Goal: Task Accomplishment & Management: Manage account settings

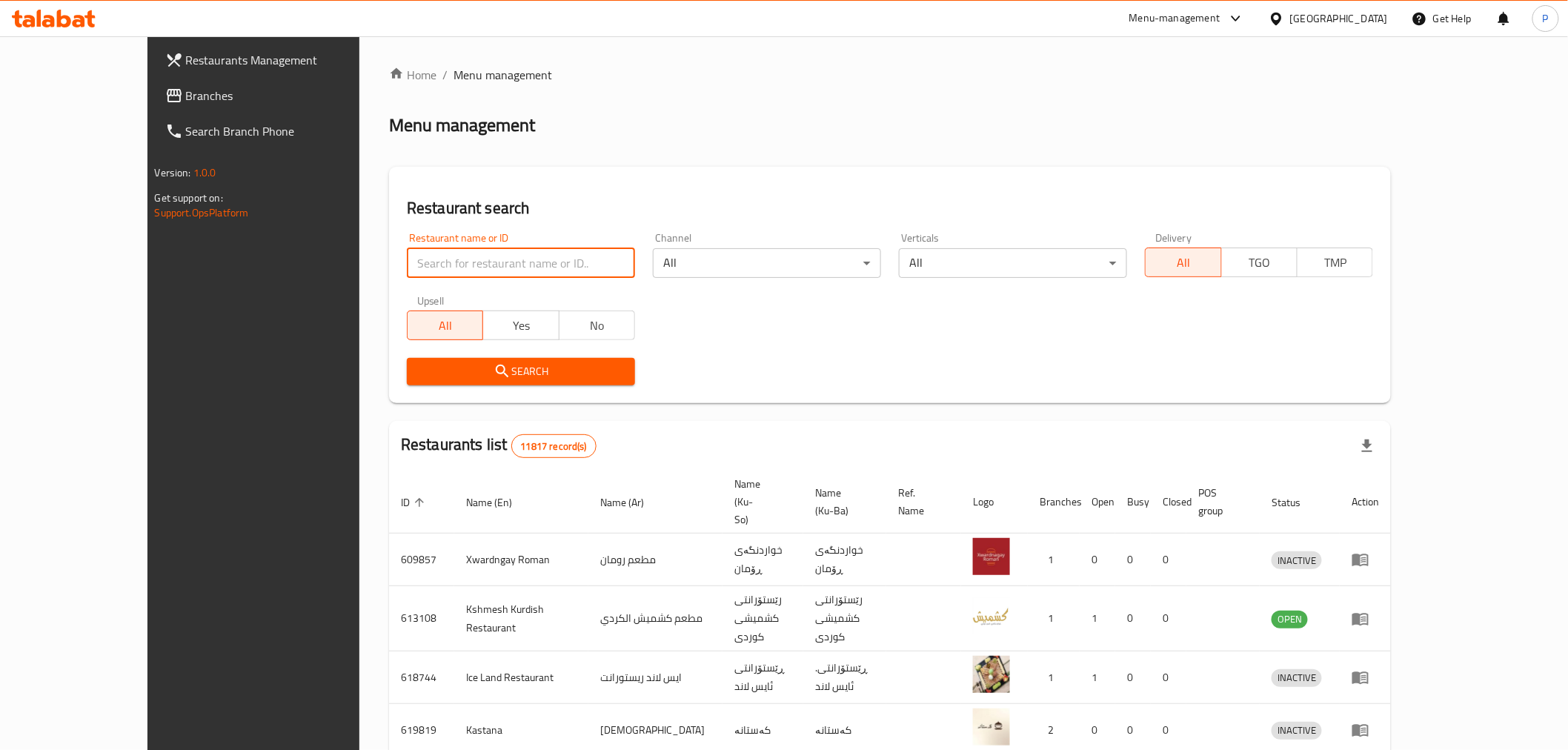
click at [407, 261] on input "search" at bounding box center [521, 262] width 228 height 29
type input "veloce"
click button "Search" at bounding box center [521, 371] width 228 height 28
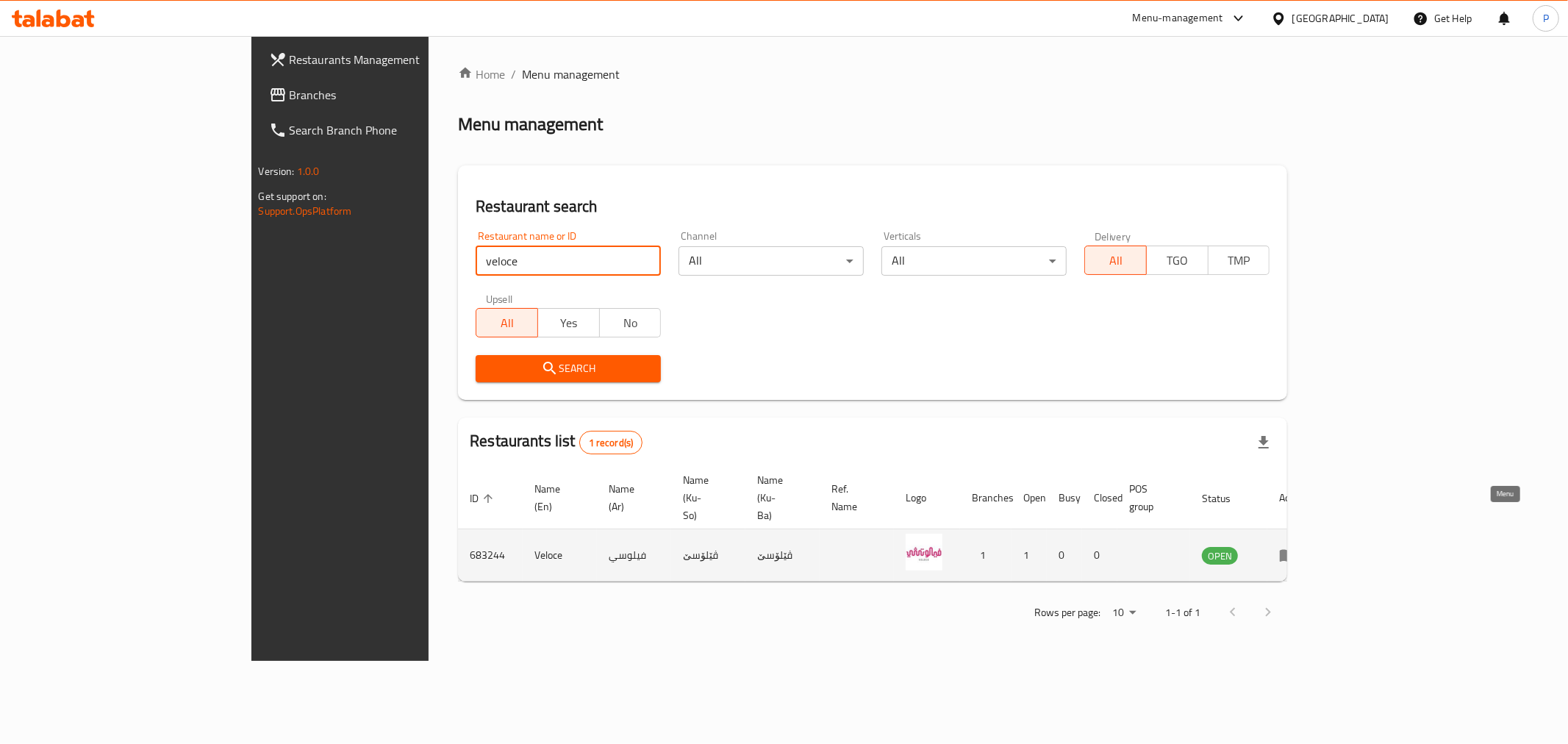
click at [1296, 550] on icon "enhanced table" at bounding box center [1287, 556] width 17 height 13
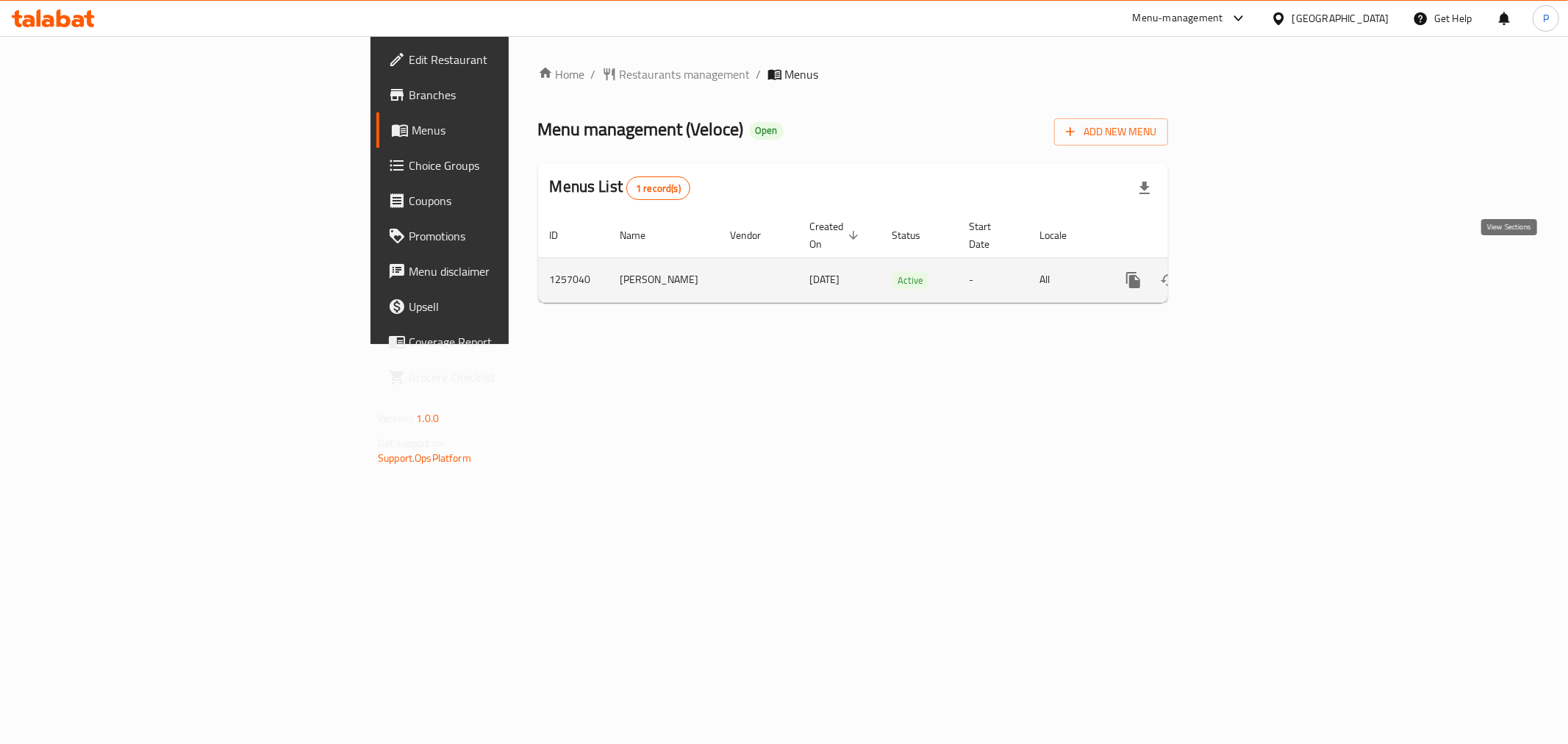
click at [1248, 271] on icon "enhanced table" at bounding box center [1239, 280] width 17 height 17
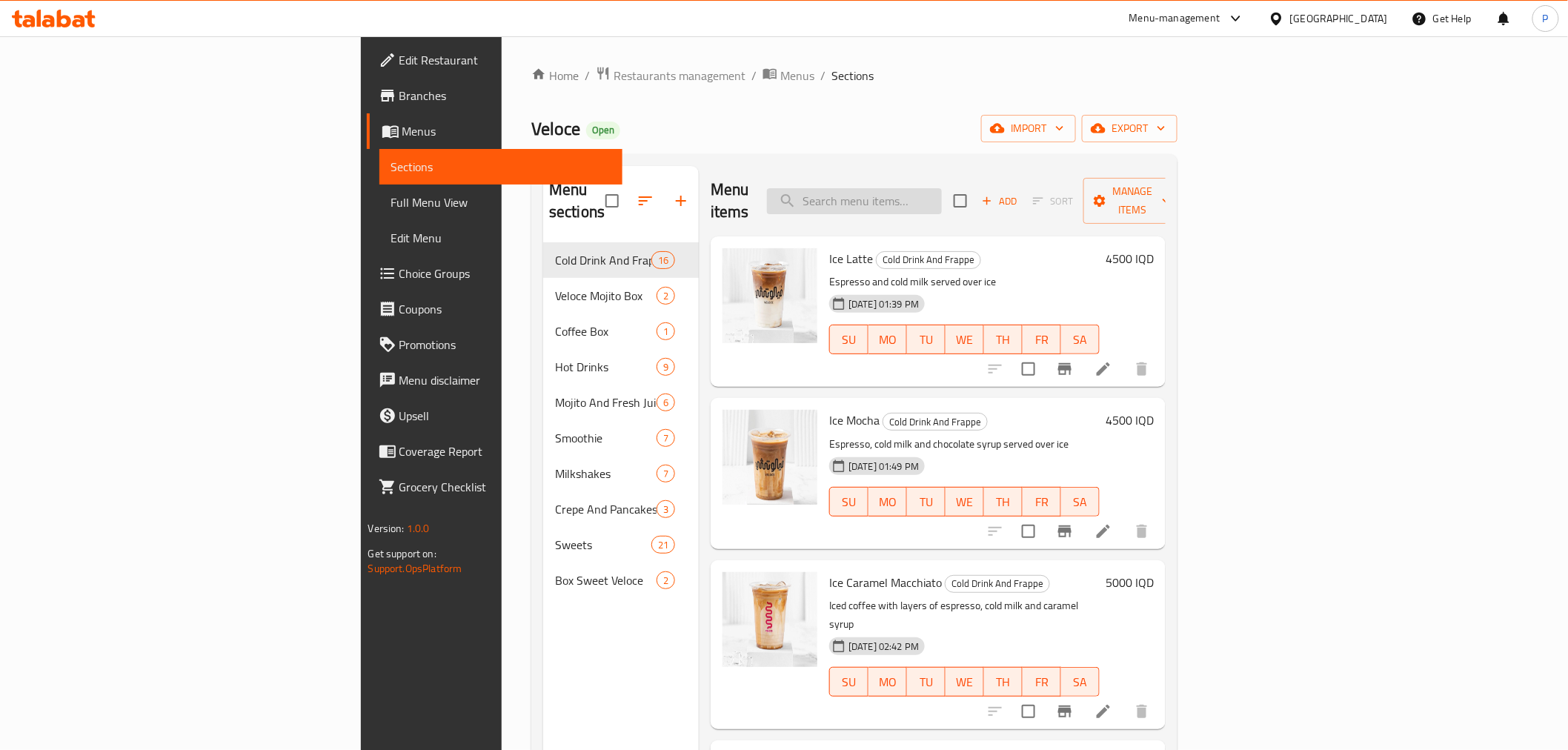
click at [942, 196] on input "search" at bounding box center [854, 201] width 175 height 26
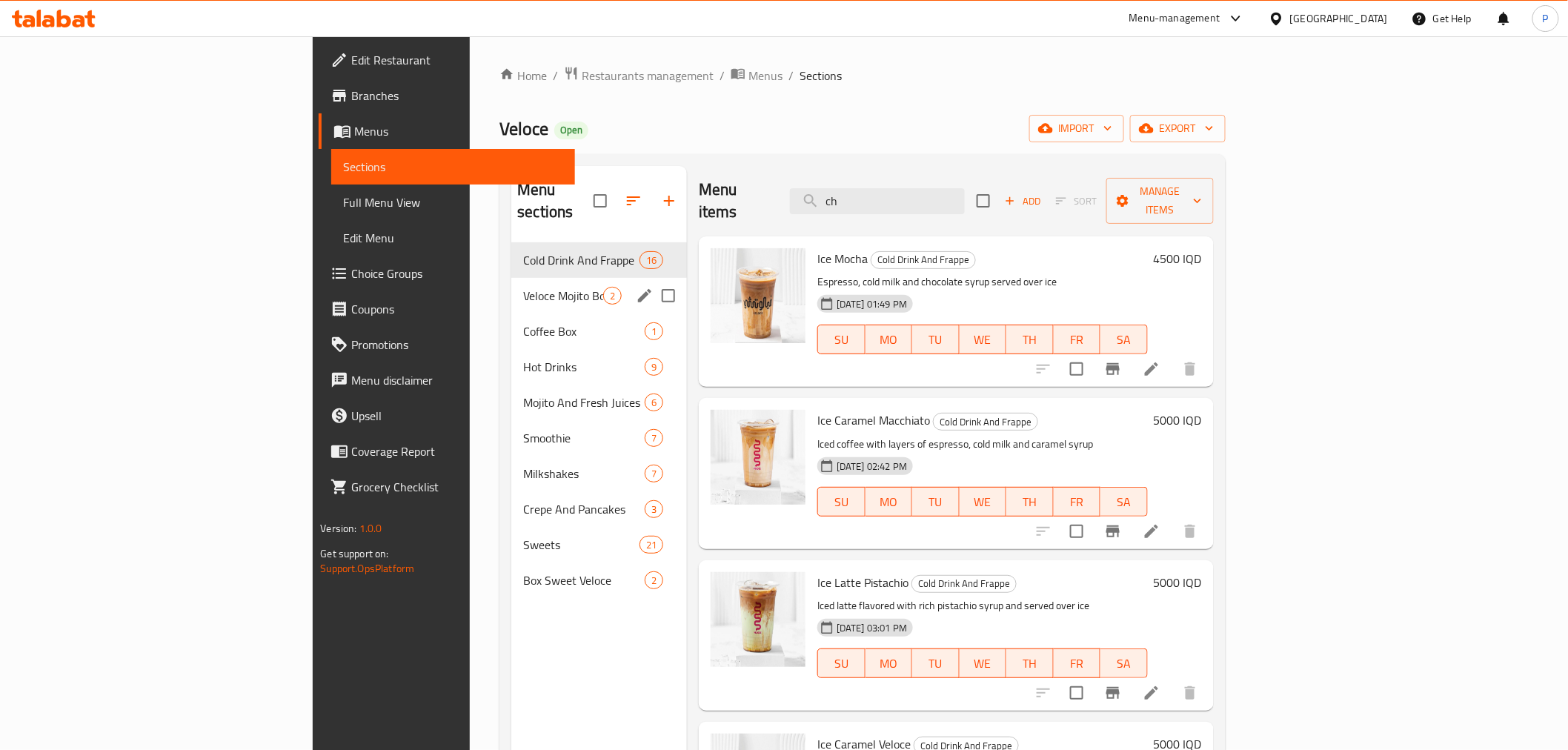
type input "ch"
click at [511, 289] on div "Veloce Mojito Box 2" at bounding box center [599, 296] width 176 height 36
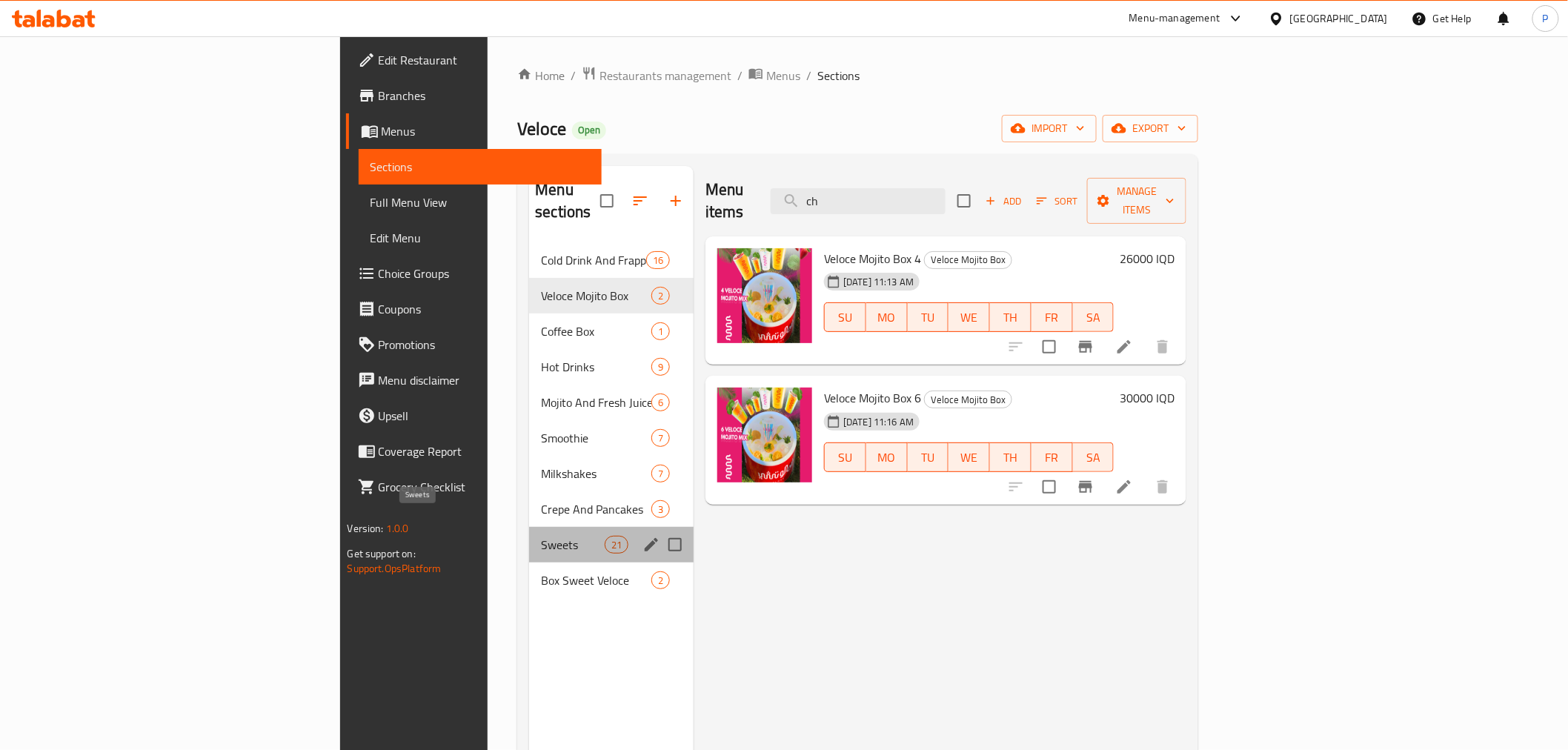
click at [541, 536] on span "Sweets" at bounding box center [572, 545] width 63 height 17
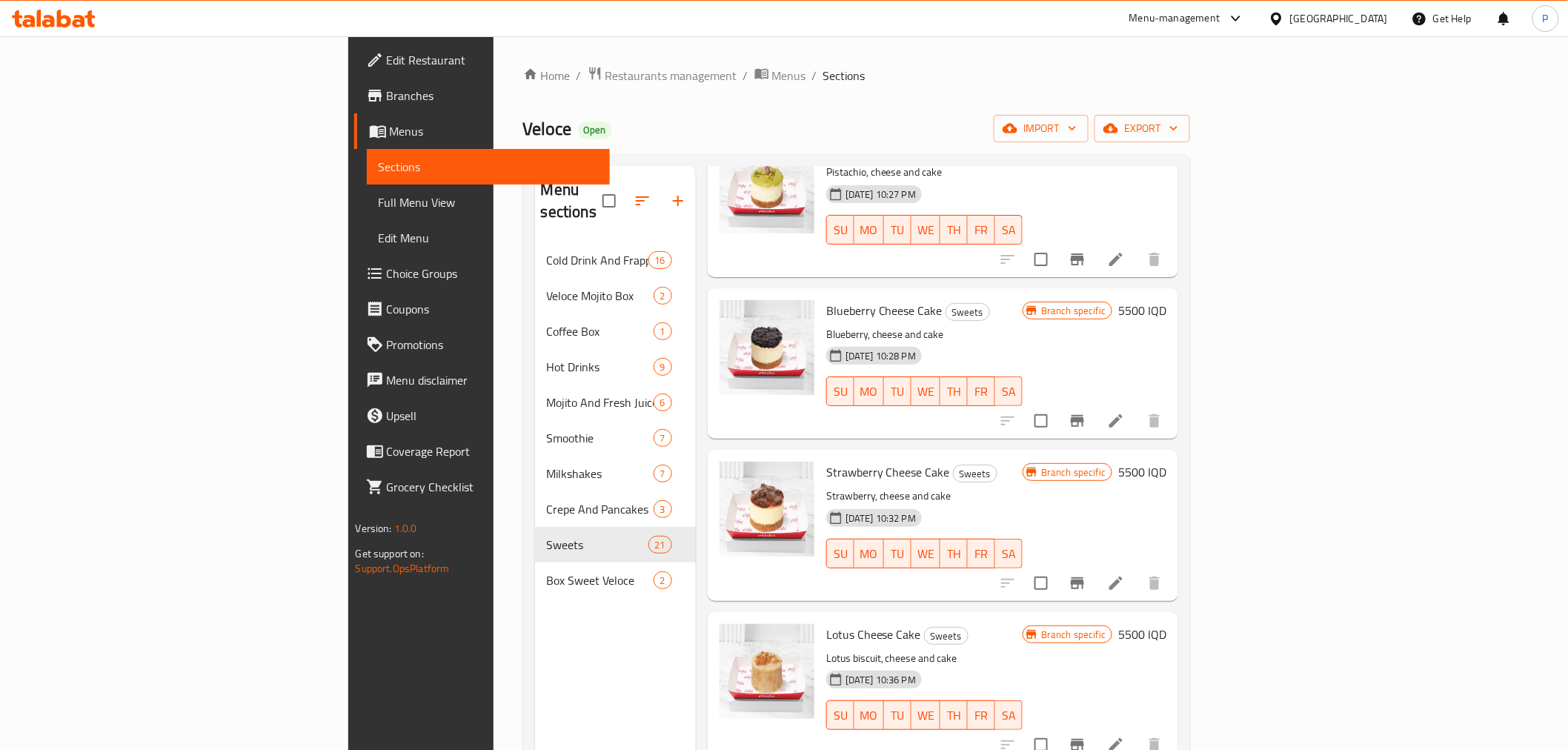
scroll to position [1564, 0]
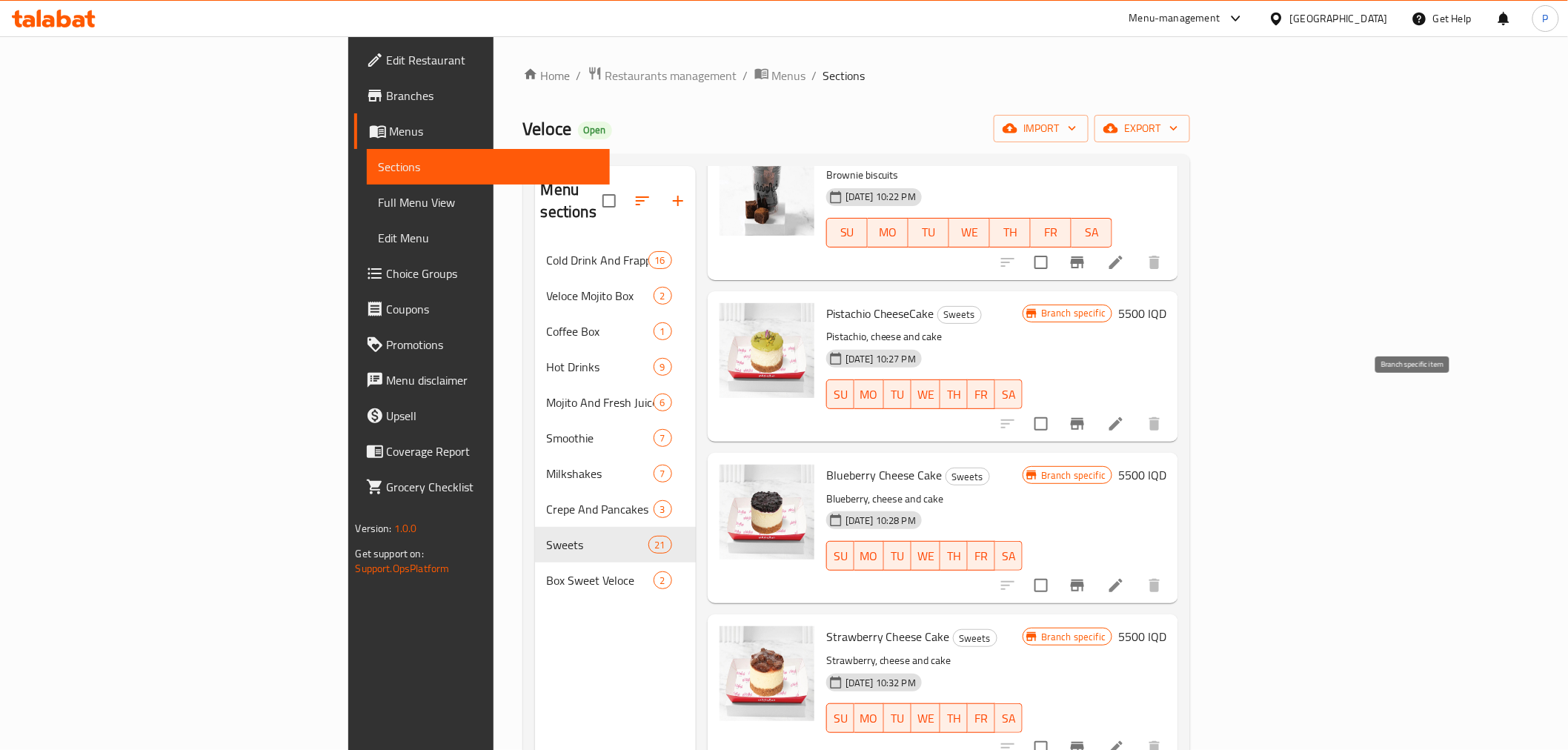
click at [1086, 415] on icon "Branch-specific-item" at bounding box center [1077, 423] width 17 height 17
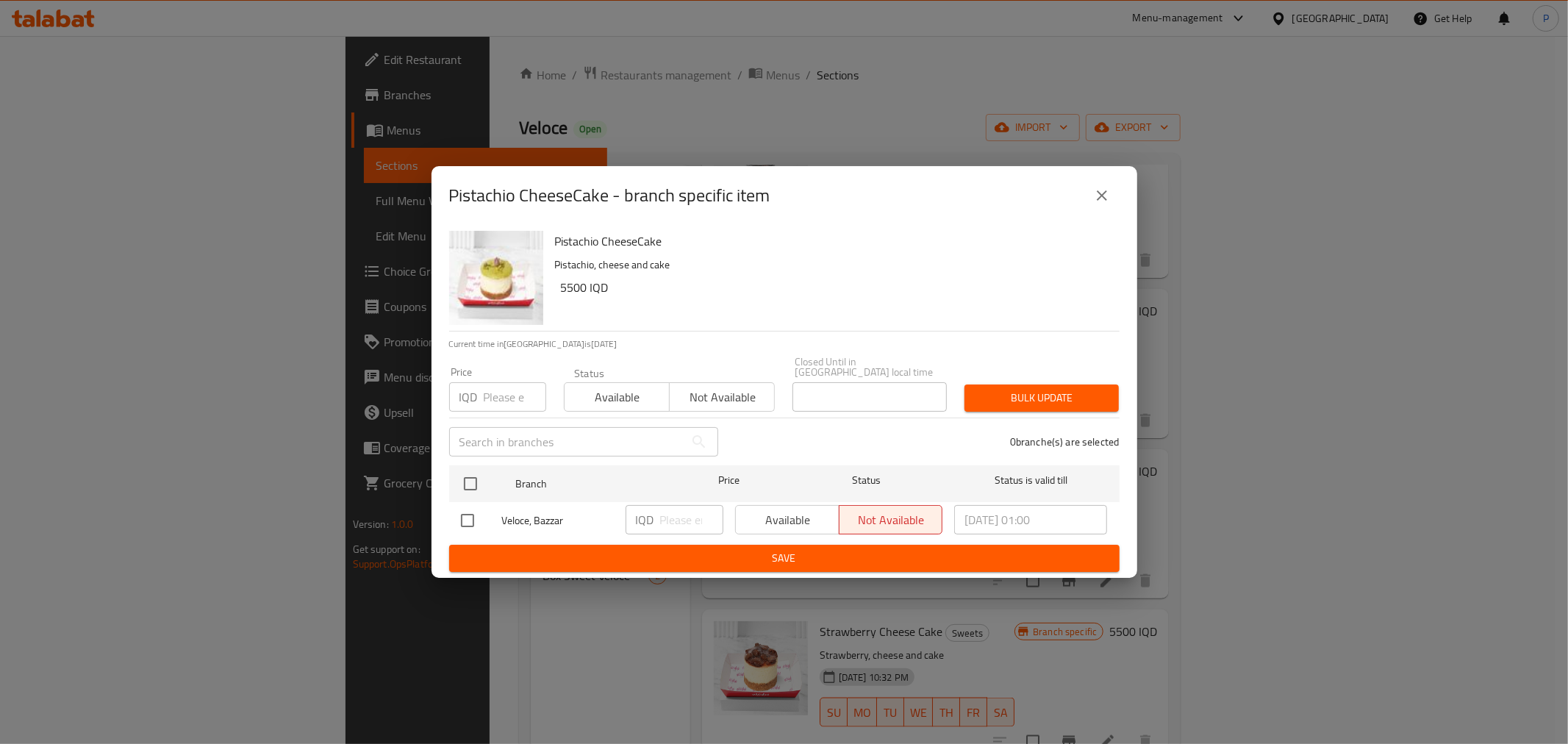
click at [475, 515] on input "checkbox" at bounding box center [467, 520] width 31 height 31
checkbox input "true"
click at [672, 505] on input "number" at bounding box center [691, 519] width 63 height 29
type input "6000"
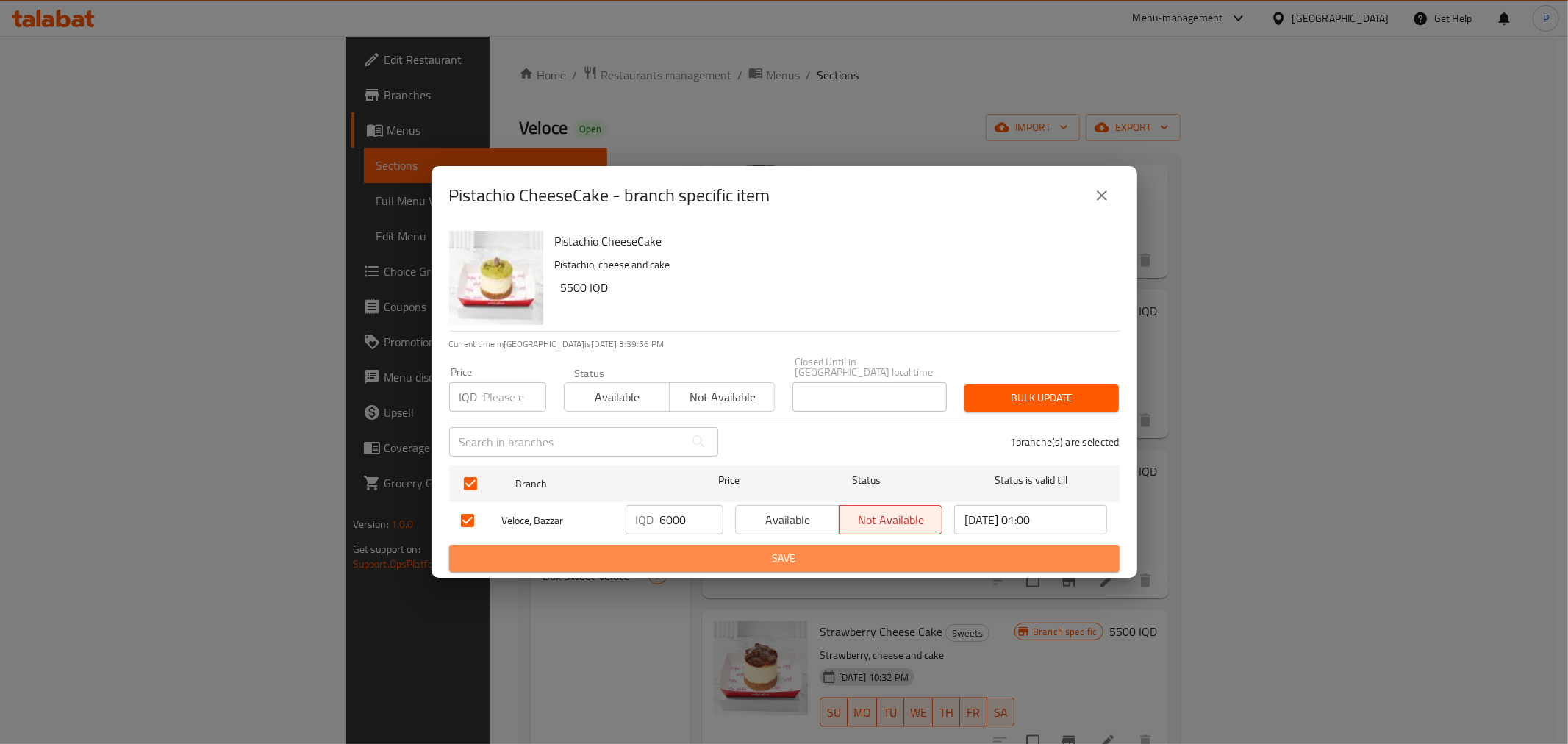
click at [771, 553] on span "Save" at bounding box center [784, 558] width 647 height 18
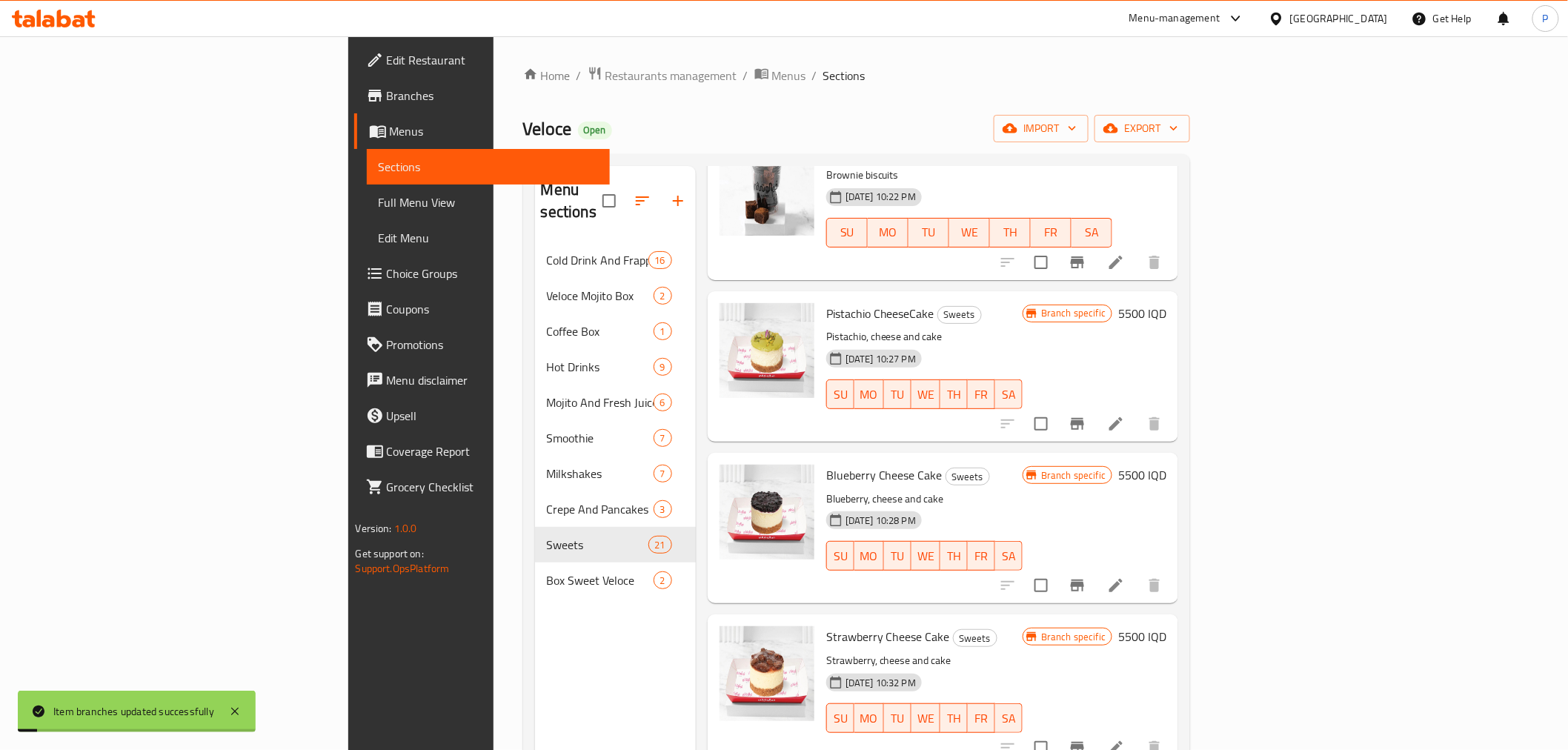
click at [1166, 303] on h6 "5500 IQD" at bounding box center [1142, 313] width 48 height 21
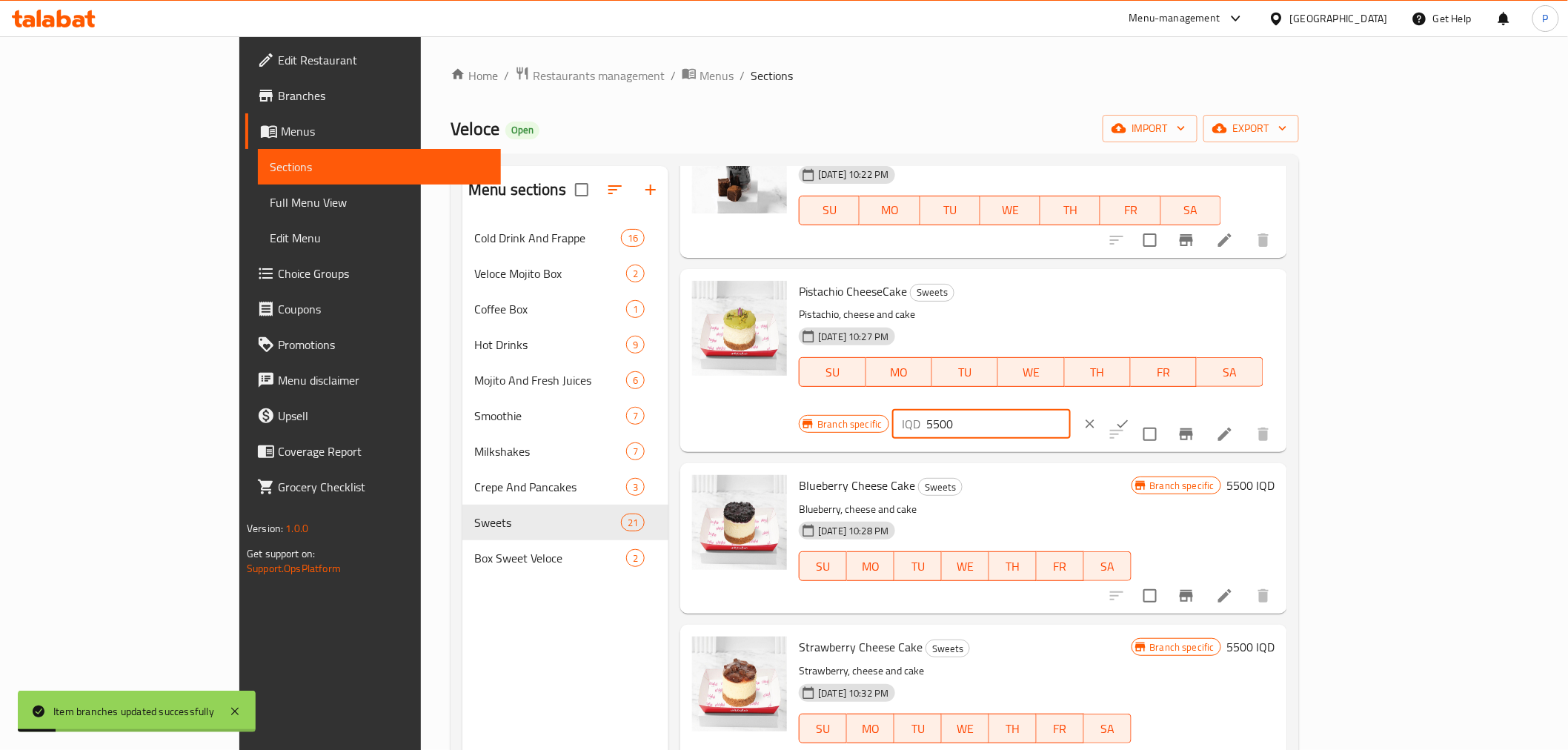
drag, startPoint x: 1351, startPoint y: 298, endPoint x: 1189, endPoint y: 323, distance: 163.9
click at [1160, 408] on div "Branch specific IQD 5500 ​" at bounding box center [979, 423] width 361 height 33
type input "6000"
click at [1130, 416] on icon "ok" at bounding box center [1122, 423] width 15 height 15
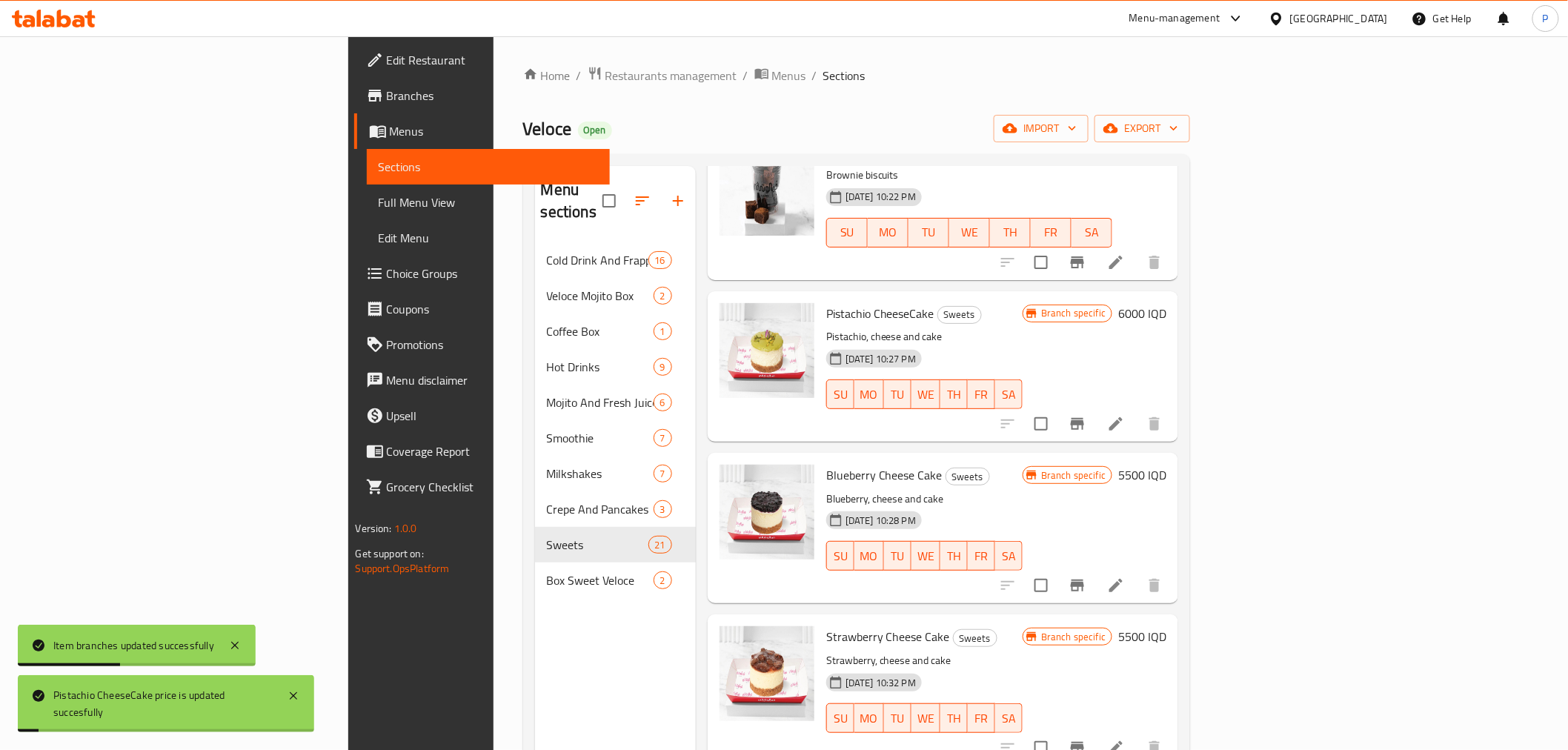
click at [1166, 465] on h6 "5500 IQD" at bounding box center [1142, 475] width 48 height 21
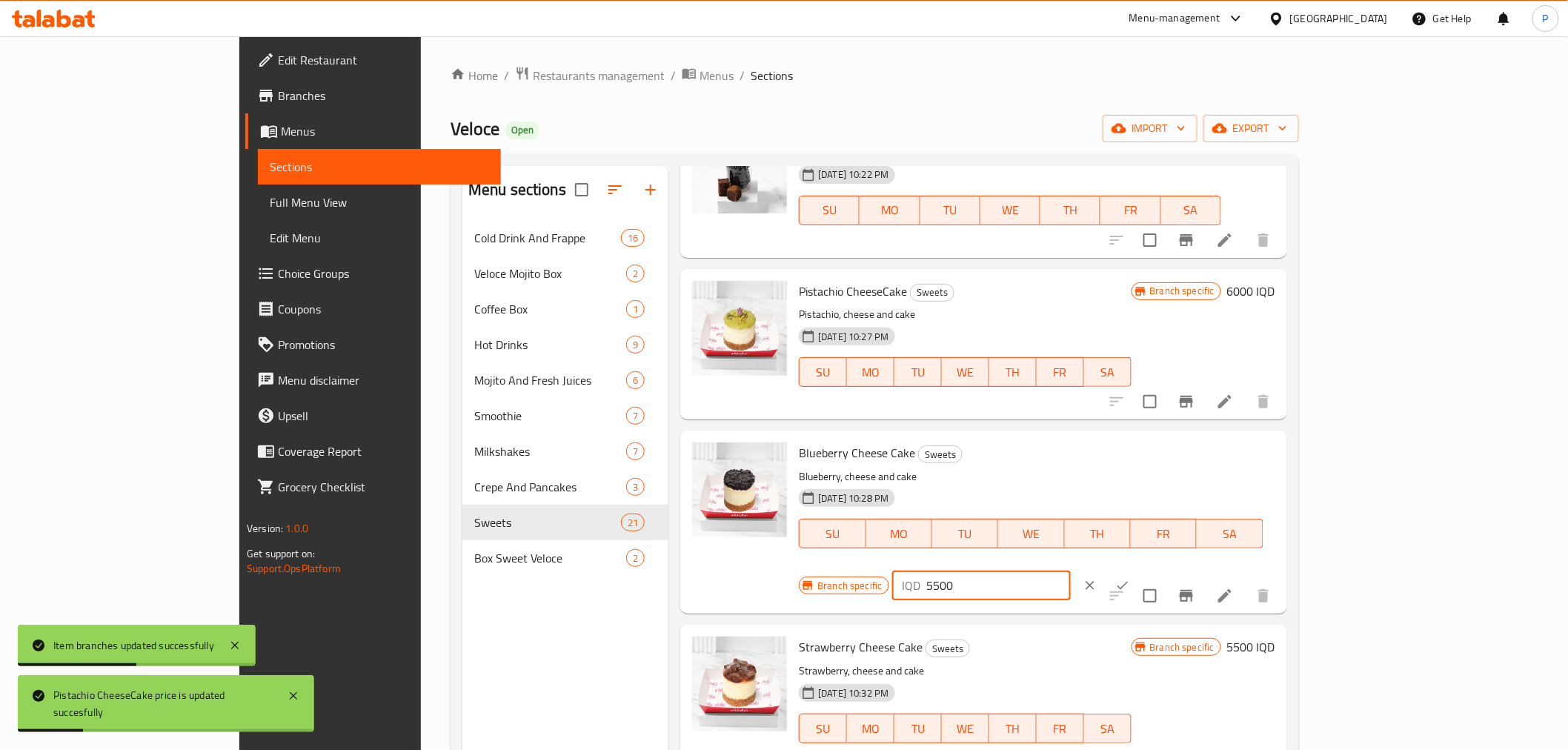
drag, startPoint x: 1343, startPoint y: 458, endPoint x: 1257, endPoint y: 471, distance: 87.0
click at [1071, 571] on div "IQD 5500 ​" at bounding box center [981, 585] width 178 height 29
type input "6000"
click at [1130, 578] on icon "ok" at bounding box center [1122, 585] width 15 height 15
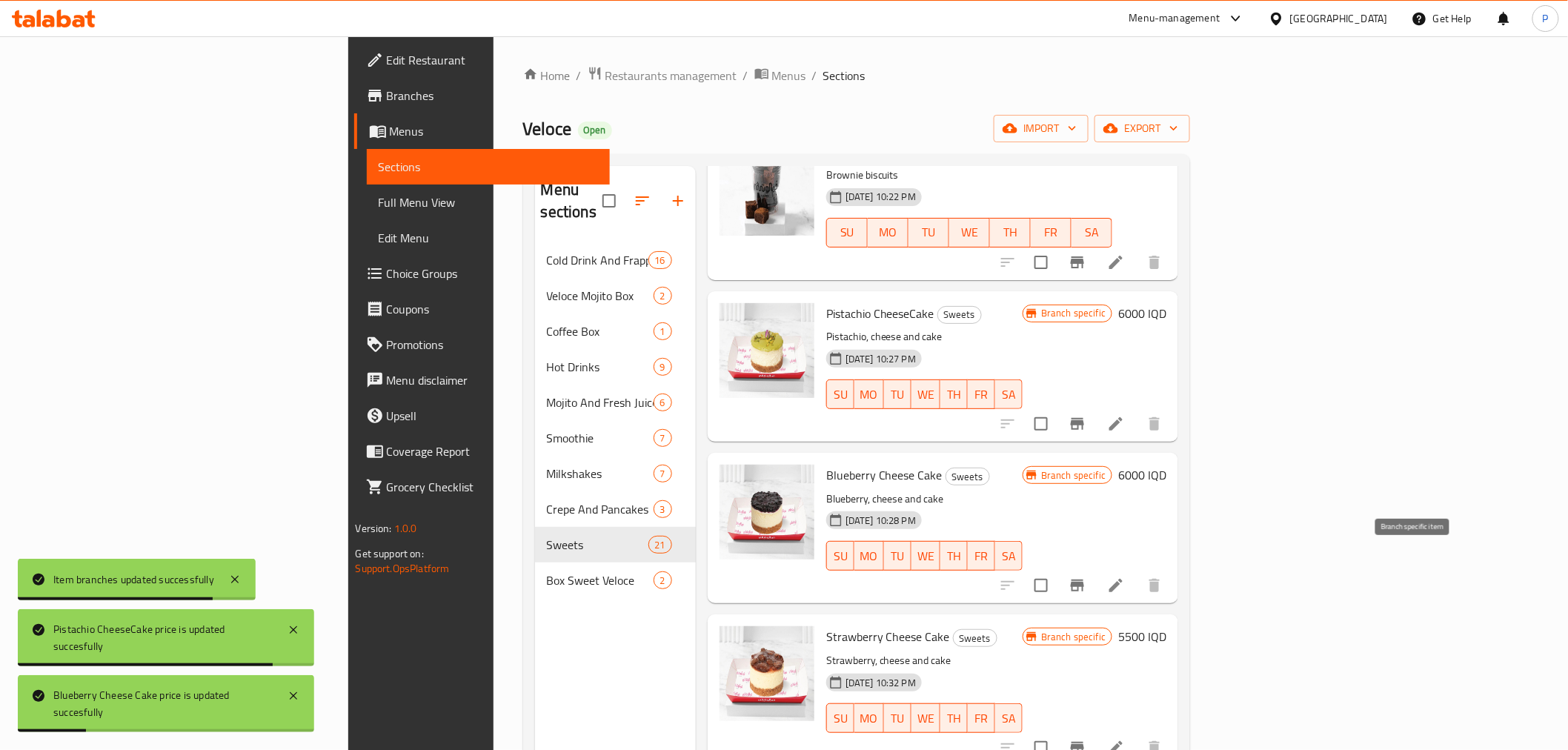
click at [1086, 576] on icon "Branch-specific-item" at bounding box center [1077, 585] width 17 height 17
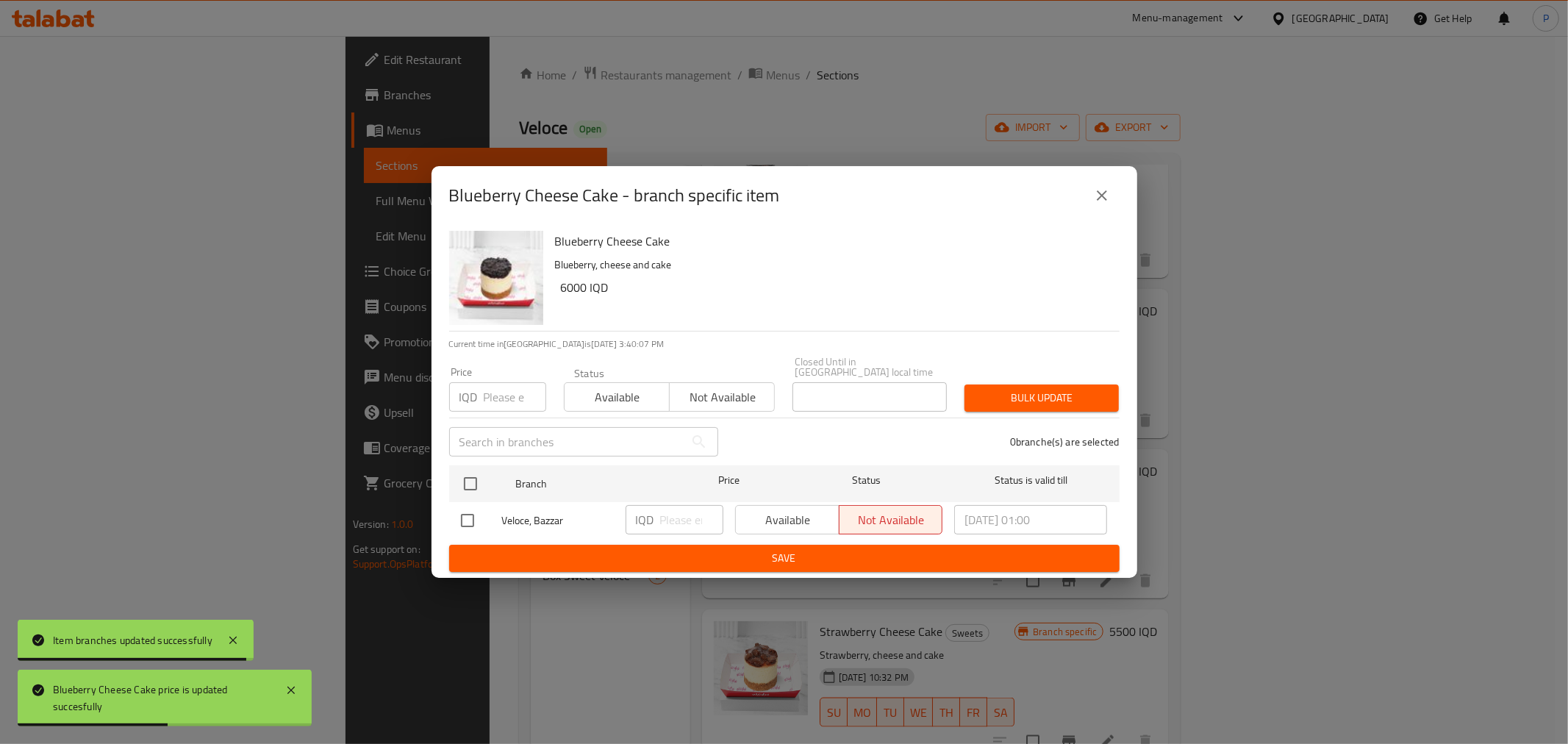
drag, startPoint x: 468, startPoint y: 506, endPoint x: 572, endPoint y: 524, distance: 105.5
click at [468, 509] on input "checkbox" at bounding box center [467, 520] width 31 height 31
checkbox input "true"
click at [657, 518] on div "IQD ​" at bounding box center [674, 519] width 98 height 29
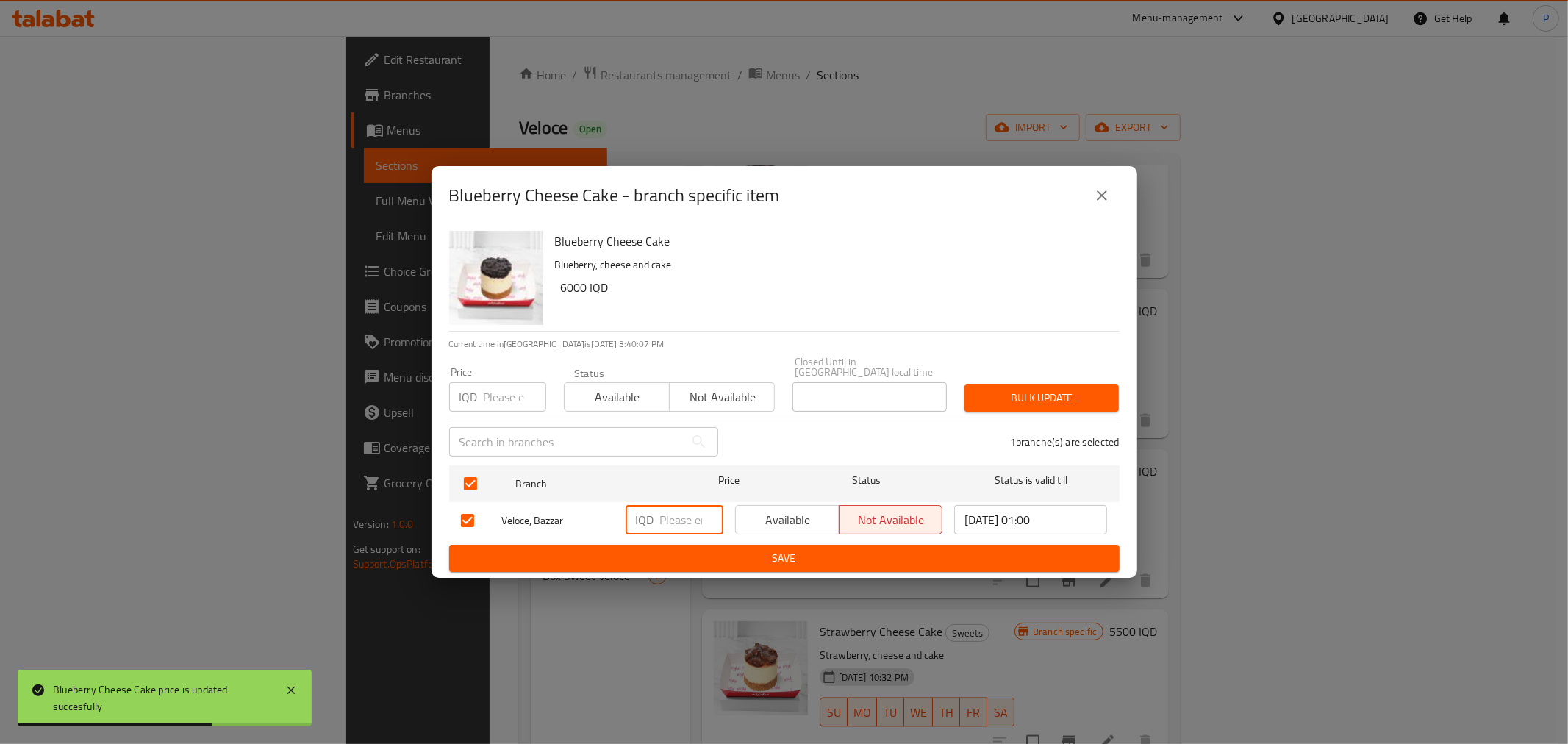
click at [666, 515] on input "number" at bounding box center [691, 519] width 63 height 29
type input "6000"
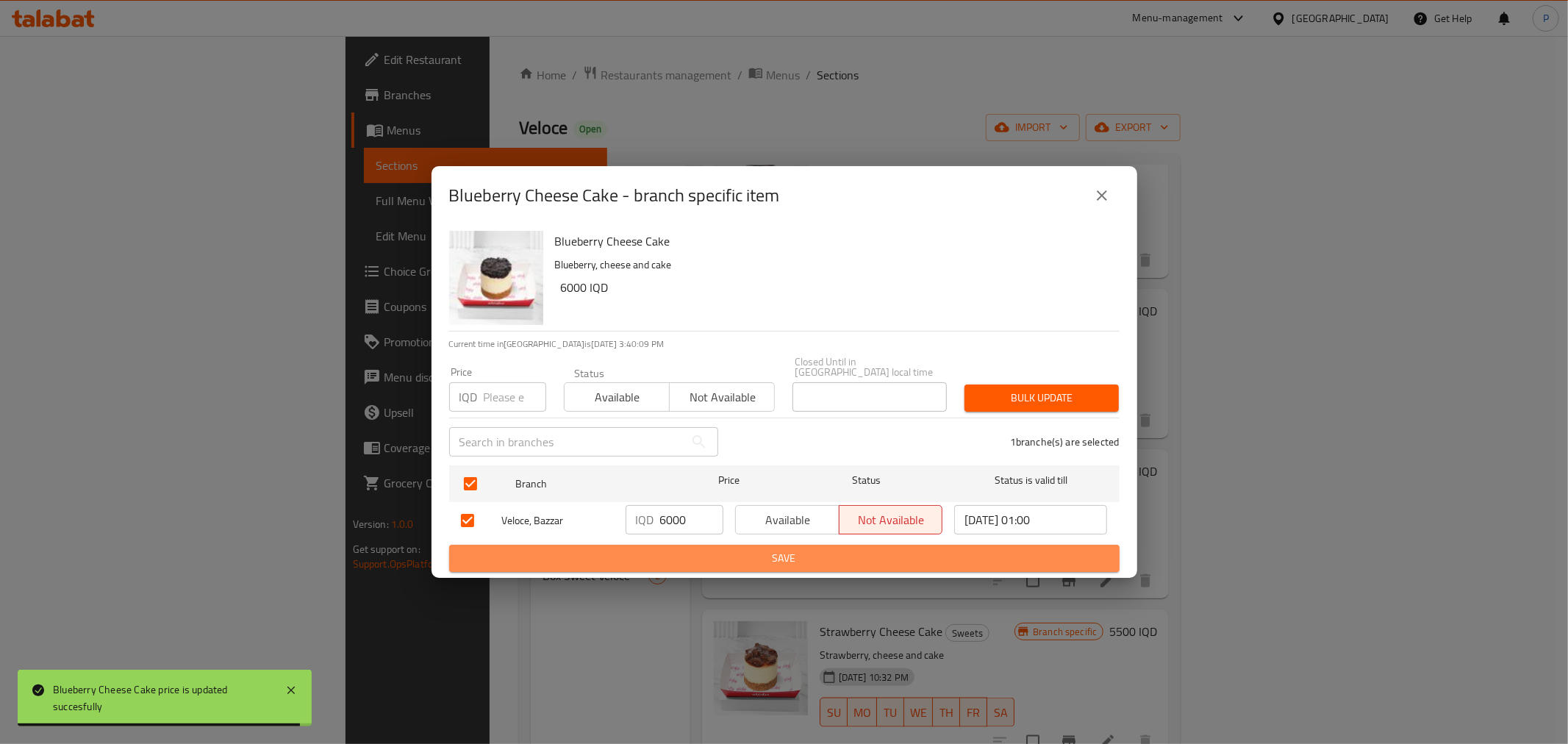
click at [721, 550] on span "Save" at bounding box center [784, 558] width 647 height 18
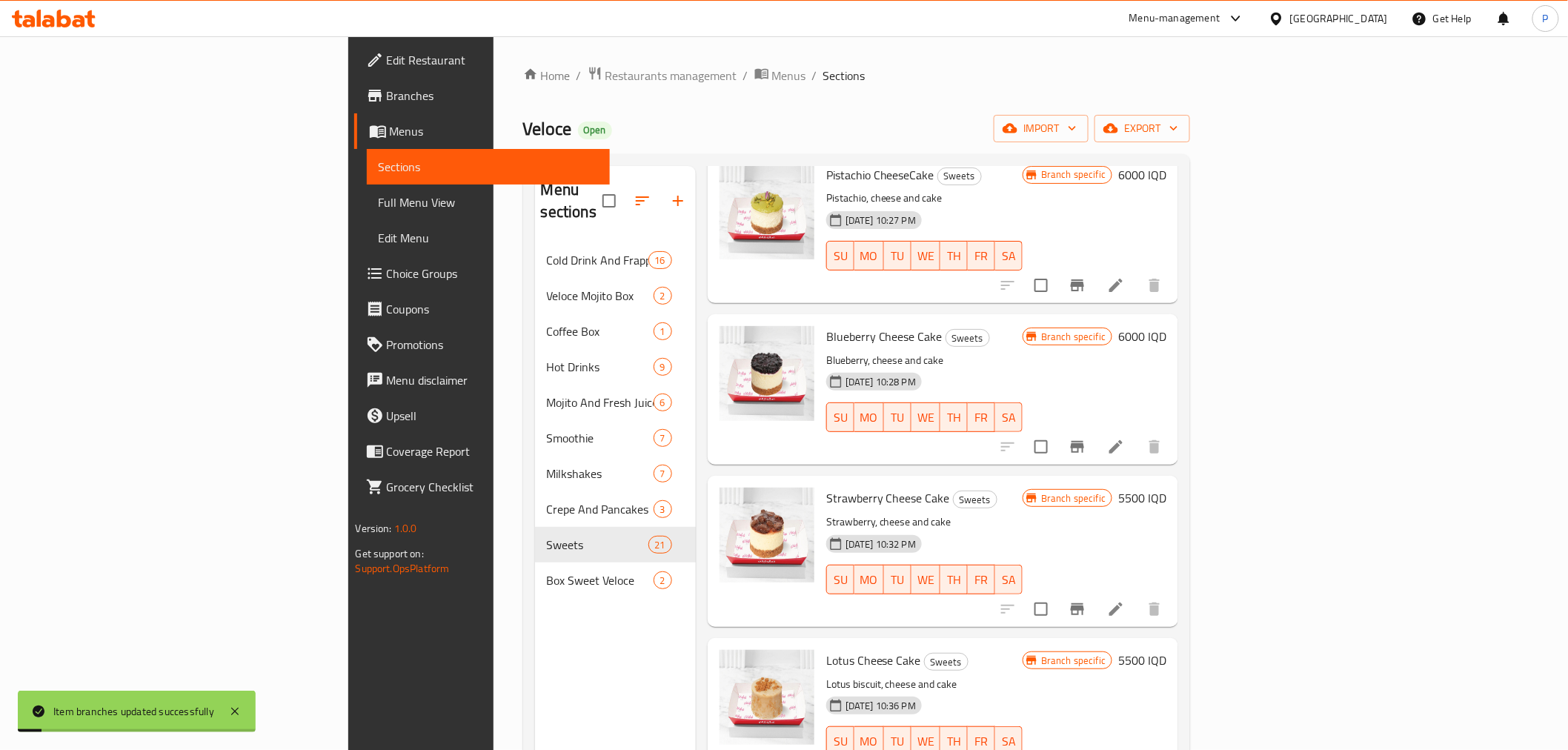
scroll to position [1729, 0]
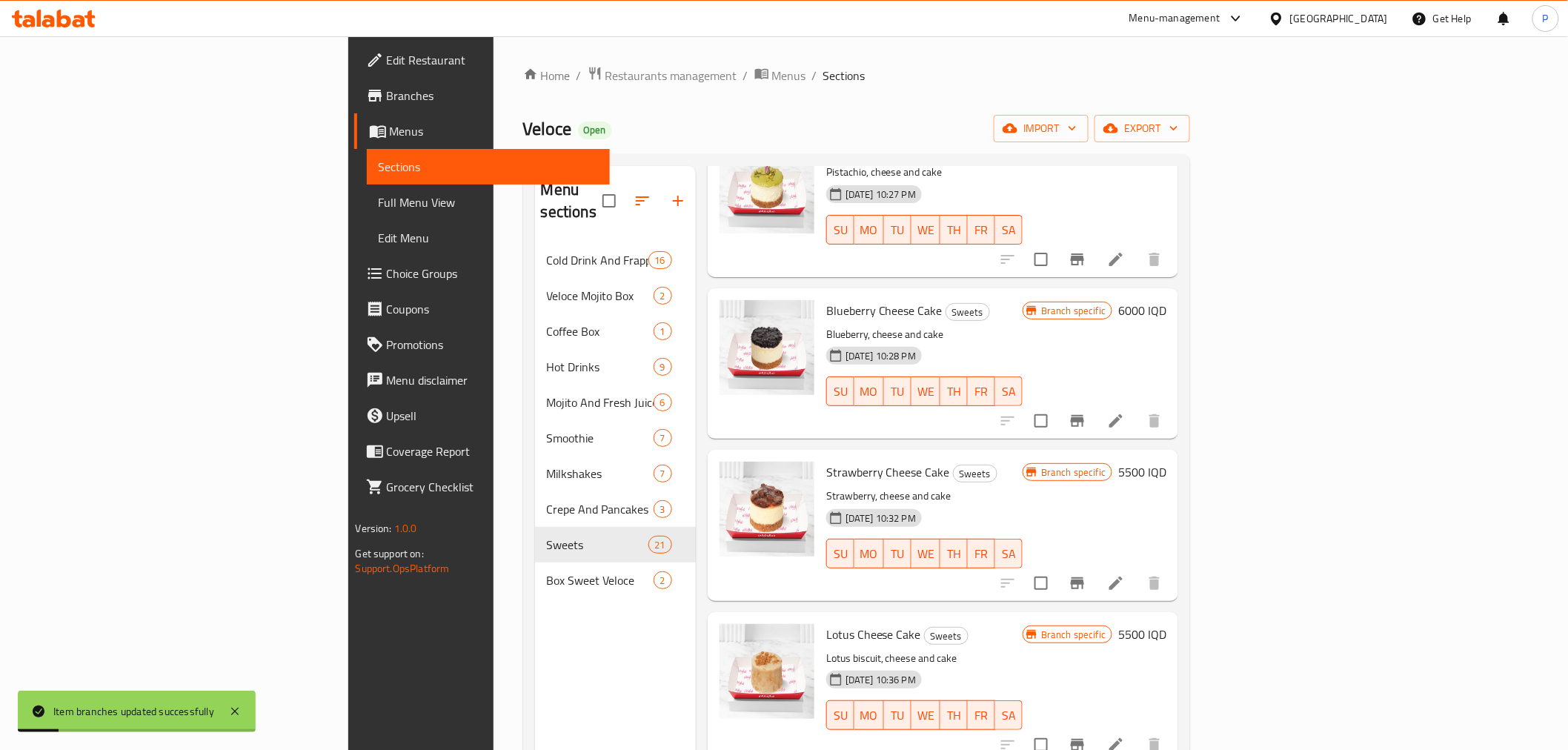
click at [1166, 461] on h6 "5500 IQD" at bounding box center [1142, 472] width 48 height 21
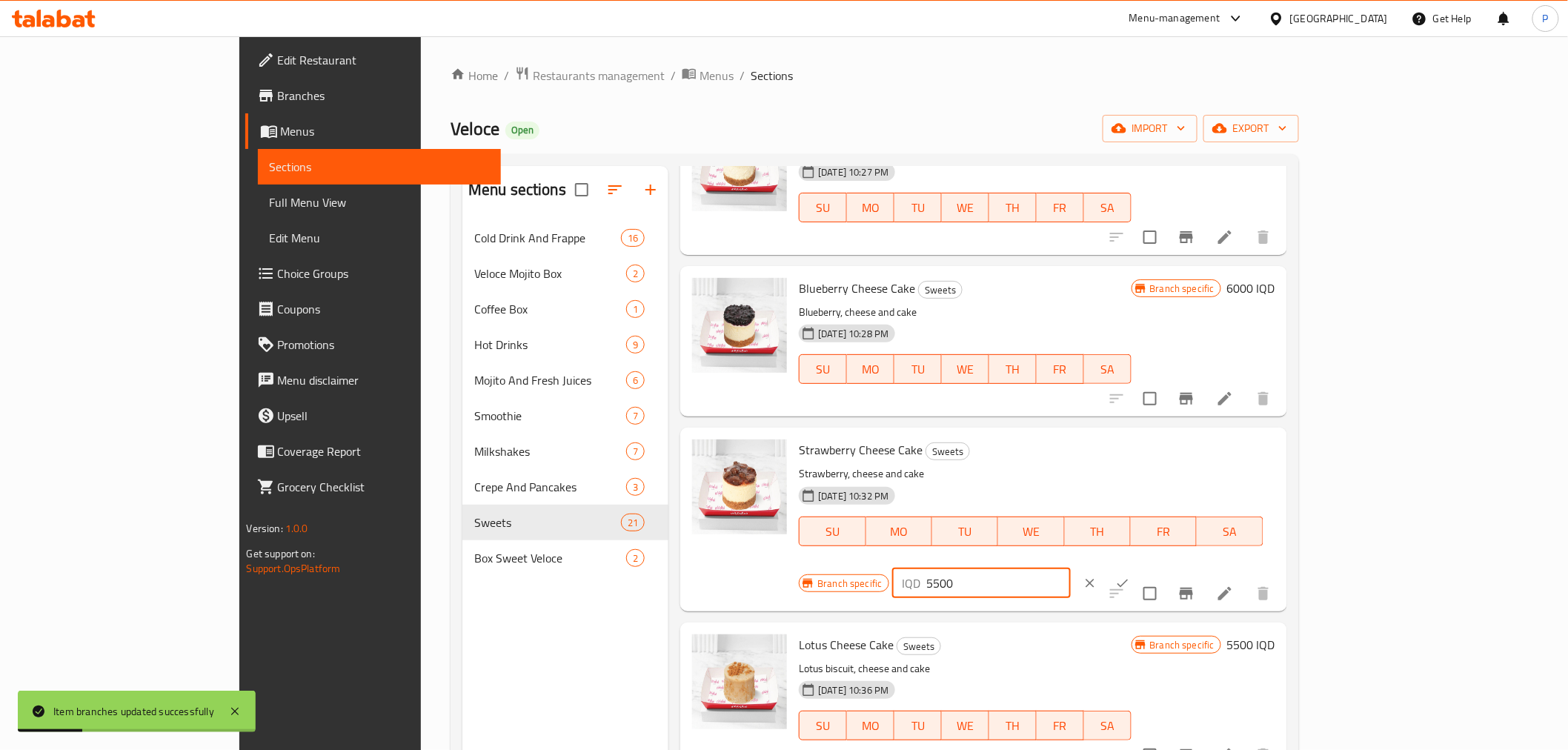
drag, startPoint x: 1329, startPoint y: 453, endPoint x: 1175, endPoint y: 471, distance: 155.0
click at [1160, 567] on div "Branch specific IQD 5500 ​" at bounding box center [979, 583] width 361 height 33
type input "6000"
click at [1130, 576] on icon "ok" at bounding box center [1122, 583] width 15 height 15
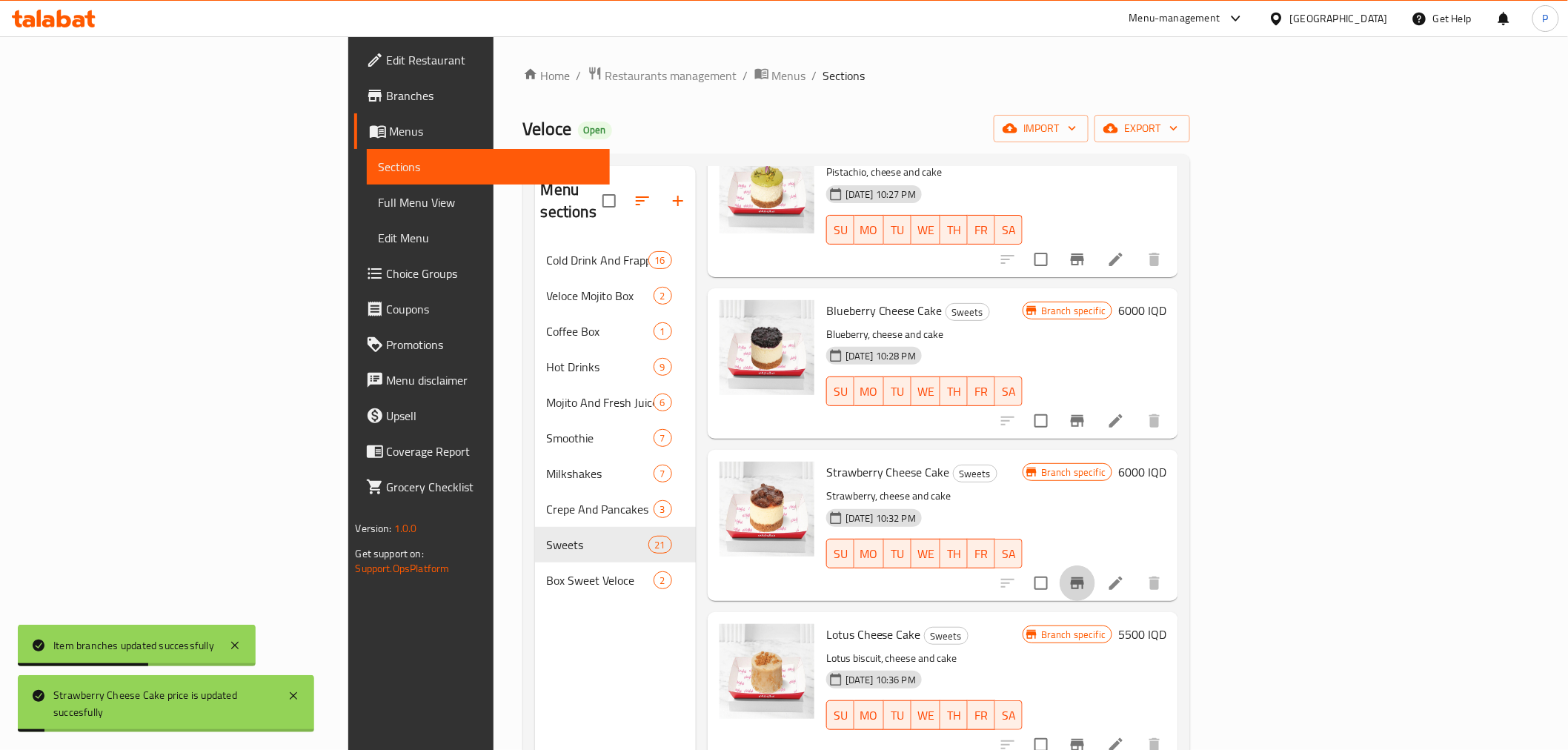
click at [1086, 574] on icon "Branch-specific-item" at bounding box center [1077, 583] width 17 height 17
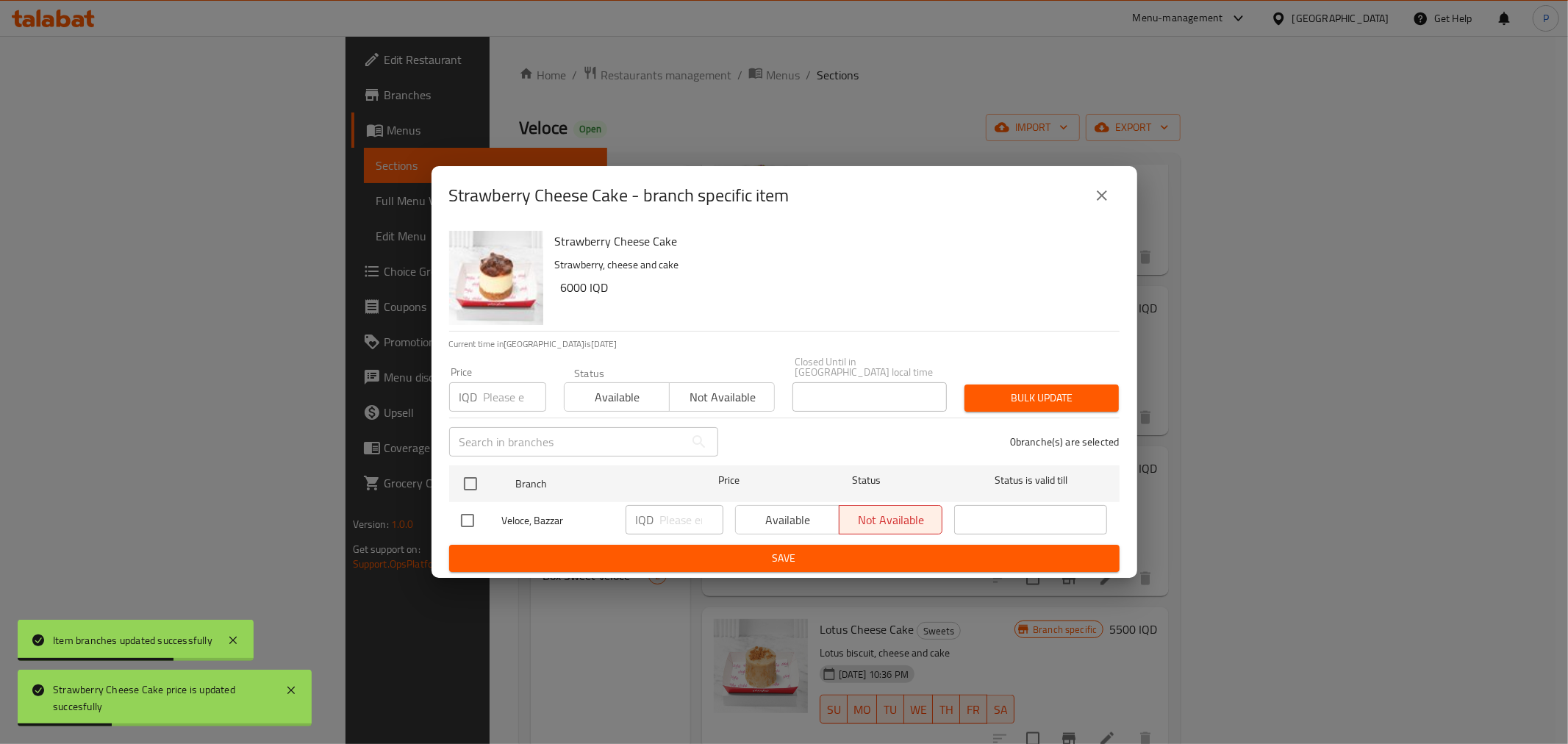
click at [512, 518] on span "Veloce, Bazzar" at bounding box center [558, 521] width 112 height 18
click at [467, 514] on input "checkbox" at bounding box center [467, 520] width 31 height 31
checkbox input "true"
click at [686, 507] on input "number" at bounding box center [691, 519] width 63 height 29
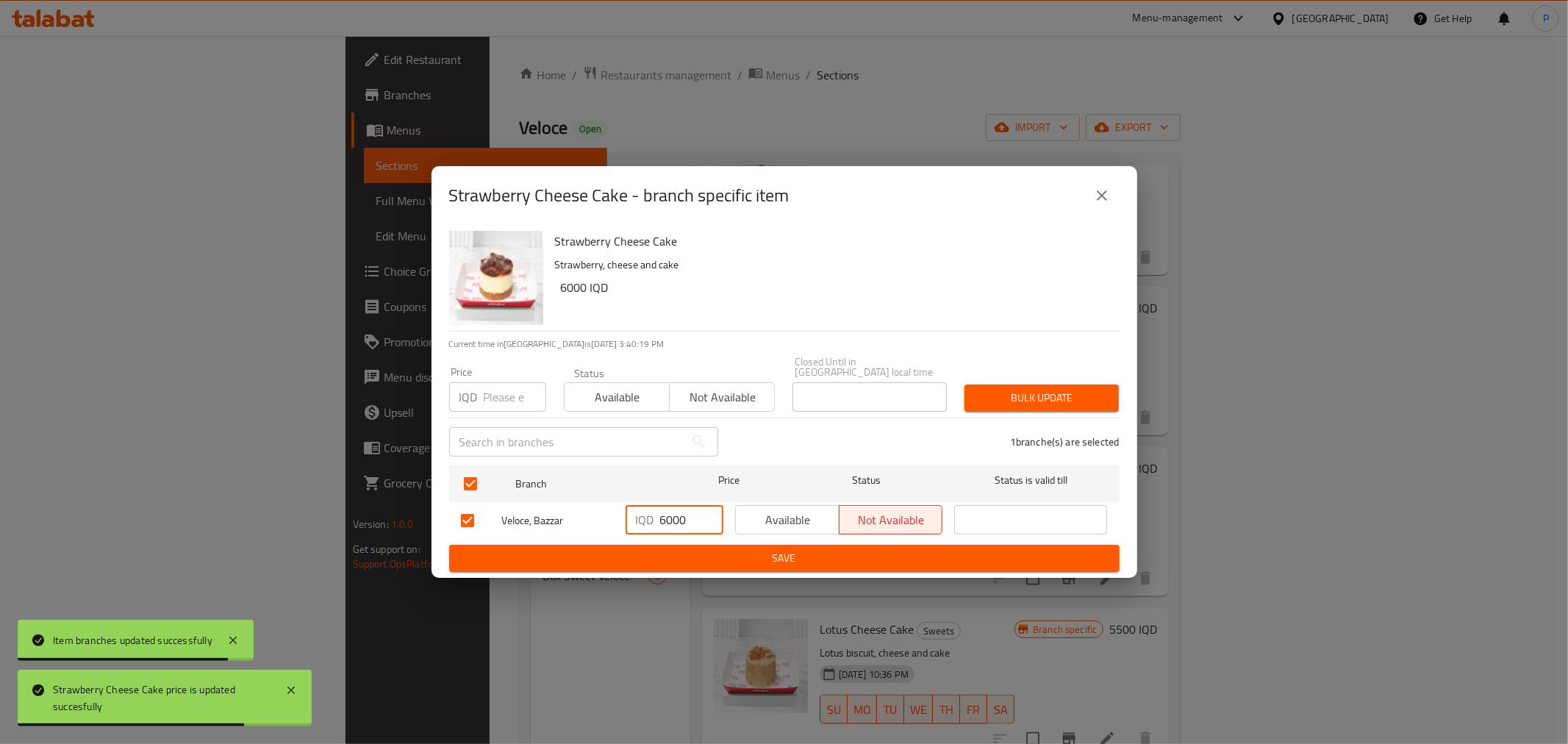
type input "6000"
click at [785, 557] on span "Save" at bounding box center [784, 558] width 647 height 18
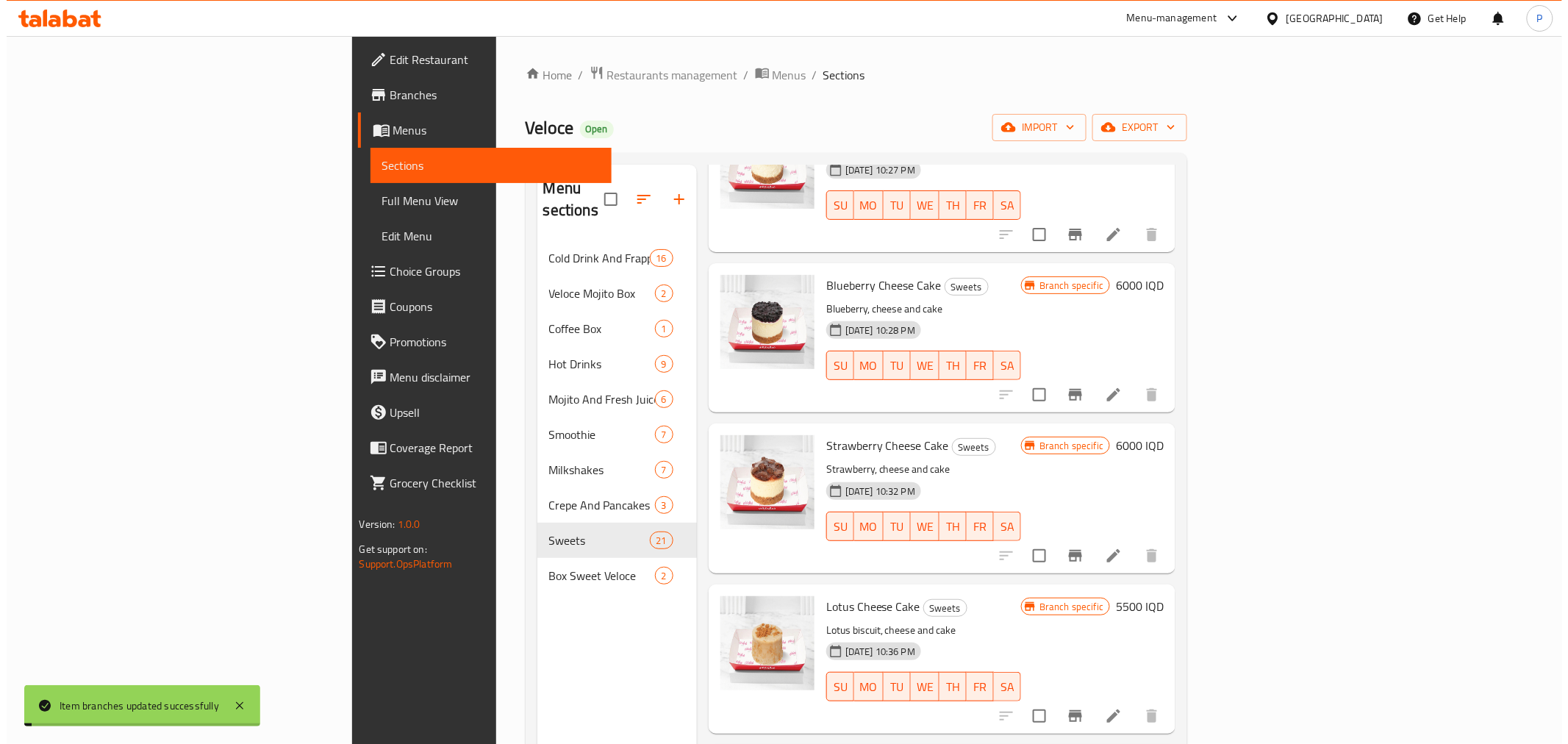
scroll to position [1878, 0]
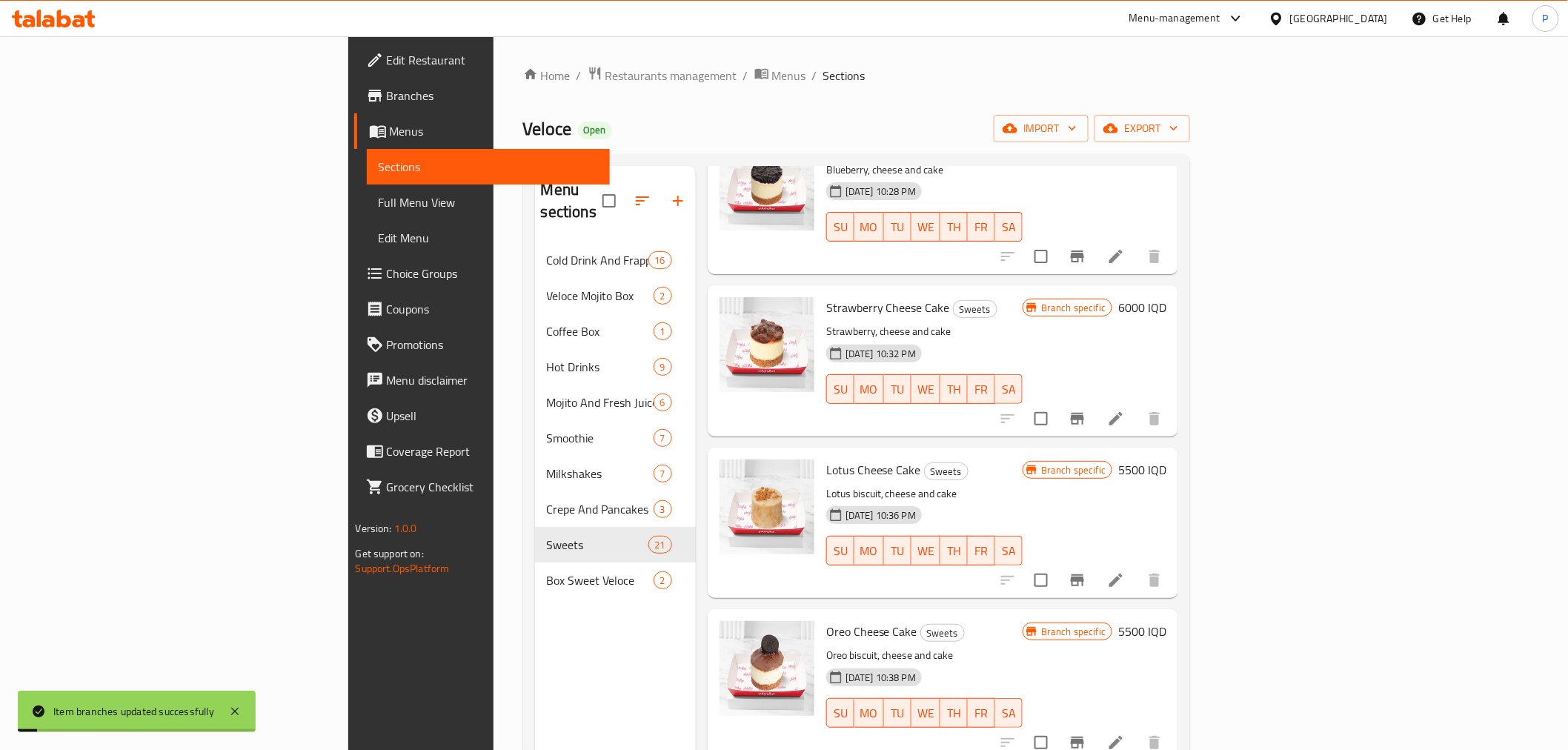
click at [1166, 460] on h6 "5500 IQD" at bounding box center [1142, 470] width 48 height 21
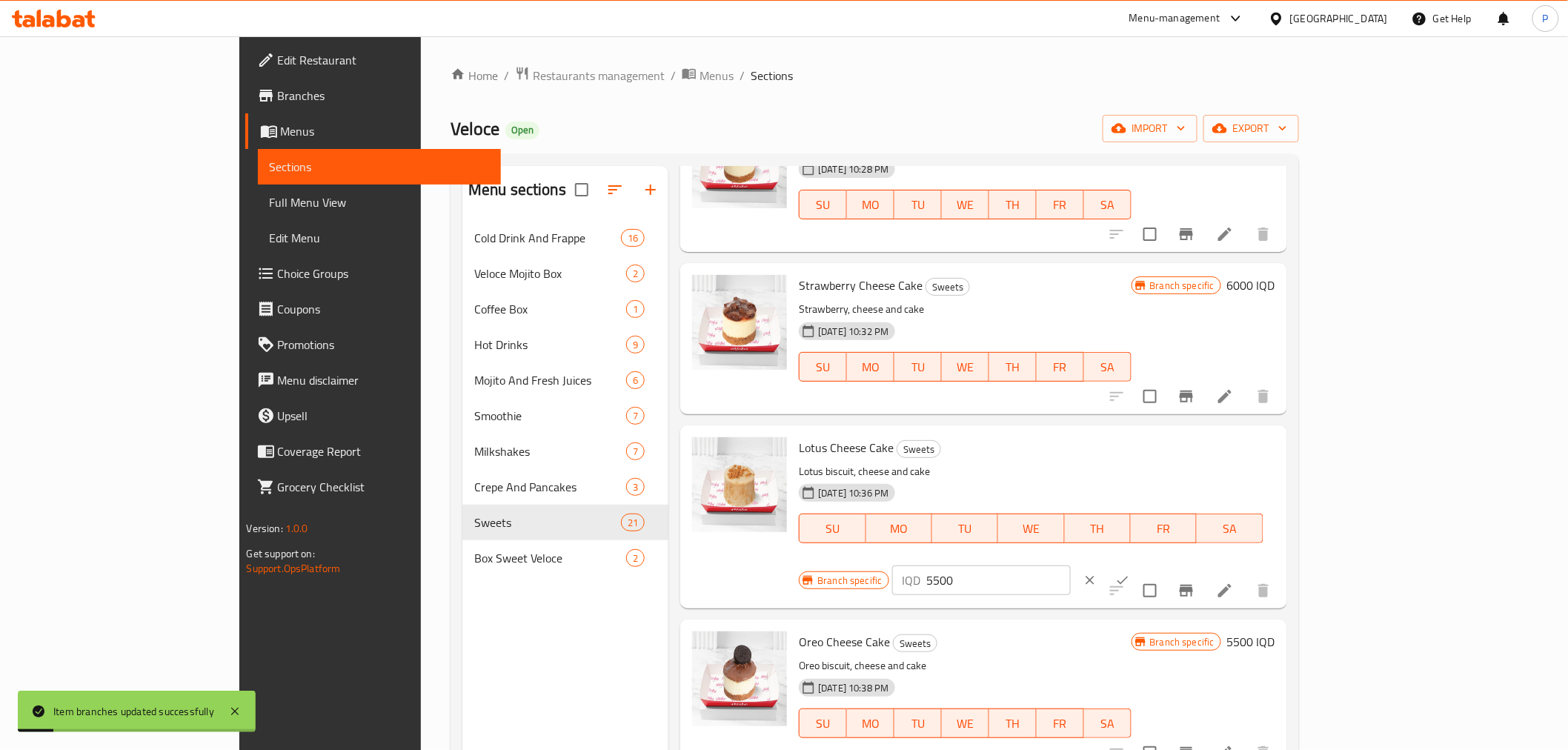
drag, startPoint x: 1348, startPoint y: 442, endPoint x: 1241, endPoint y: 456, distance: 107.9
click at [1160, 564] on div "Branch specific IQD 5500 ​" at bounding box center [979, 580] width 361 height 33
type input "6000"
click at [1130, 573] on icon "ok" at bounding box center [1122, 580] width 15 height 15
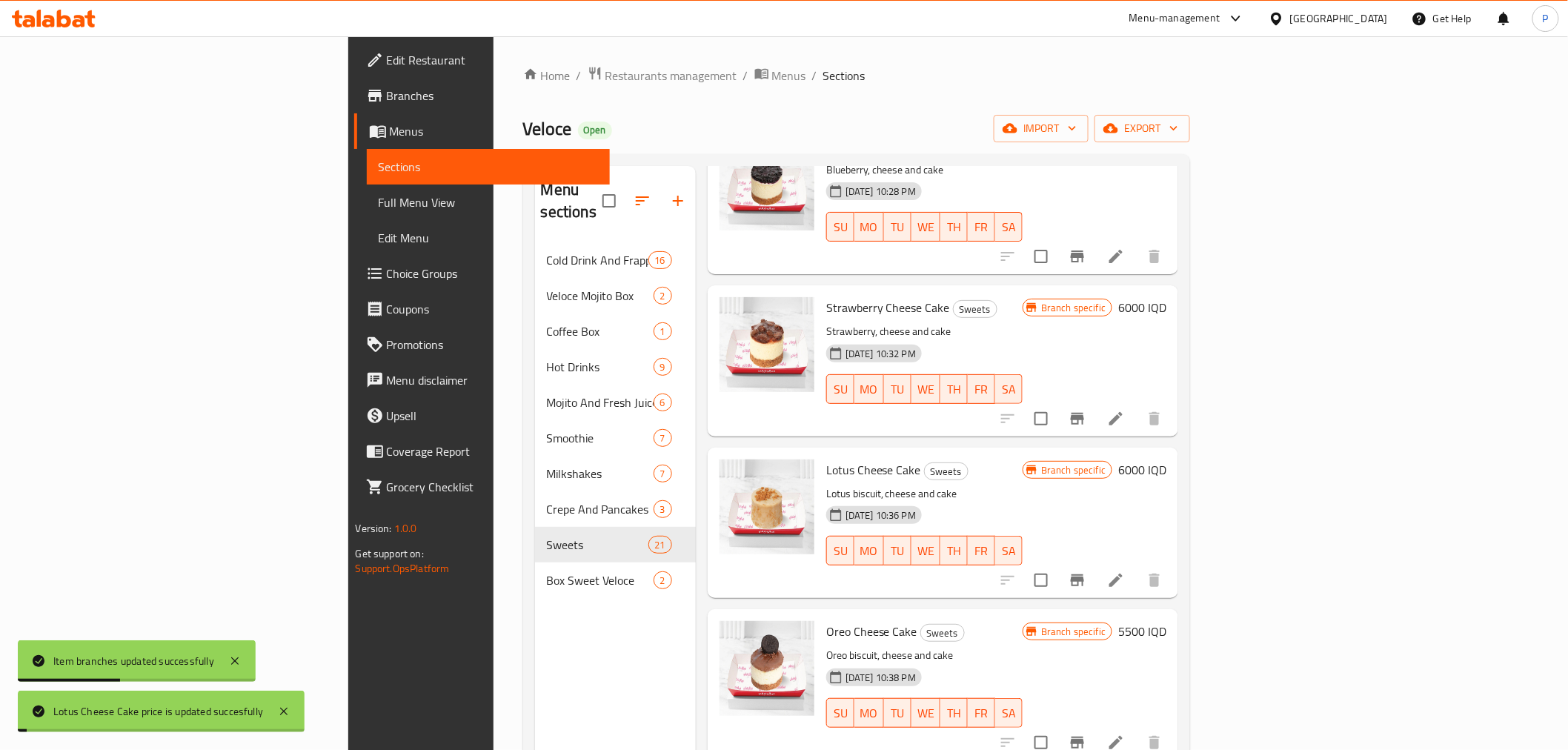
click at [1086, 572] on icon "Branch-specific-item" at bounding box center [1077, 580] width 17 height 17
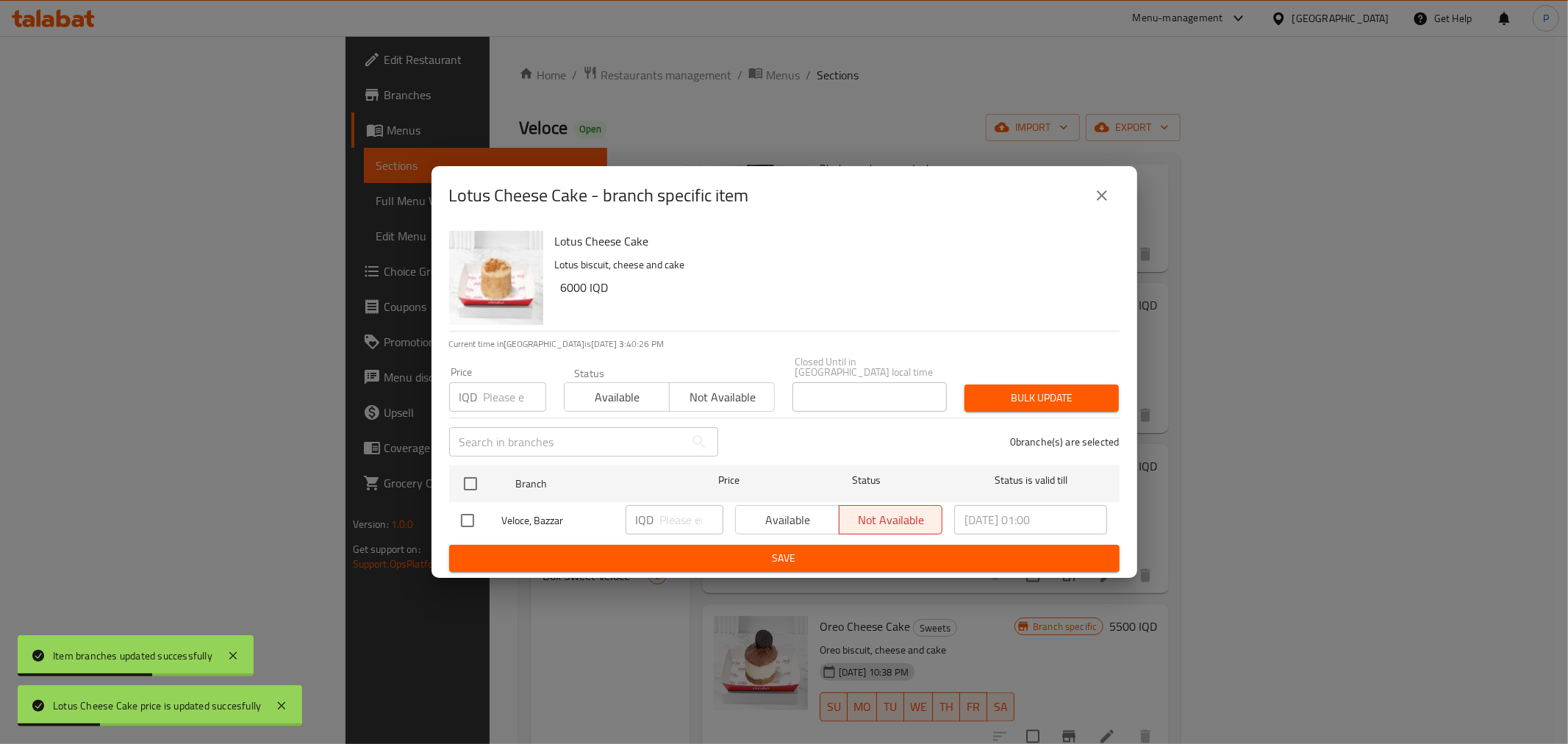
click at [468, 522] on input "checkbox" at bounding box center [467, 520] width 31 height 31
checkbox input "true"
click at [675, 512] on input "number" at bounding box center [691, 519] width 63 height 29
type input "6000"
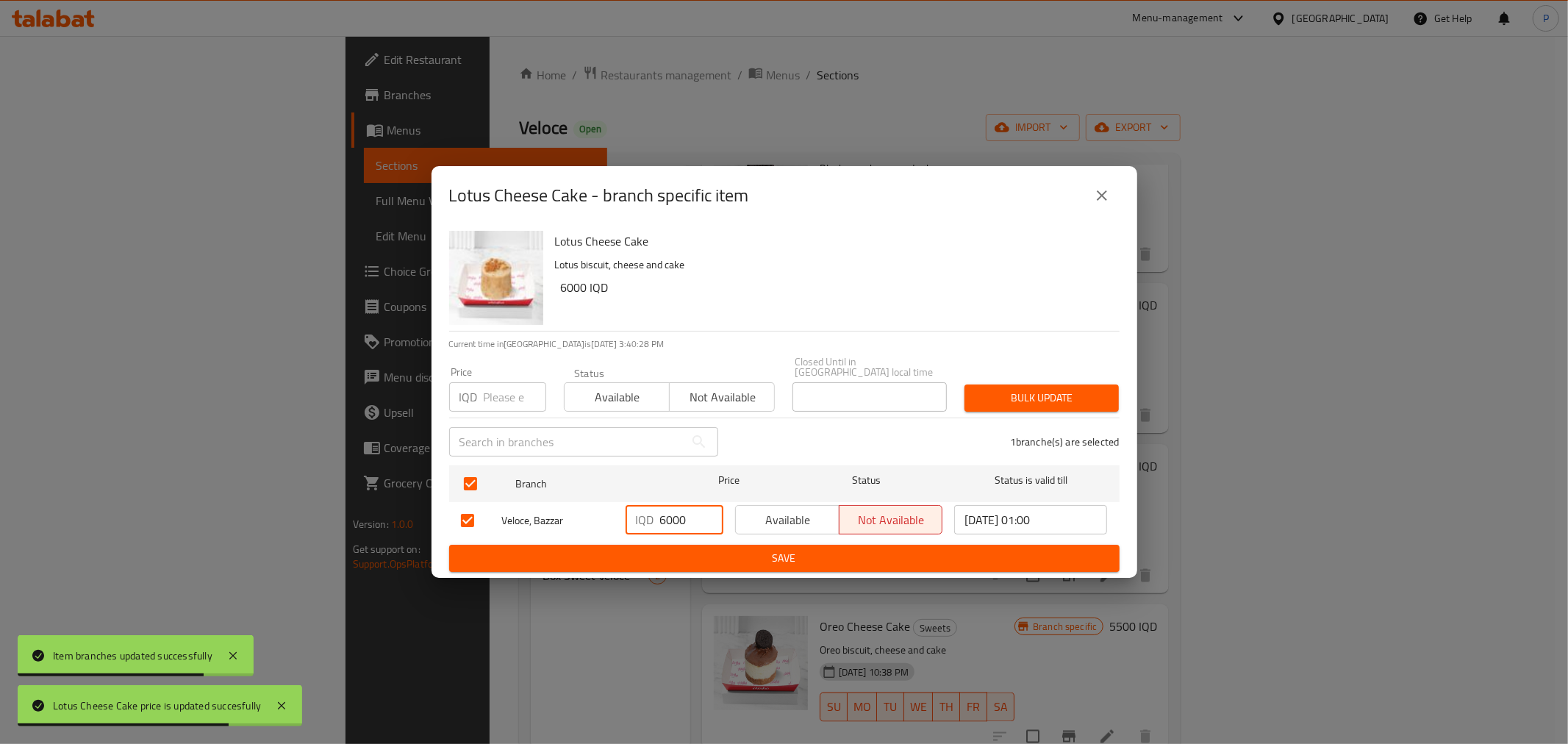
click at [776, 551] on span "Save" at bounding box center [784, 558] width 647 height 18
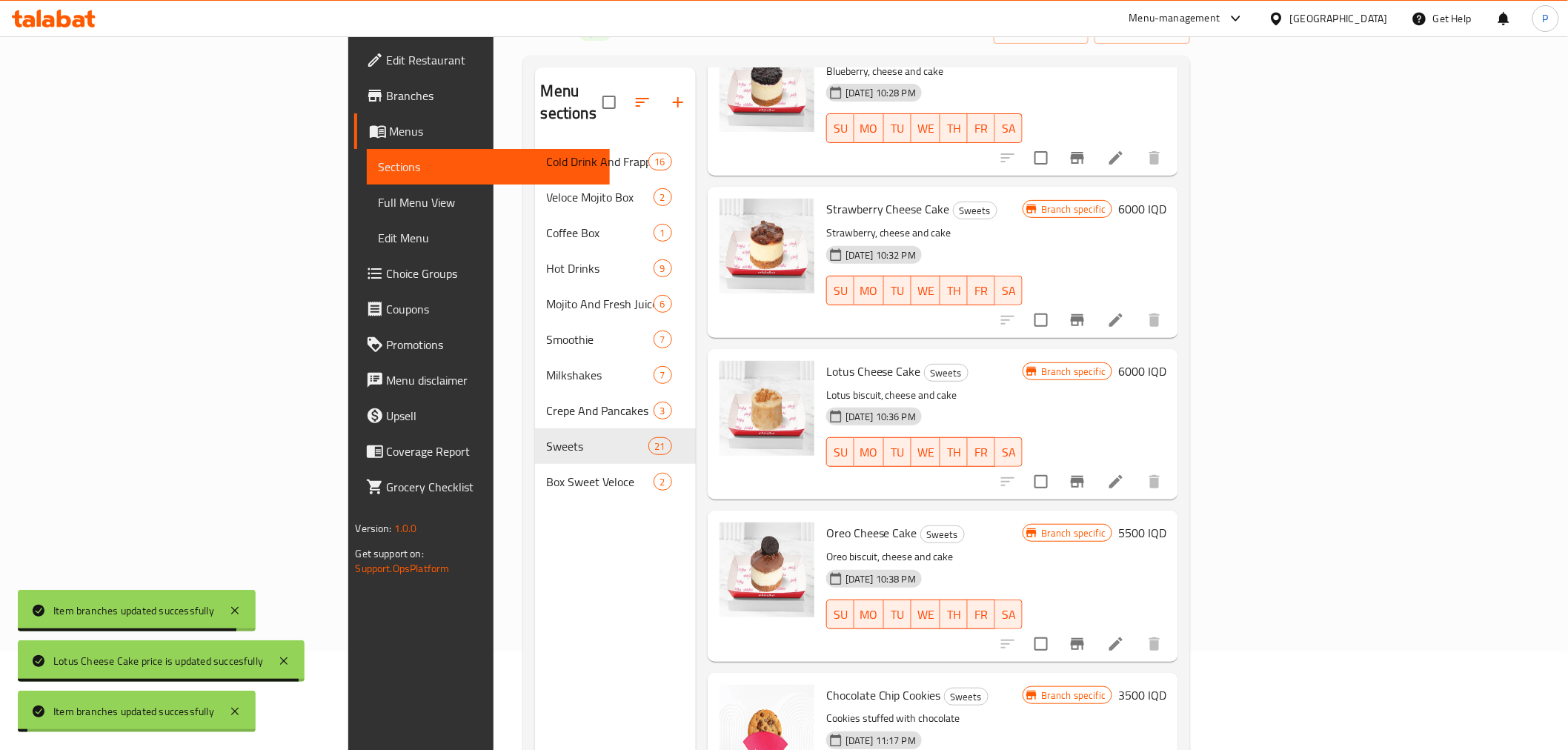
scroll to position [208, 0]
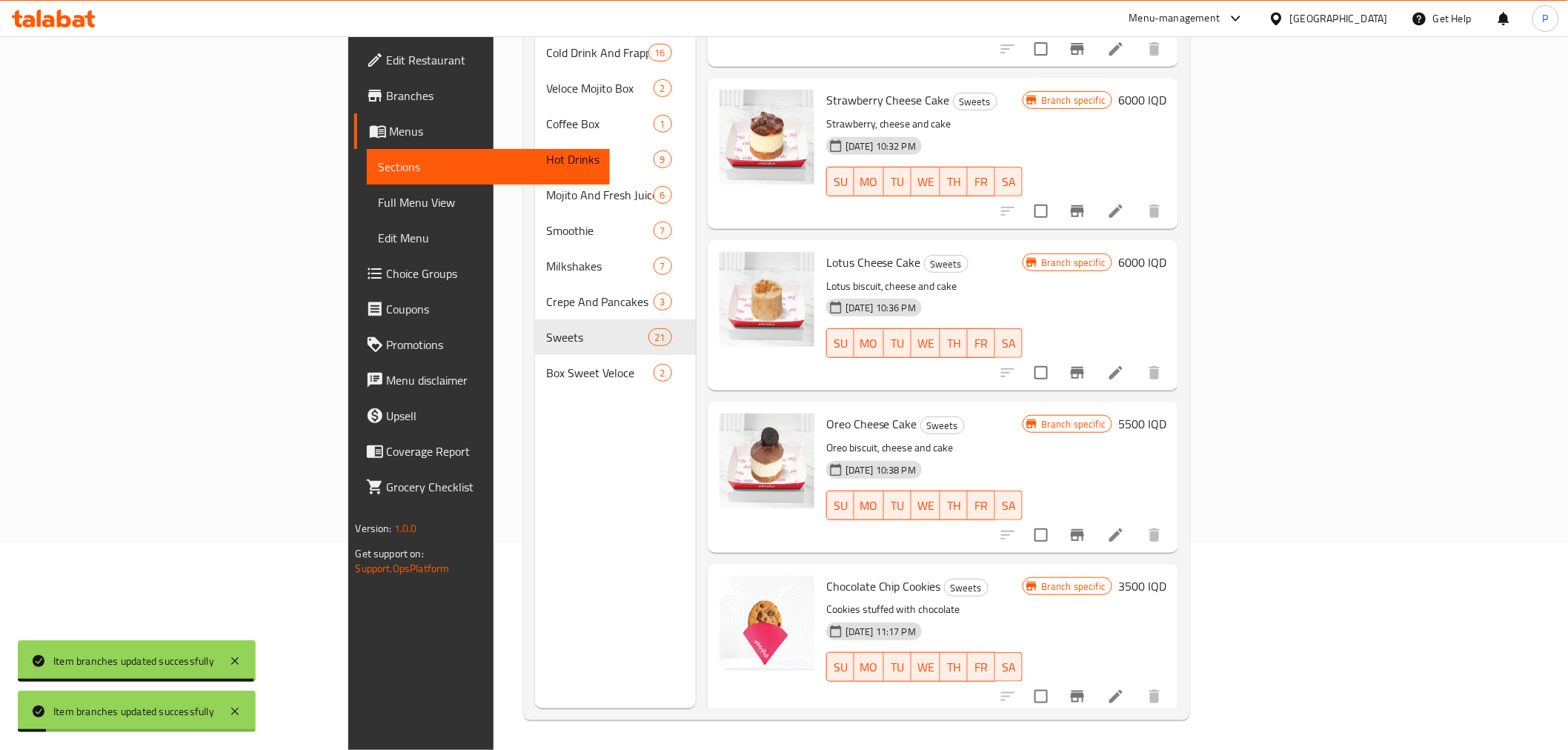
click at [1166, 414] on h6 "5500 IQD" at bounding box center [1142, 424] width 48 height 21
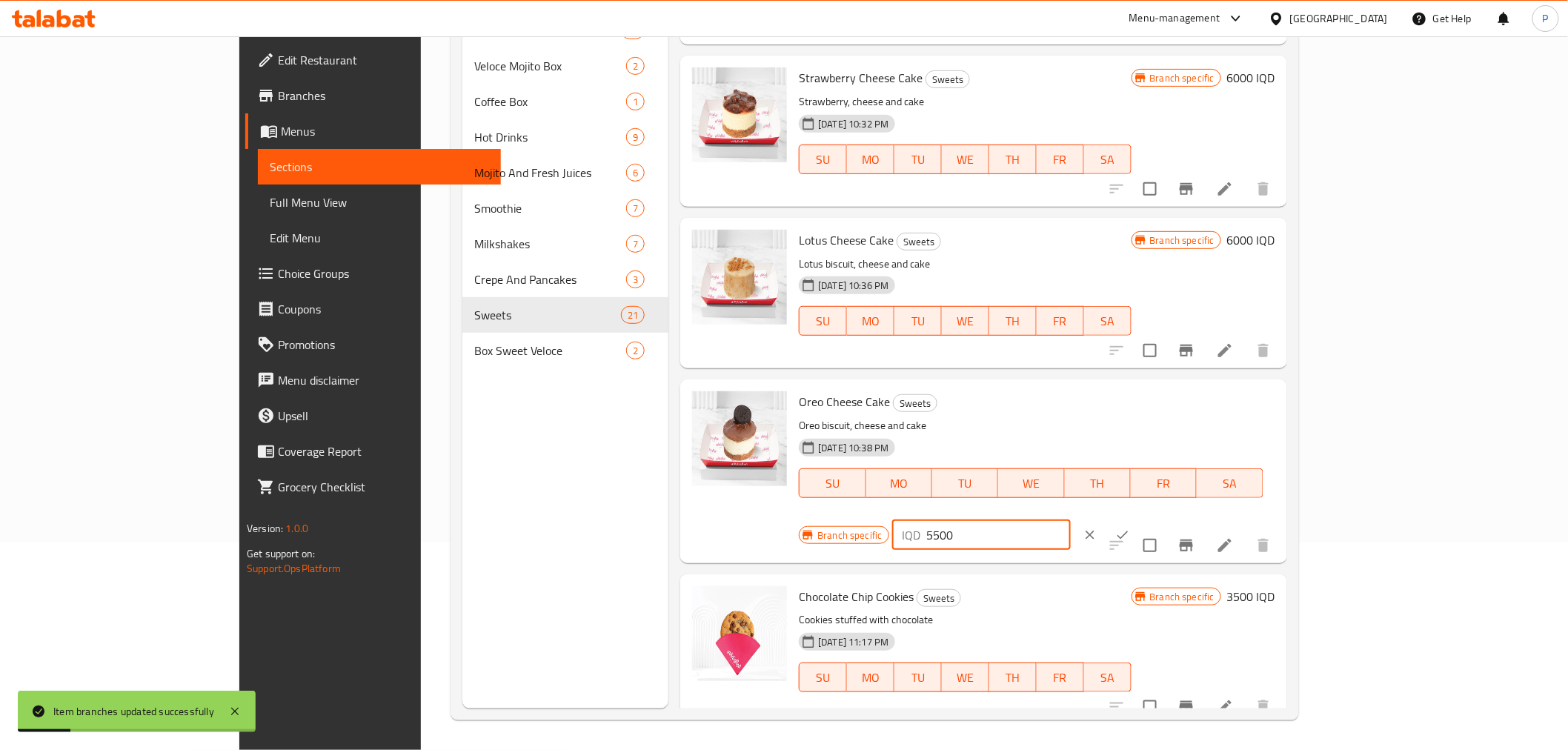
drag, startPoint x: 1306, startPoint y: 413, endPoint x: 1291, endPoint y: 411, distance: 15.1
click at [1071, 520] on div "IQD 5500 ​" at bounding box center [981, 534] width 178 height 29
type input "6000"
click at [1129, 531] on icon "ok" at bounding box center [1123, 535] width 11 height 8
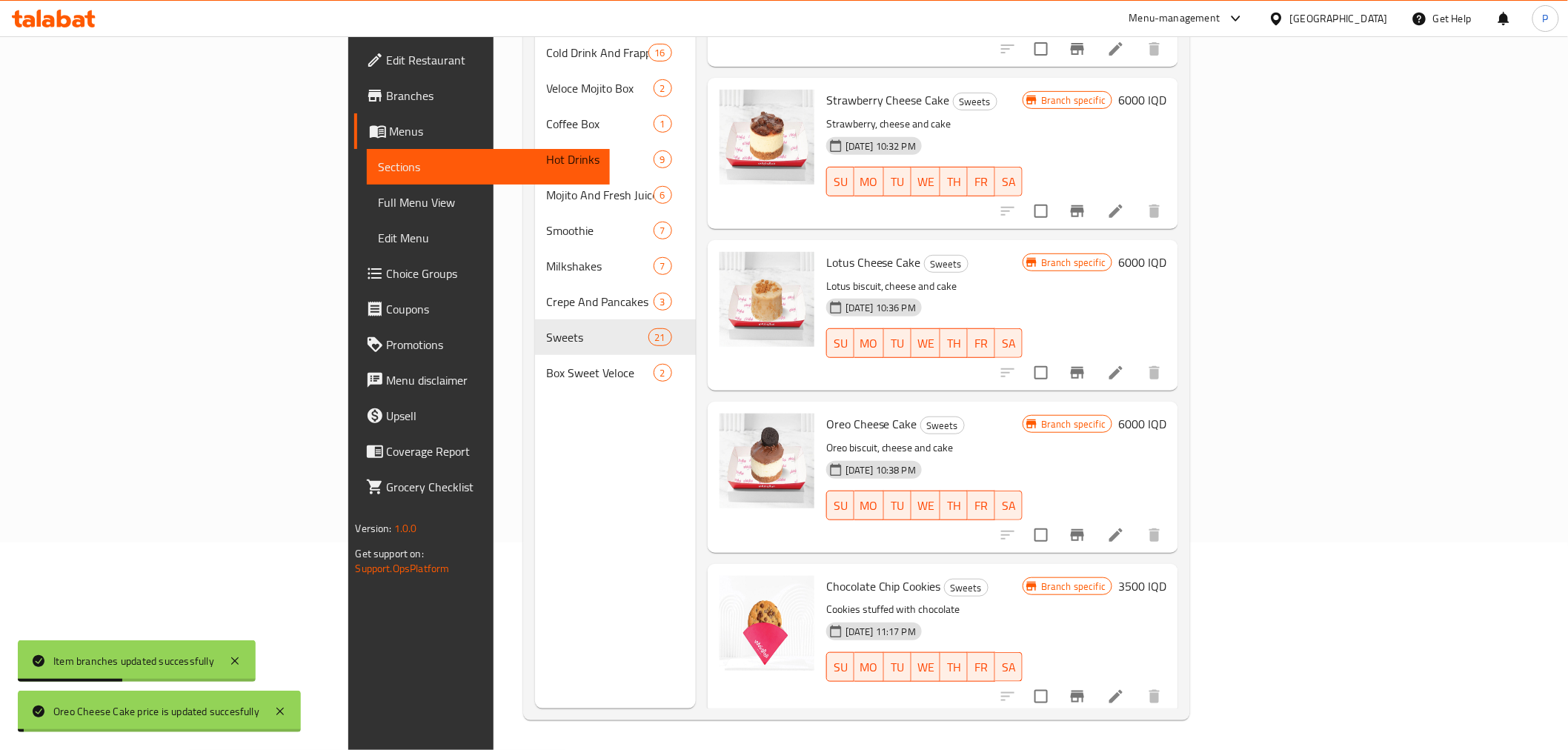
click at [1086, 526] on icon "Branch-specific-item" at bounding box center [1077, 535] width 17 height 17
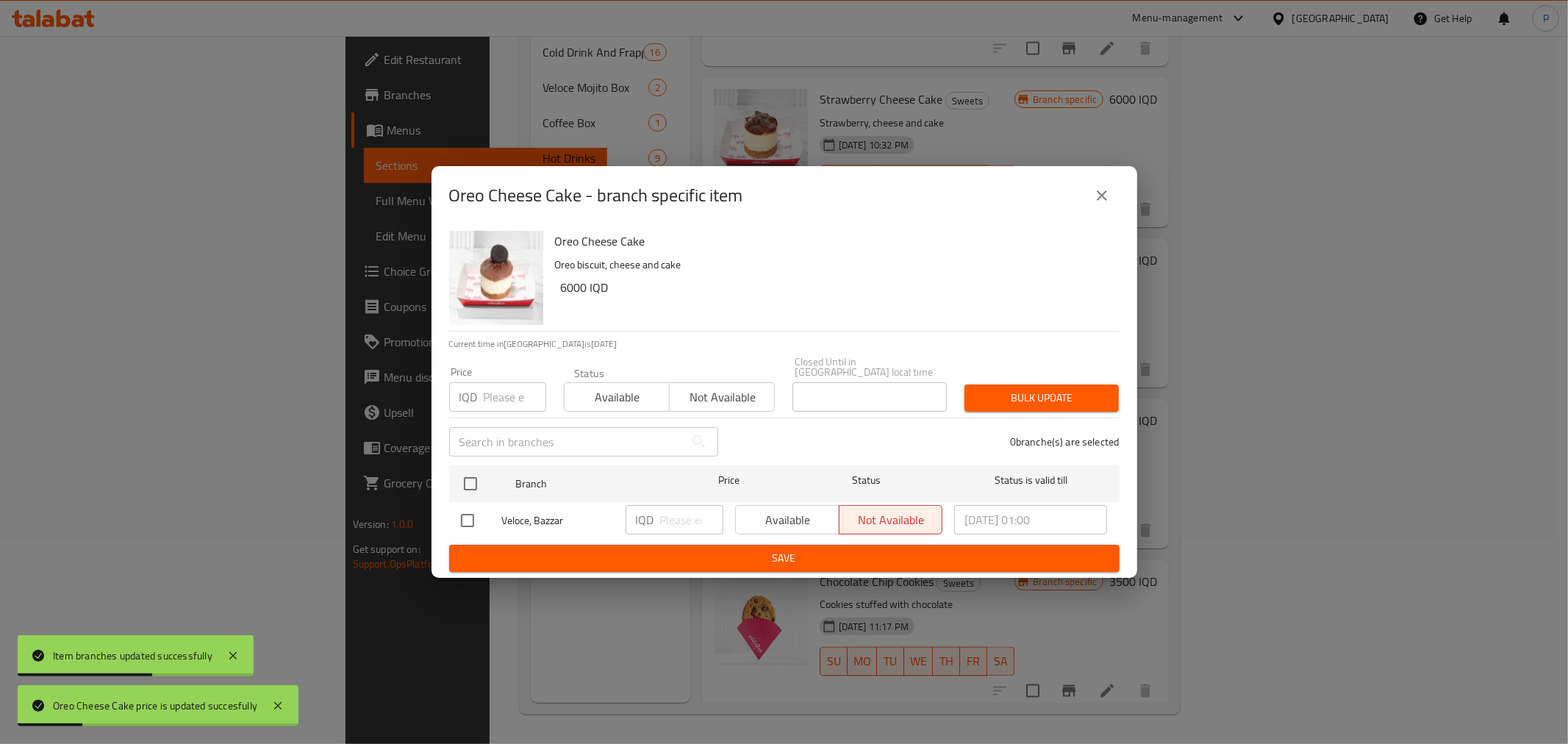
click at [468, 522] on input "checkbox" at bounding box center [467, 520] width 31 height 31
checkbox input "true"
click at [662, 517] on input "number" at bounding box center [691, 519] width 63 height 29
type input "6000"
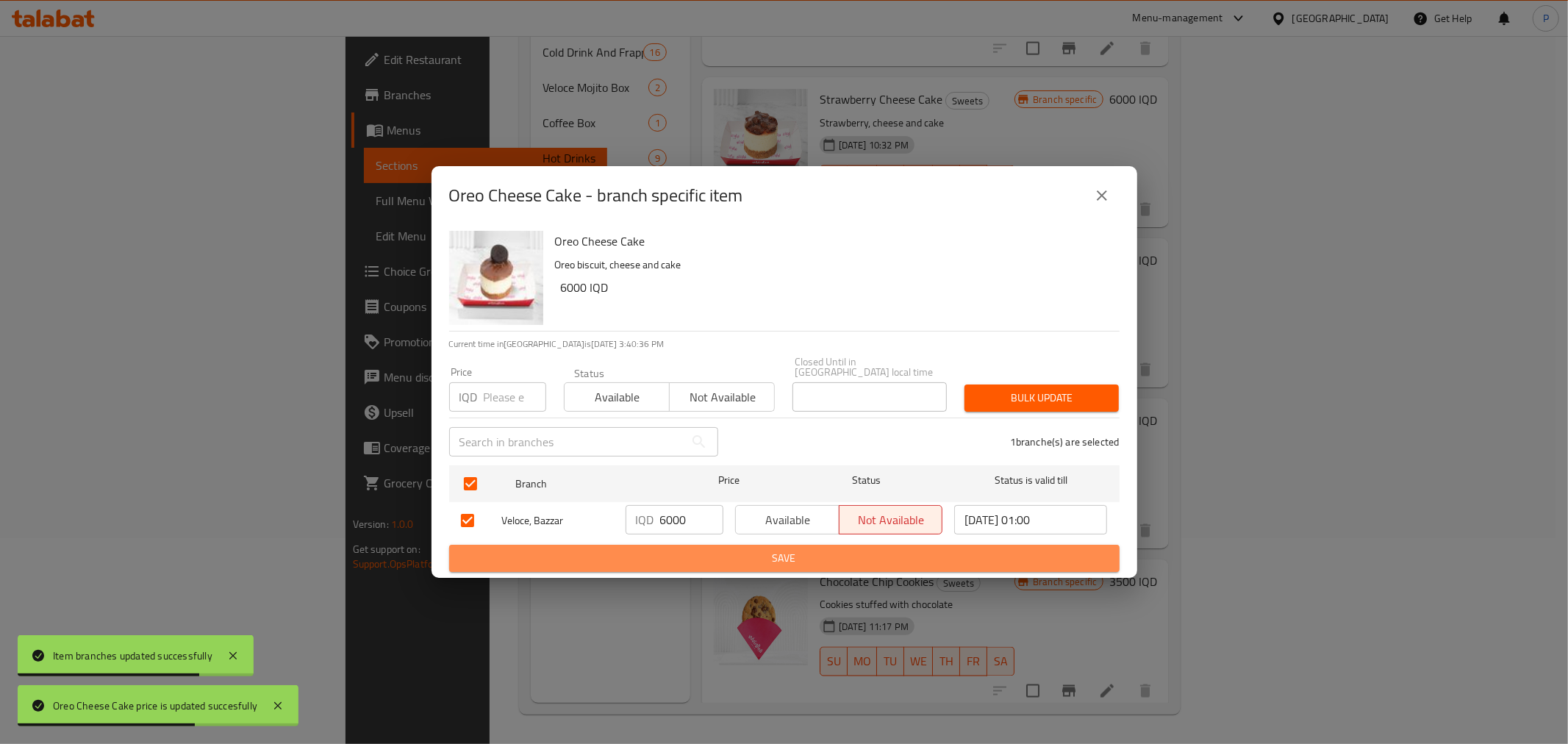
click at [833, 551] on span "Save" at bounding box center [784, 558] width 647 height 18
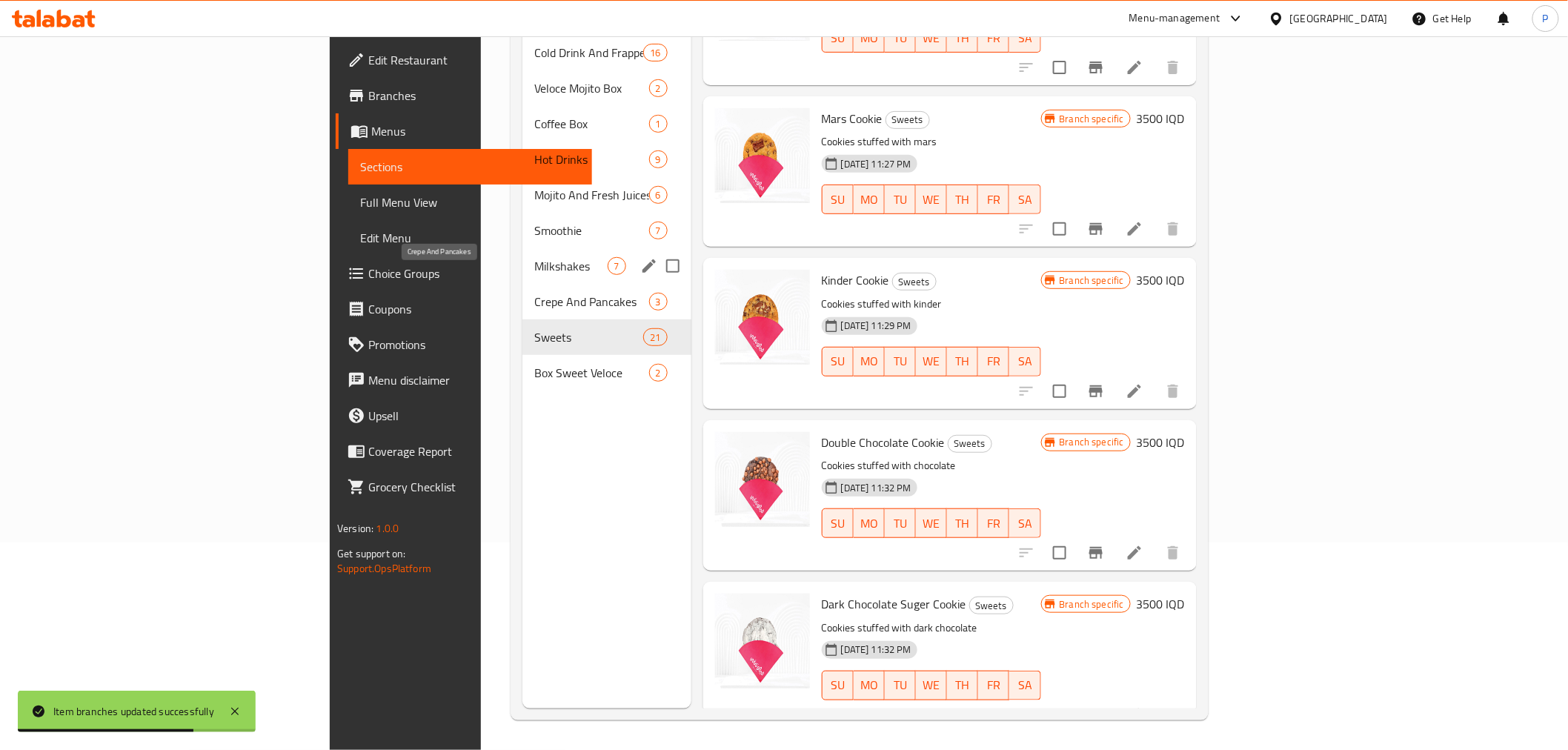
scroll to position [0, 0]
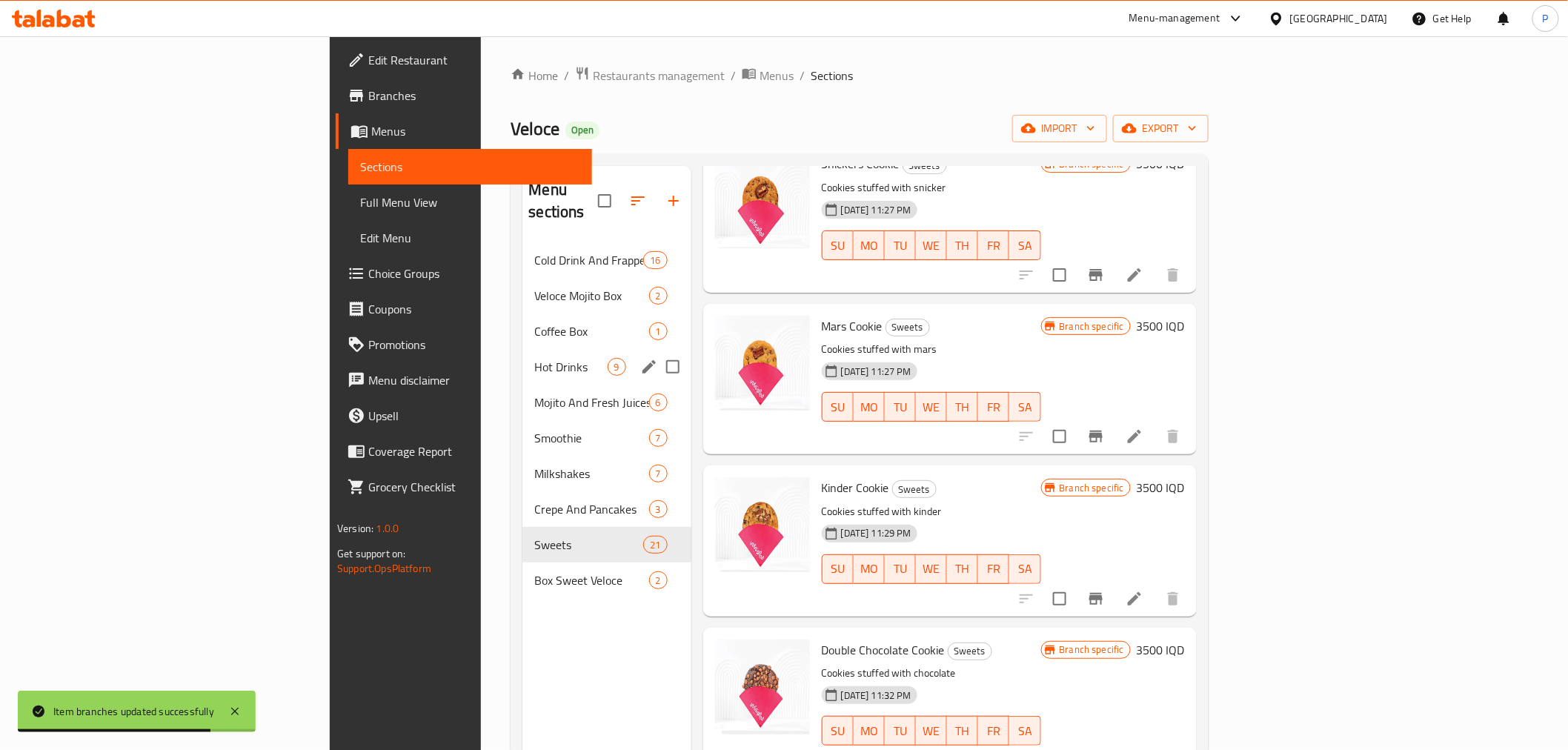
click at [534, 358] on span "Hot Drinks" at bounding box center [571, 366] width 73 height 17
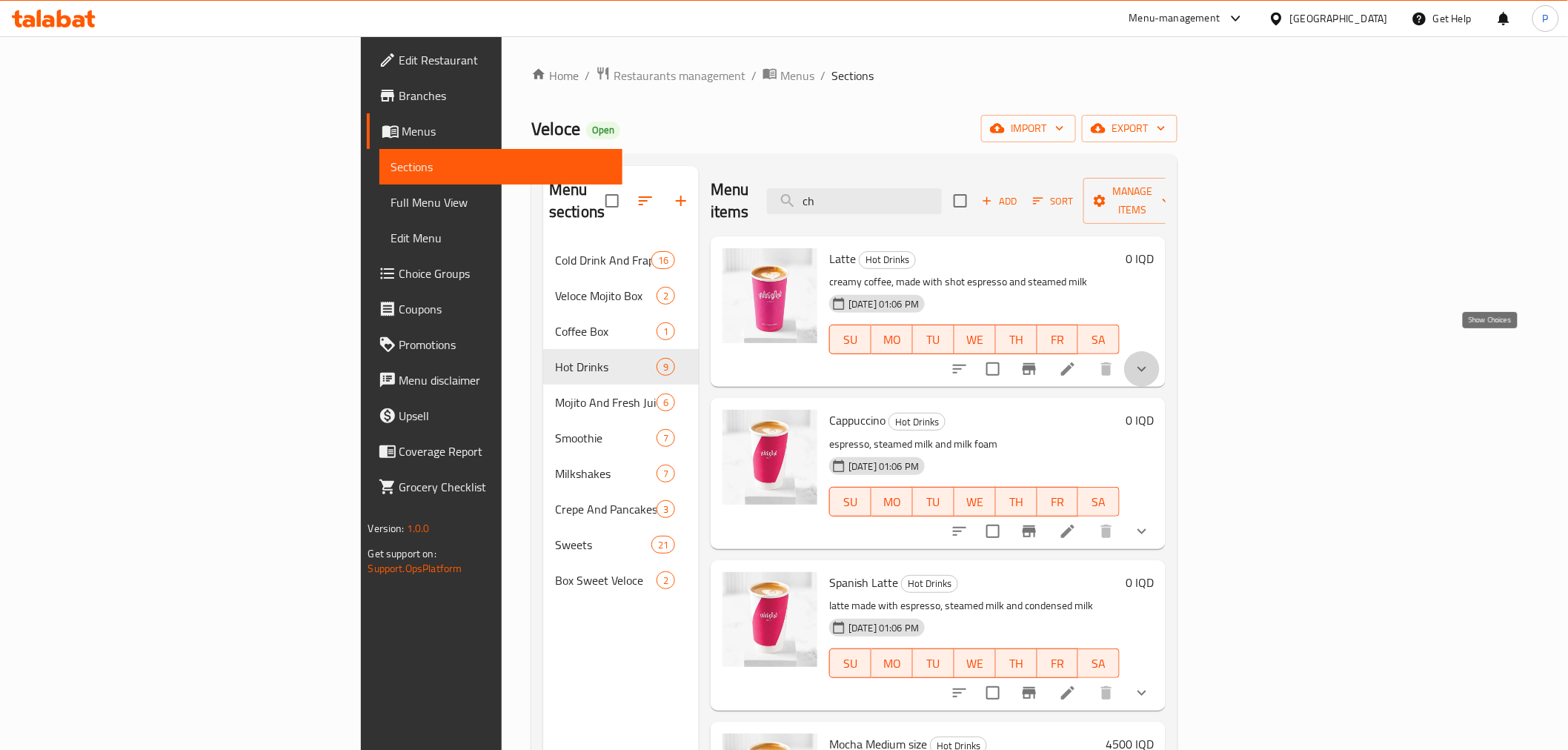
click at [1151, 360] on icon "show more" at bounding box center [1142, 369] width 17 height 17
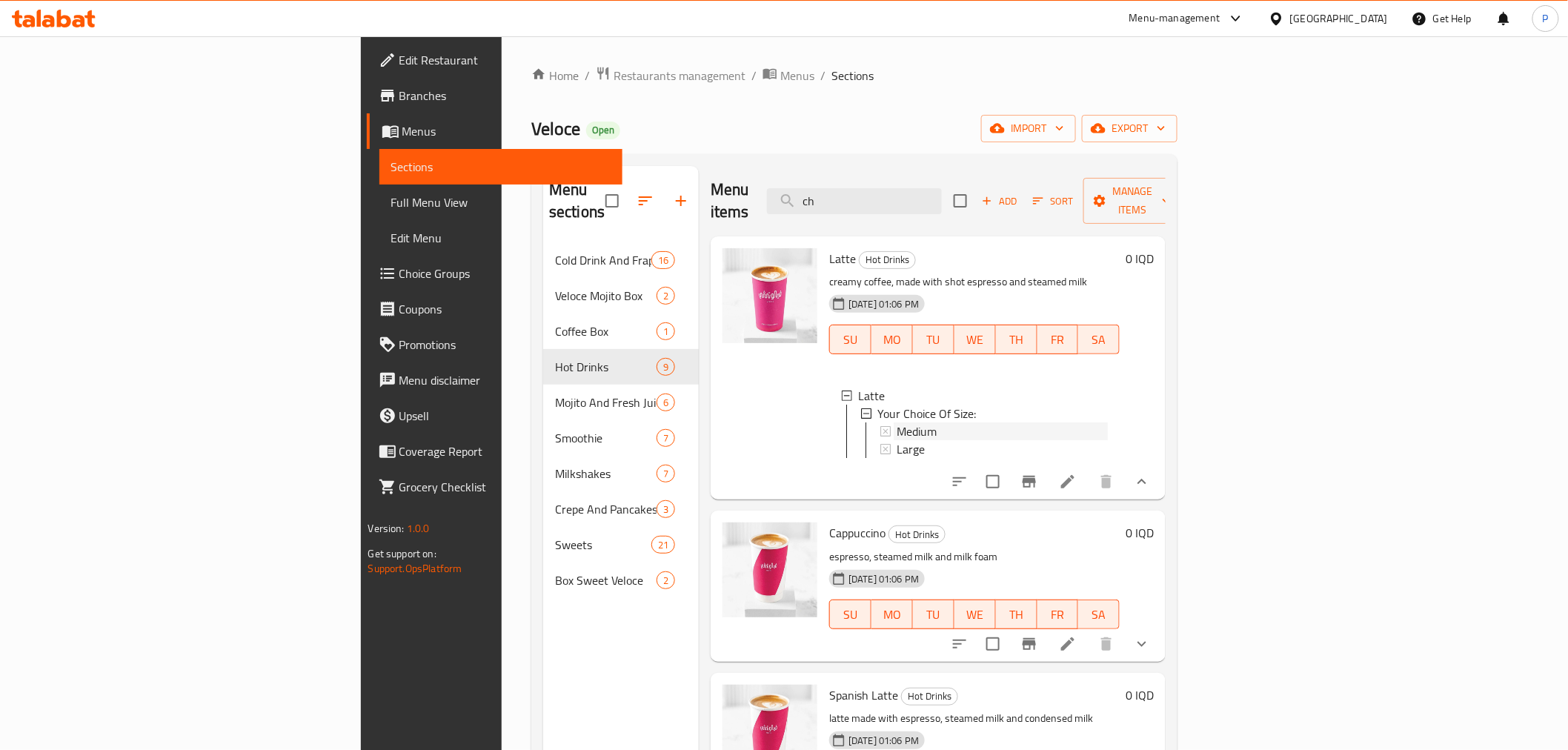
click at [897, 423] on span "Medium" at bounding box center [916, 431] width 40 height 17
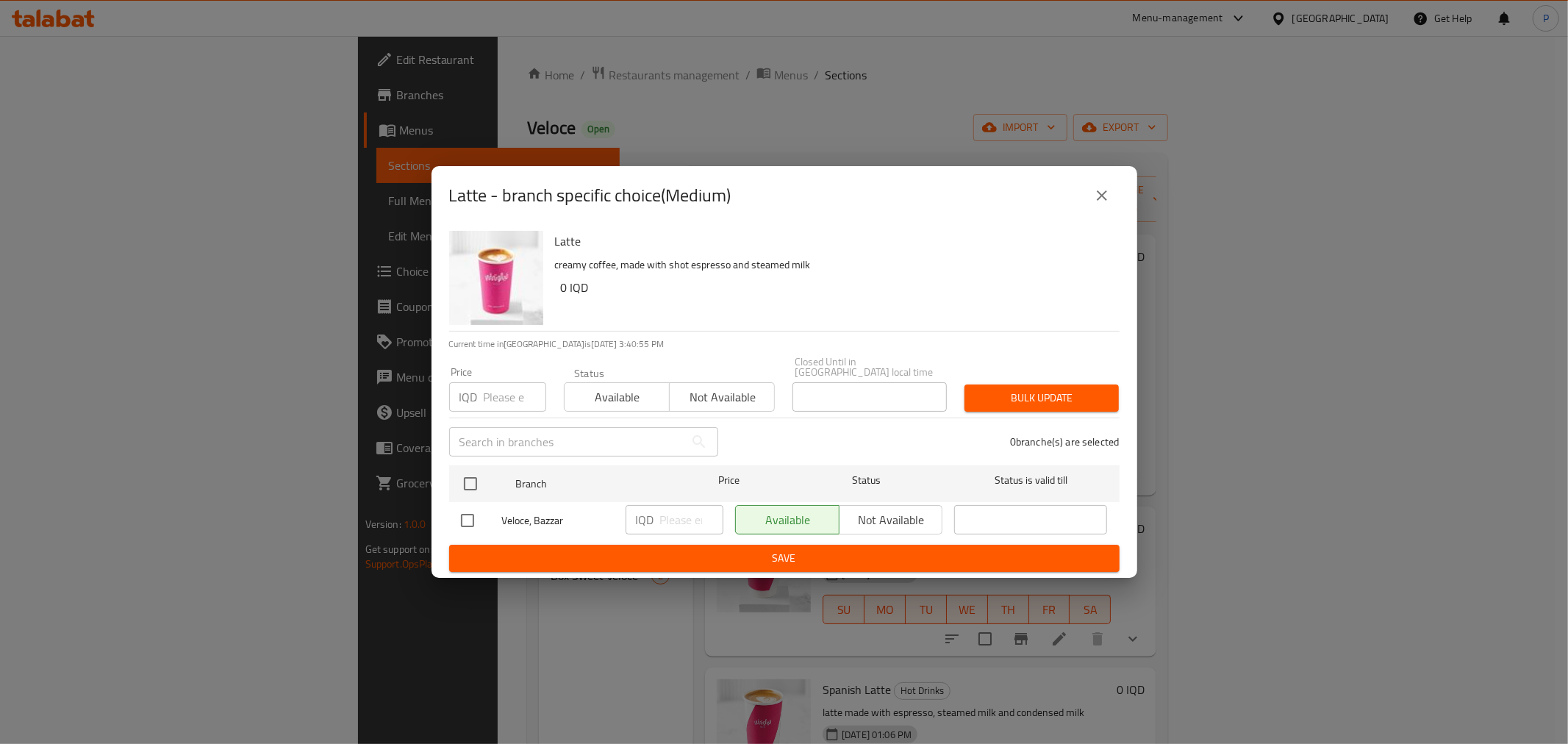
click at [1095, 204] on icon "close" at bounding box center [1102, 195] width 17 height 17
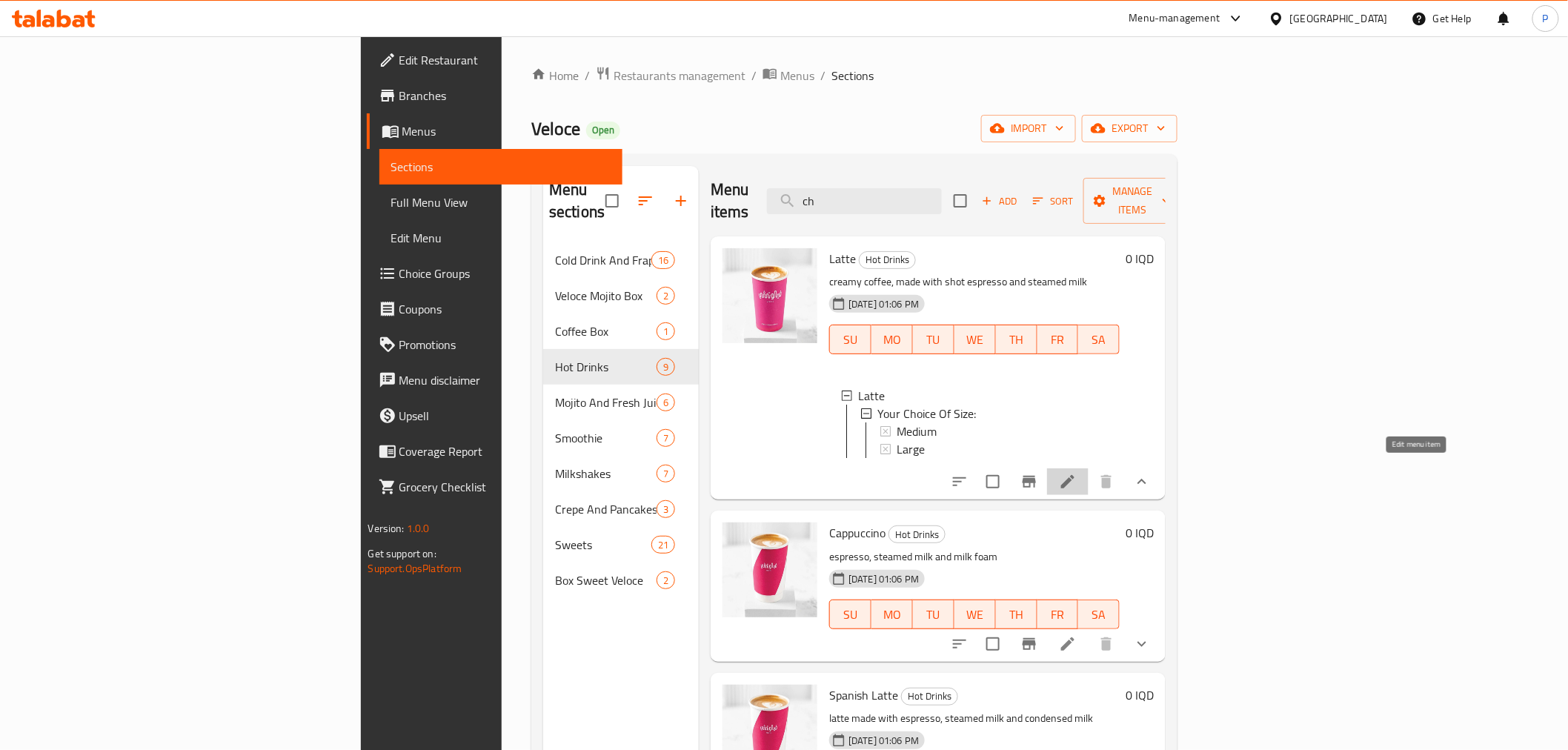
click at [1074, 475] on icon at bounding box center [1068, 481] width 13 height 13
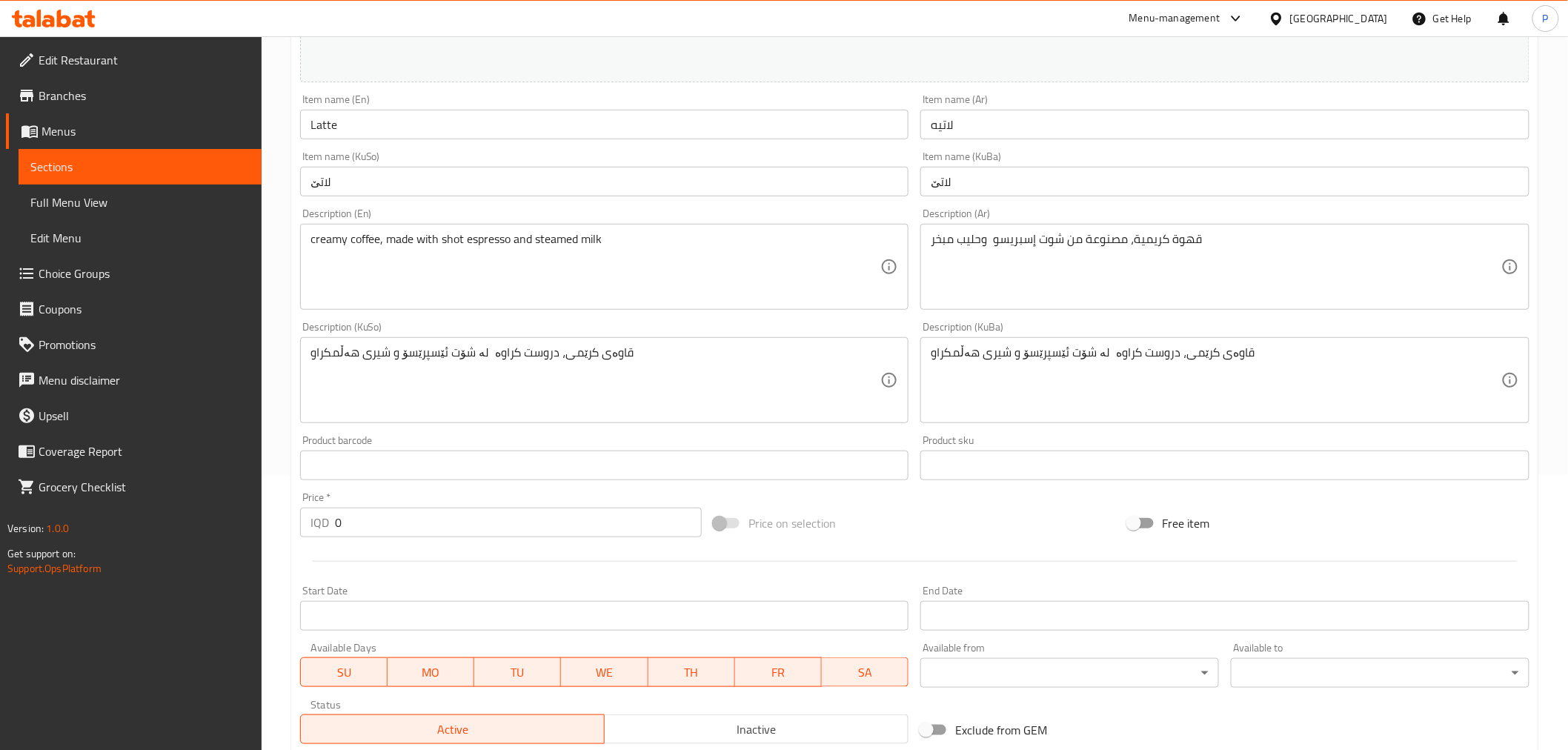
scroll to position [494, 0]
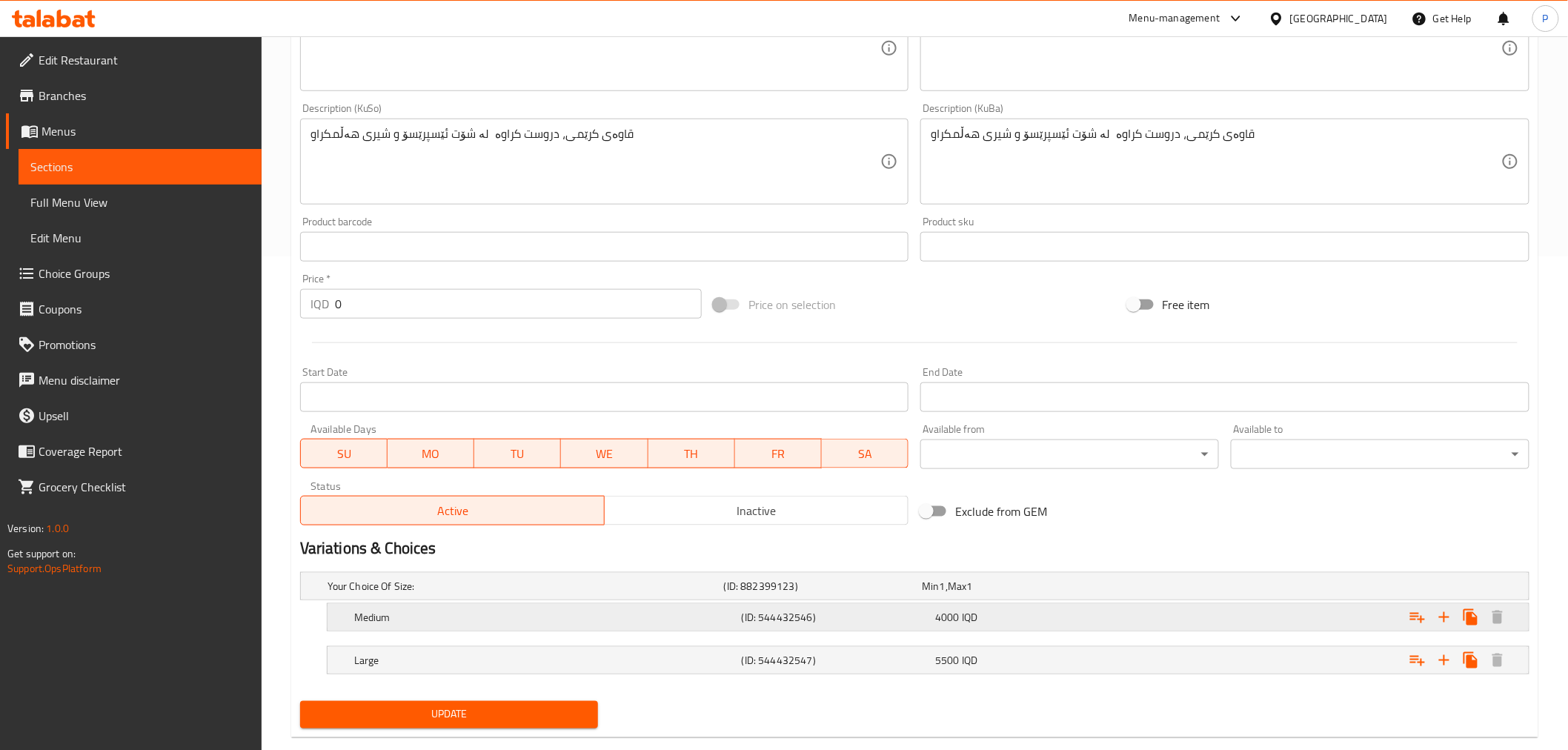
click at [951, 615] on span "4000" at bounding box center [947, 617] width 25 height 19
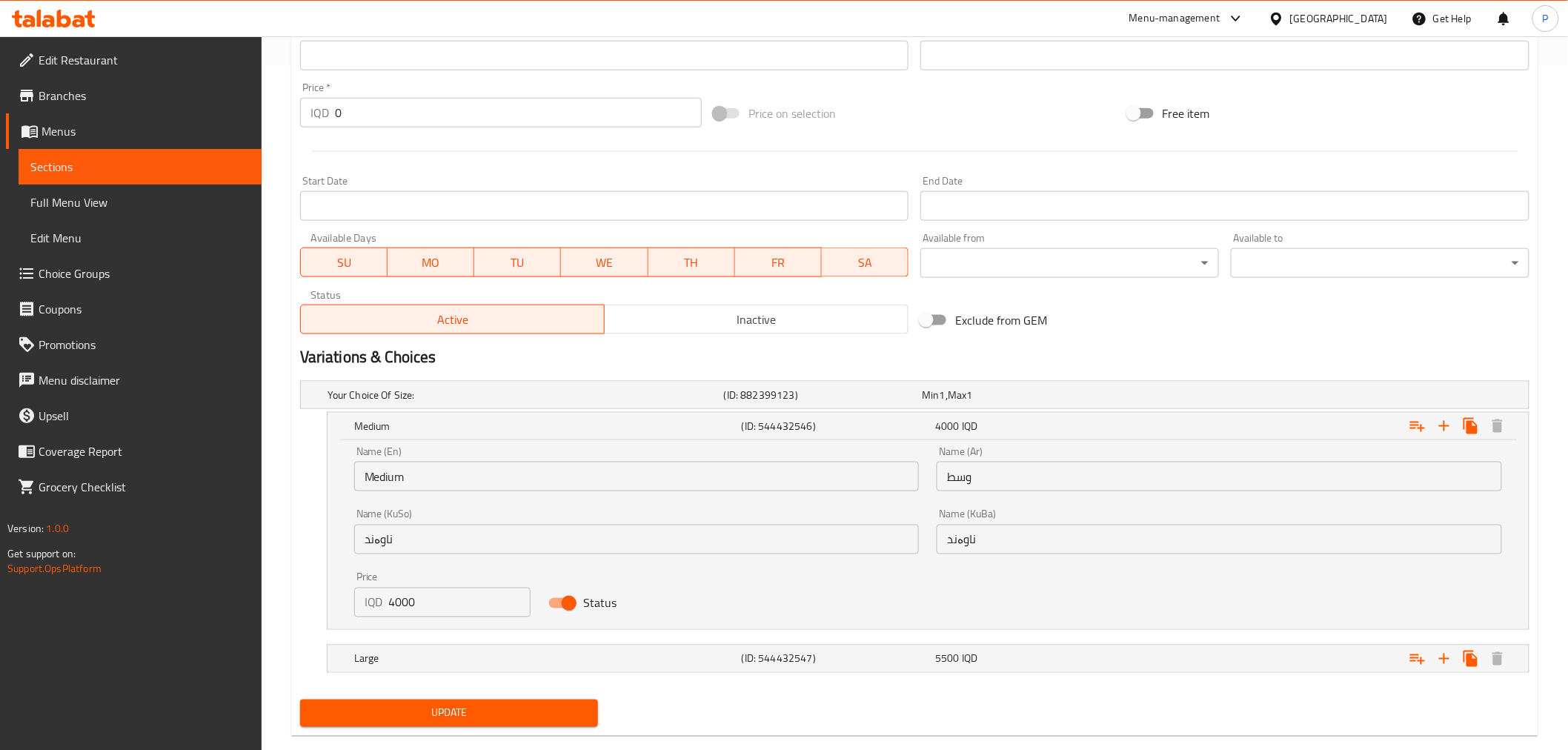
scroll to position [711, 0]
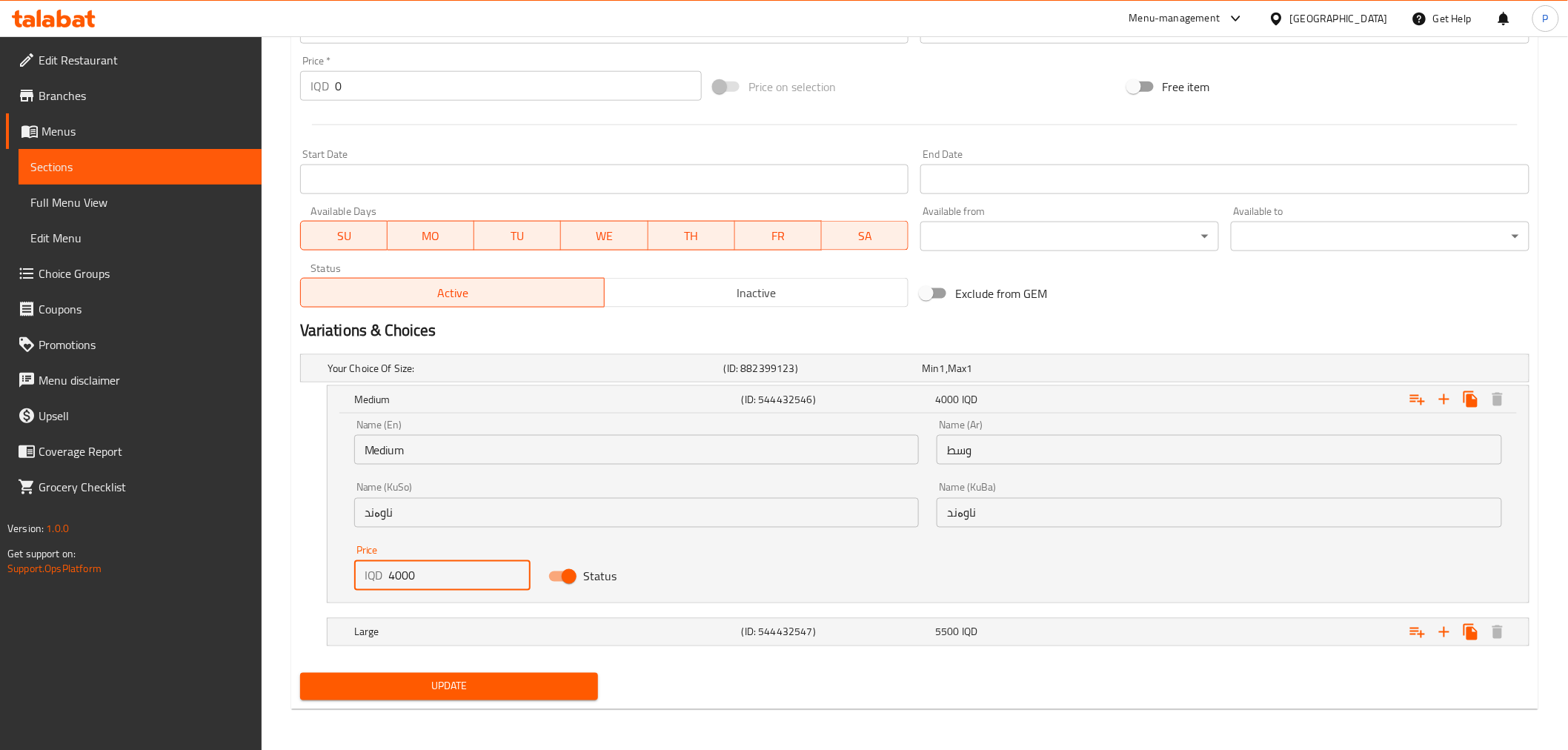
click at [397, 576] on input "4000" at bounding box center [460, 576] width 142 height 29
type input "4500"
click at [661, 618] on div "Large (ID: 544432547) 5500 IQD" at bounding box center [932, 632] width 1163 height 33
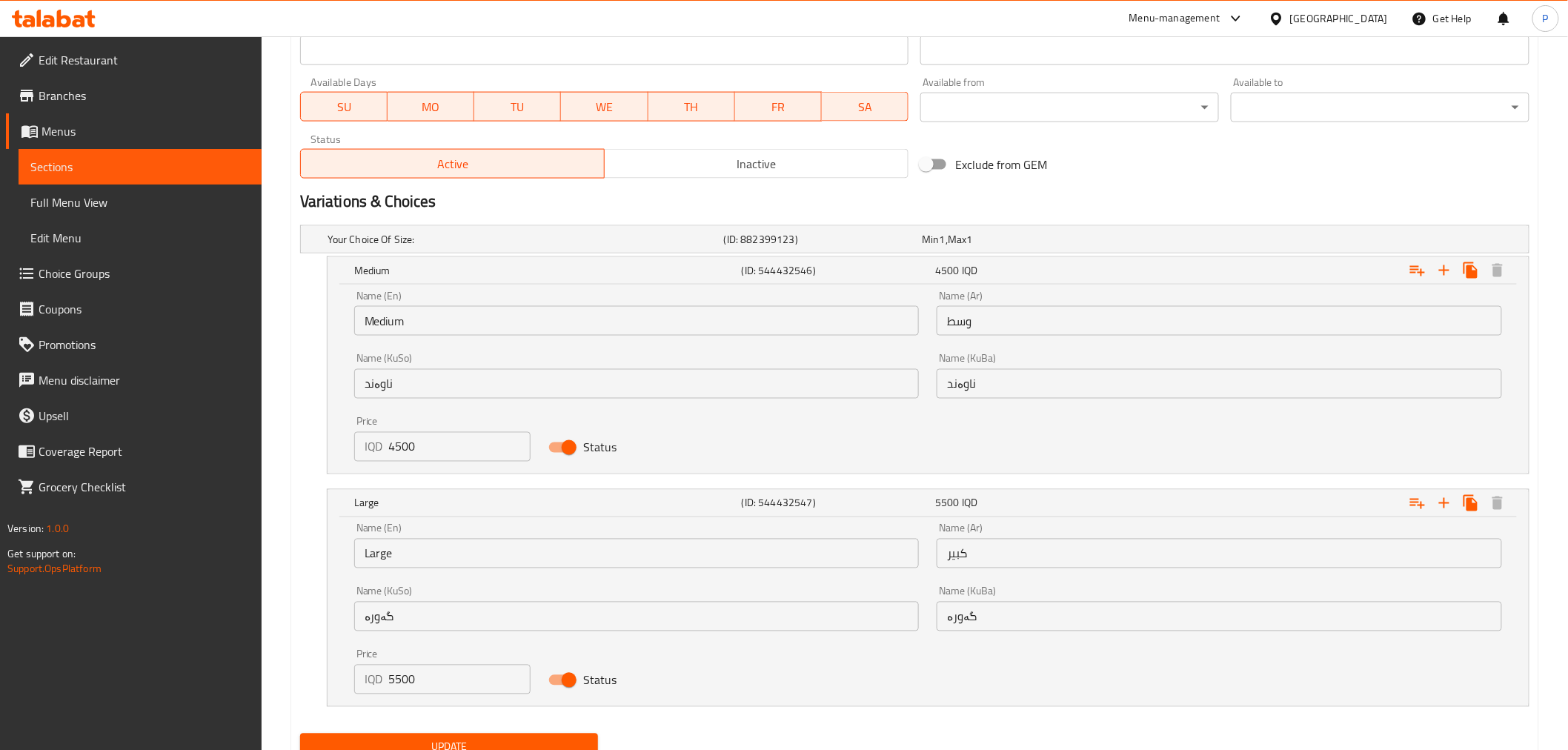
scroll to position [876, 0]
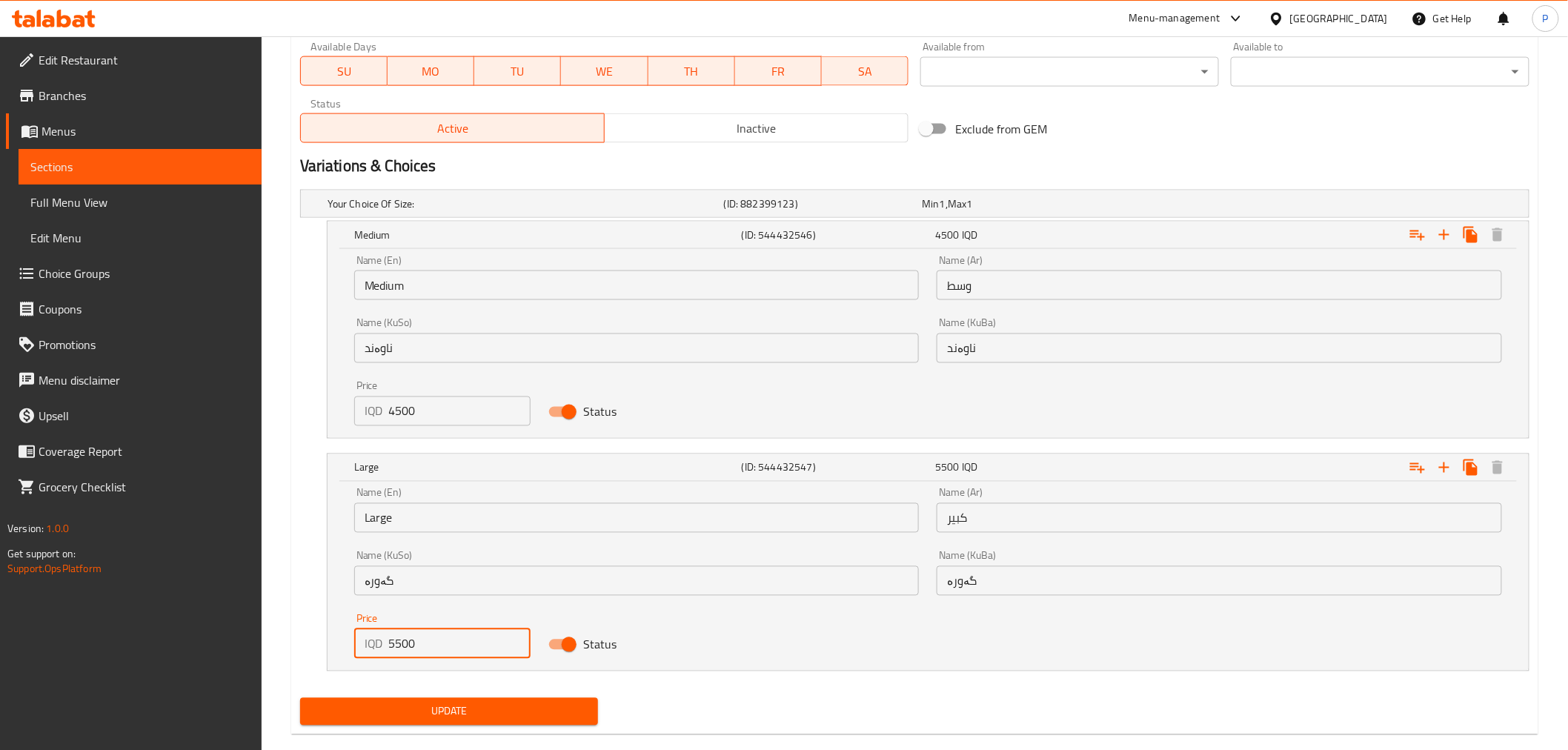
drag, startPoint x: 393, startPoint y: 646, endPoint x: 376, endPoint y: 645, distance: 17.0
click at [376, 645] on div "IQD 5500 Price" at bounding box center [442, 644] width 176 height 29
type input "6000"
click at [492, 710] on span "Update" at bounding box center [449, 711] width 275 height 18
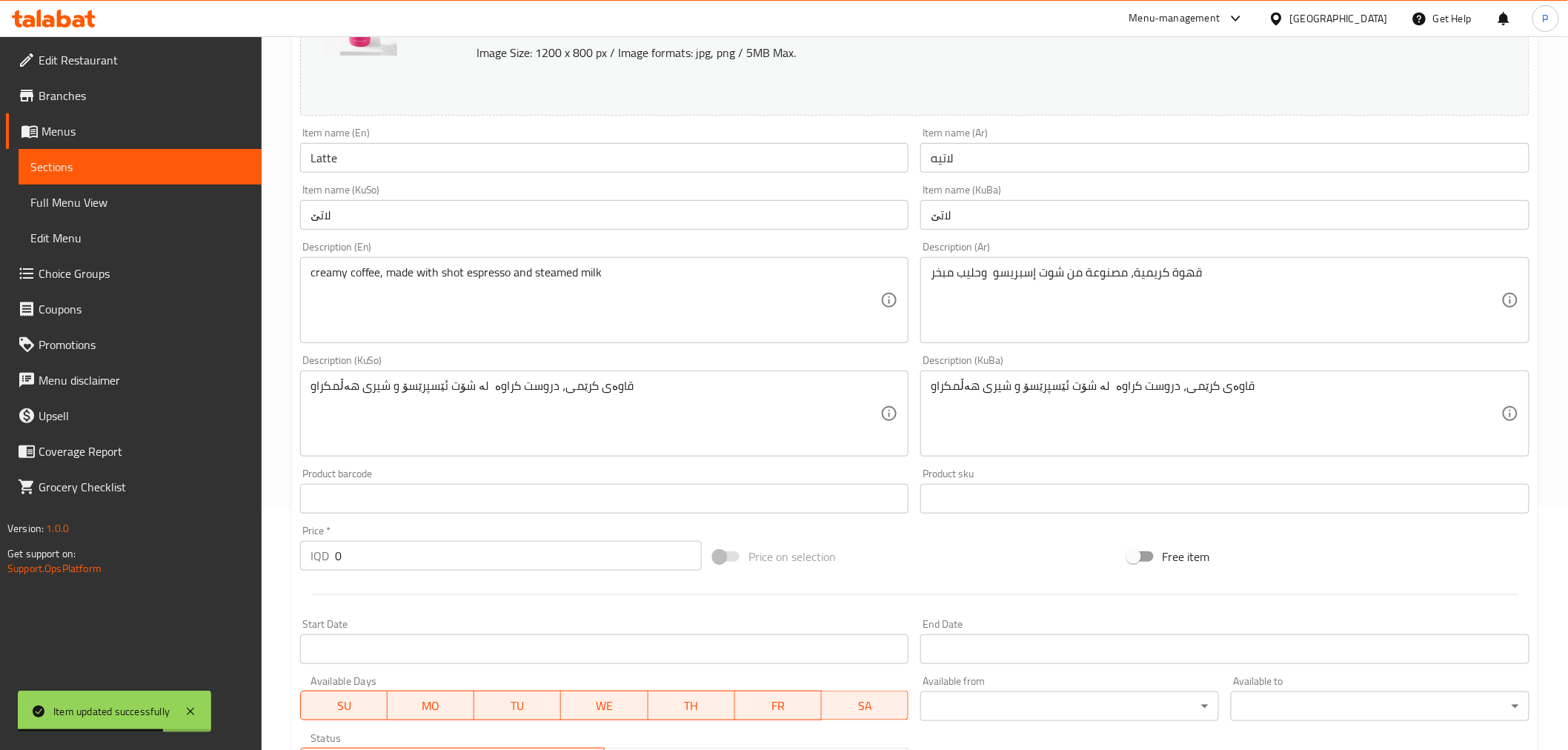
scroll to position [0, 0]
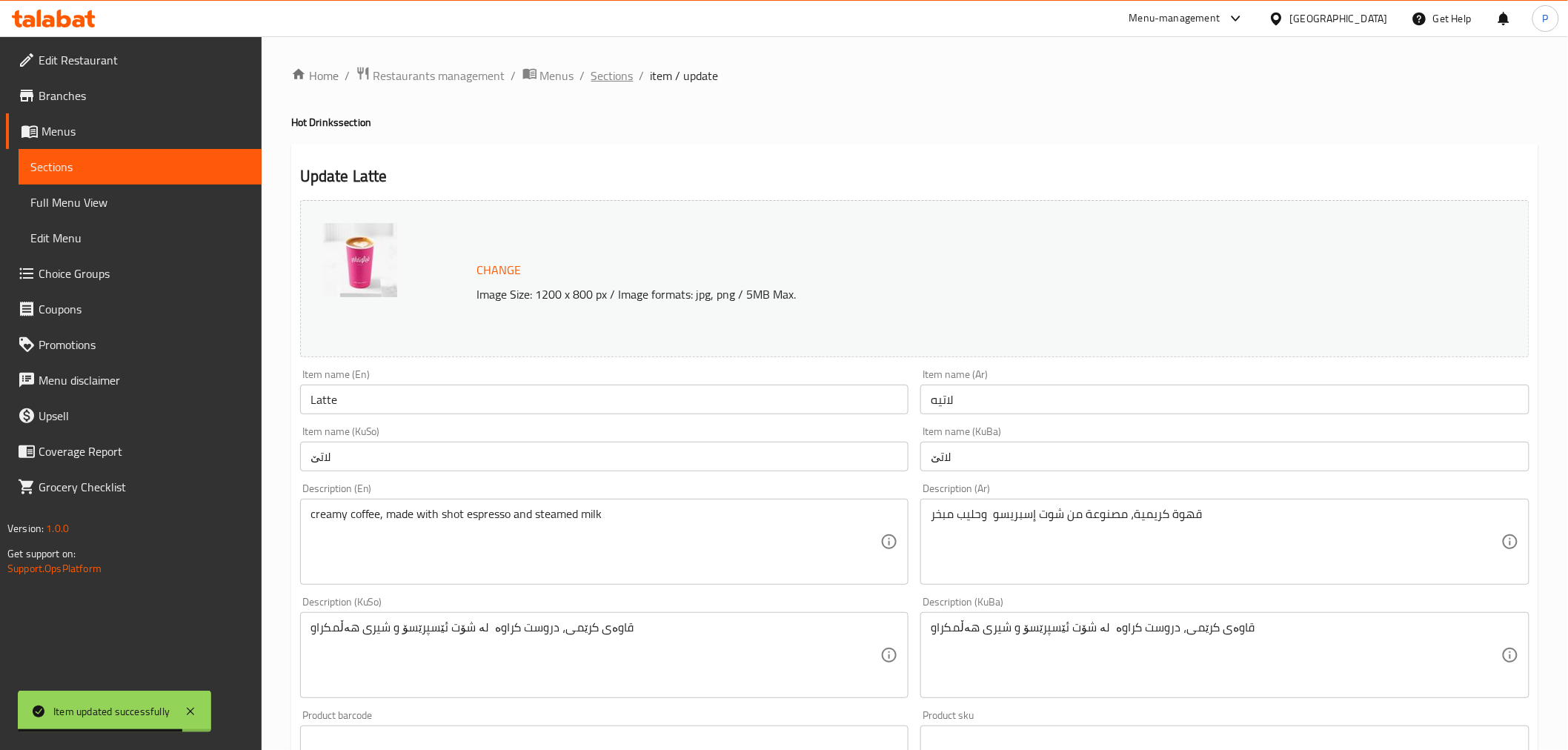
click at [626, 79] on span "Sections" at bounding box center [612, 75] width 42 height 17
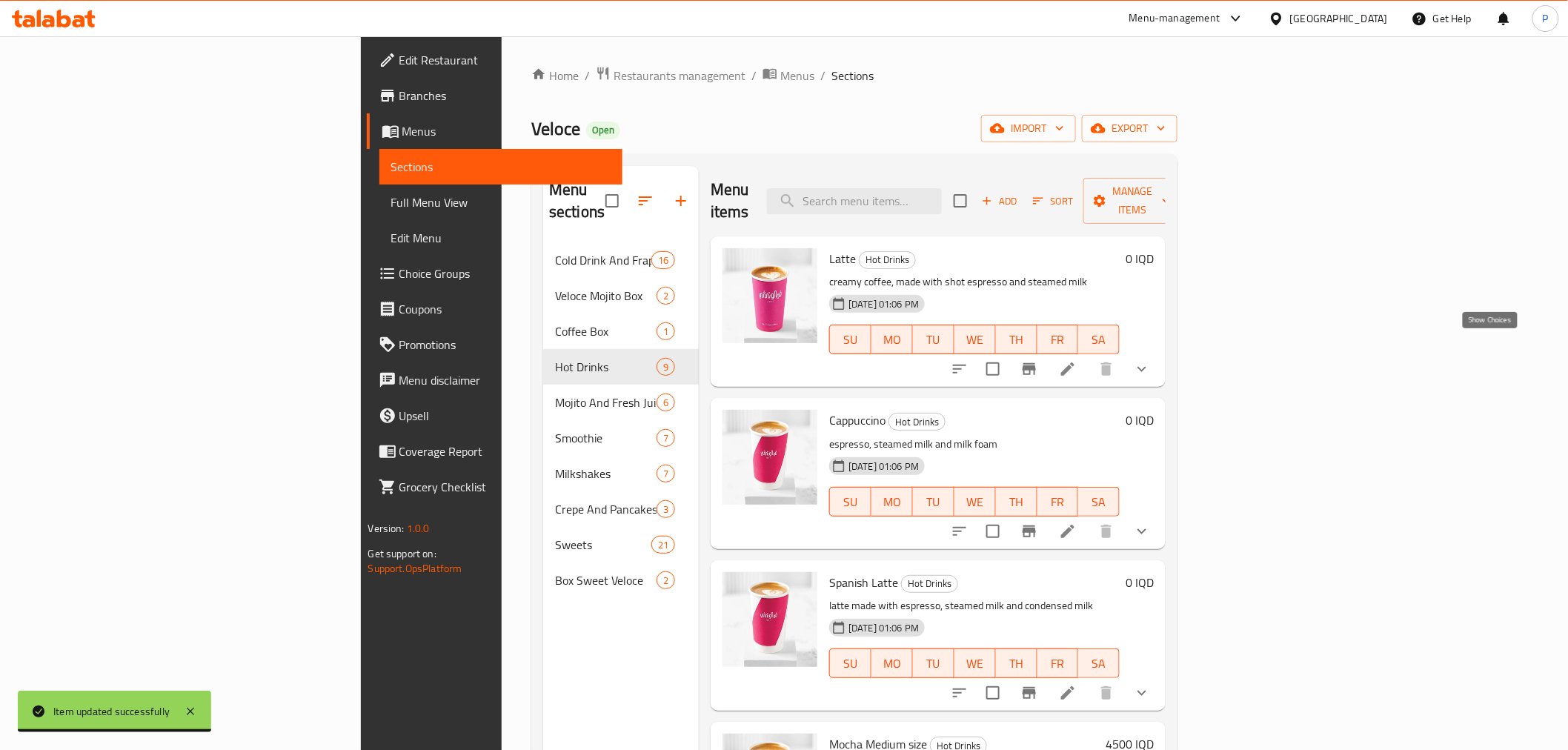
click at [1146, 367] on icon "show more" at bounding box center [1142, 369] width 9 height 6
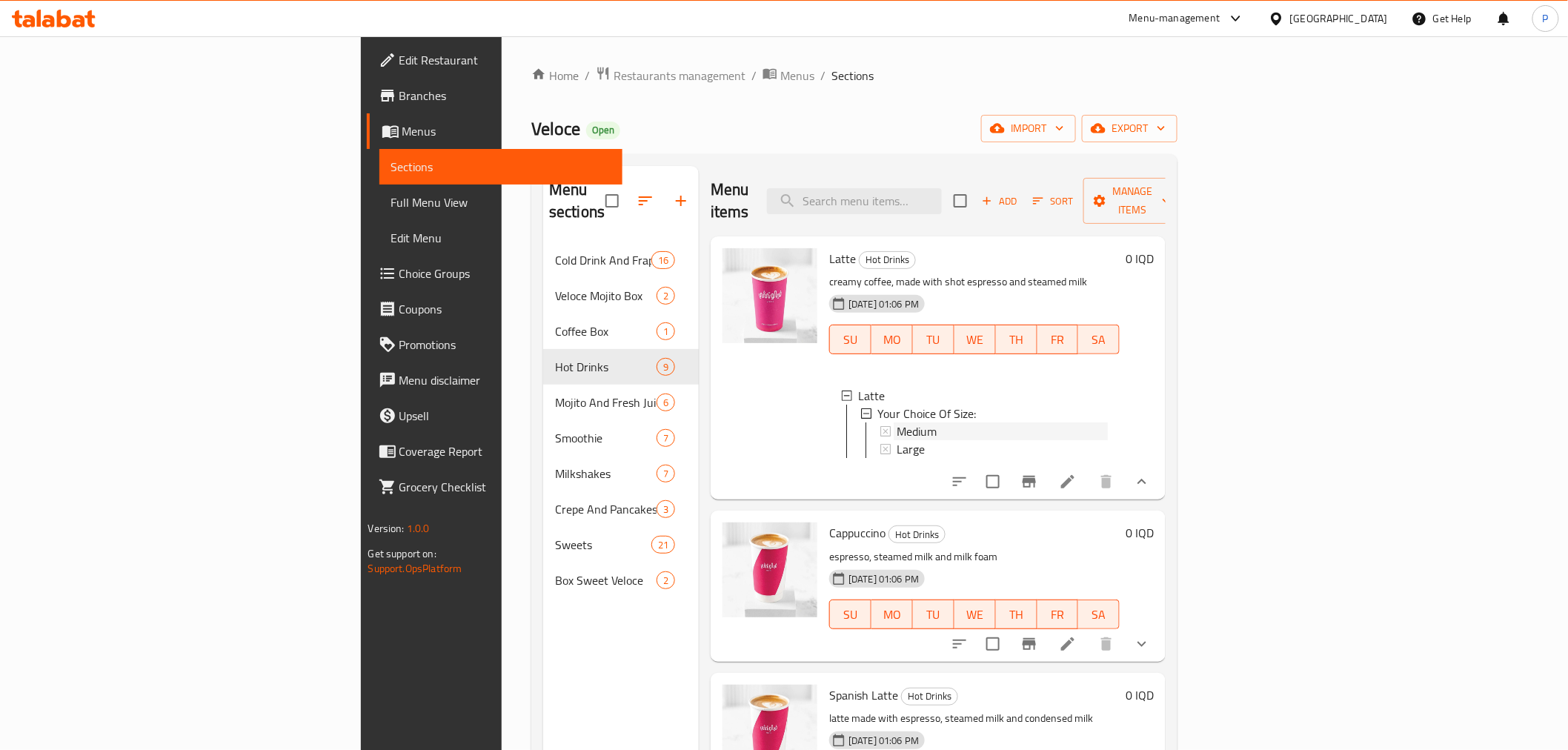
click at [897, 423] on span "Medium" at bounding box center [916, 431] width 40 height 17
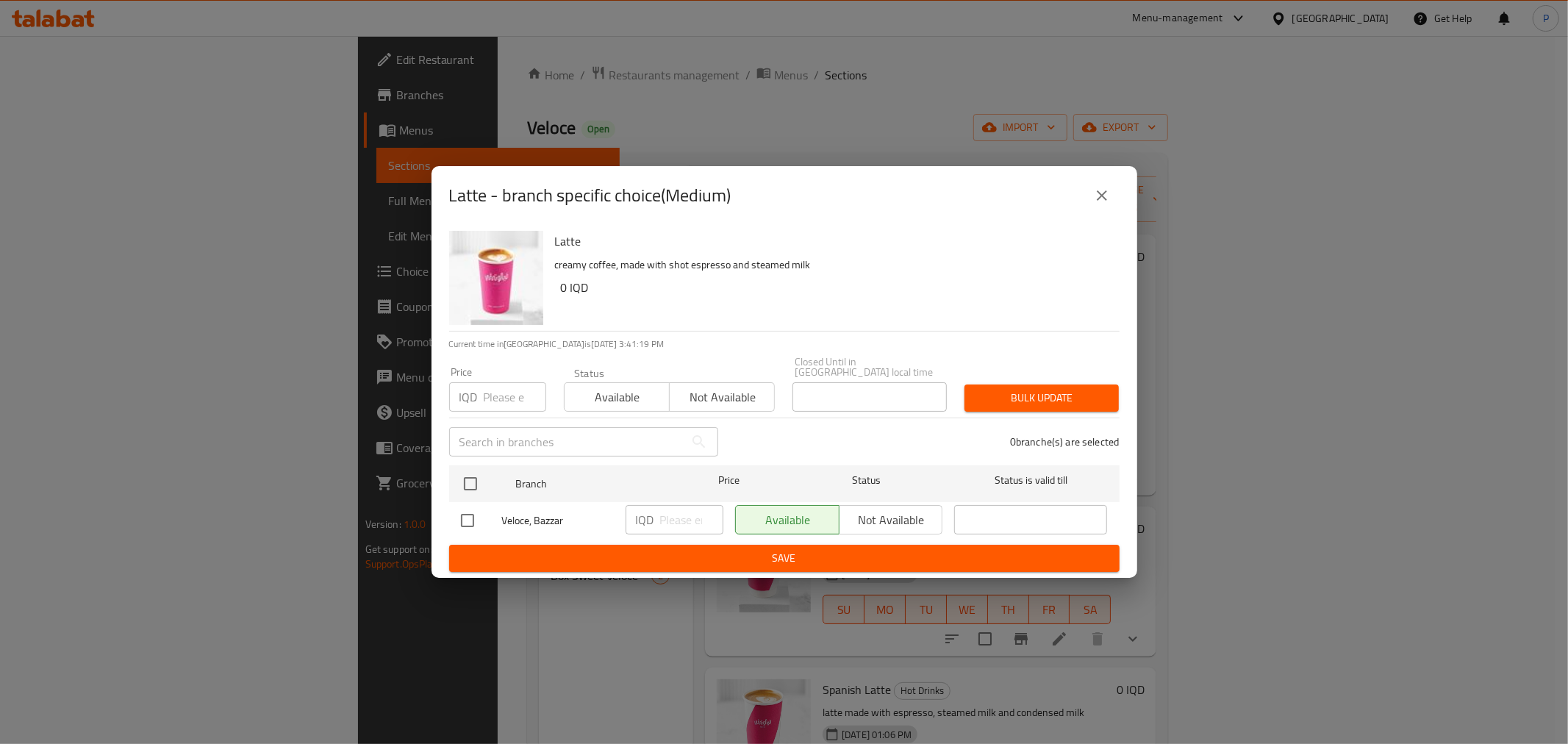
click at [469, 517] on input "checkbox" at bounding box center [467, 520] width 31 height 31
checkbox input "true"
click at [681, 506] on input "number" at bounding box center [691, 519] width 63 height 29
type input "4500"
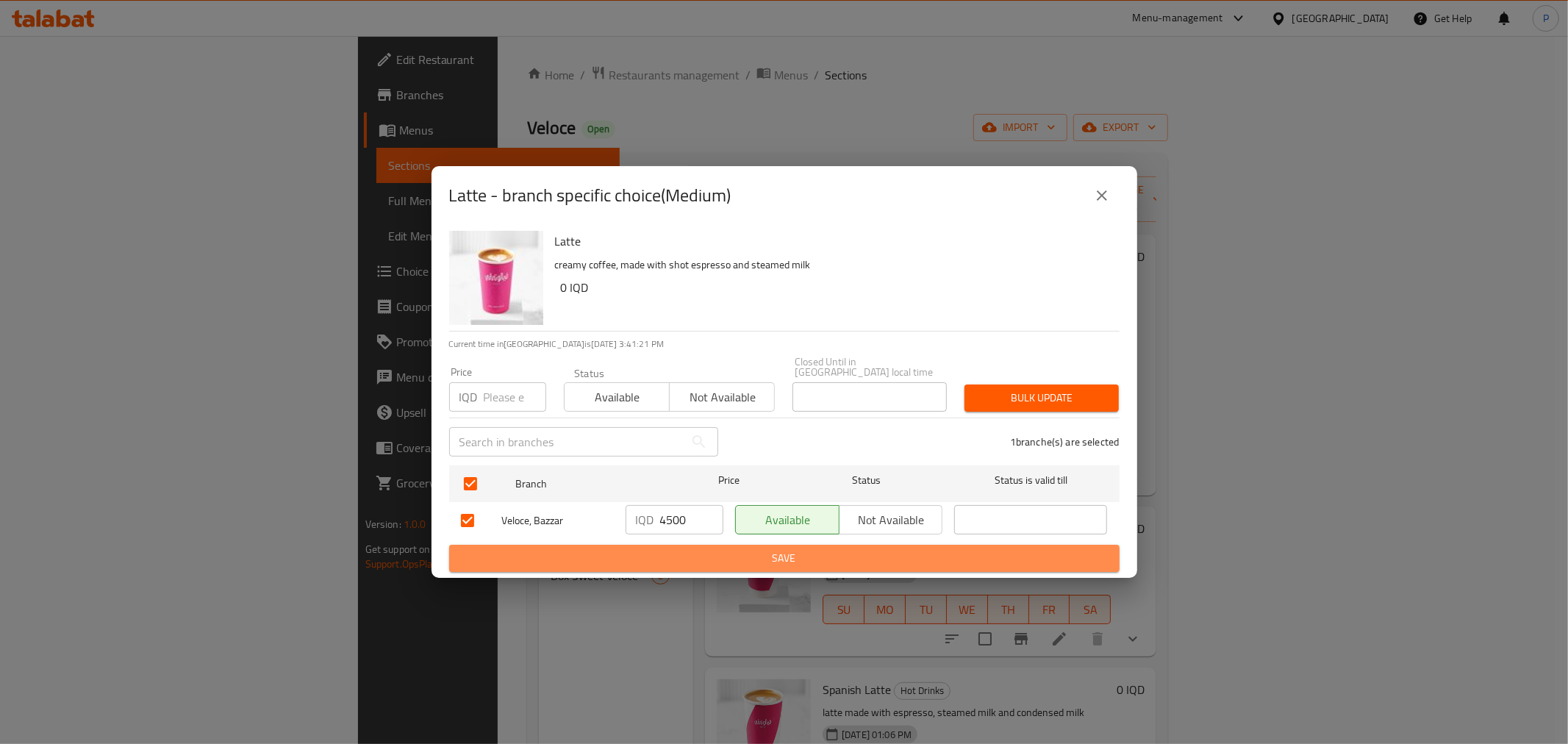
click at [733, 549] on span "Save" at bounding box center [784, 558] width 647 height 18
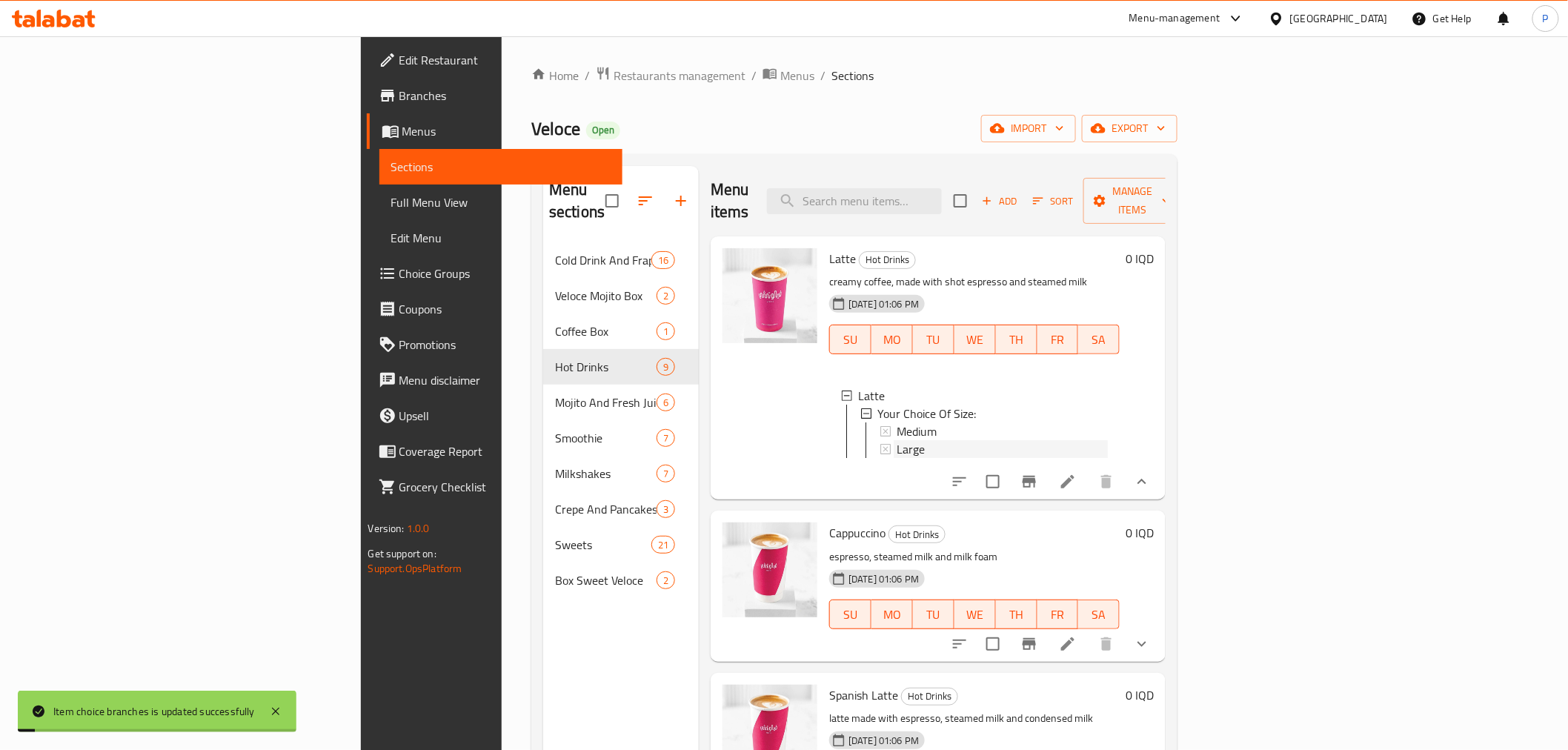
click at [897, 440] on span "Large" at bounding box center [911, 449] width 29 height 17
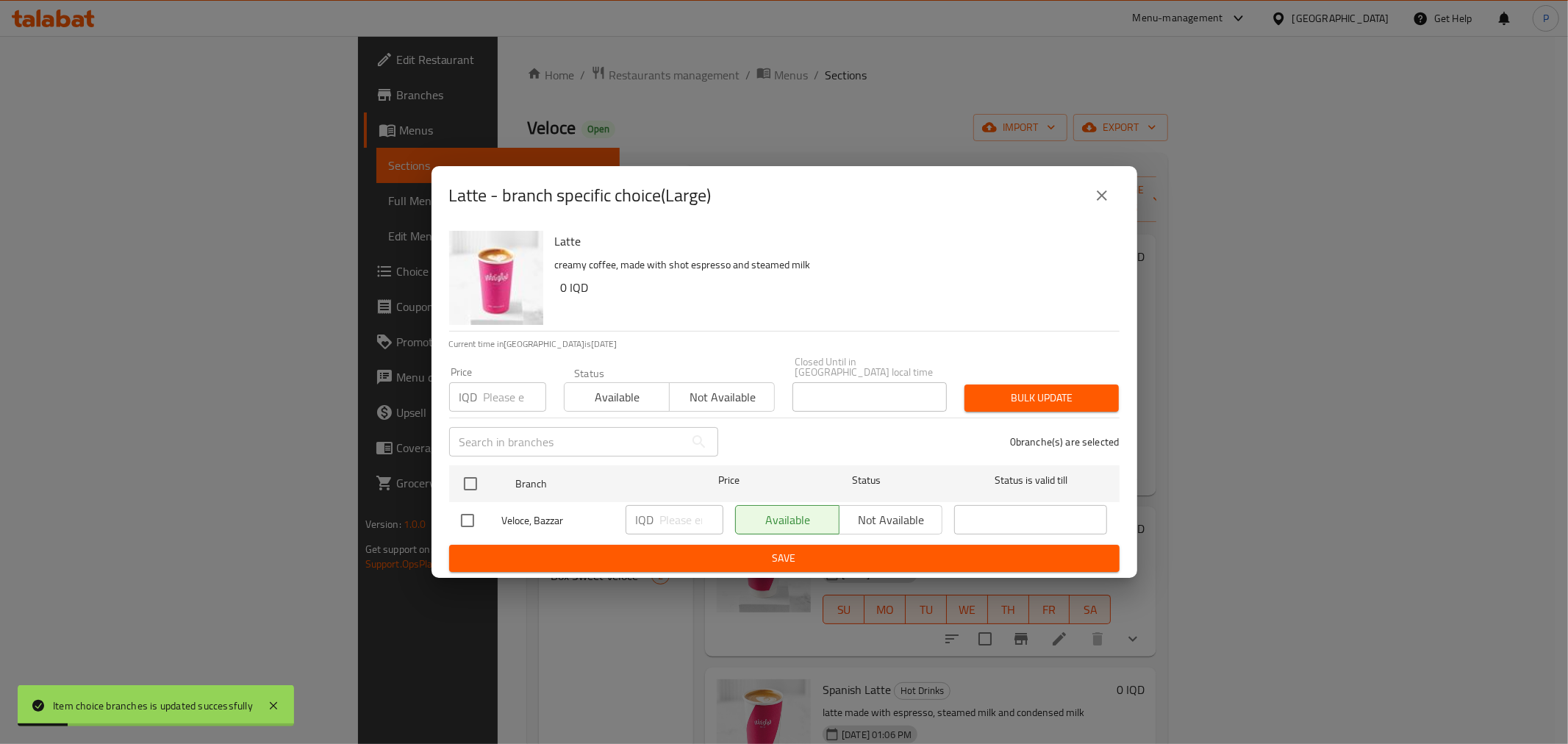
click at [468, 519] on input "checkbox" at bounding box center [467, 520] width 31 height 31
checkbox input "true"
click at [666, 510] on input "number" at bounding box center [691, 519] width 63 height 29
type input "6000"
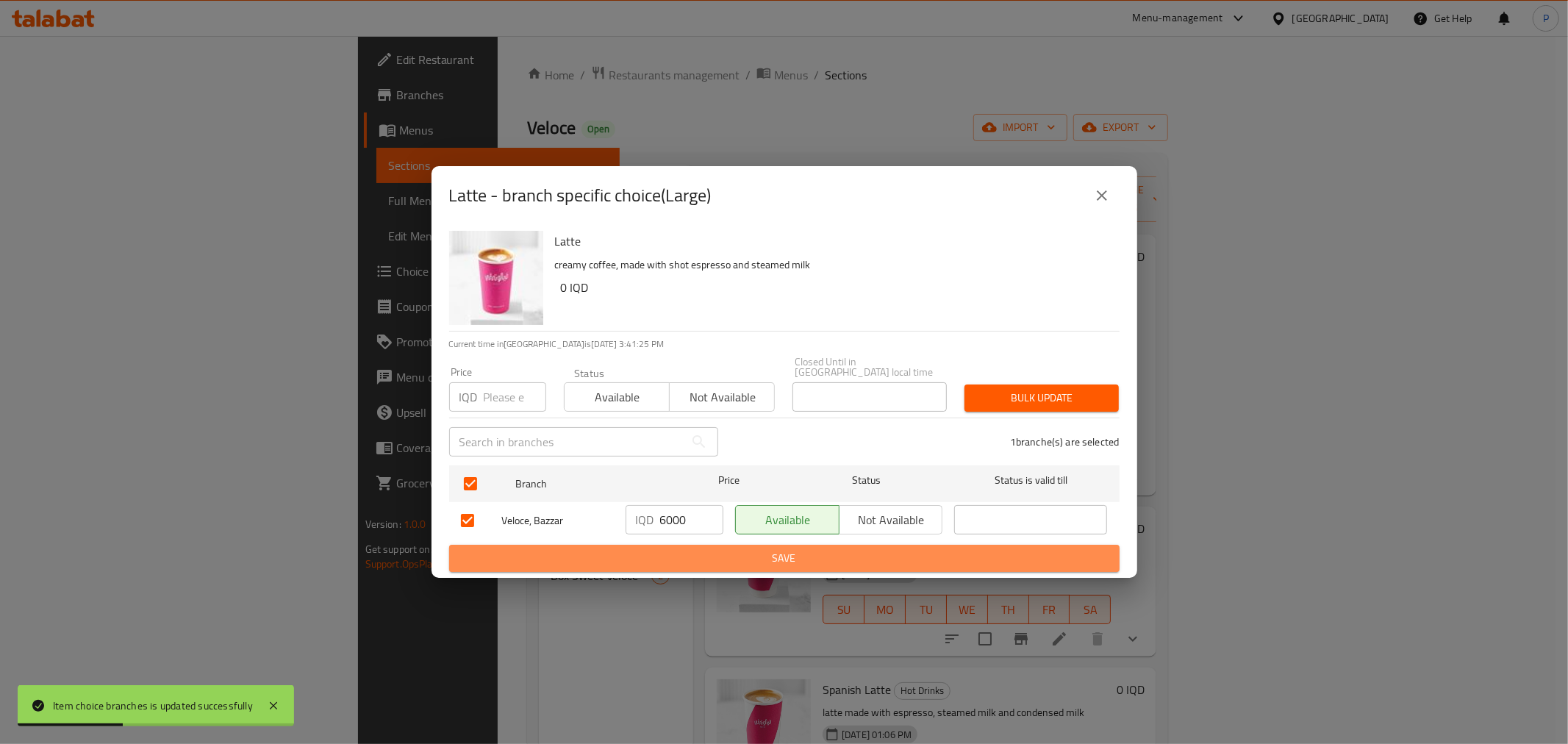
click at [776, 555] on span "Save" at bounding box center [784, 558] width 647 height 18
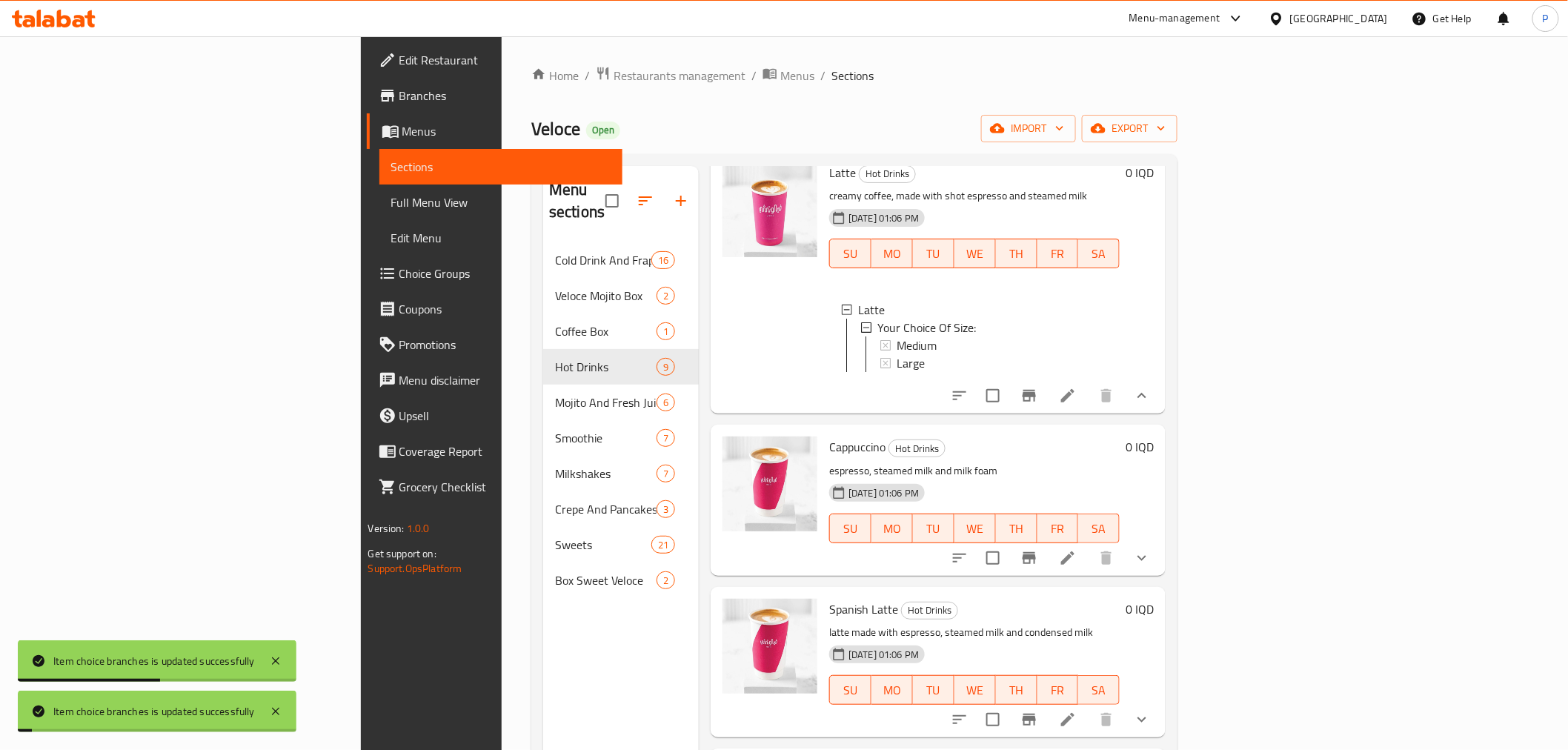
scroll to position [165, 0]
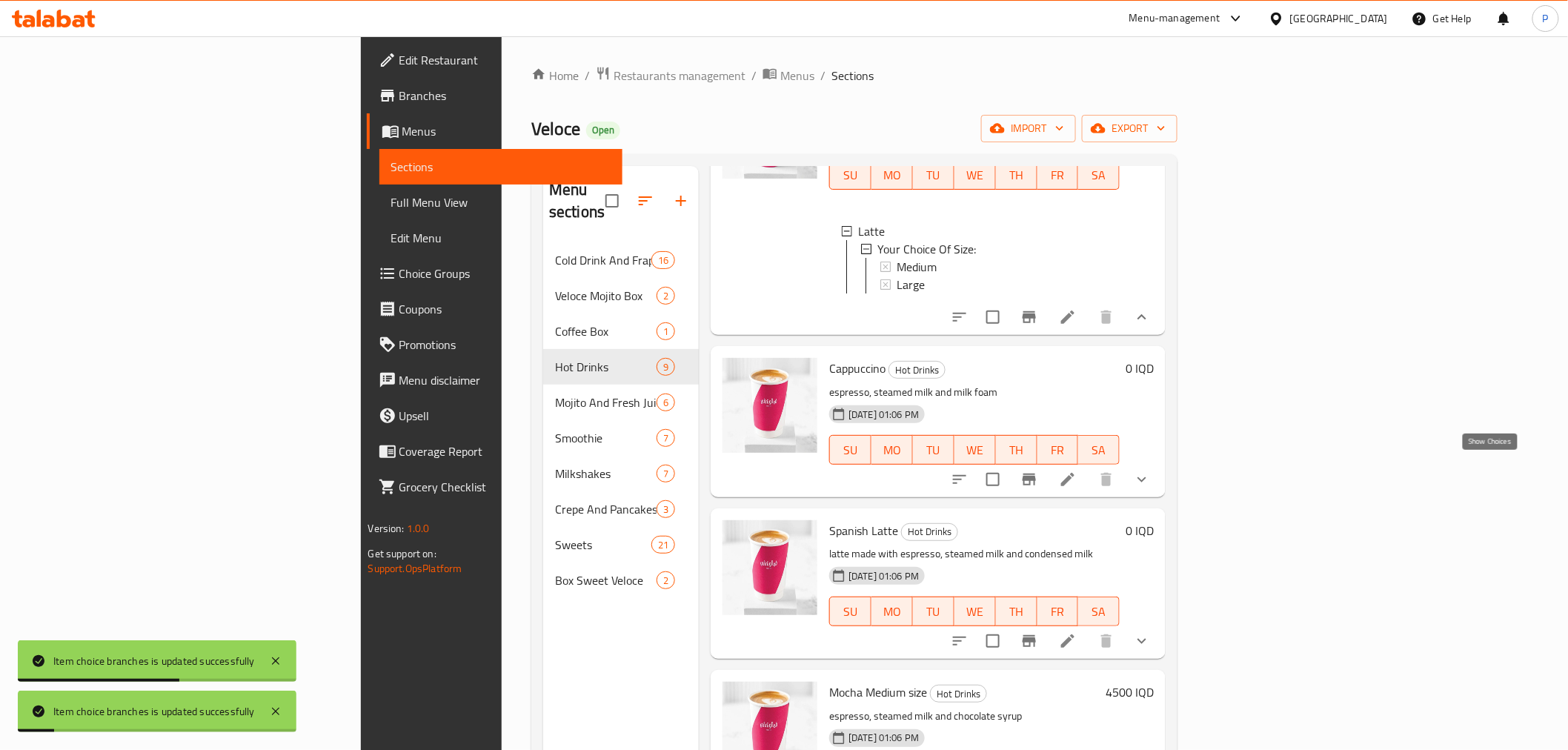
click at [1151, 471] on icon "show more" at bounding box center [1142, 480] width 17 height 17
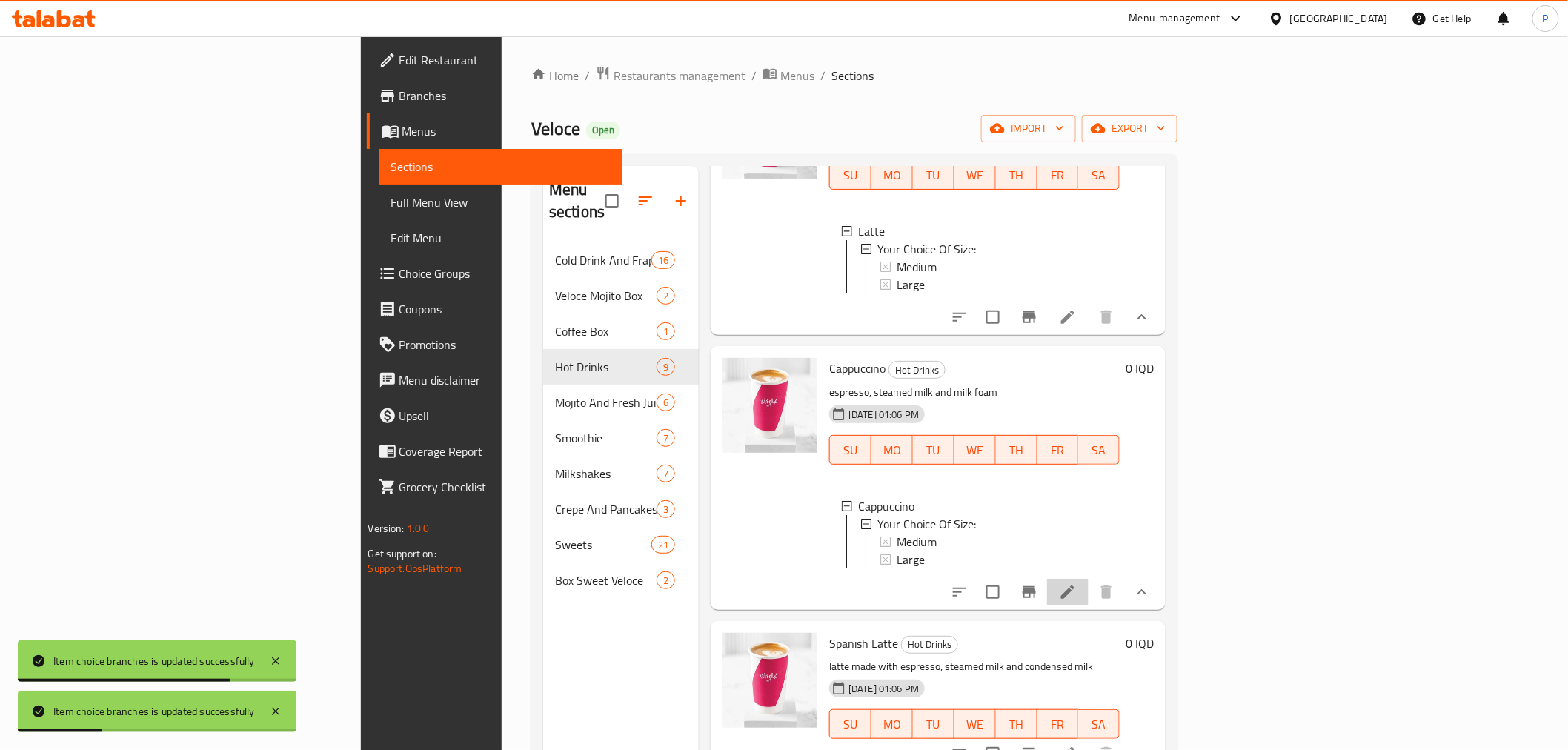
click at [1074, 591] on icon at bounding box center [1068, 591] width 13 height 13
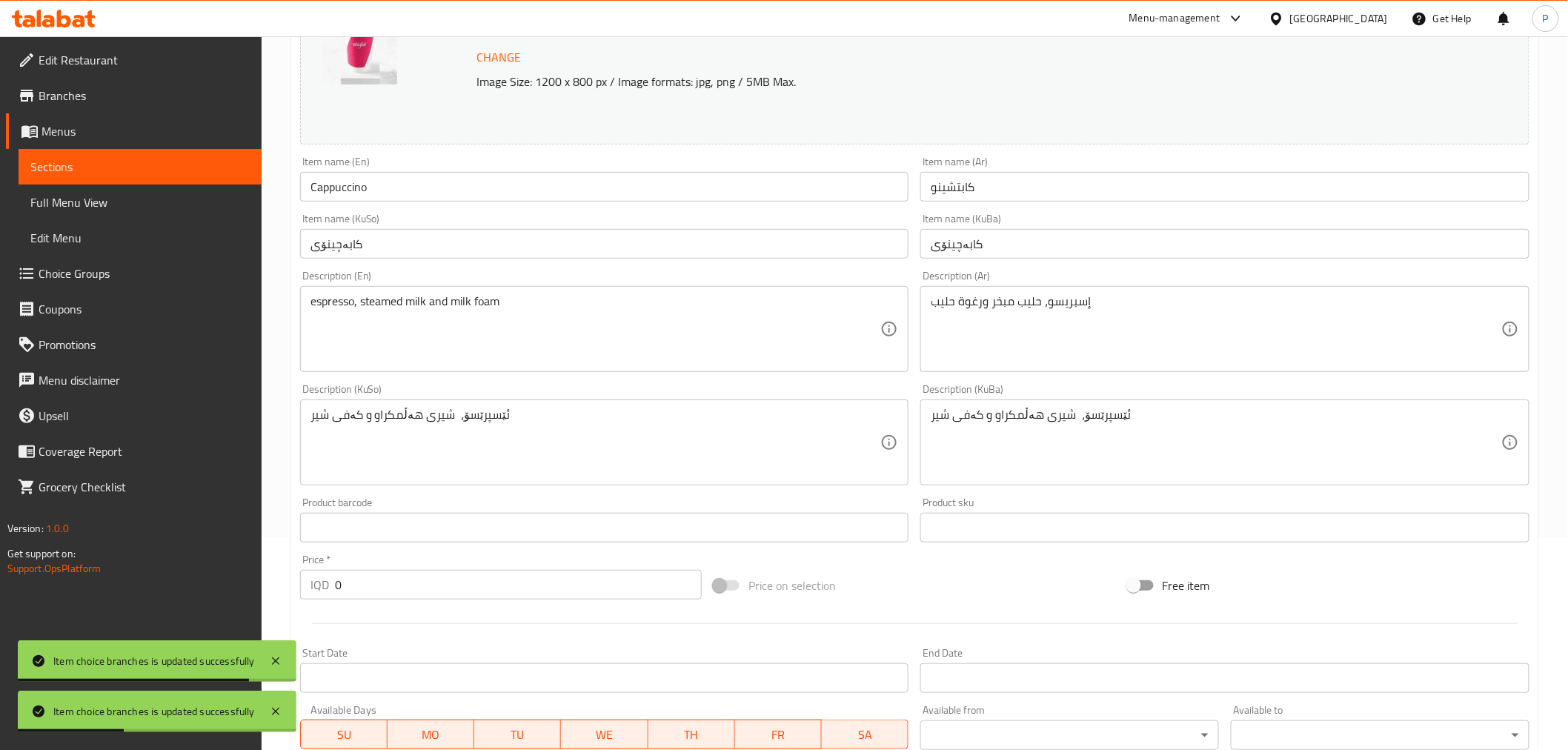
scroll to position [411, 0]
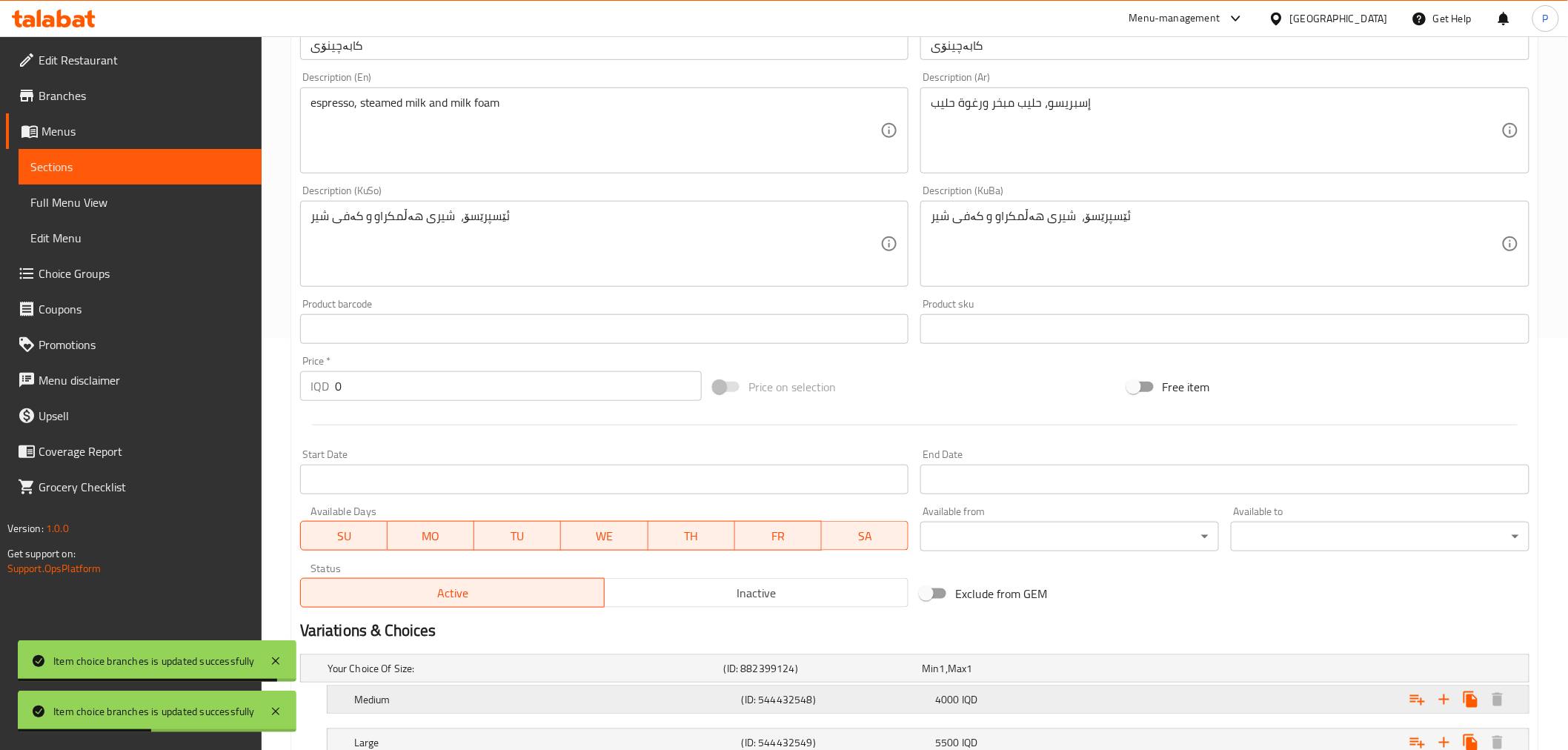
click at [820, 689] on div "(ID: 544432548)" at bounding box center [836, 699] width 194 height 21
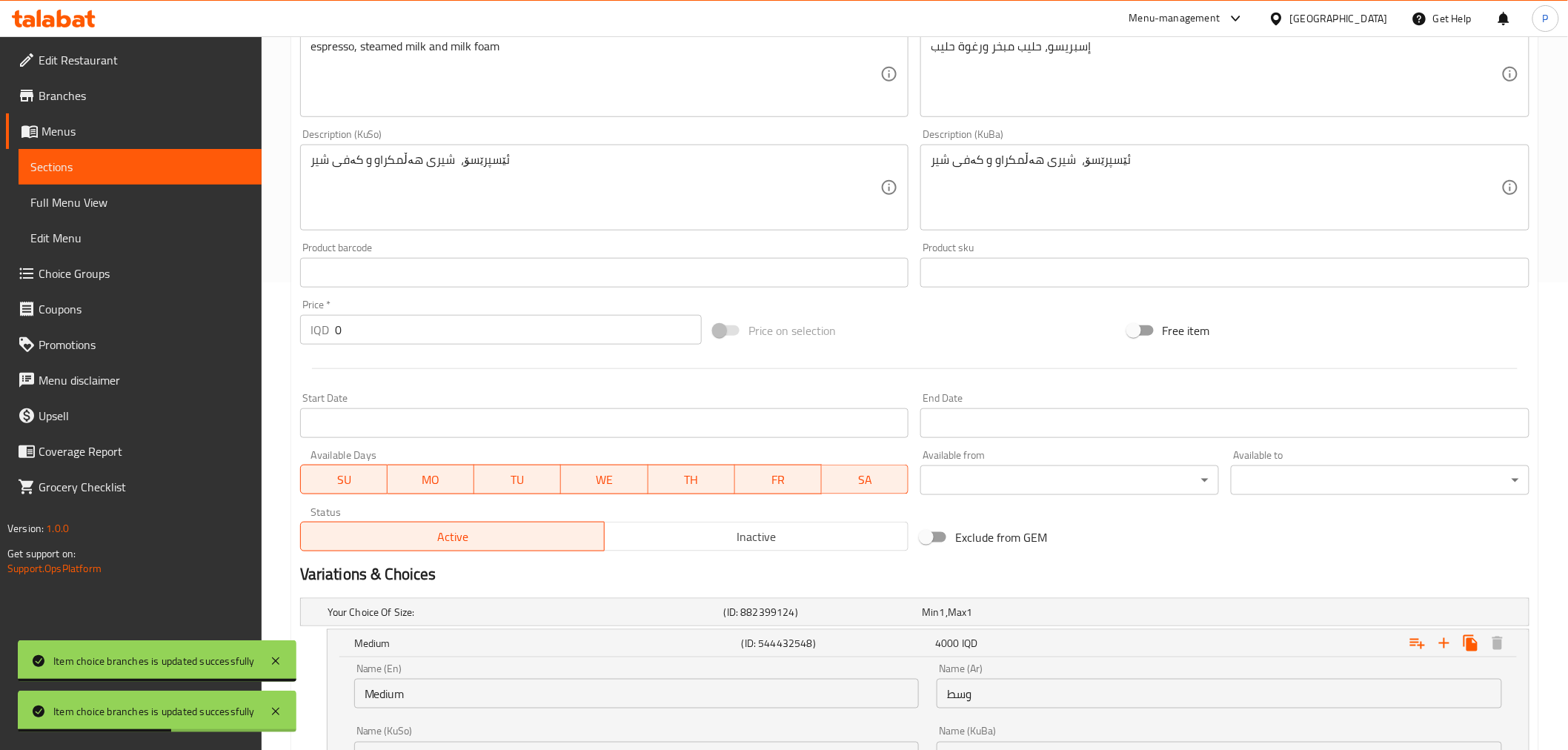
scroll to position [711, 0]
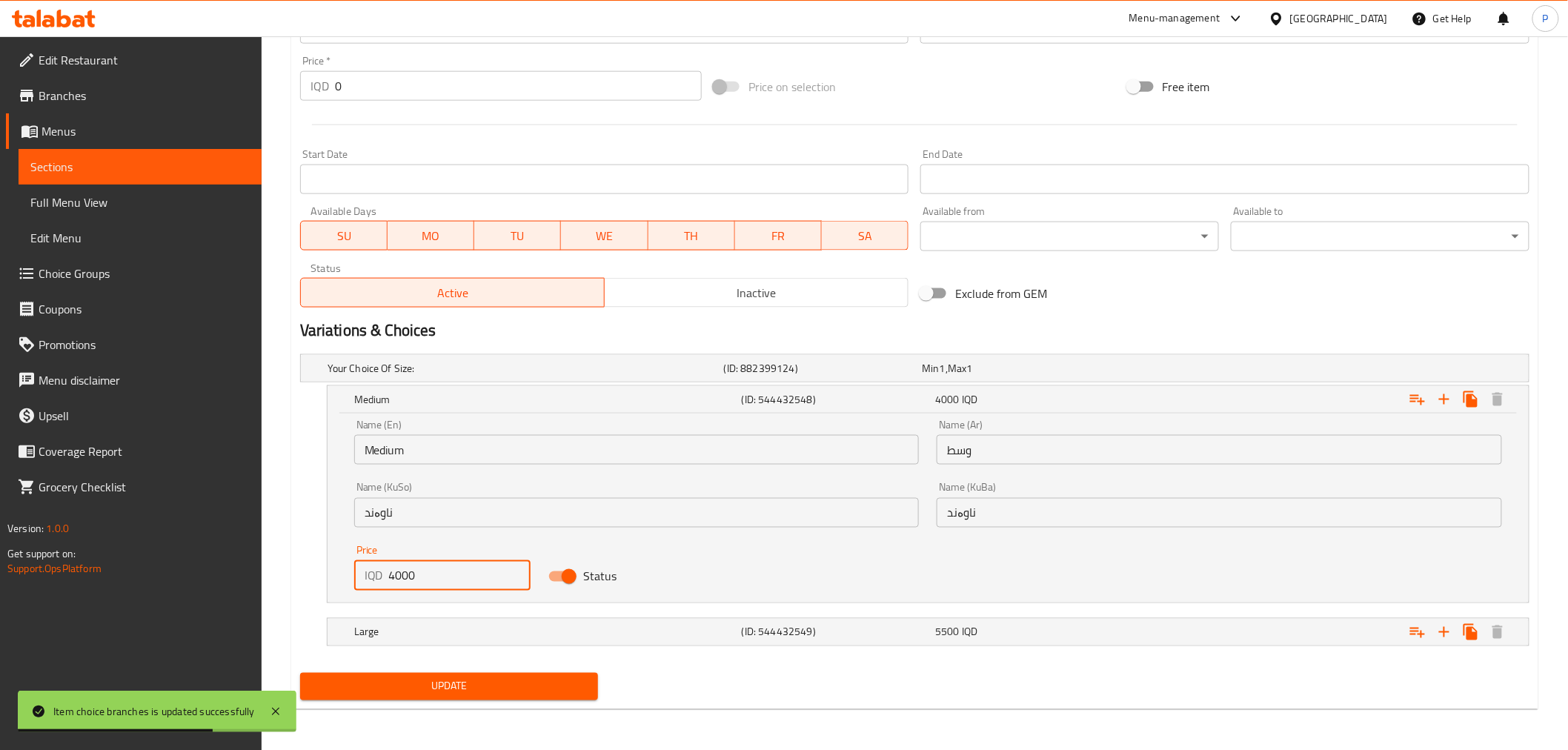
click at [365, 585] on div "IQD 4000 Price" at bounding box center [442, 576] width 176 height 29
click at [464, 567] on input "4000" at bounding box center [460, 576] width 142 height 29
click at [428, 574] on input "4000" at bounding box center [460, 576] width 142 height 29
drag, startPoint x: 396, startPoint y: 576, endPoint x: 403, endPoint y: 580, distance: 8.1
click at [403, 580] on input "4000" at bounding box center [460, 576] width 142 height 29
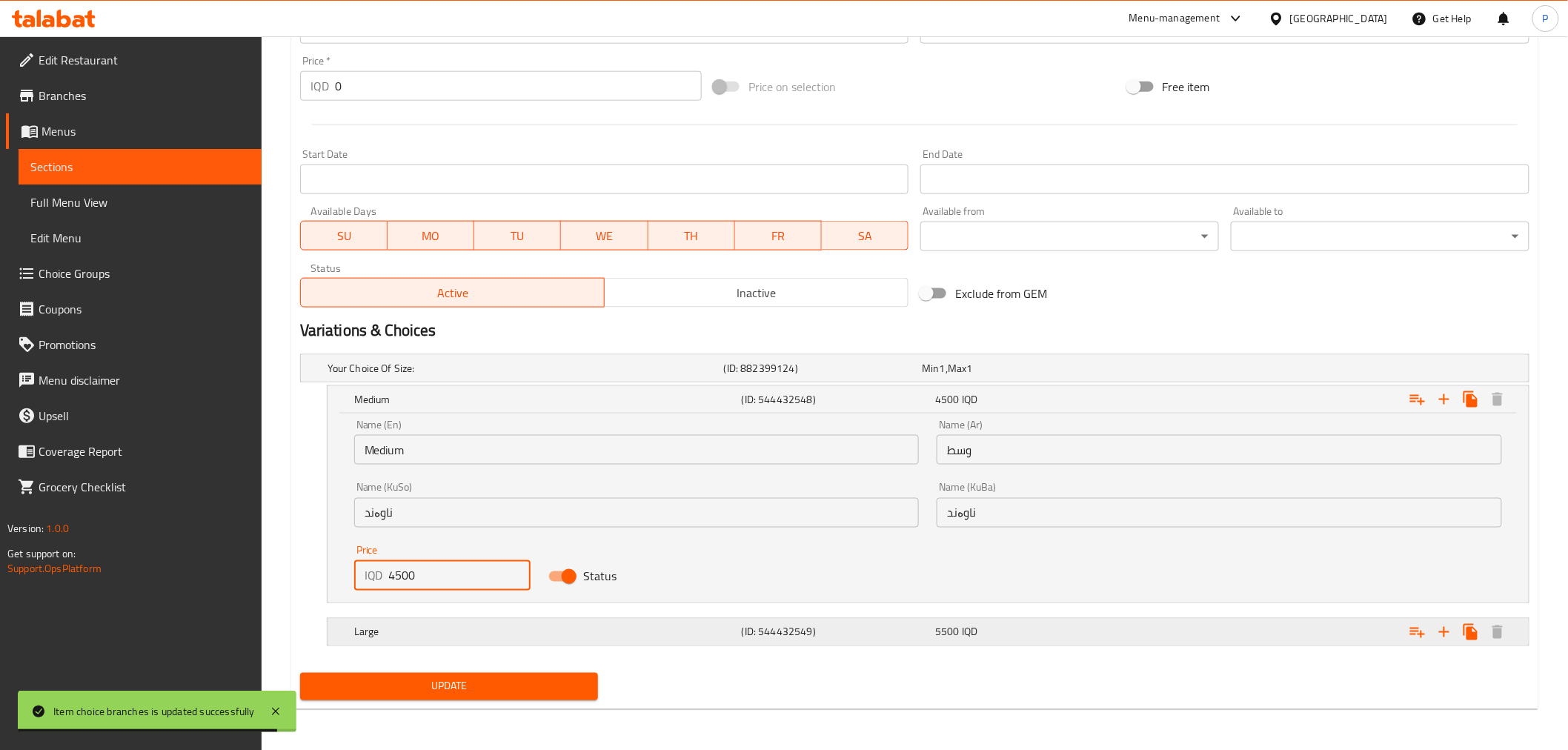
type input "4500"
click at [465, 617] on div "Large (ID: 544432549) 5500 IQD" at bounding box center [932, 632] width 1163 height 33
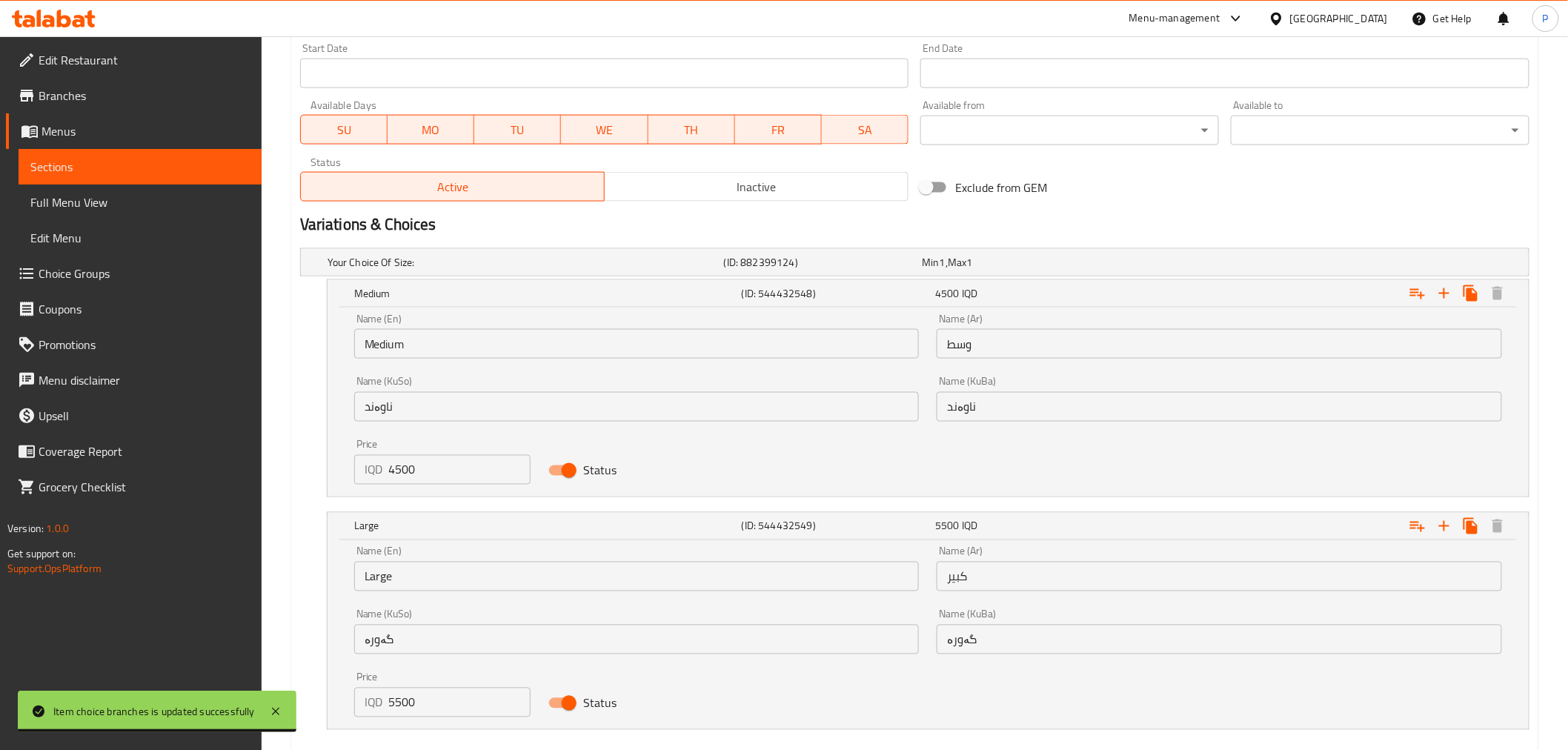
scroll to position [901, 0]
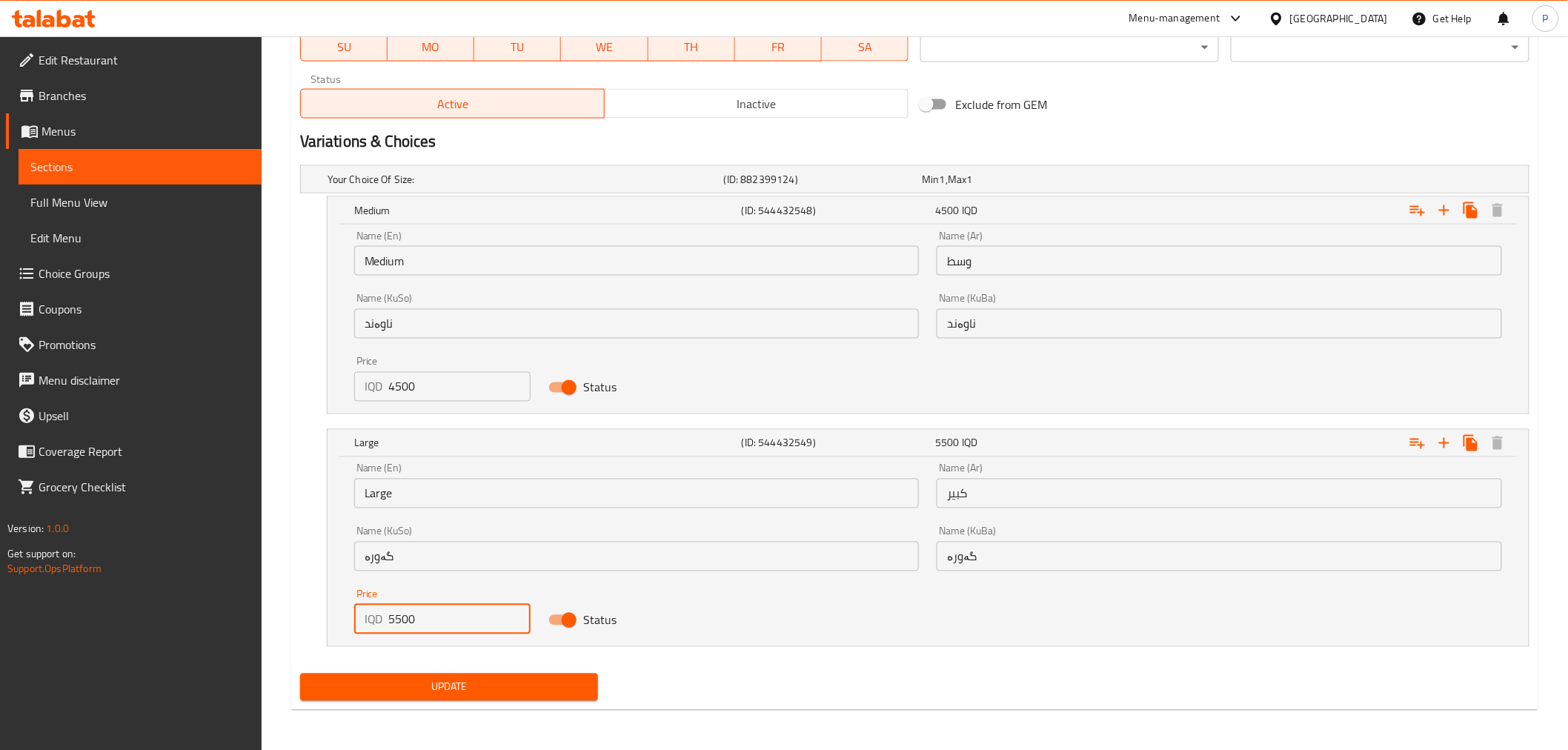
drag, startPoint x: 396, startPoint y: 619, endPoint x: 384, endPoint y: 624, distance: 13.0
click at [384, 624] on div "IQD 5500 Price" at bounding box center [442, 619] width 176 height 29
click at [405, 625] on input "5500" at bounding box center [460, 619] width 142 height 29
drag, startPoint x: 395, startPoint y: 621, endPoint x: 385, endPoint y: 621, distance: 10.0
click at [385, 621] on div "IQD 5500 Price" at bounding box center [442, 619] width 176 height 29
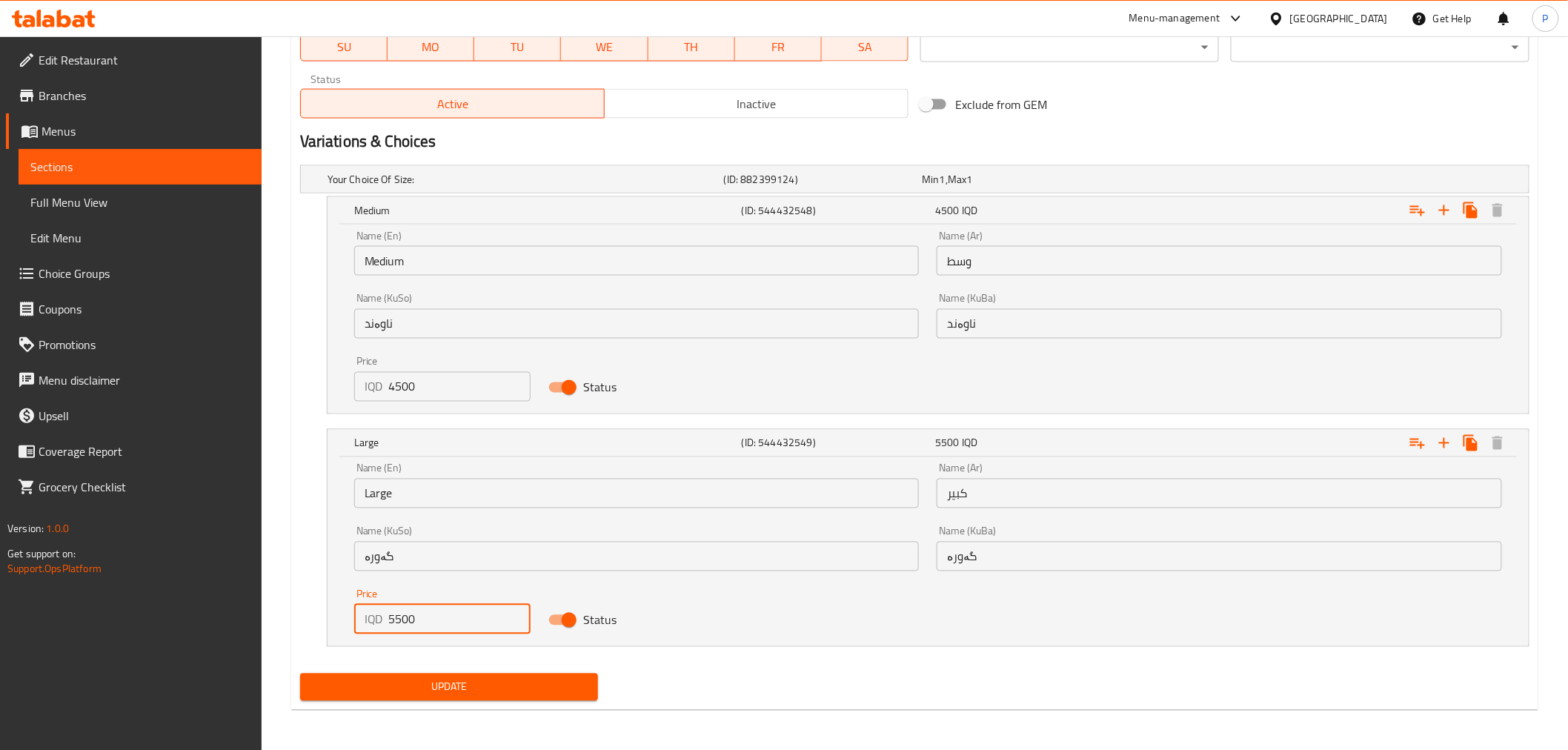
click at [397, 620] on input "5500" at bounding box center [460, 619] width 142 height 29
drag, startPoint x: 397, startPoint y: 620, endPoint x: 387, endPoint y: 620, distance: 10.0
click at [387, 620] on div "IQD 5500 Price" at bounding box center [442, 619] width 176 height 29
click at [420, 618] on input "6000" at bounding box center [460, 619] width 142 height 29
drag, startPoint x: 420, startPoint y: 618, endPoint x: 391, endPoint y: 623, distance: 29.4
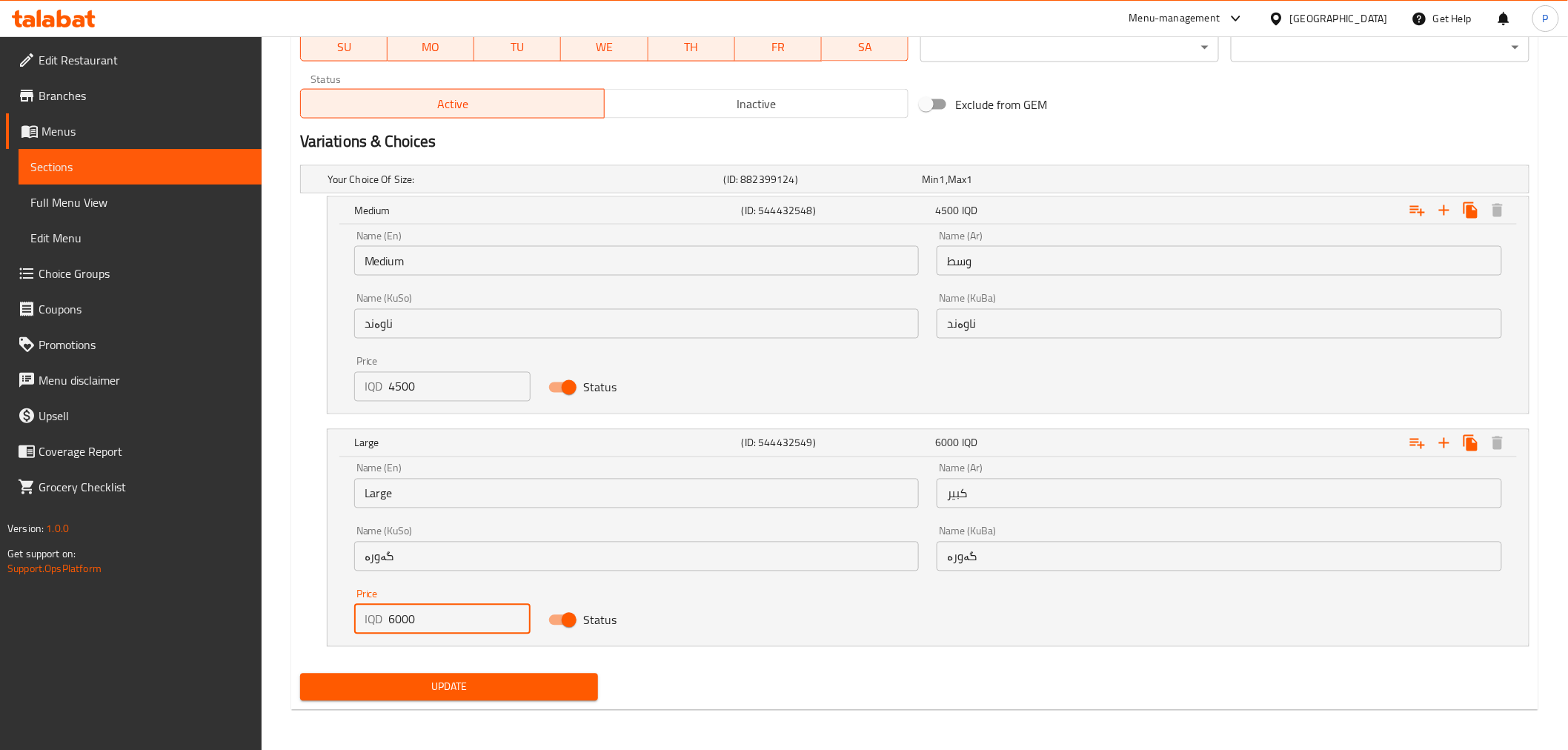
click at [391, 623] on input "6000" at bounding box center [460, 619] width 142 height 29
type input "6000"
click at [453, 686] on span "Update" at bounding box center [449, 687] width 275 height 18
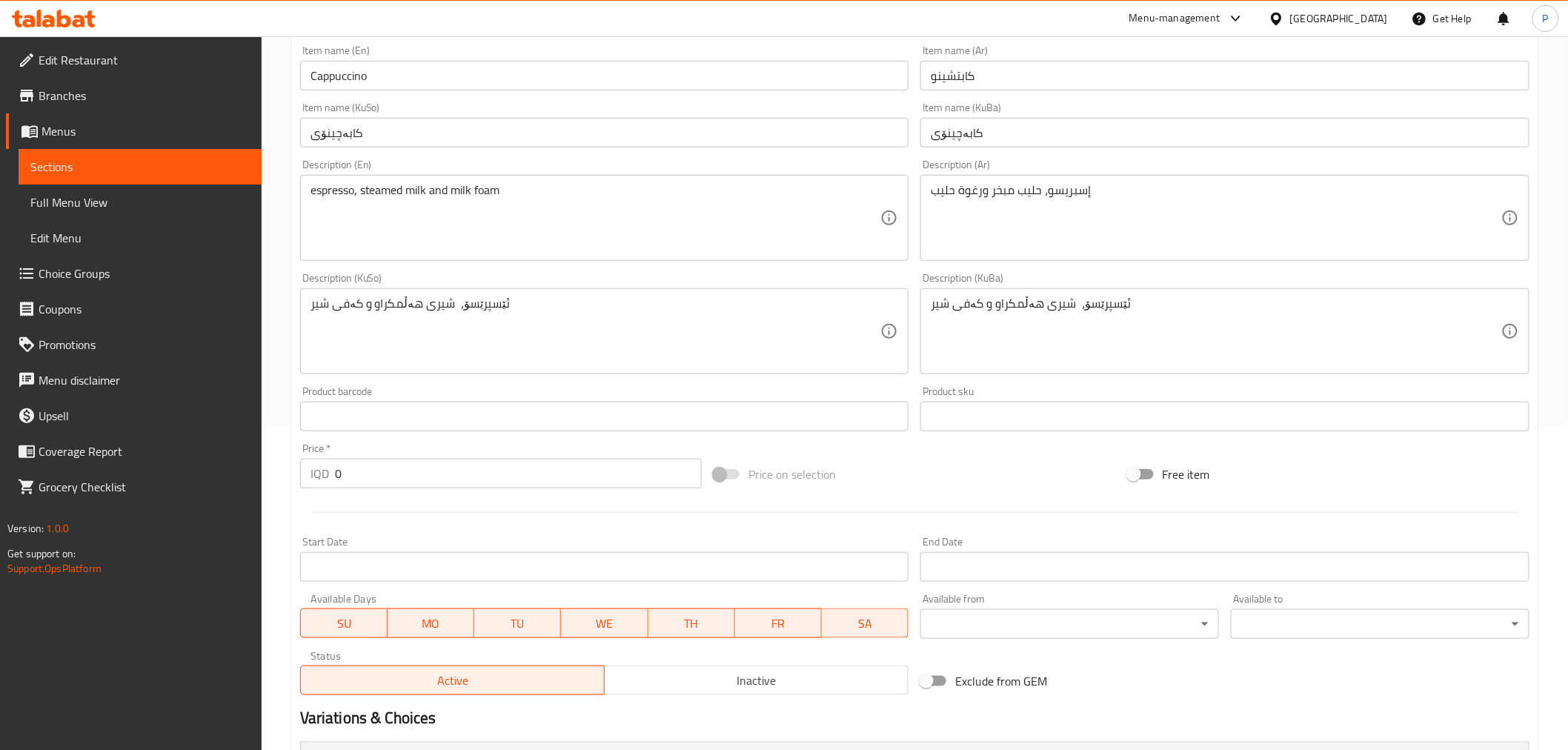
scroll to position [0, 0]
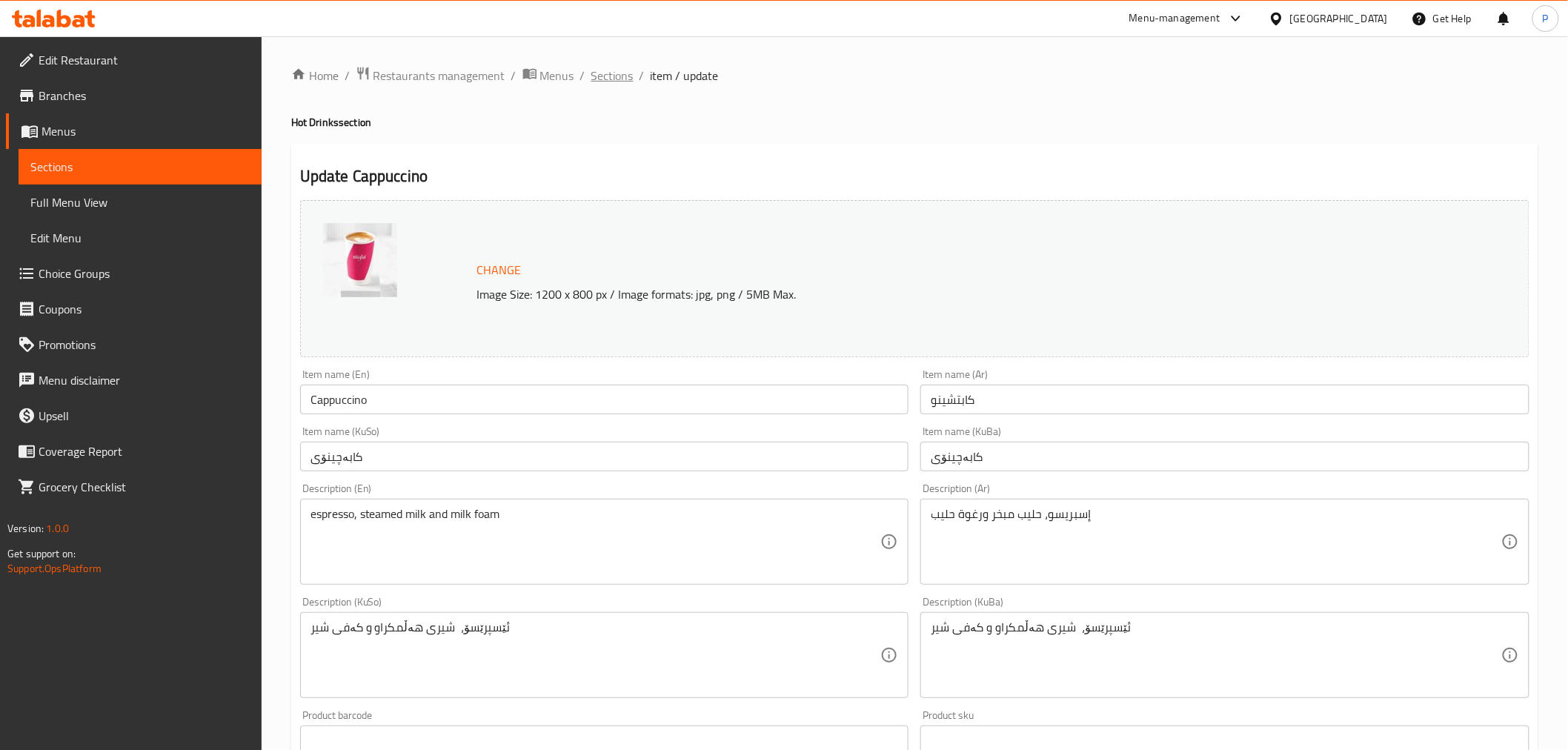
click at [612, 73] on span "Sections" at bounding box center [612, 75] width 42 height 17
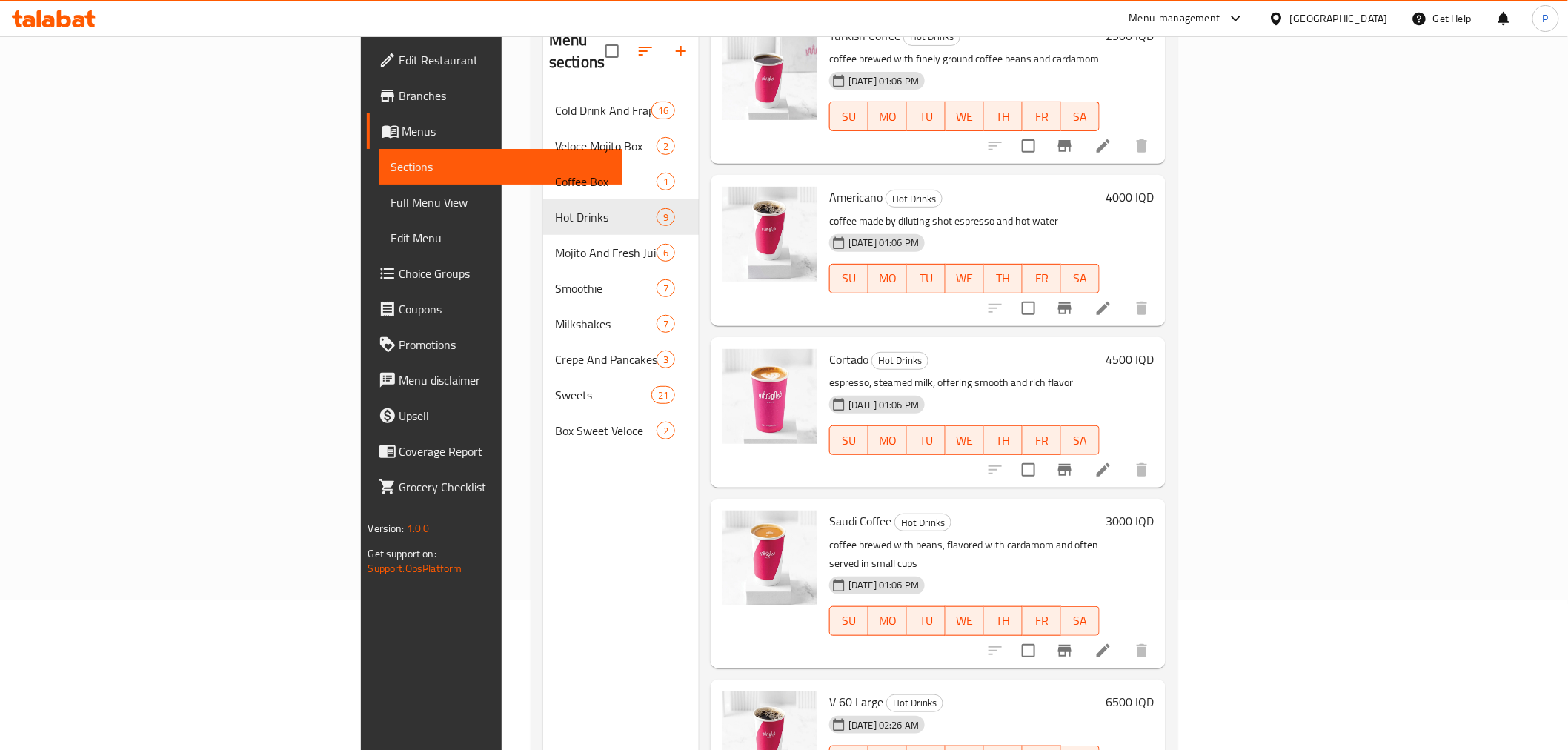
scroll to position [208, 0]
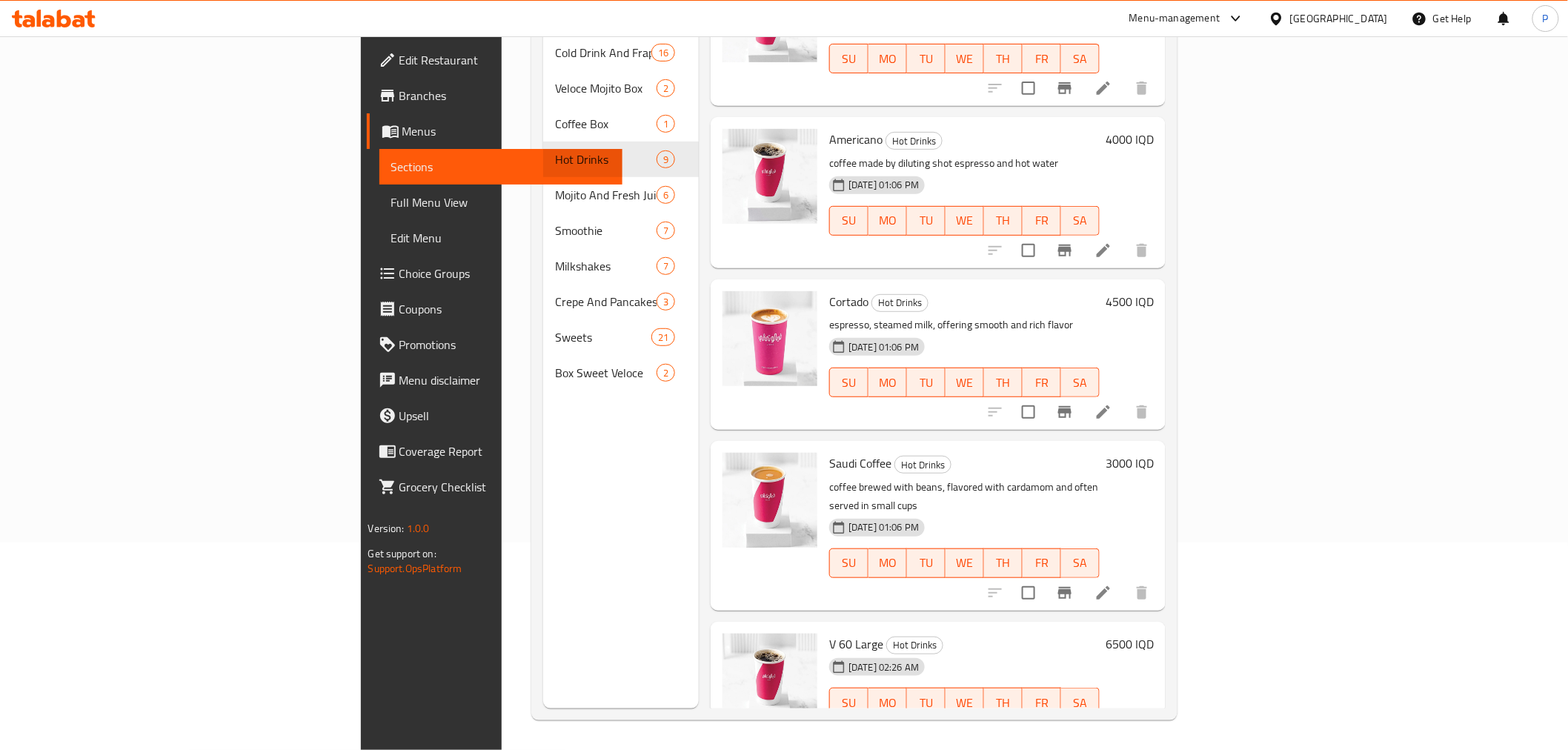
click at [1153, 633] on h6 "6500 IQD" at bounding box center [1130, 644] width 48 height 21
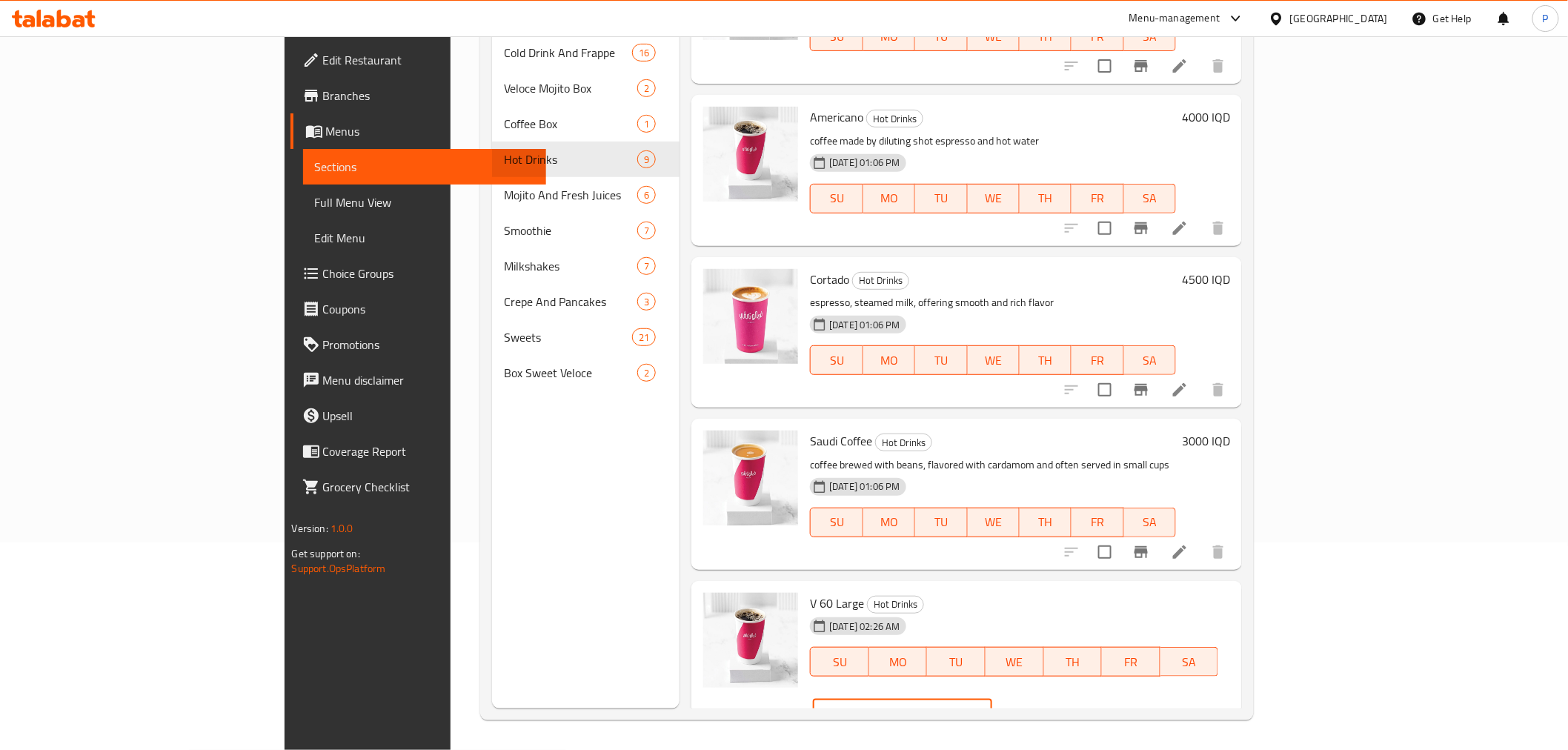
drag, startPoint x: 1339, startPoint y: 610, endPoint x: 1265, endPoint y: 617, distance: 74.3
click at [992, 698] on div "IQD 6500 ​" at bounding box center [901, 713] width 178 height 29
type input "7000"
click at [1061, 698] on button "ok" at bounding box center [1043, 714] width 33 height 33
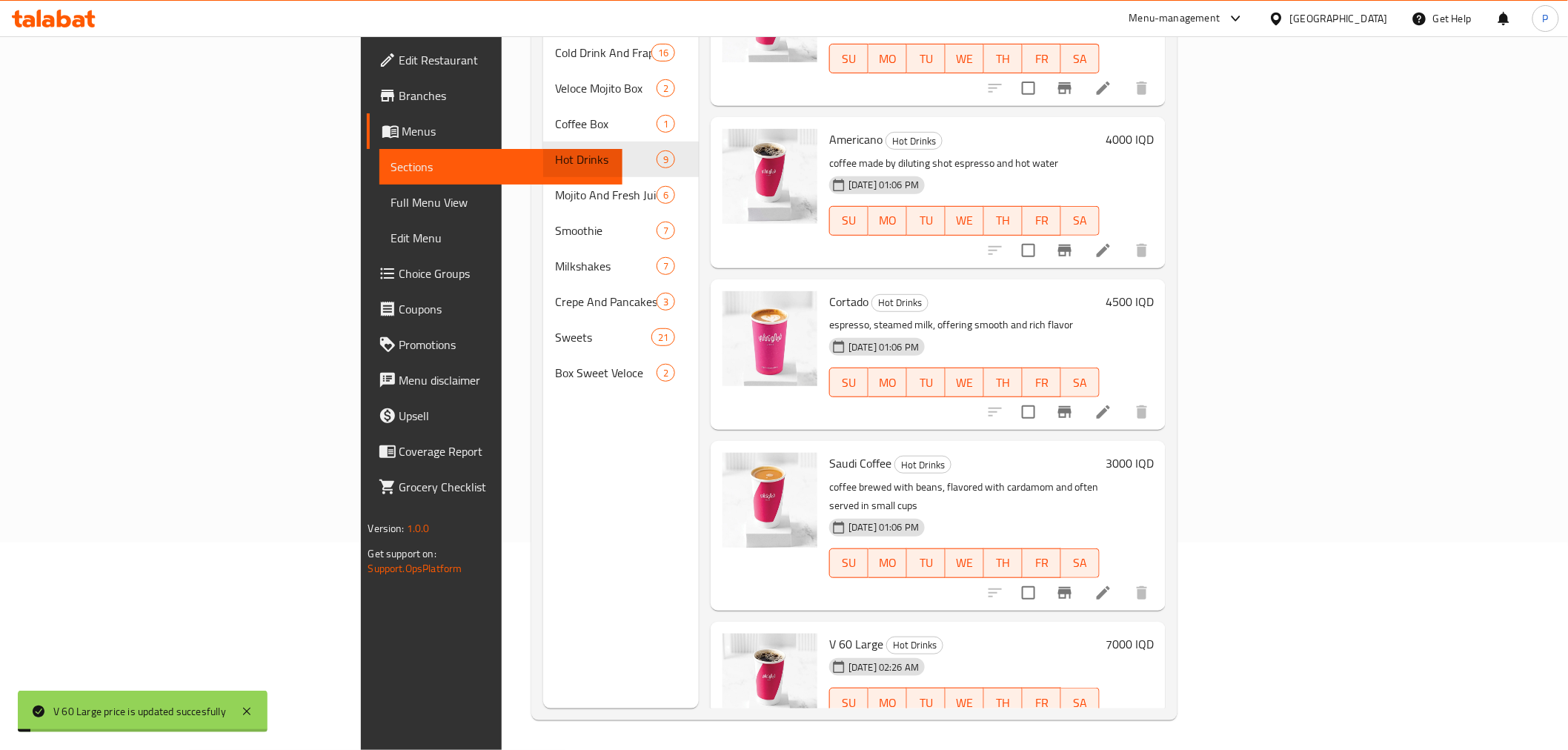
click at [1153, 453] on h6 "3000 IQD" at bounding box center [1130, 463] width 48 height 21
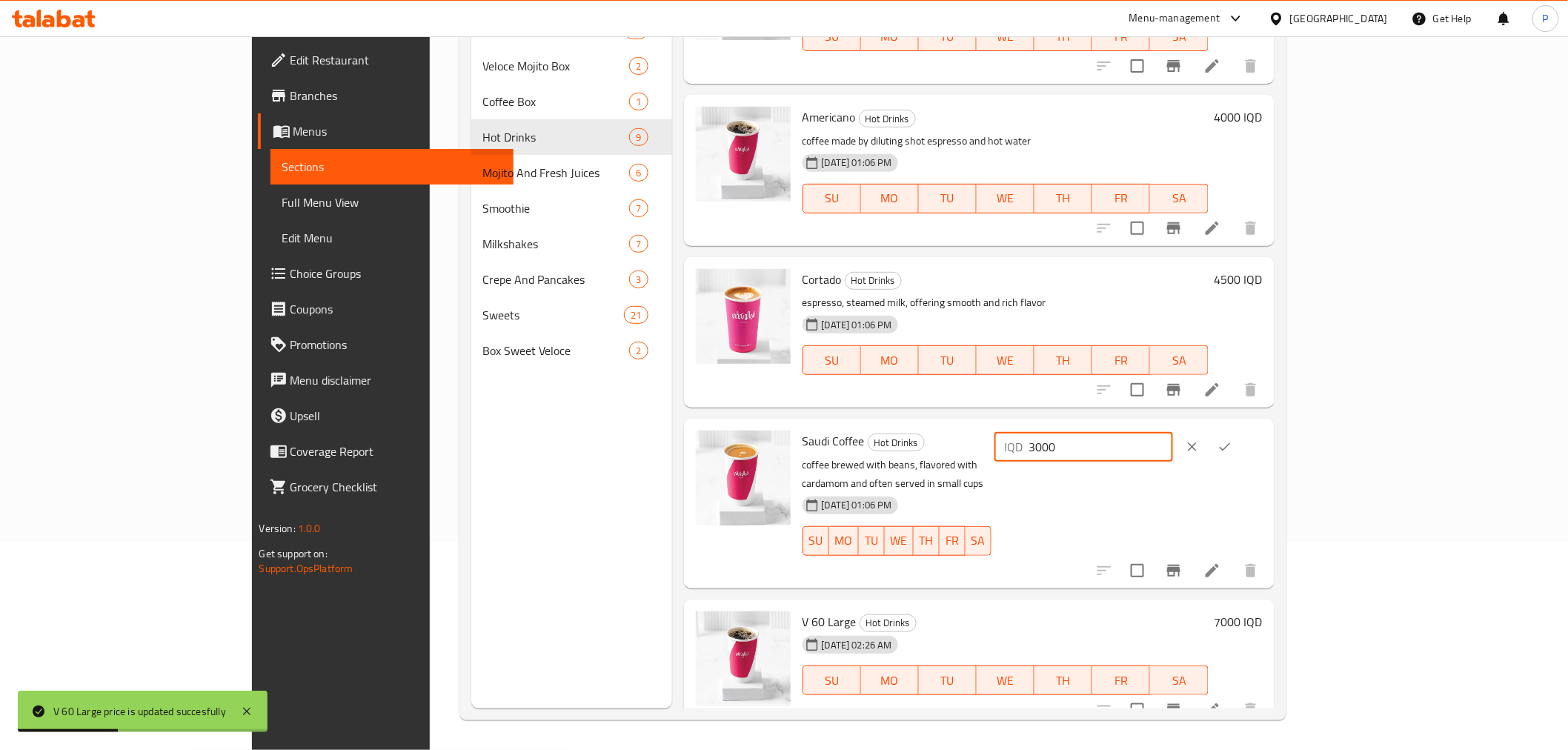
click at [1173, 449] on input "3000" at bounding box center [1100, 446] width 143 height 29
type input "3500"
click at [1232, 443] on icon "ok" at bounding box center [1225, 446] width 15 height 15
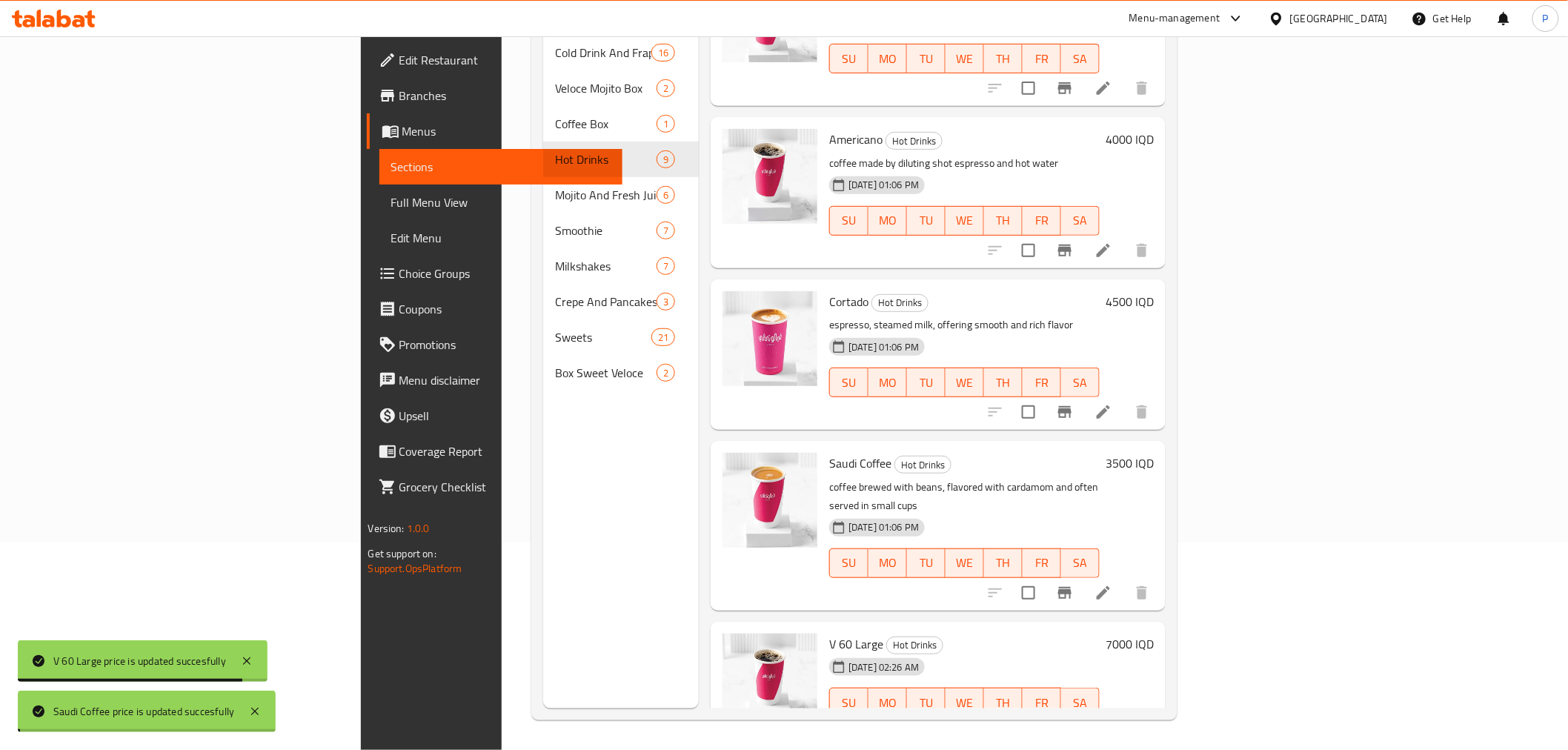
click at [1153, 291] on h6 "4500 IQD" at bounding box center [1130, 301] width 48 height 21
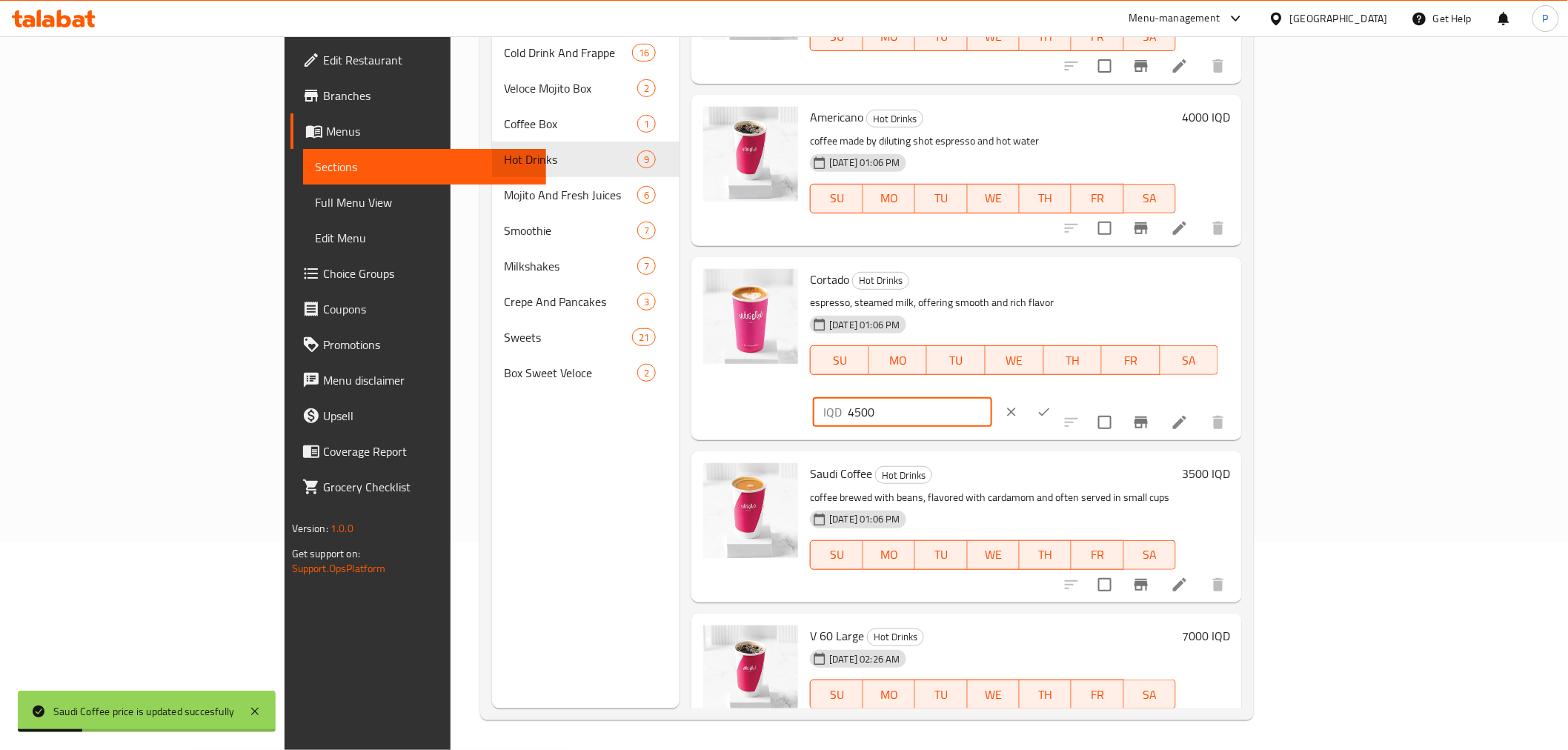
drag, startPoint x: 1295, startPoint y: 283, endPoint x: 1280, endPoint y: 283, distance: 15.0
click at [992, 397] on div "IQD 4500 ​" at bounding box center [901, 411] width 178 height 29
type input "5000"
click at [1050, 408] on icon "ok" at bounding box center [1044, 412] width 11 height 8
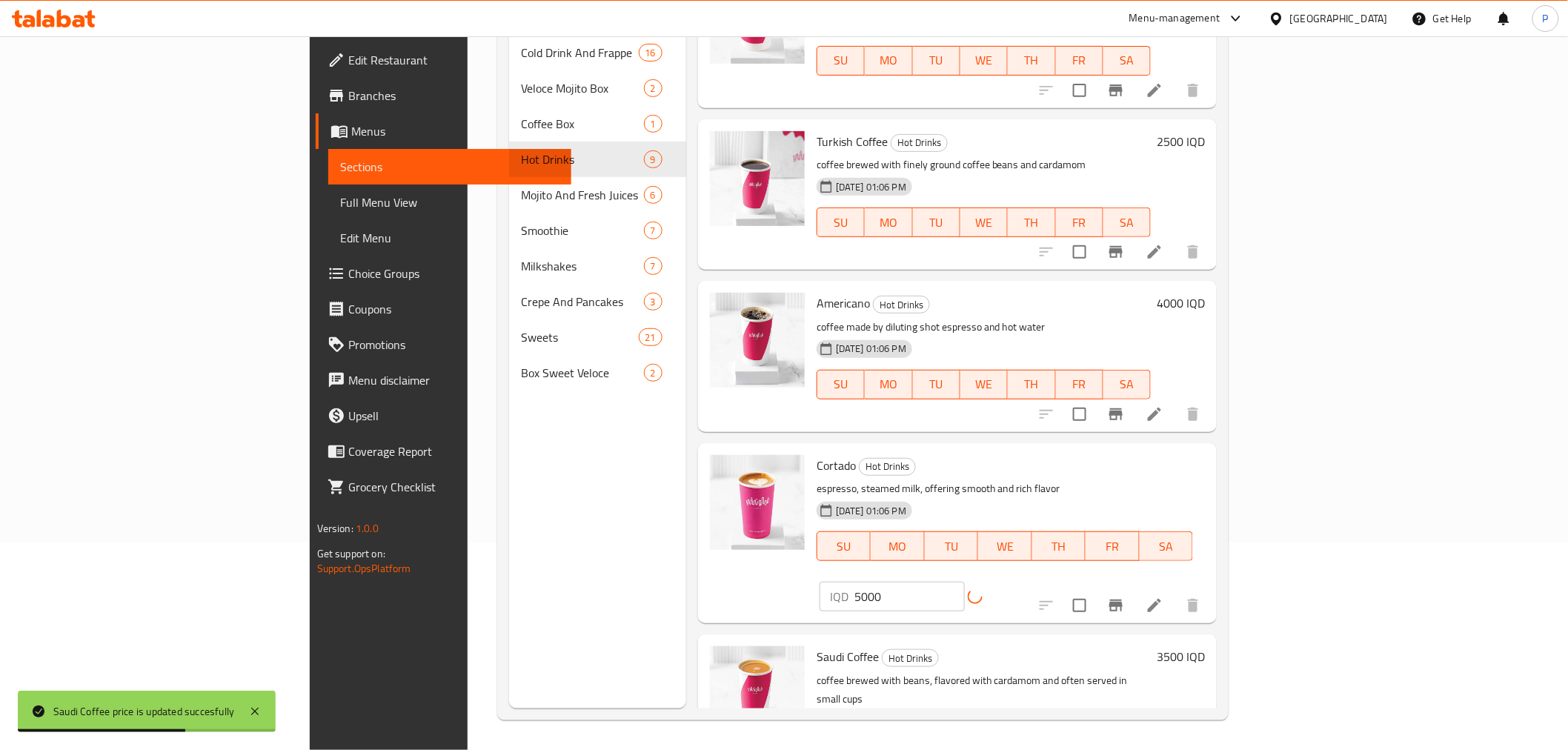
scroll to position [557, 0]
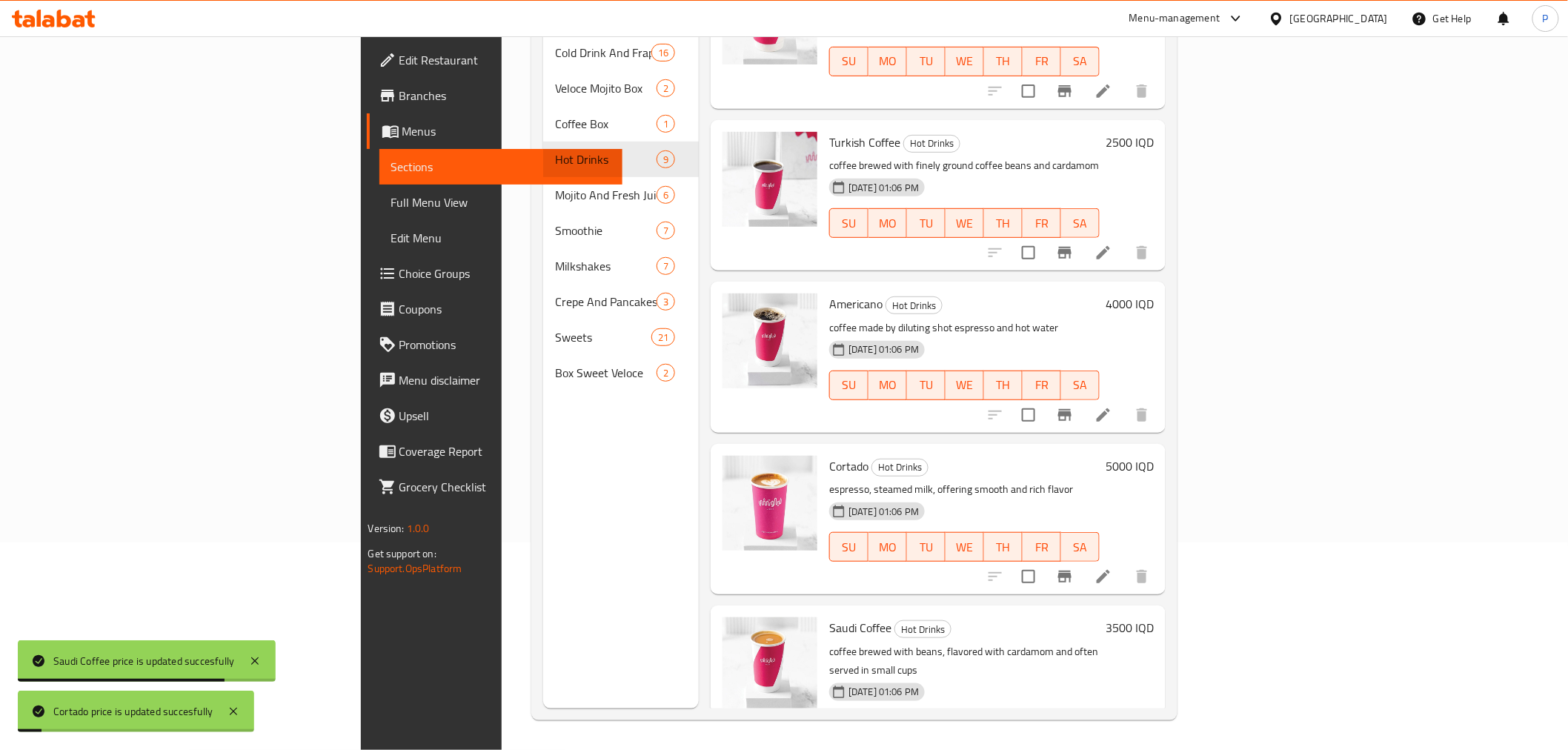
click at [1153, 293] on h6 "4000 IQD" at bounding box center [1130, 304] width 48 height 21
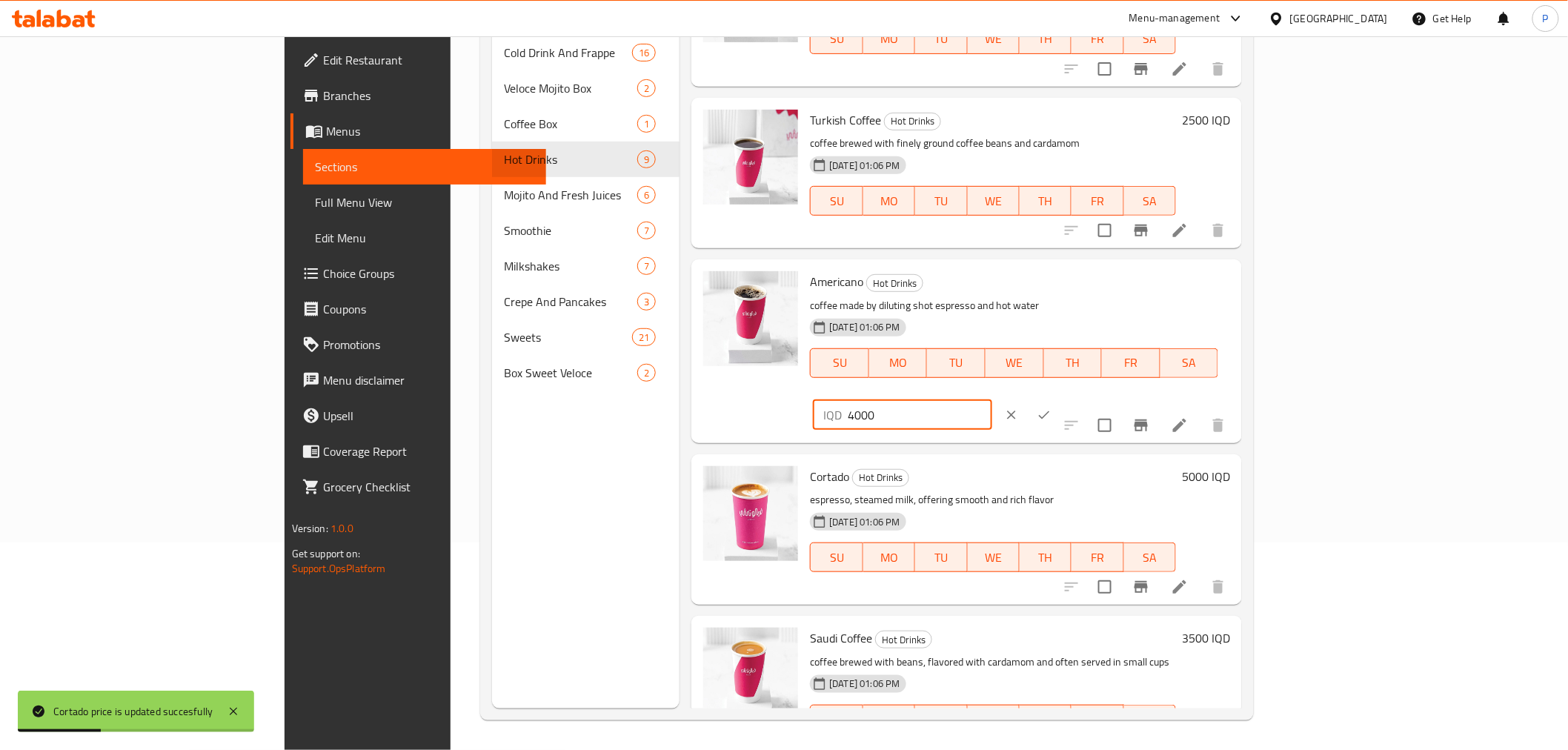
click at [992, 400] on input "4000" at bounding box center [919, 415] width 143 height 29
type input "4500"
click at [1051, 408] on icon "ok" at bounding box center [1044, 415] width 15 height 15
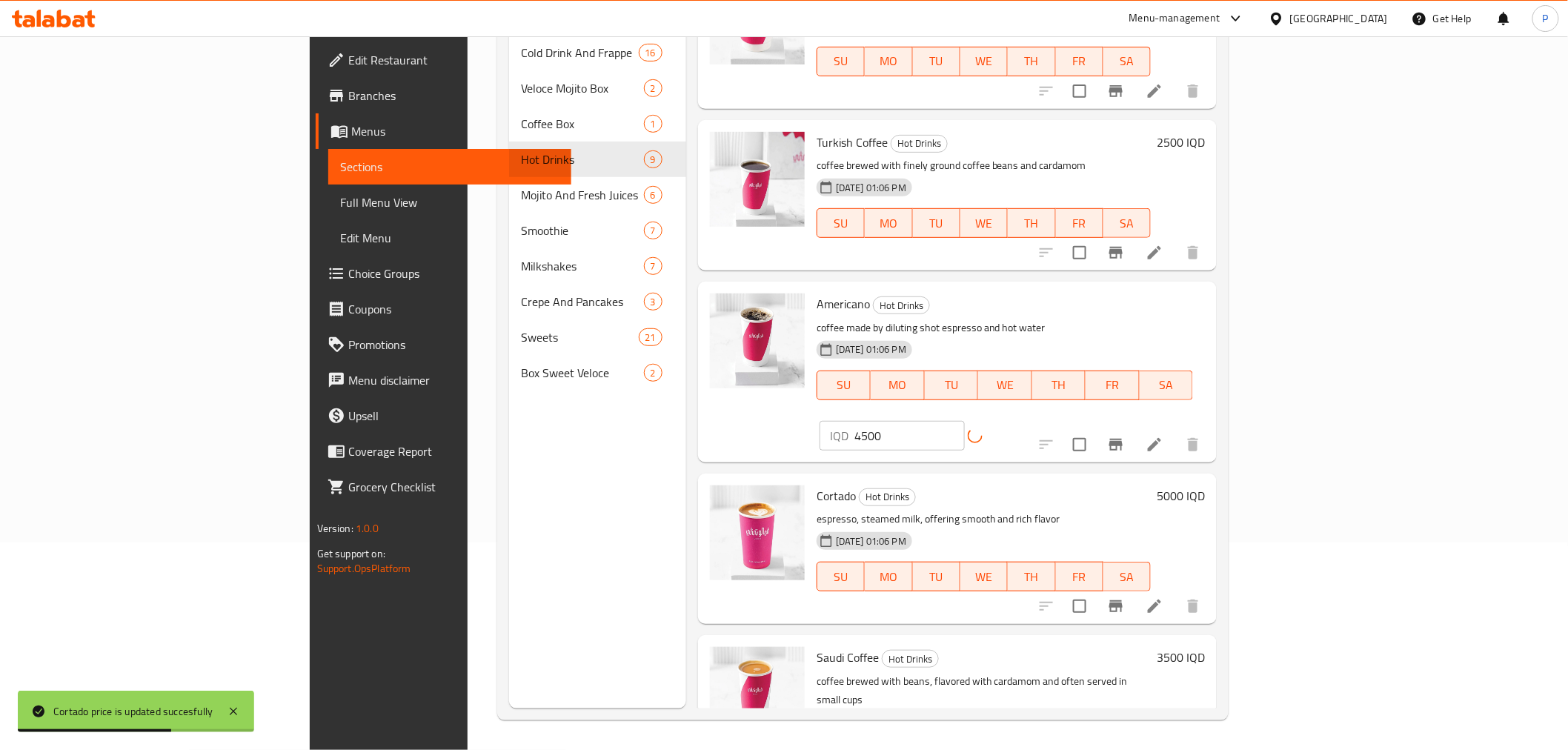
scroll to position [309, 0]
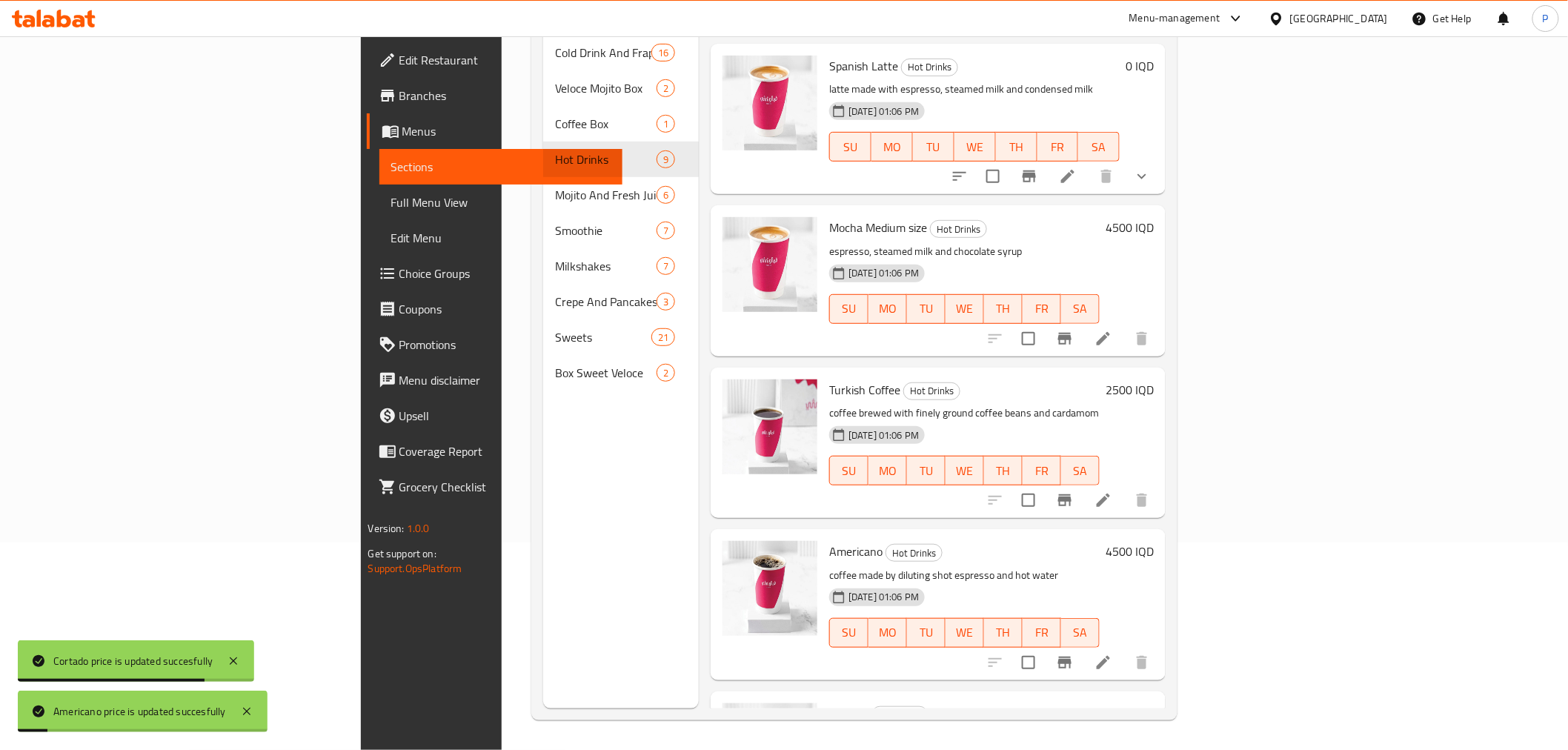
click at [1153, 380] on h6 "2500 IQD" at bounding box center [1130, 390] width 48 height 21
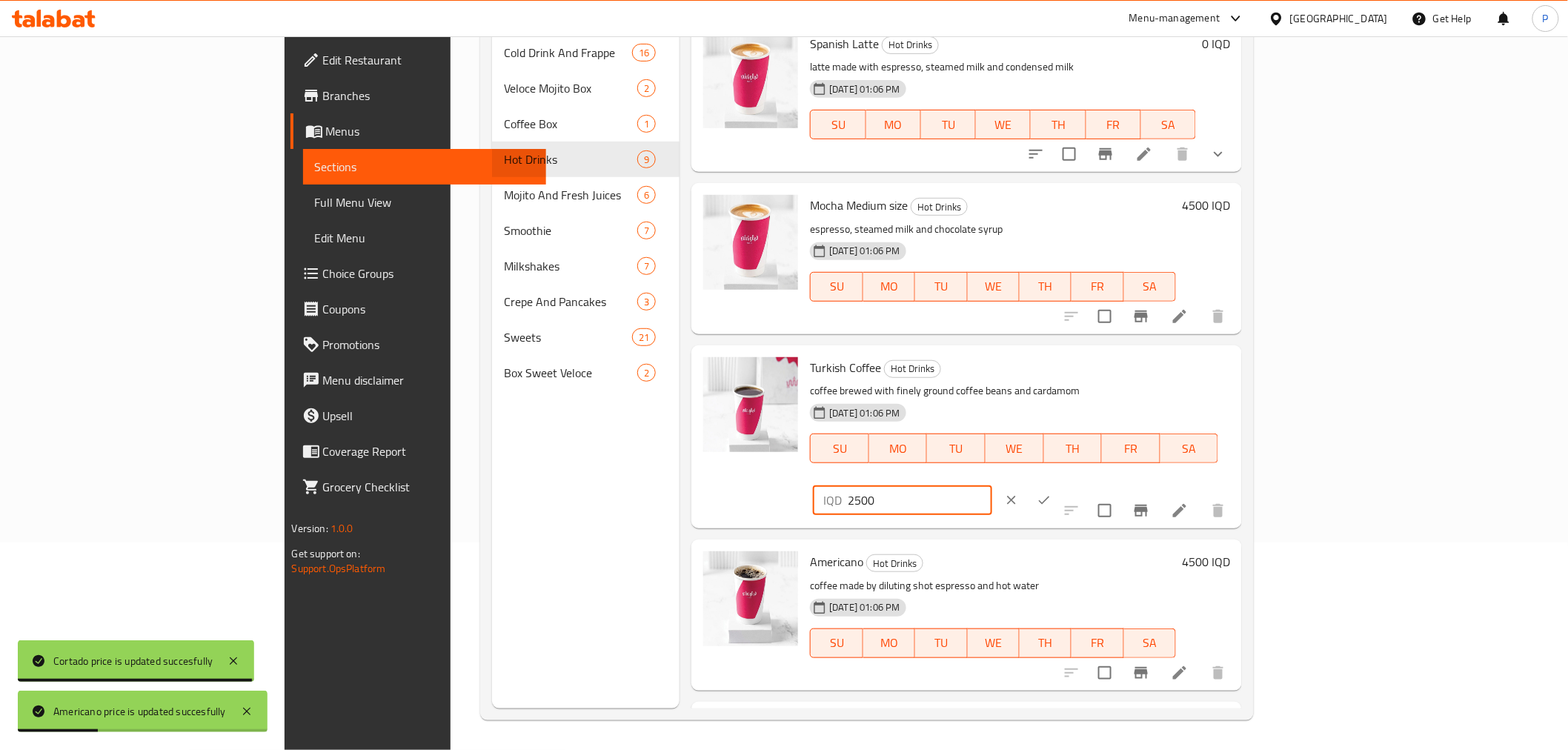
drag, startPoint x: 1306, startPoint y: 378, endPoint x: 1279, endPoint y: 373, distance: 27.5
click at [992, 485] on div "IQD 2500 ​" at bounding box center [901, 499] width 178 height 29
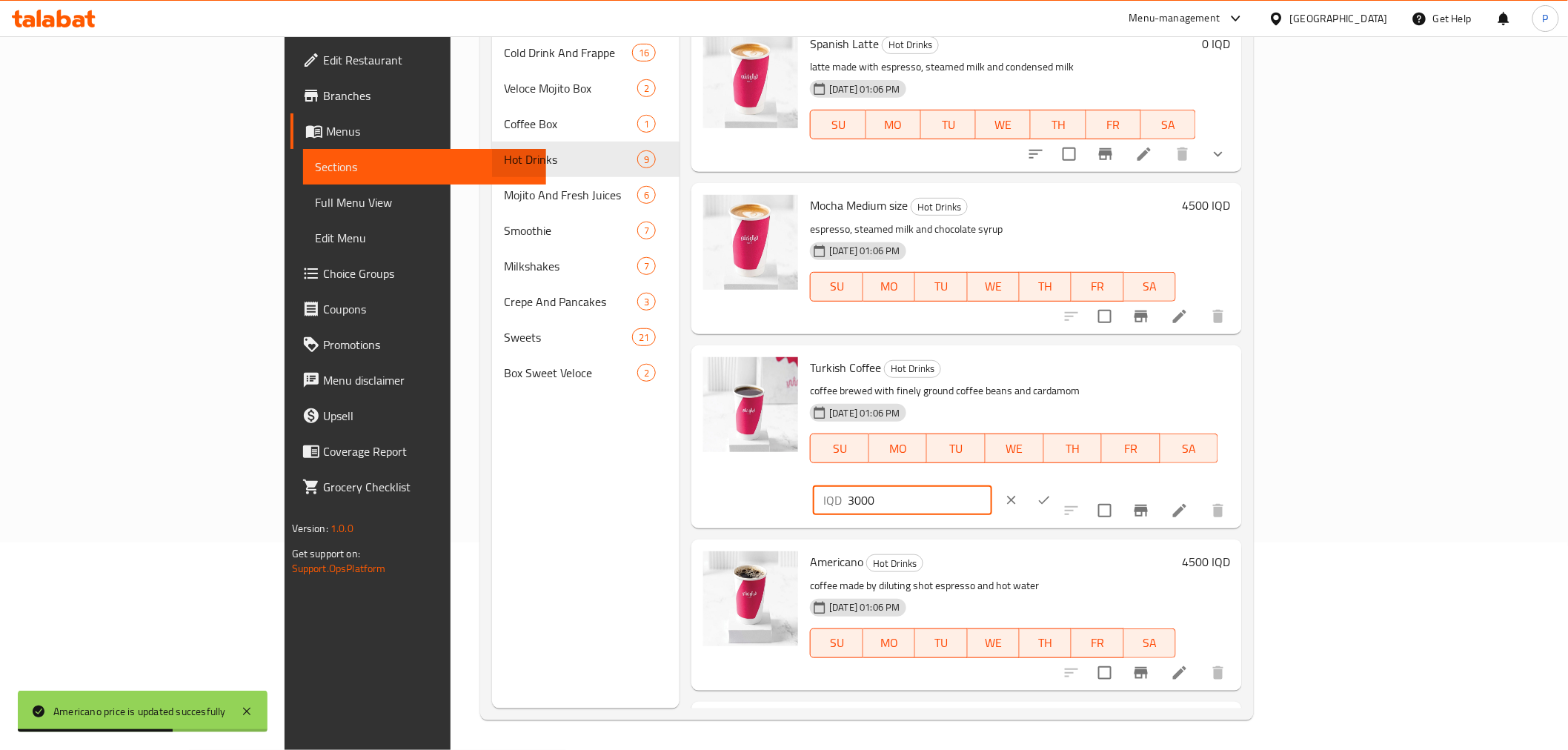
type input "3000"
click at [1051, 493] on icon "ok" at bounding box center [1044, 500] width 15 height 15
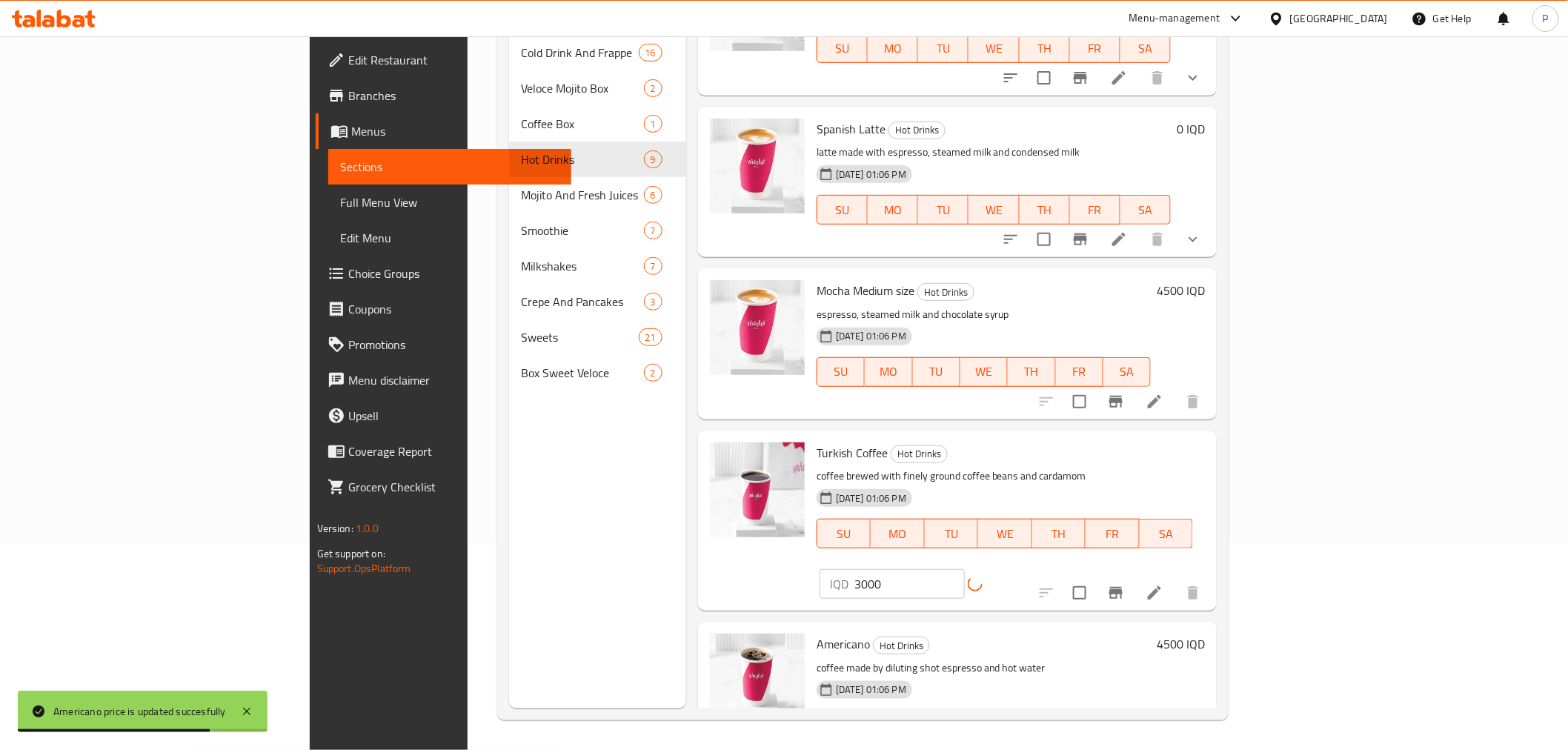
scroll to position [144, 0]
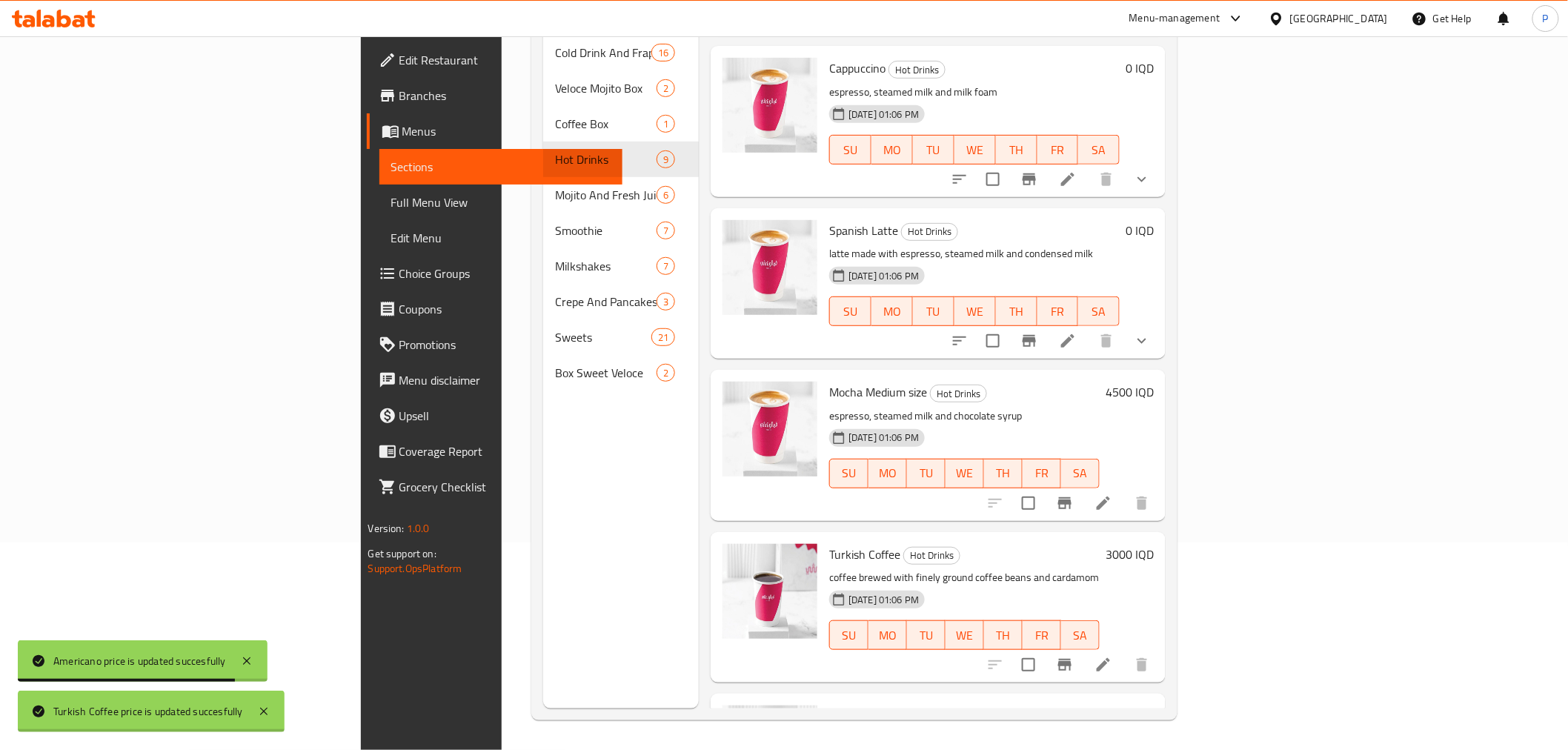
click at [1153, 381] on h6 "4500 IQD" at bounding box center [1130, 392] width 48 height 21
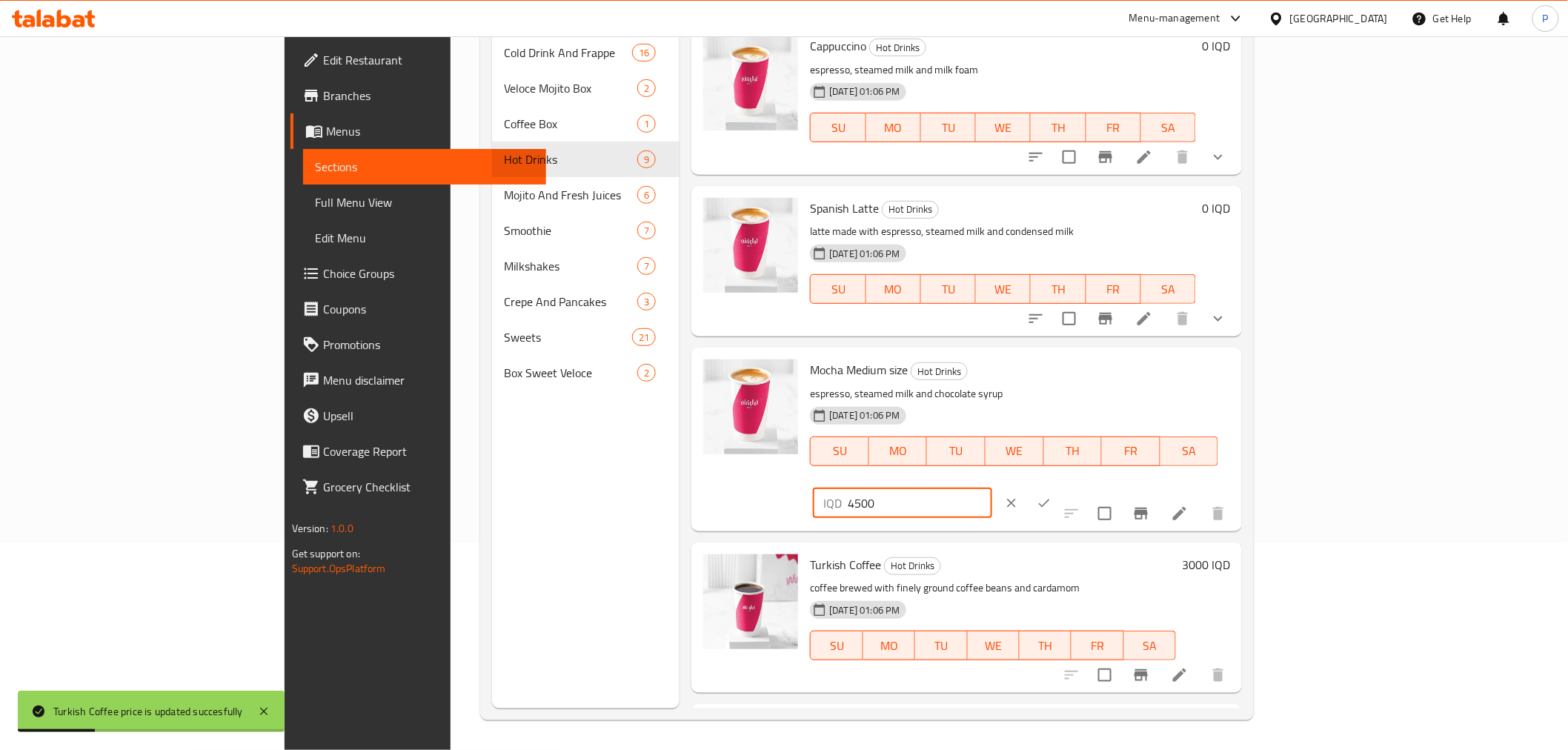
drag, startPoint x: 1308, startPoint y: 383, endPoint x: 1291, endPoint y: 381, distance: 17.1
click at [992, 488] on div "IQD 4500 ​" at bounding box center [901, 503] width 178 height 29
type input "5000"
click at [1051, 496] on icon "ok" at bounding box center [1044, 503] width 15 height 15
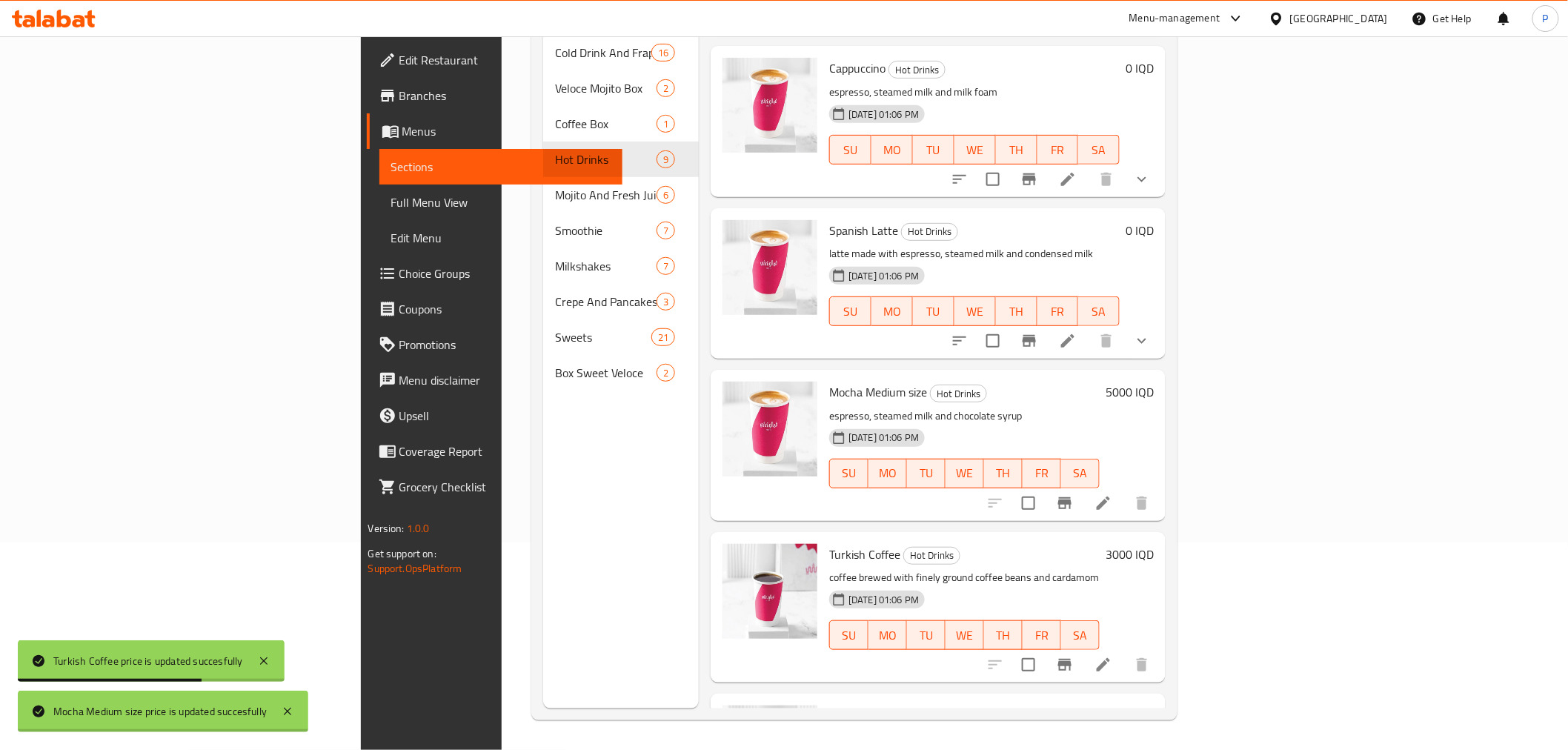
scroll to position [0, 0]
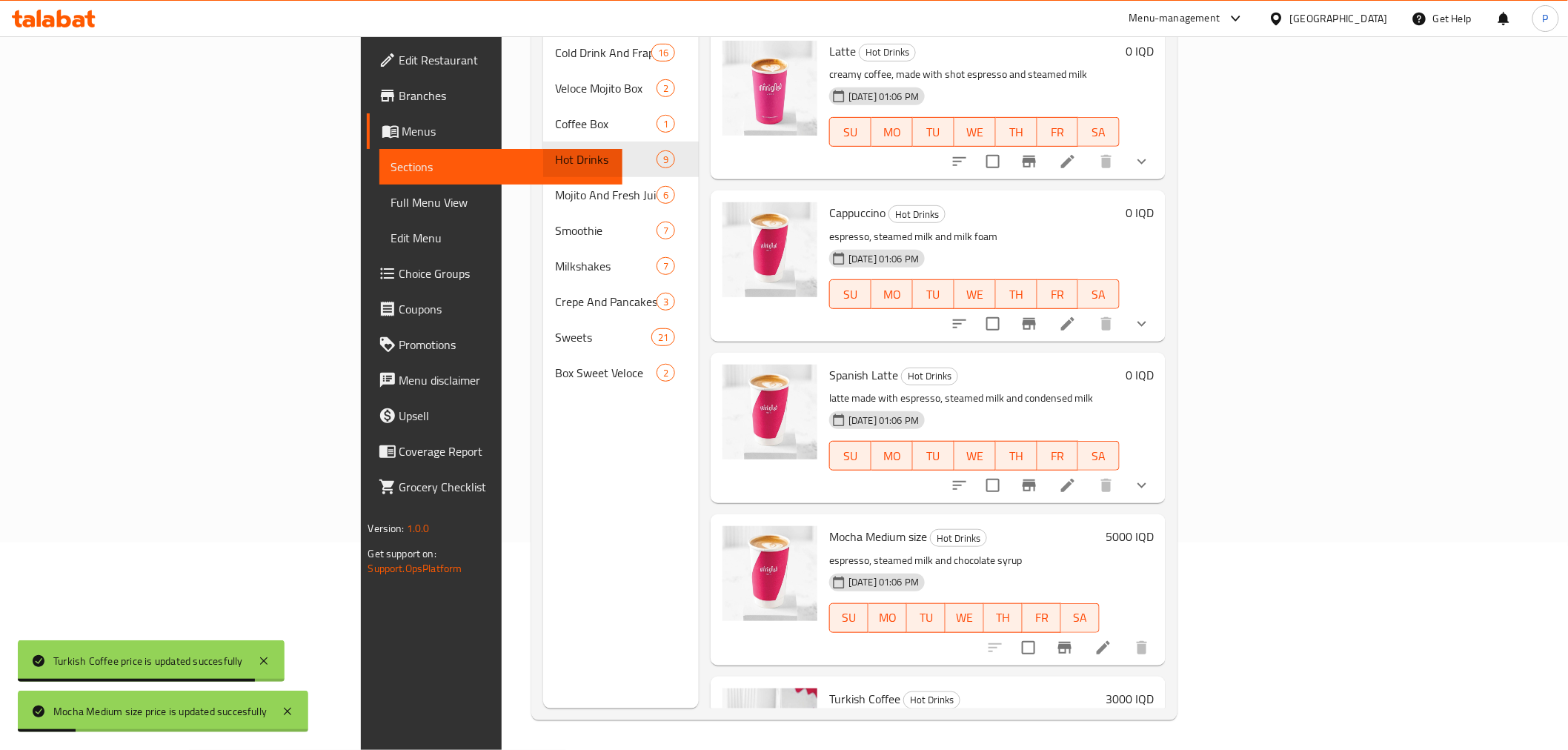
click at [1151, 476] on icon "show more" at bounding box center [1142, 485] width 17 height 17
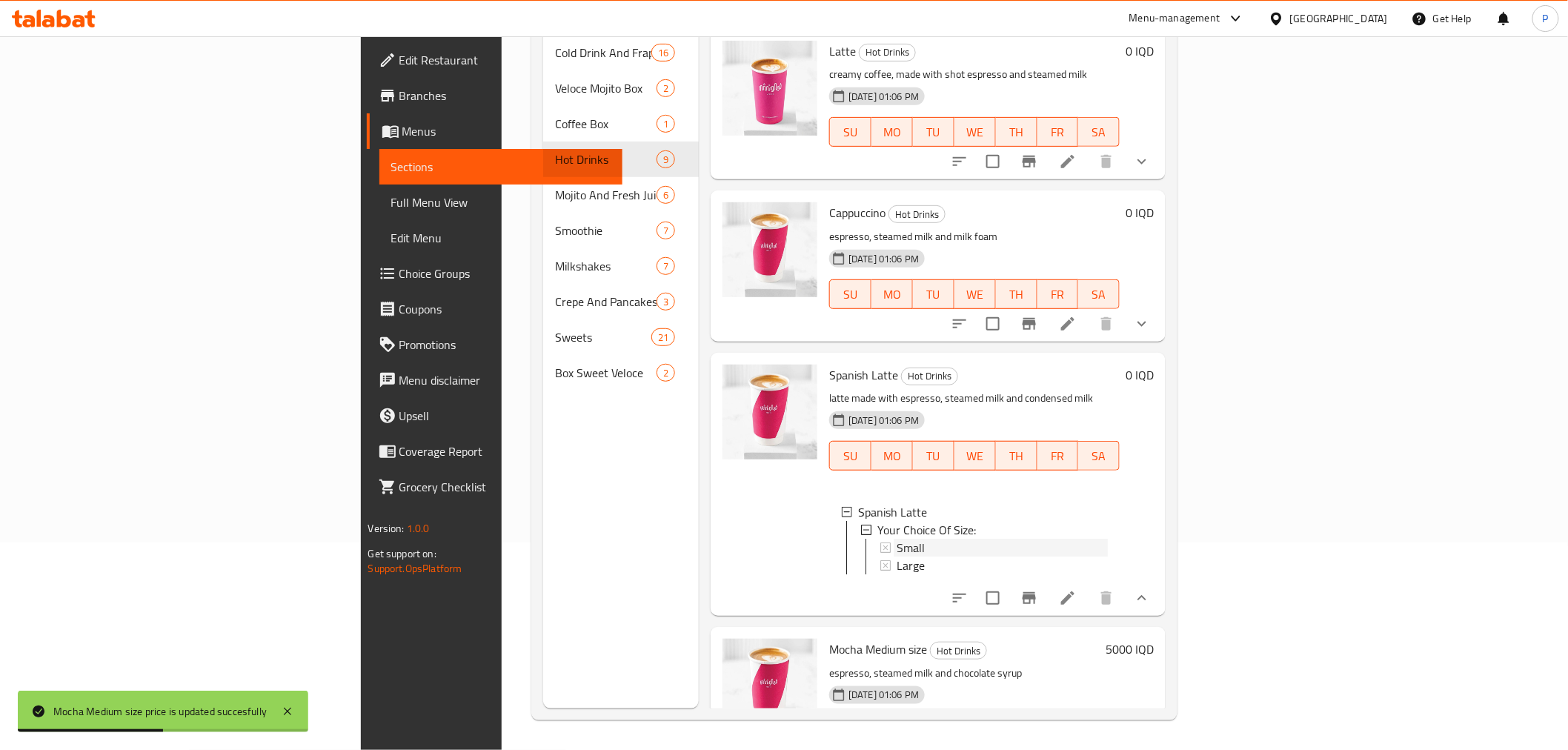
click at [897, 539] on div "Small" at bounding box center [1002, 548] width 211 height 17
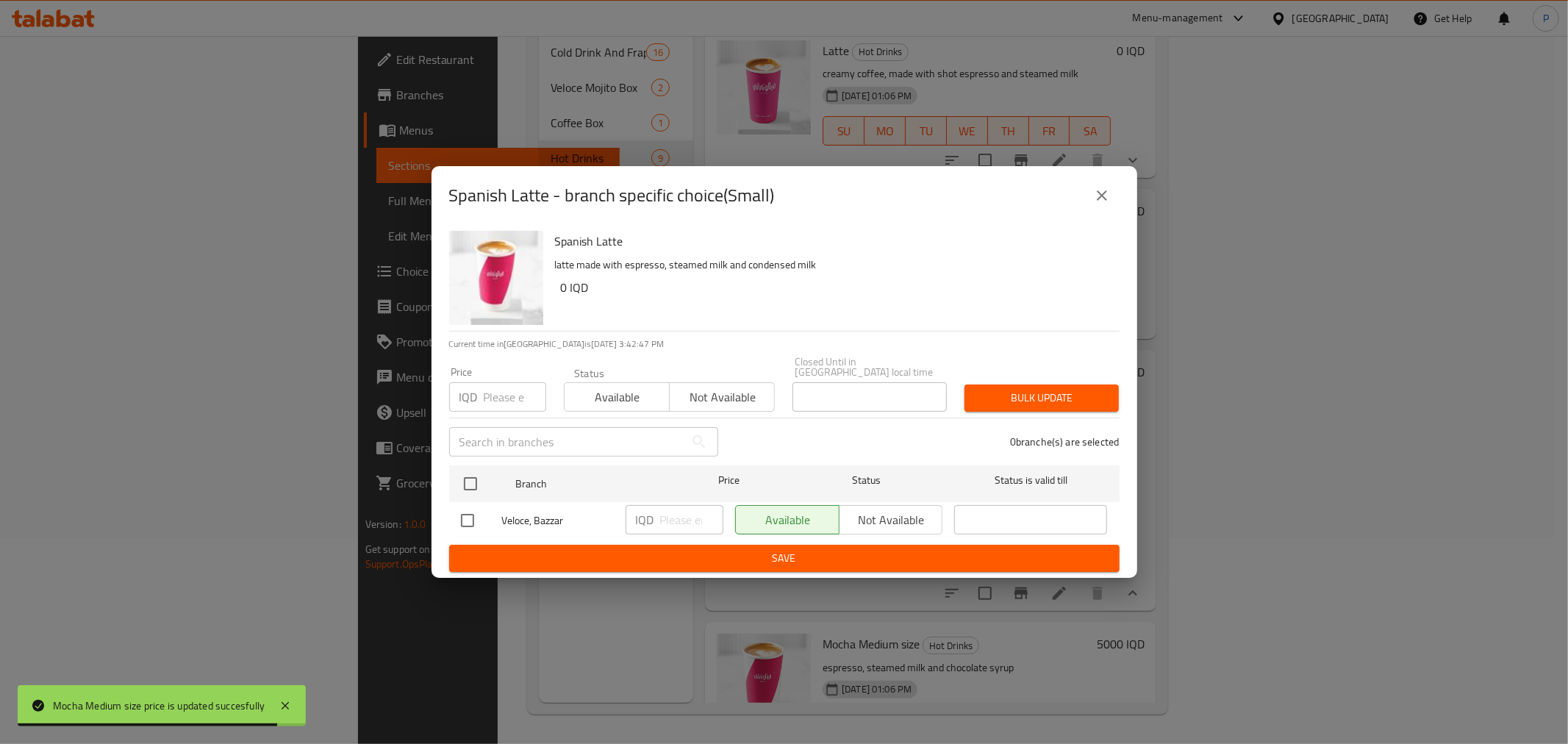
click at [1101, 187] on button "close" at bounding box center [1102, 195] width 35 height 35
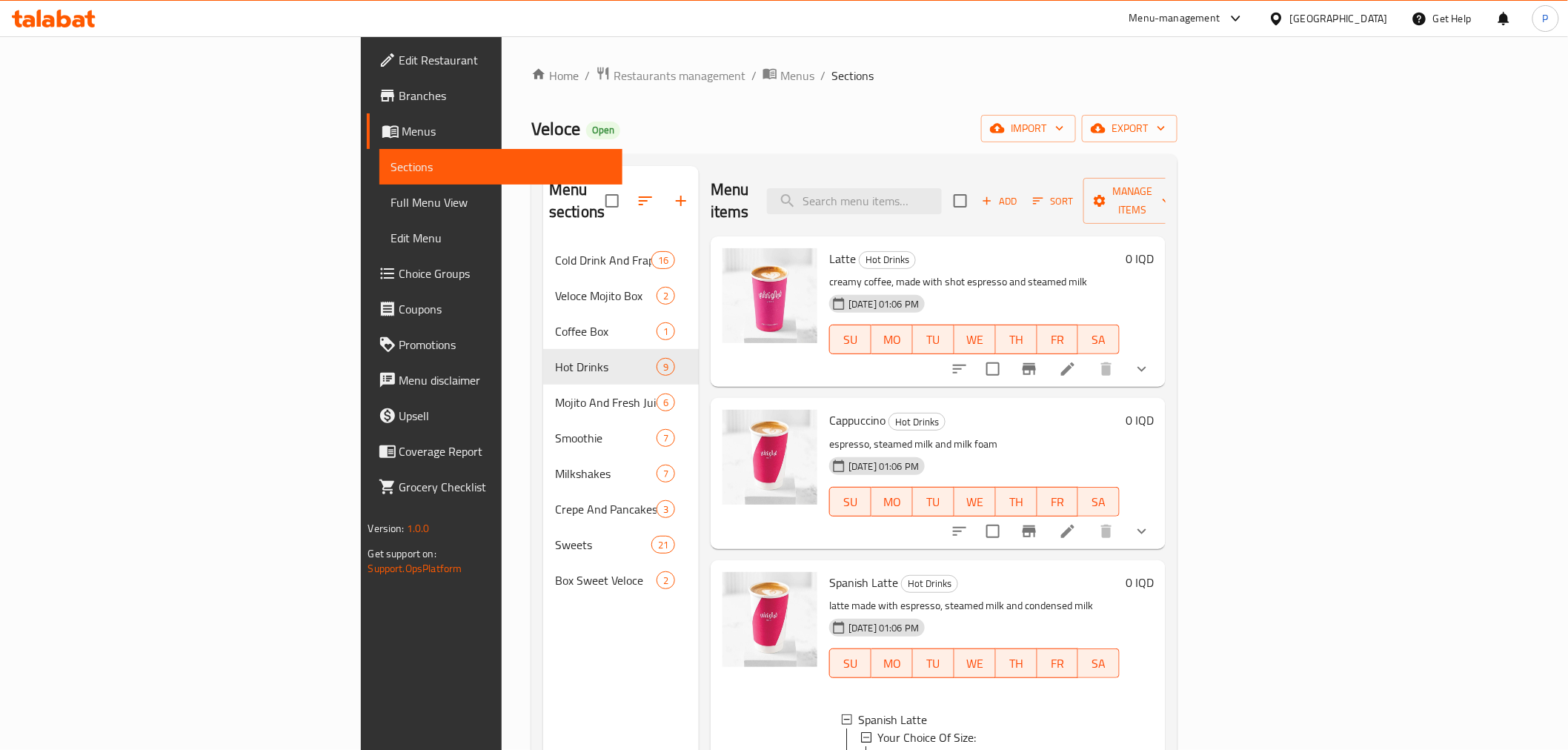
scroll to position [82, 0]
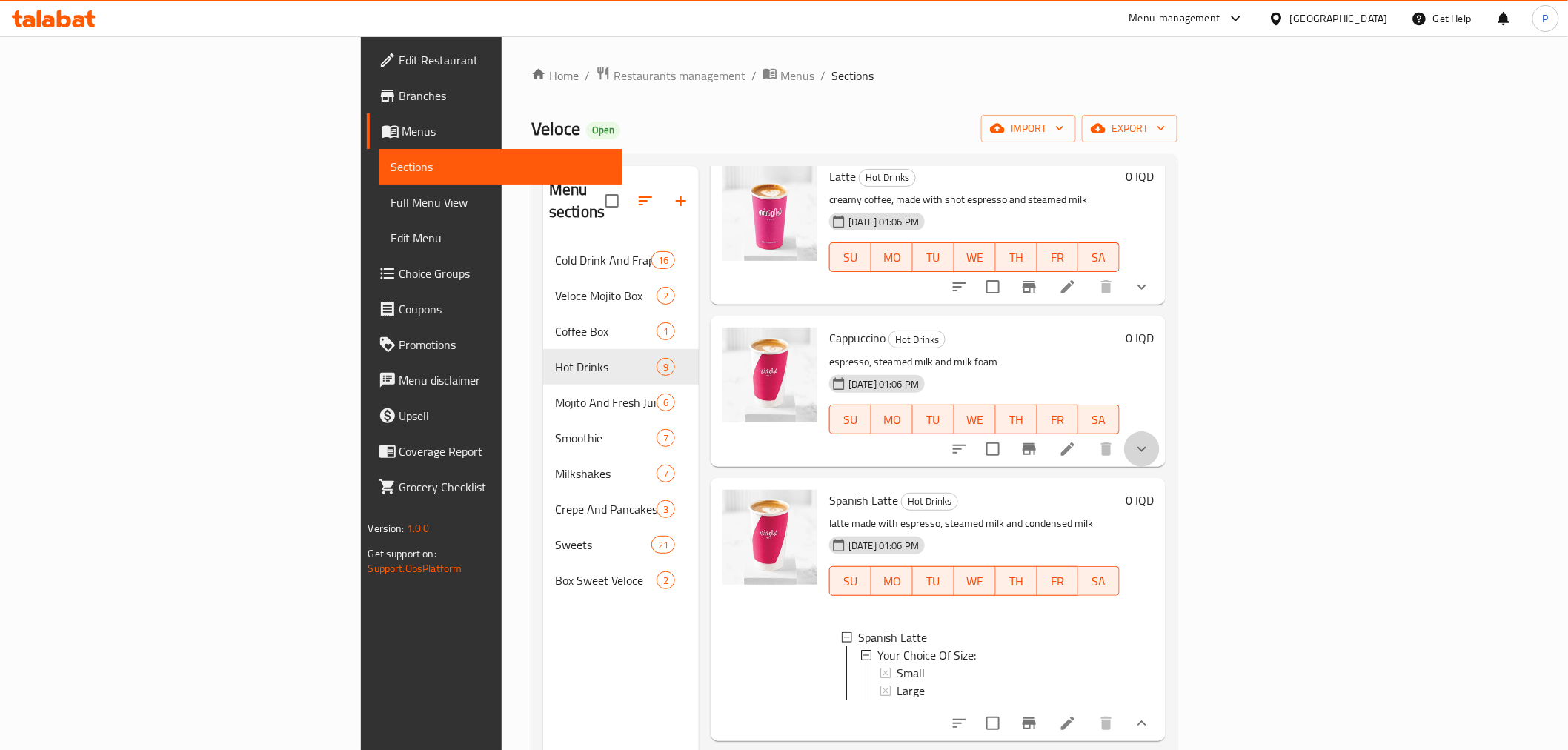
click at [1151, 440] on icon "show more" at bounding box center [1142, 449] width 17 height 17
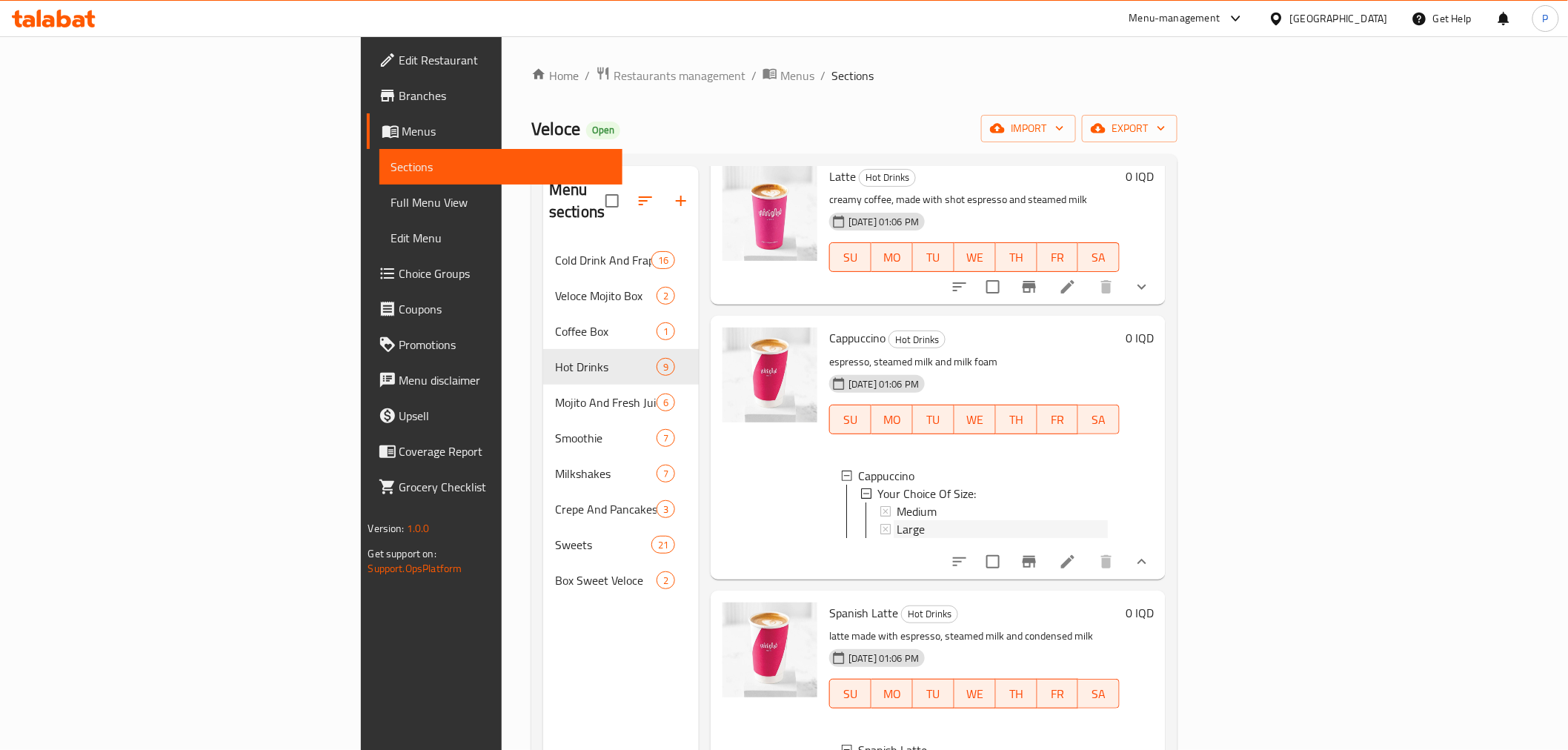
click at [897, 520] on span "Large" at bounding box center [911, 529] width 29 height 17
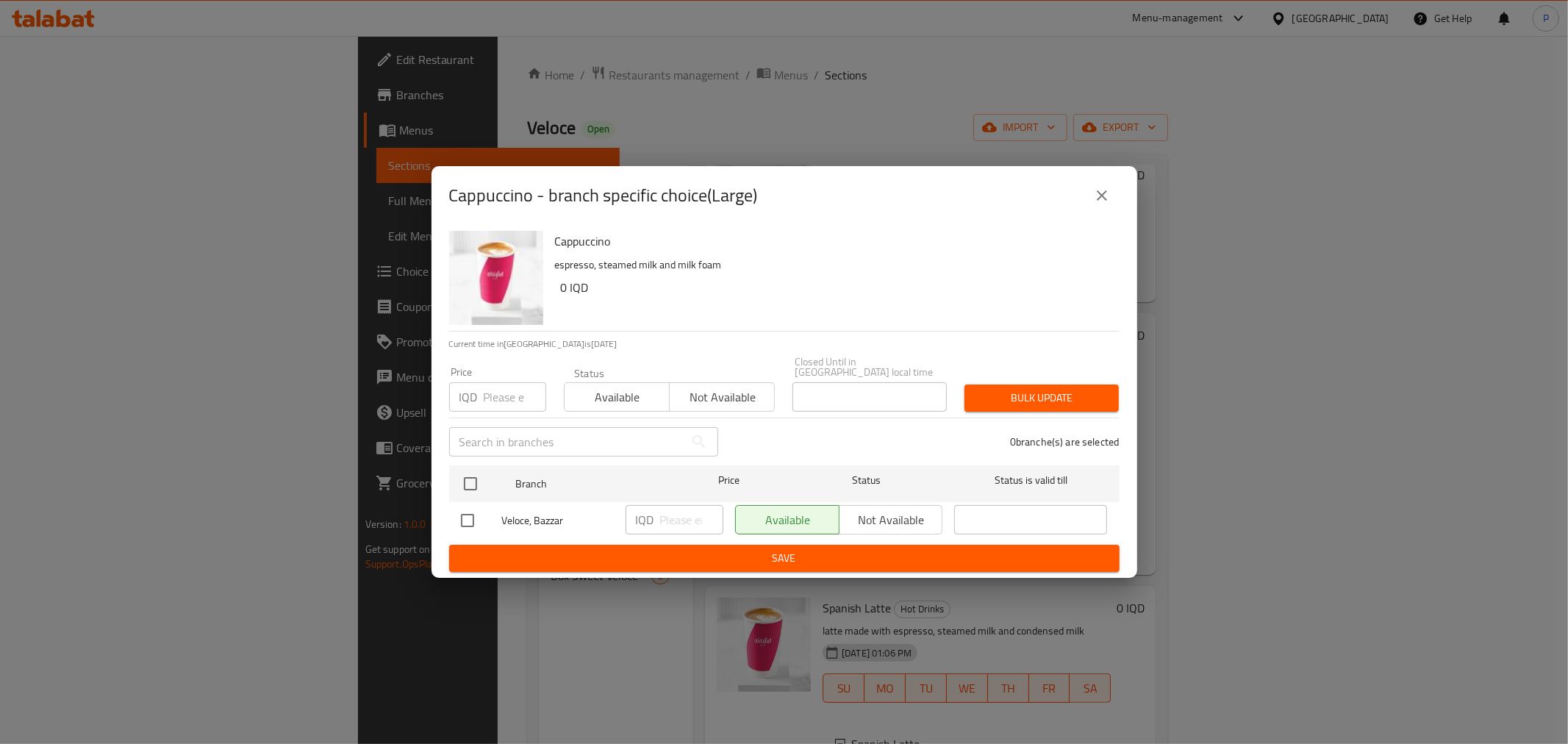
click at [1105, 192] on icon "close" at bounding box center [1102, 195] width 17 height 17
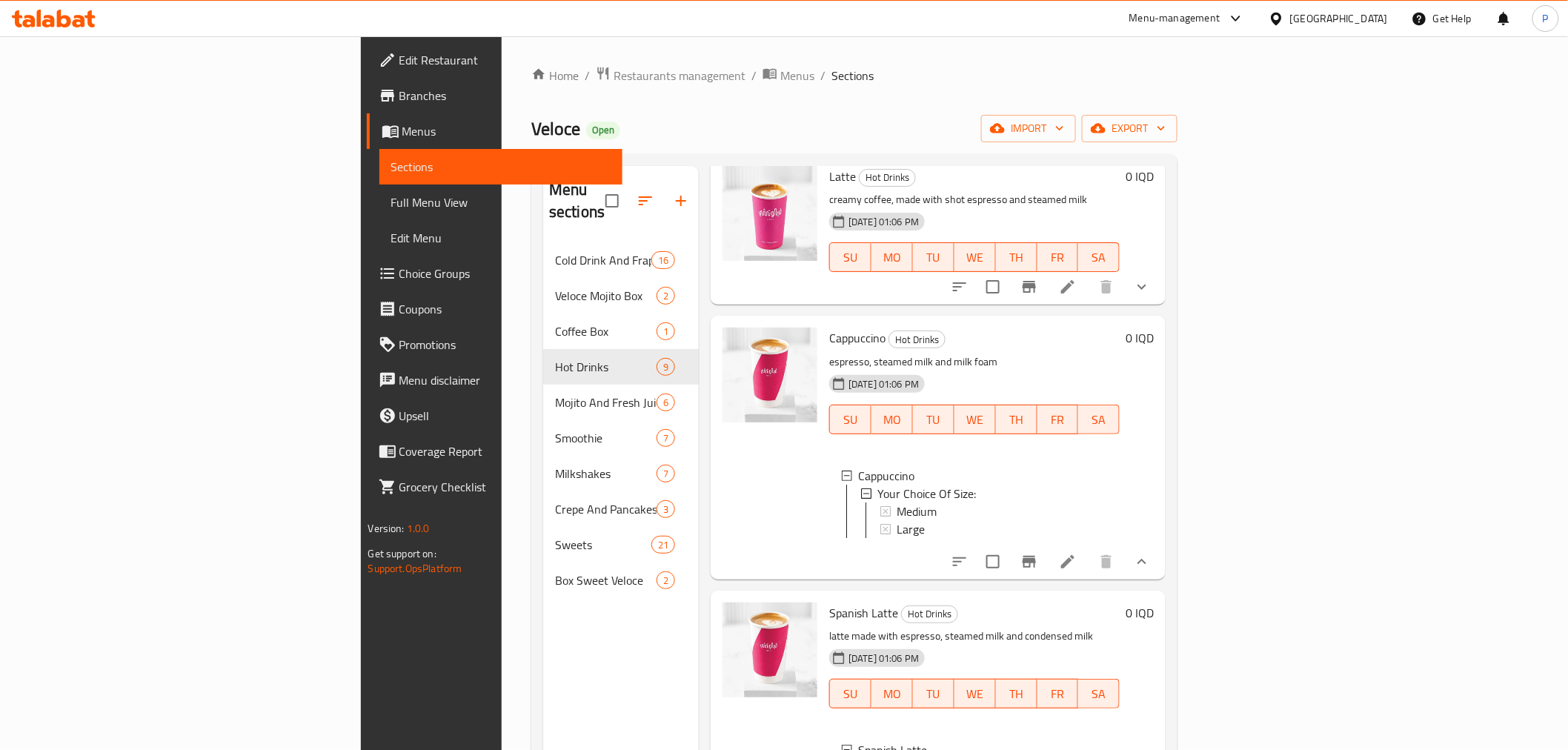
click at [1077, 553] on icon at bounding box center [1068, 561] width 17 height 17
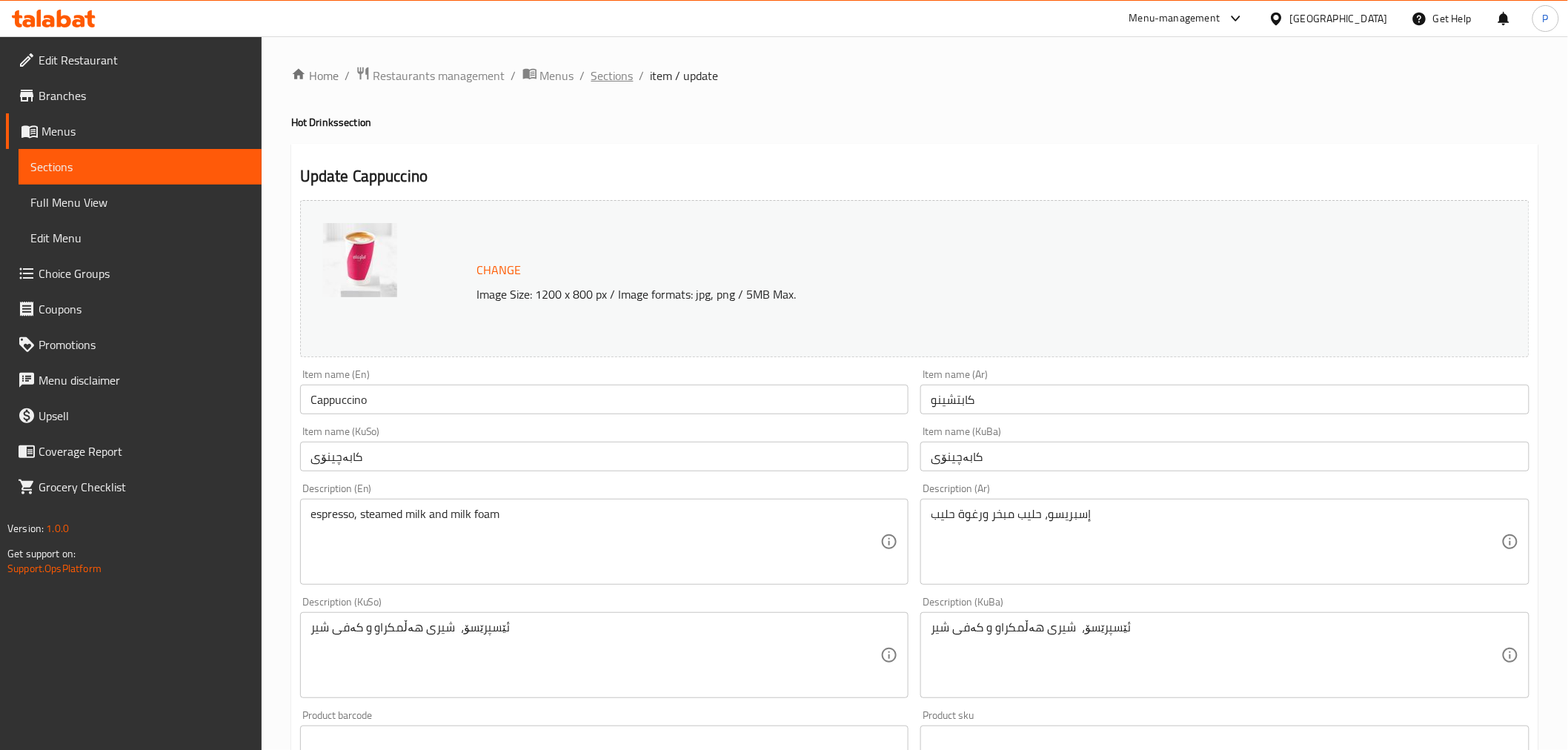
click at [599, 70] on span "Sections" at bounding box center [612, 75] width 42 height 17
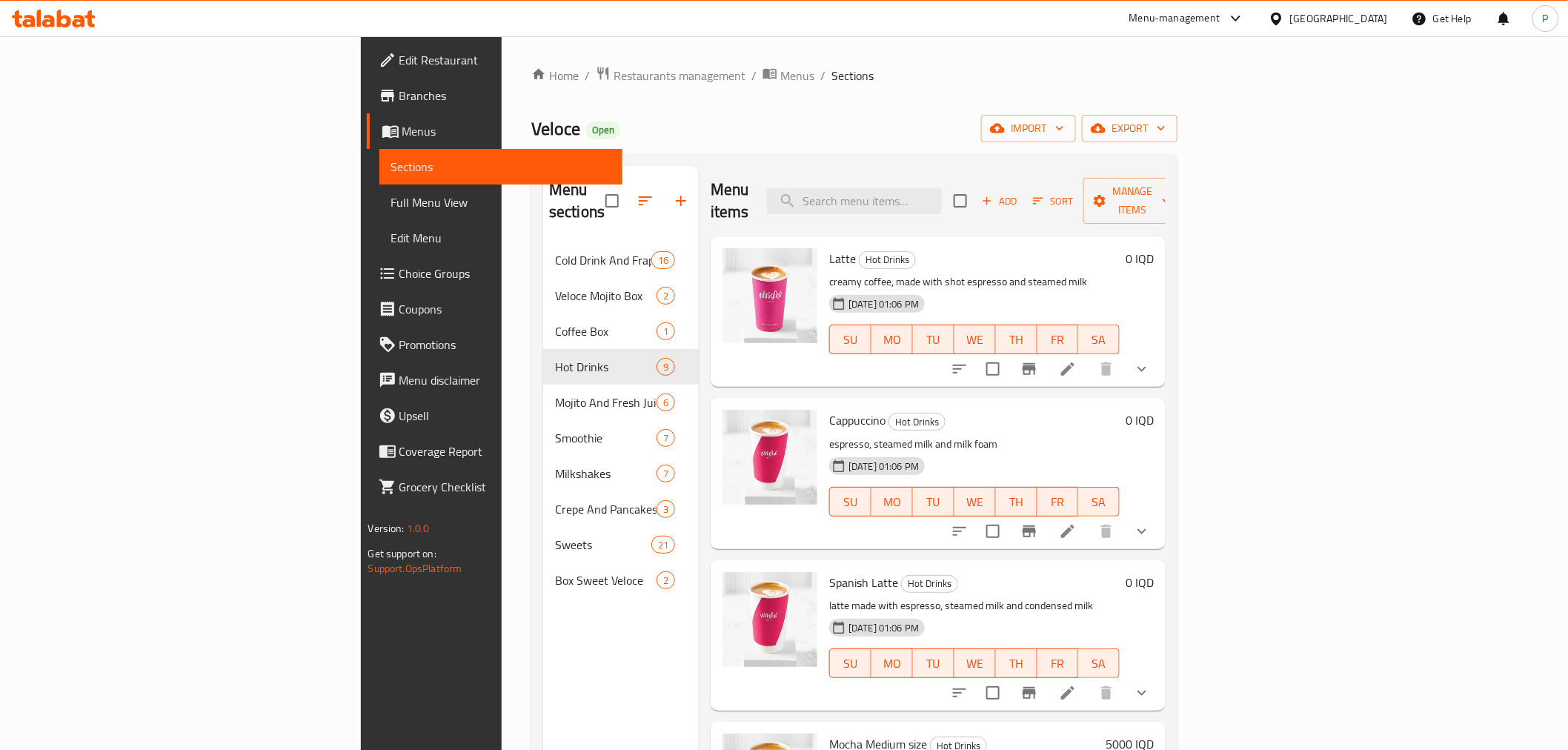
scroll to position [165, 0]
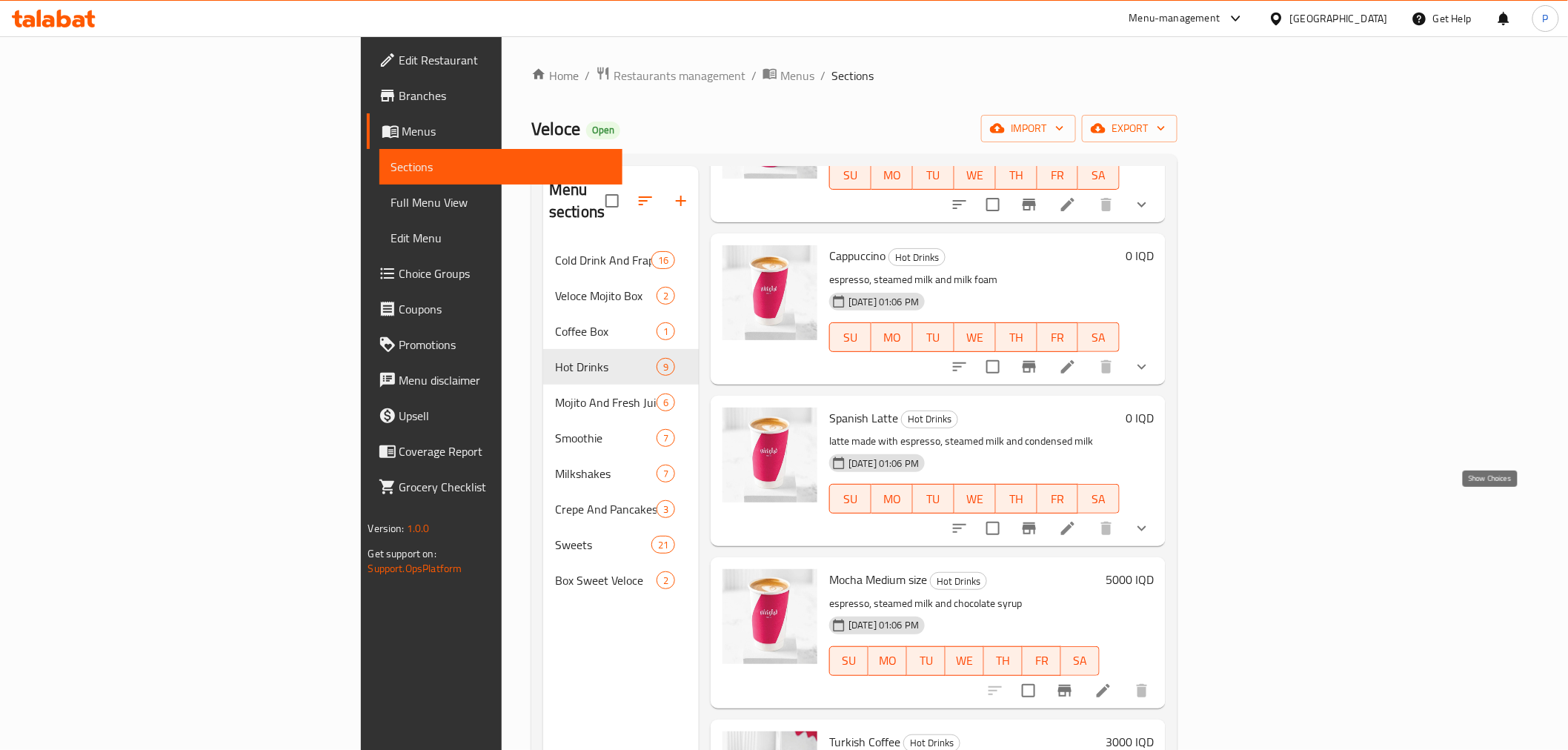
click at [1151, 519] on icon "show more" at bounding box center [1142, 528] width 17 height 17
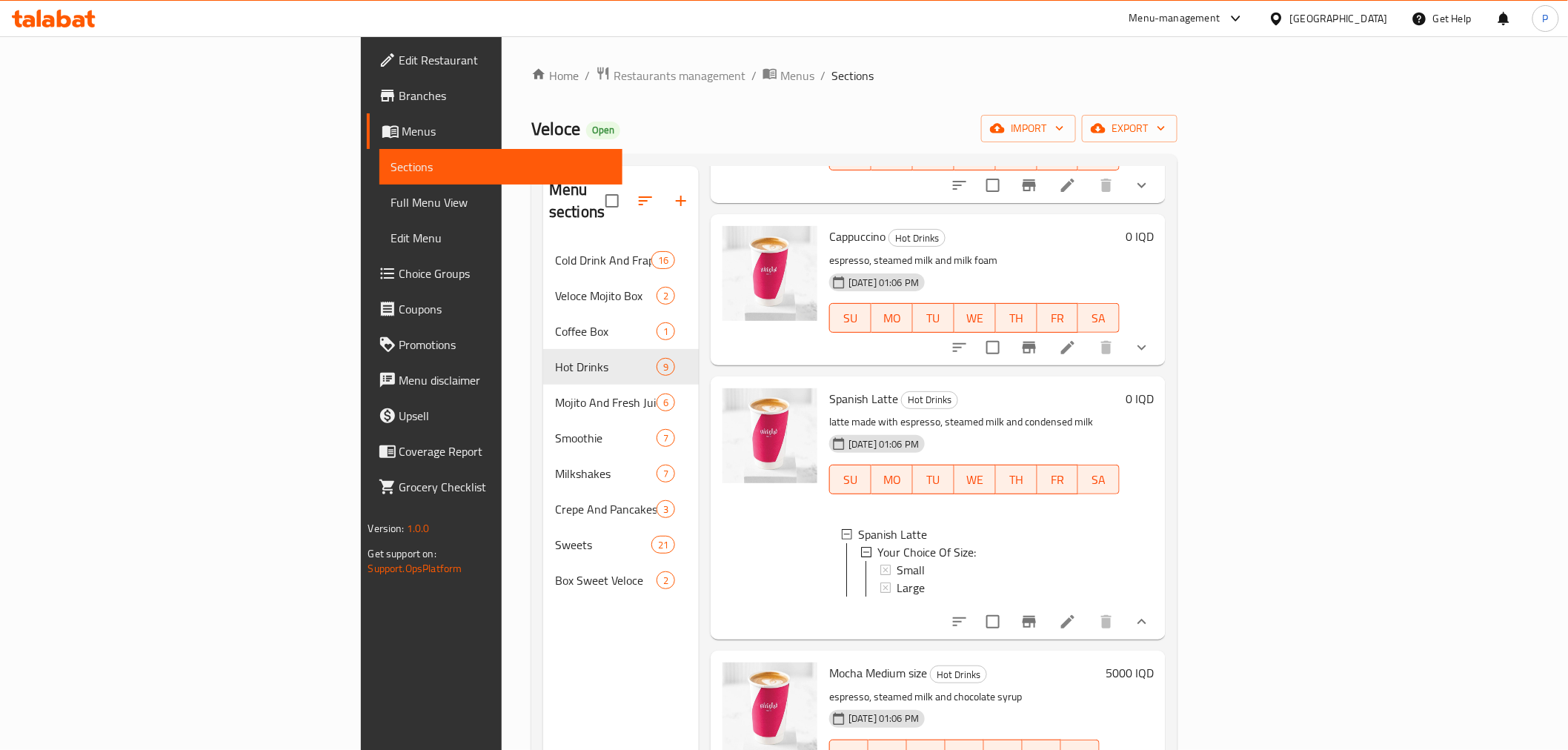
scroll to position [329, 0]
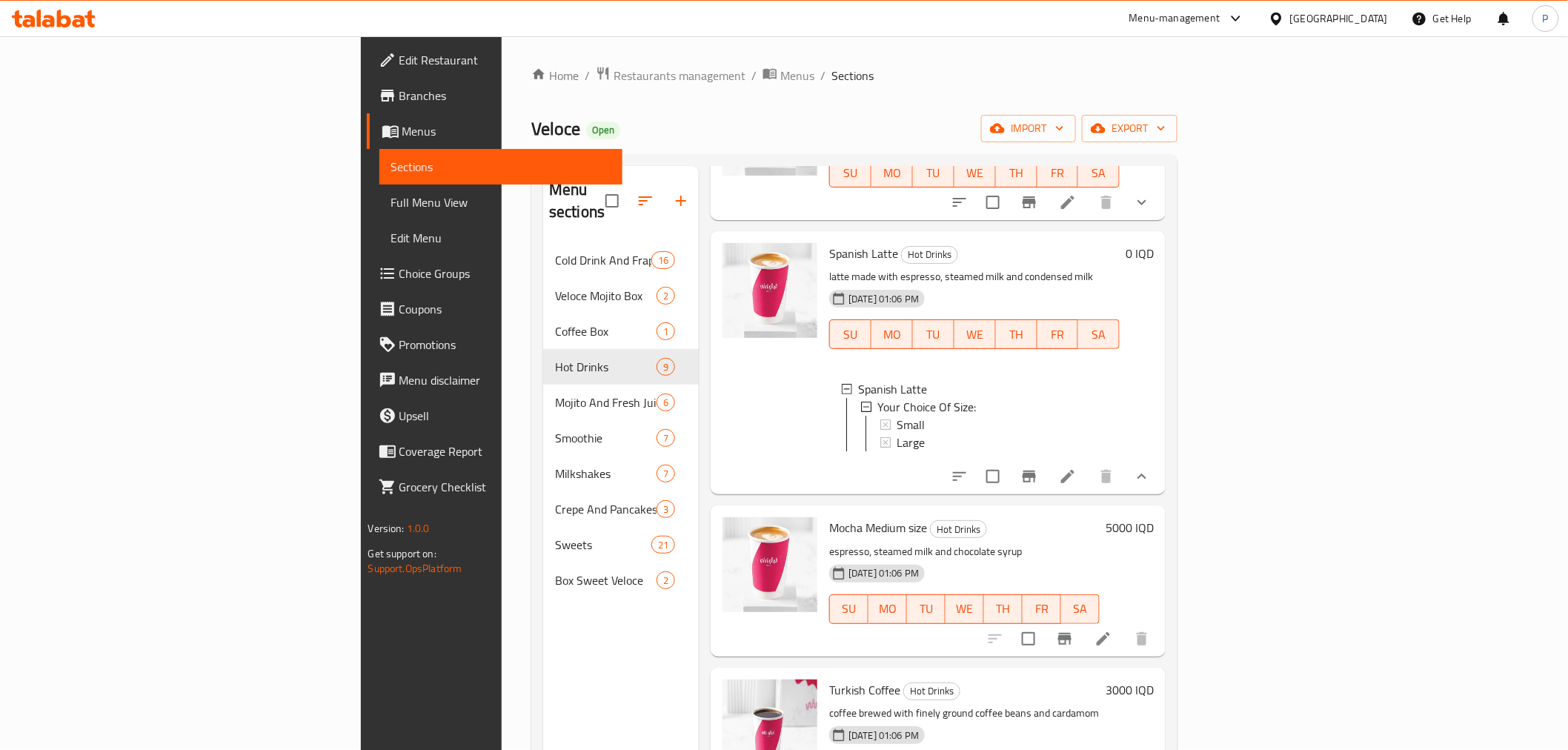
click at [1110, 632] on icon at bounding box center [1103, 638] width 13 height 13
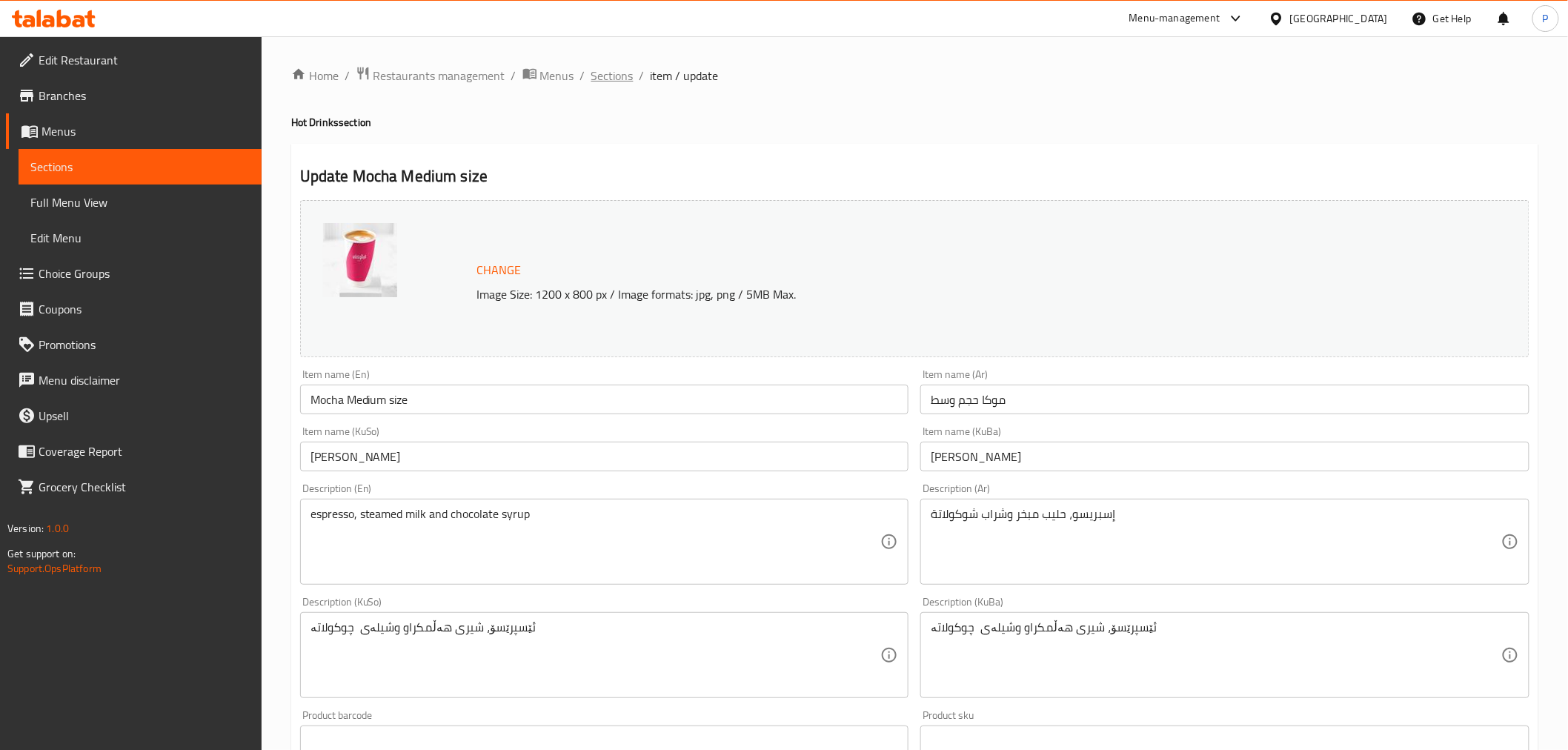
click at [612, 80] on span "Sections" at bounding box center [612, 75] width 42 height 17
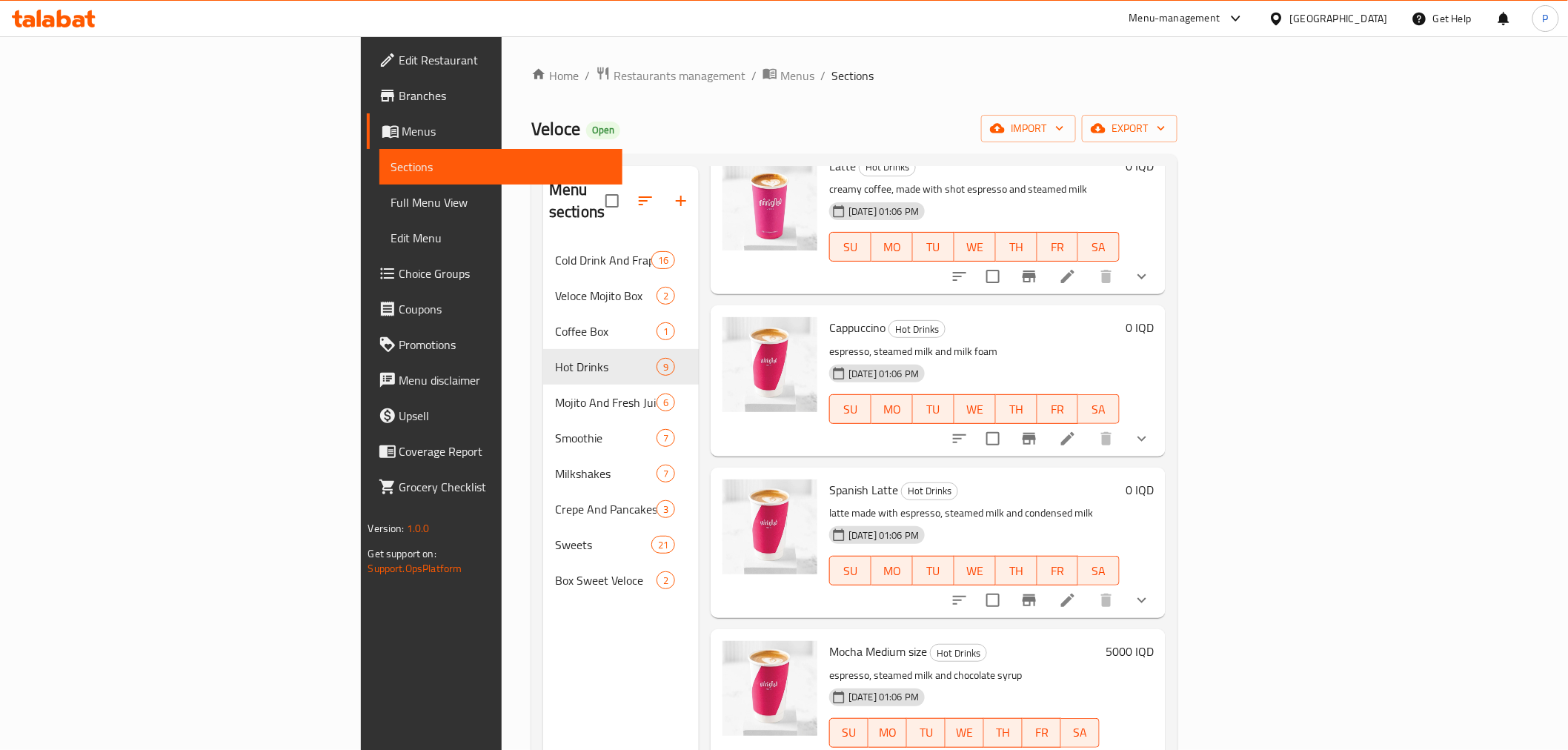
scroll to position [165, 0]
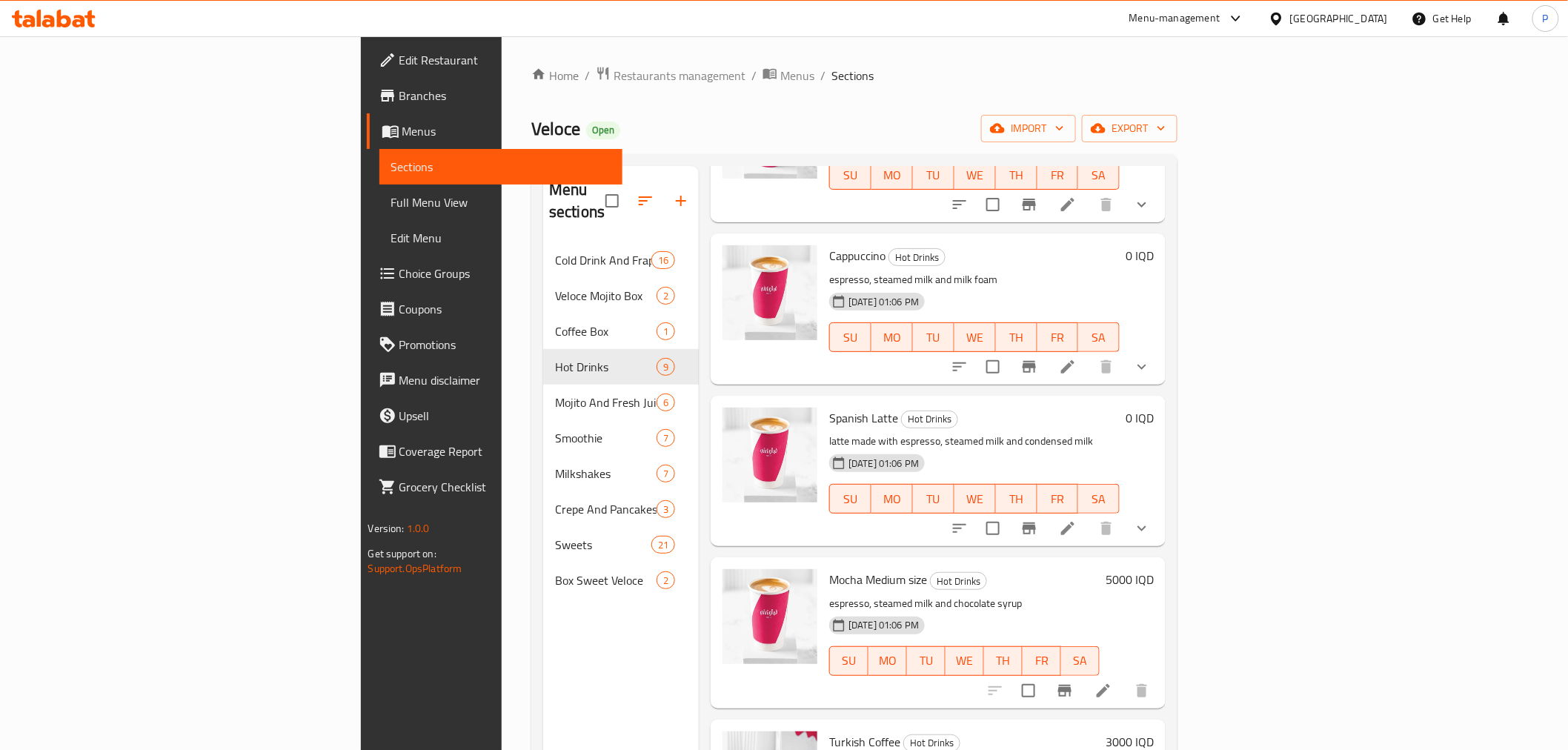
click at [1077, 519] on icon at bounding box center [1068, 528] width 17 height 17
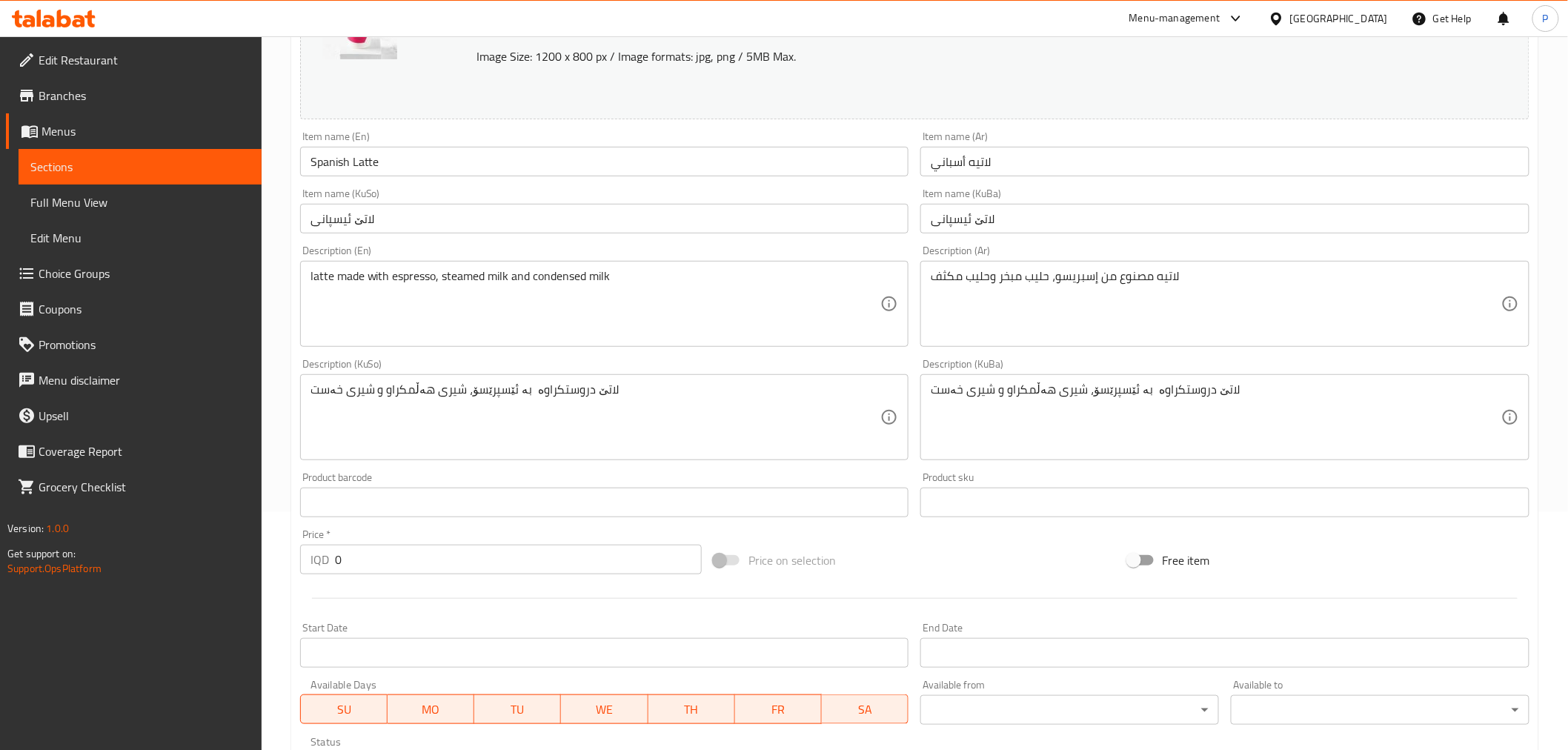
scroll to position [494, 0]
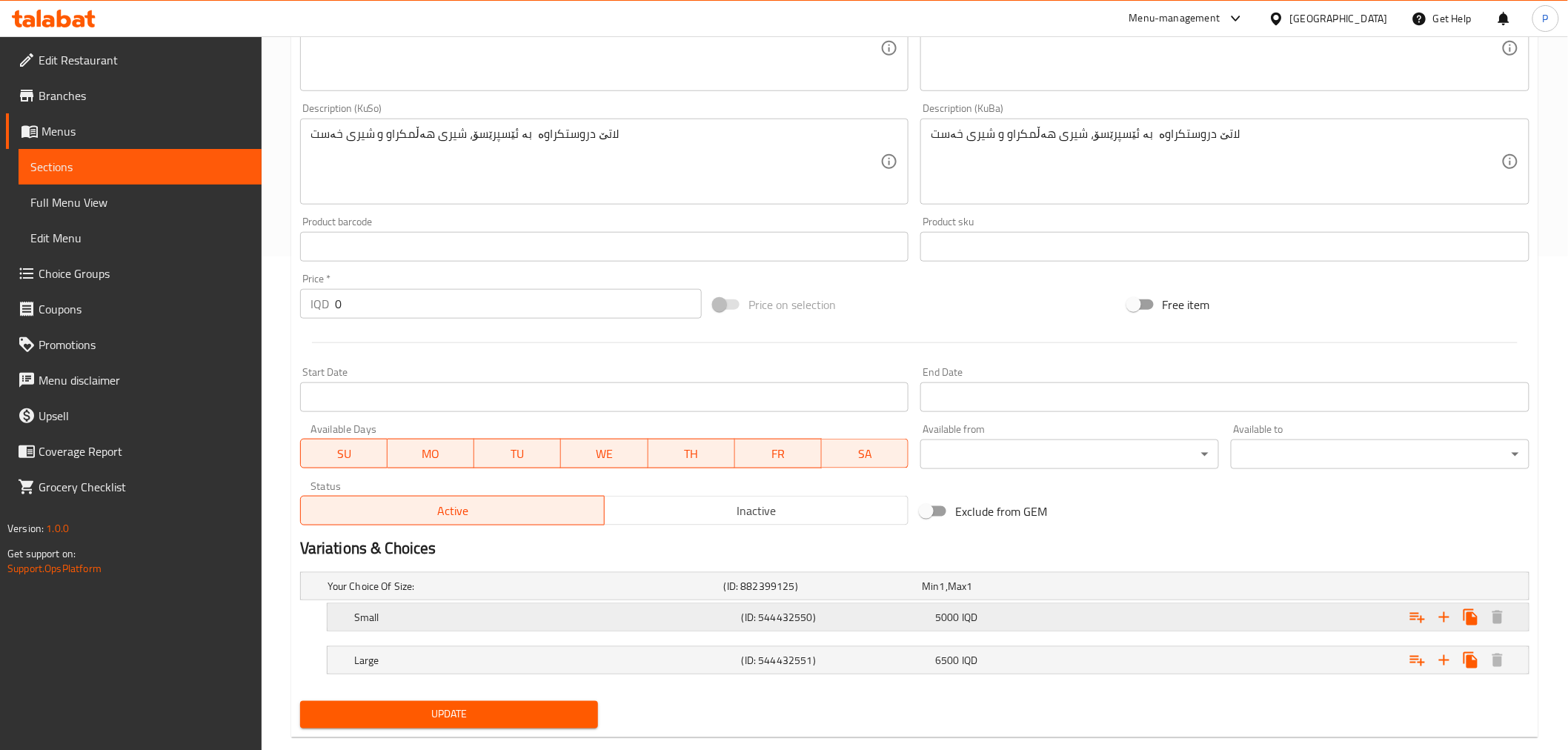
click at [947, 625] on span "5000" at bounding box center [947, 617] width 25 height 19
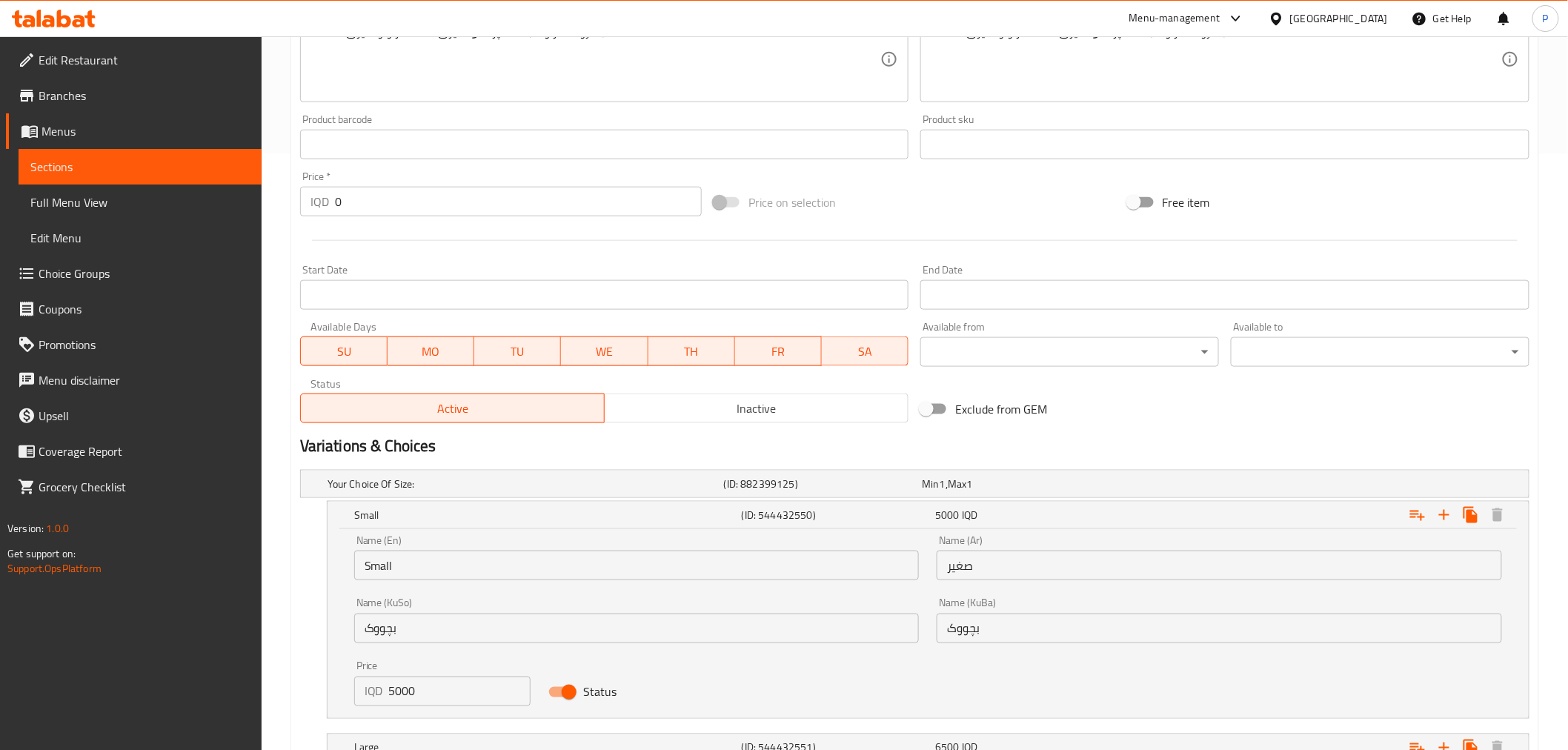
scroll to position [658, 0]
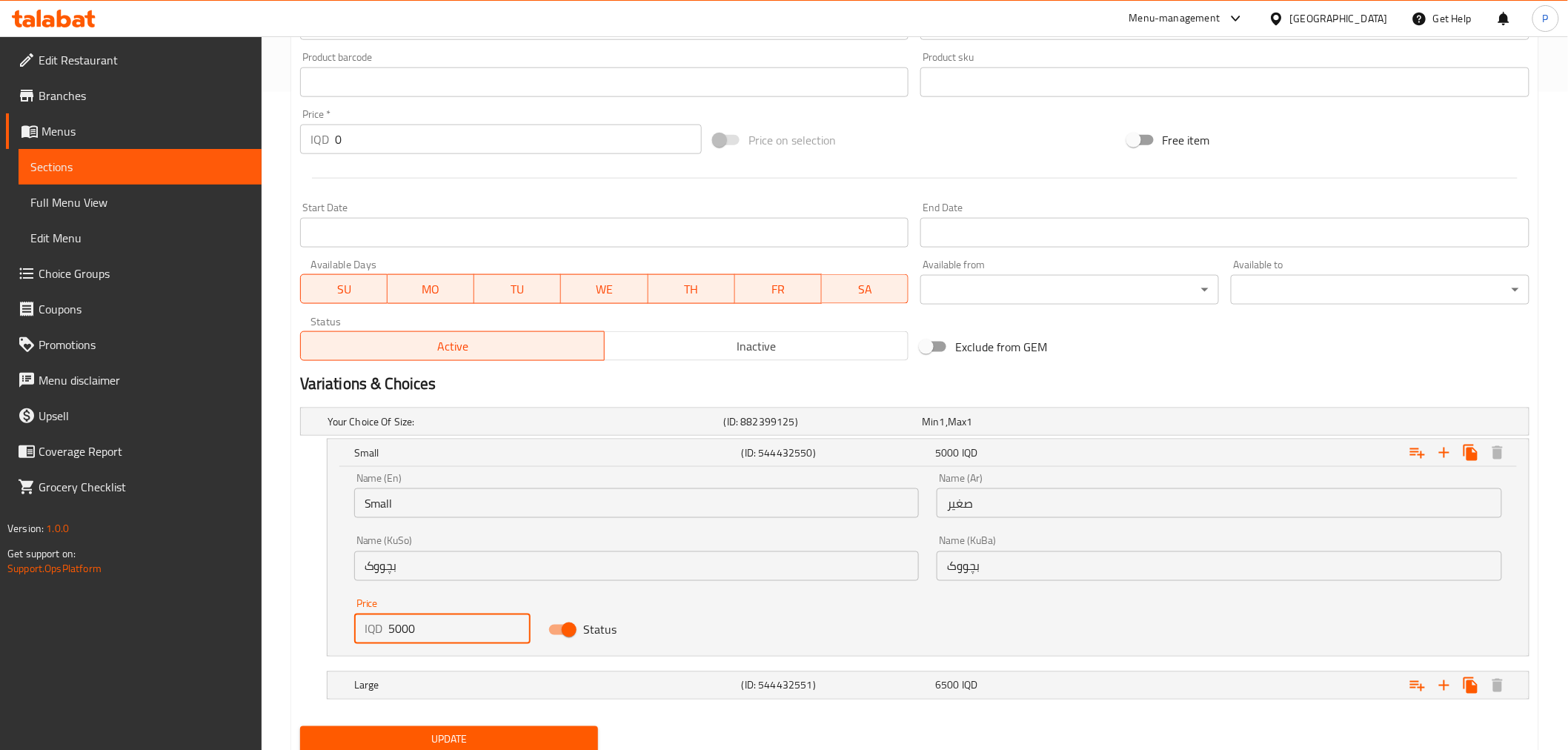
click at [400, 635] on input "5000" at bounding box center [460, 629] width 142 height 29
type input "5500"
click at [600, 675] on div "Large" at bounding box center [545, 686] width 388 height 21
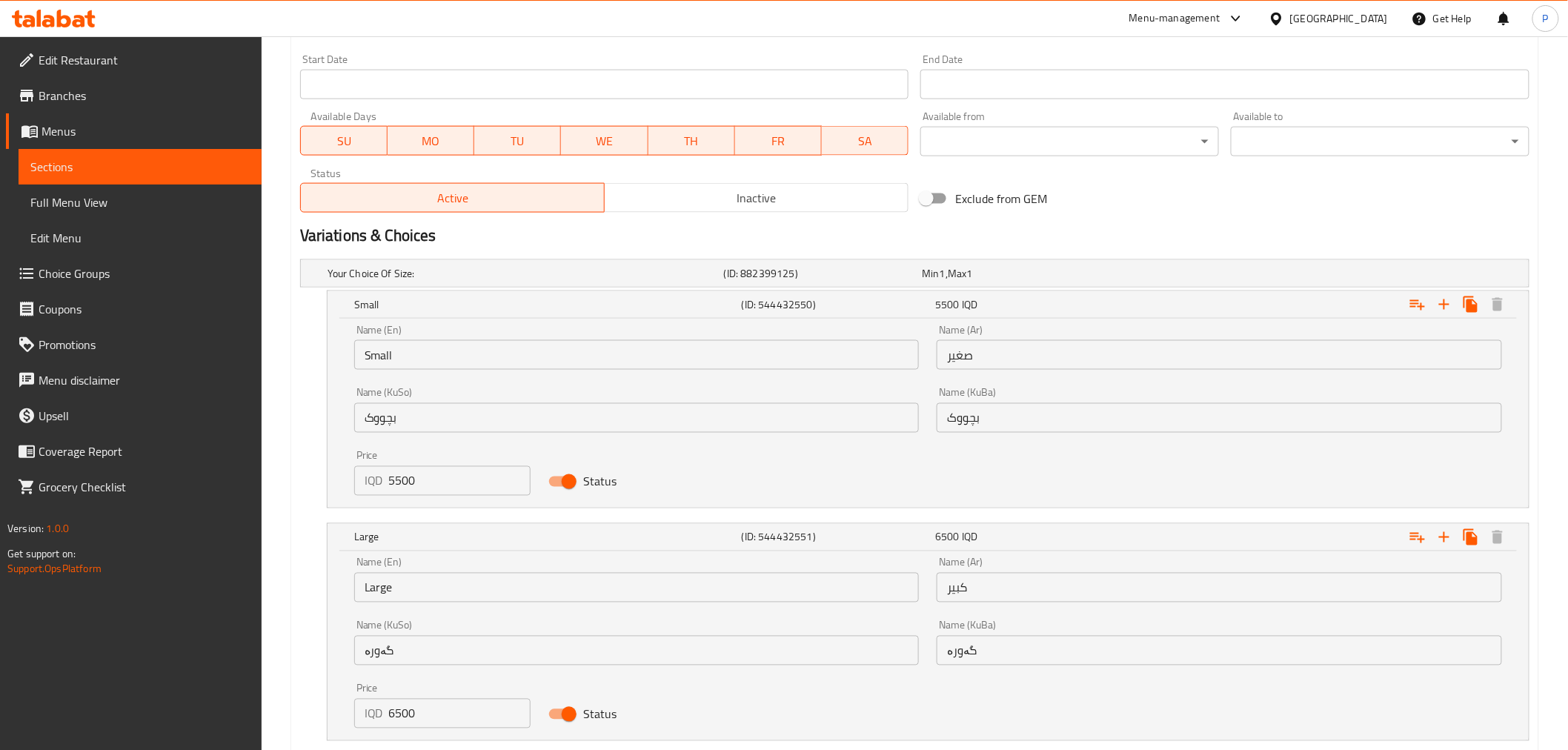
scroll to position [823, 0]
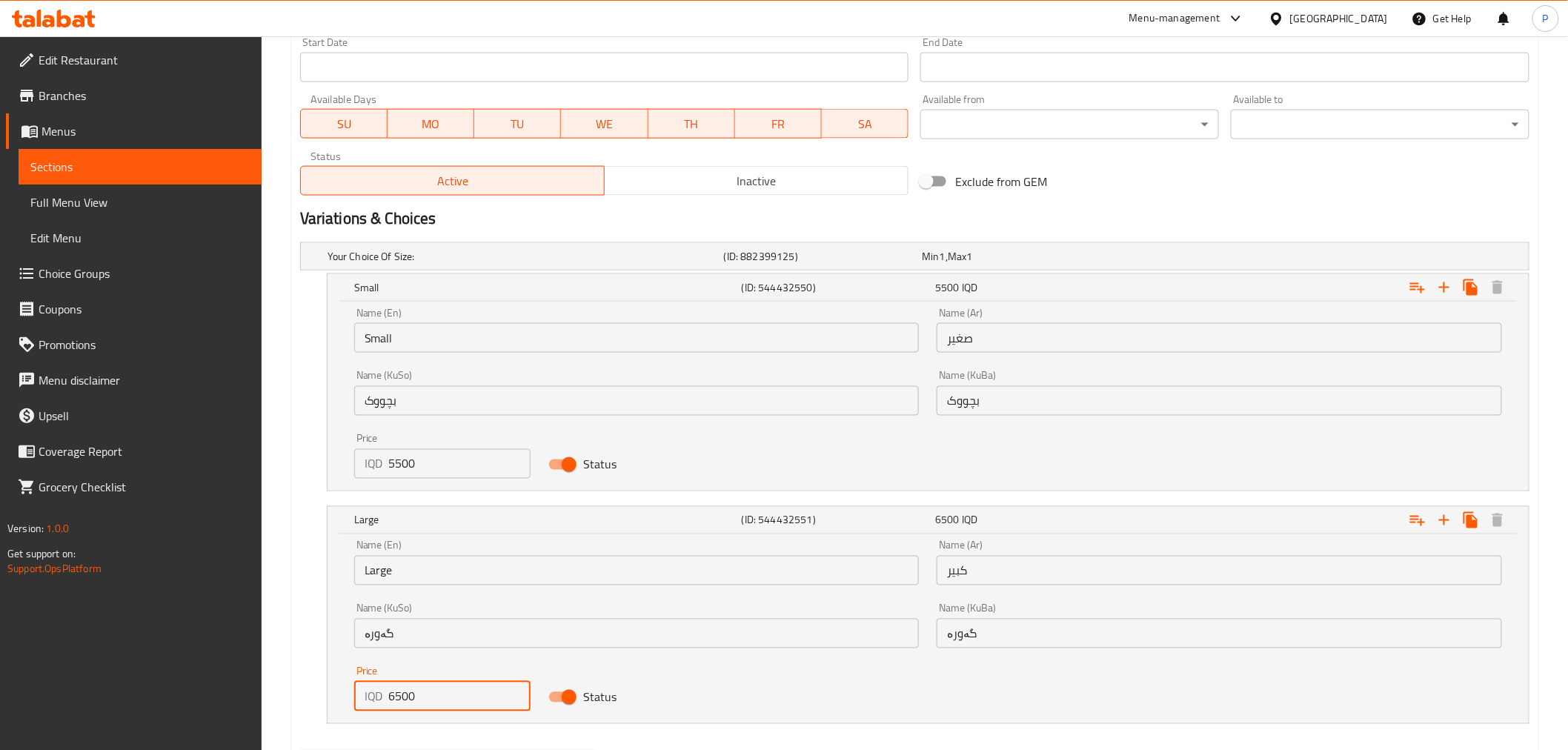
drag, startPoint x: 402, startPoint y: 706, endPoint x: 392, endPoint y: 702, distance: 10.8
click at [392, 702] on input "6500" at bounding box center [460, 696] width 142 height 29
type input "7000"
click at [693, 649] on div "Name (KuSo) گەورە Name (KuSo)" at bounding box center [637, 626] width 583 height 63
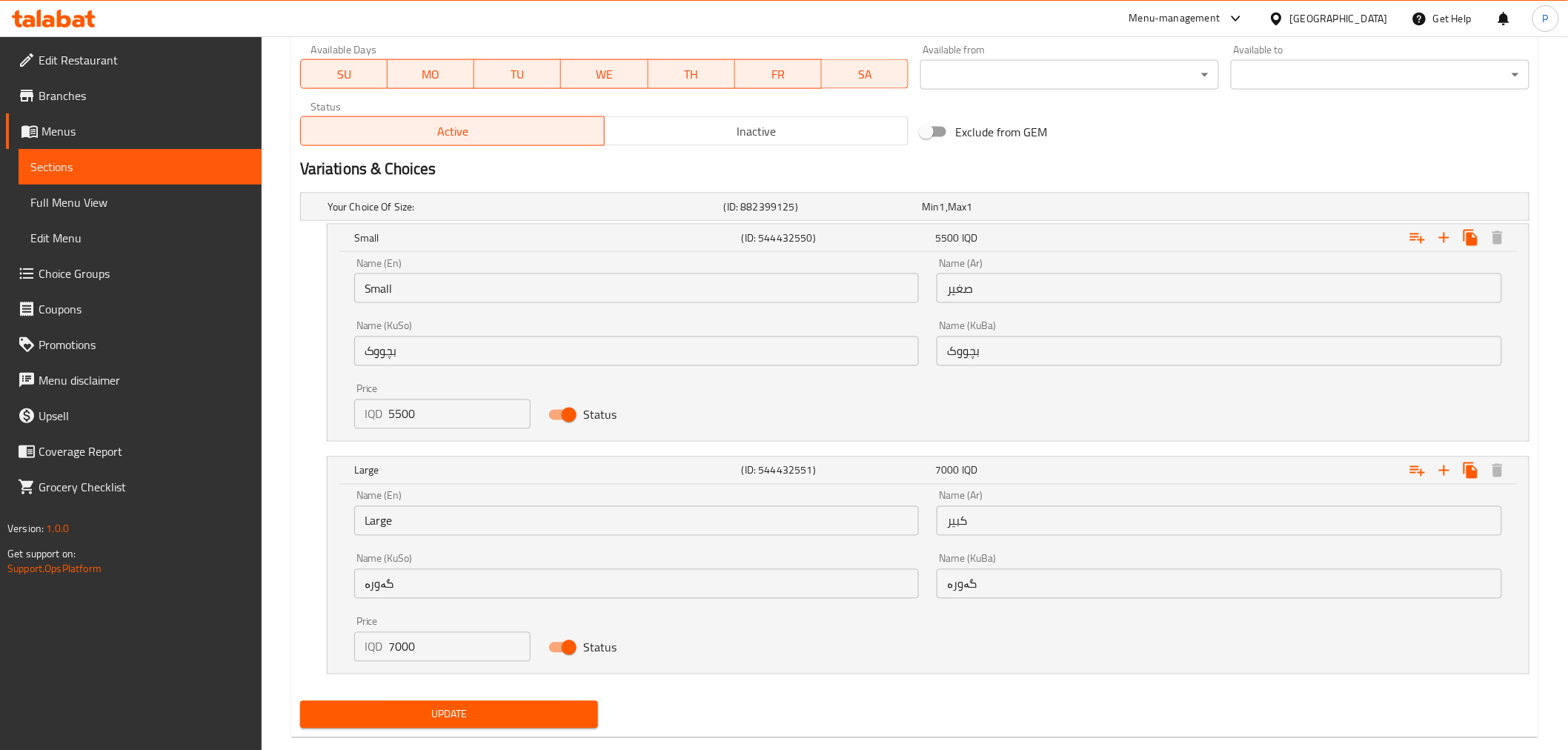
scroll to position [901, 0]
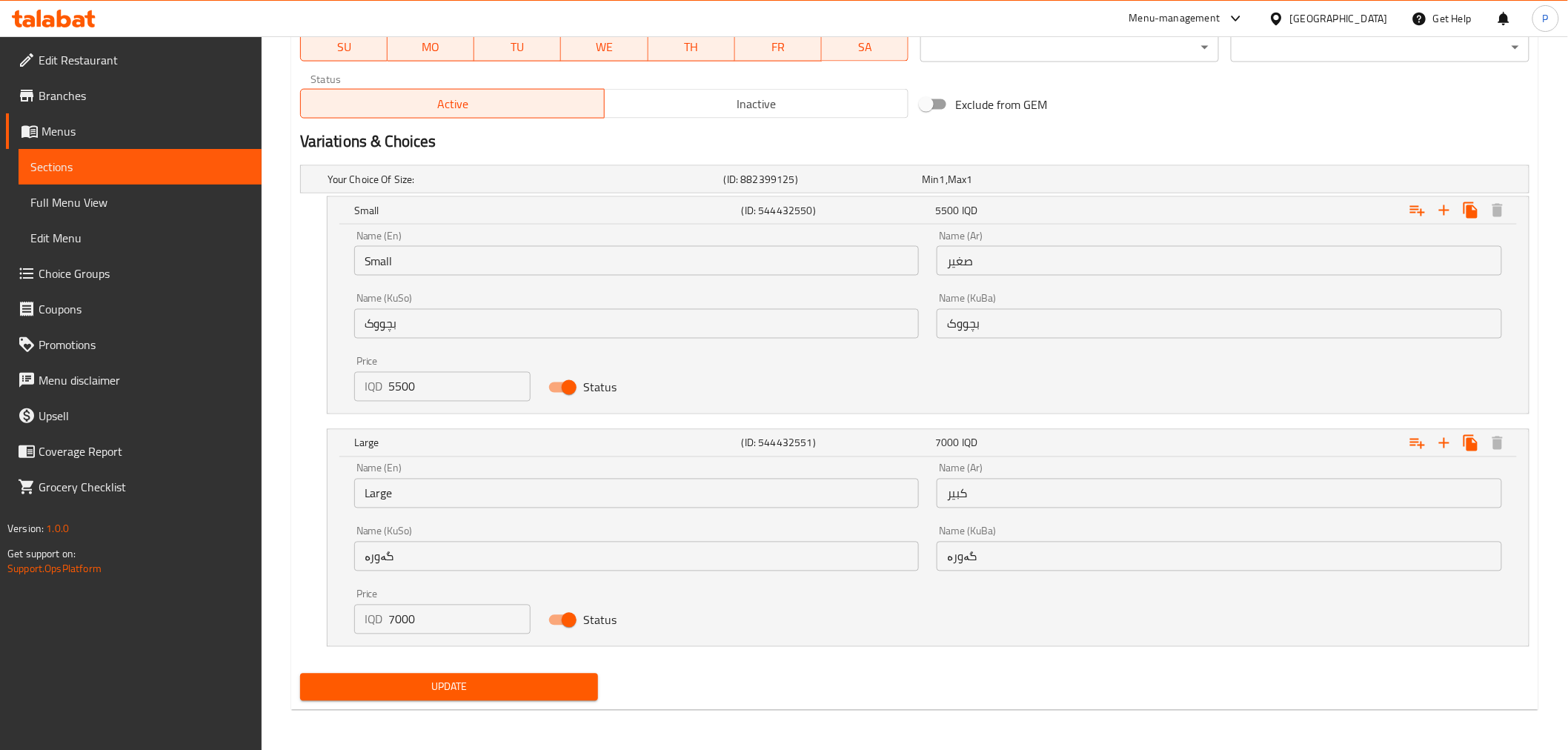
click at [499, 691] on span "Update" at bounding box center [449, 687] width 275 height 18
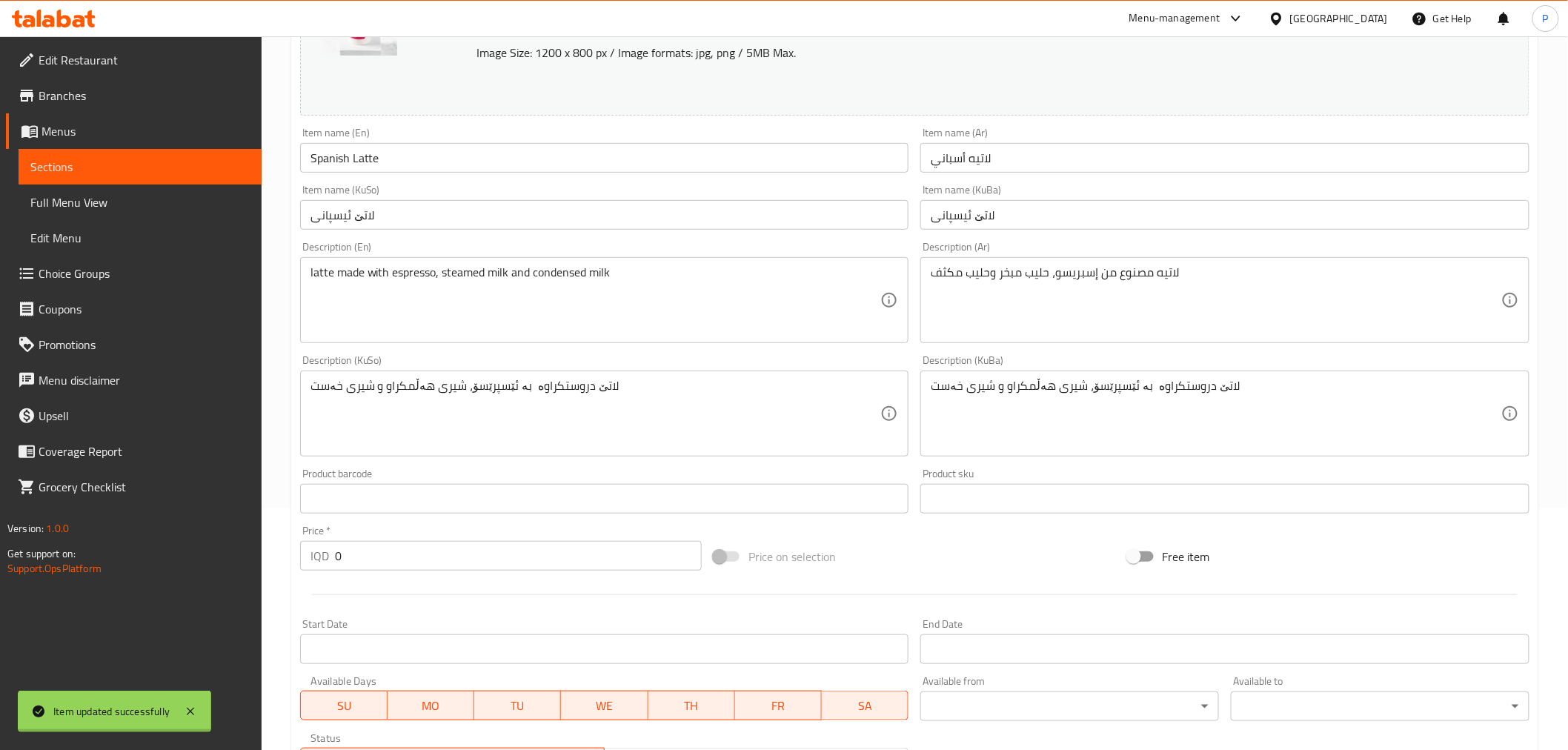
scroll to position [0, 0]
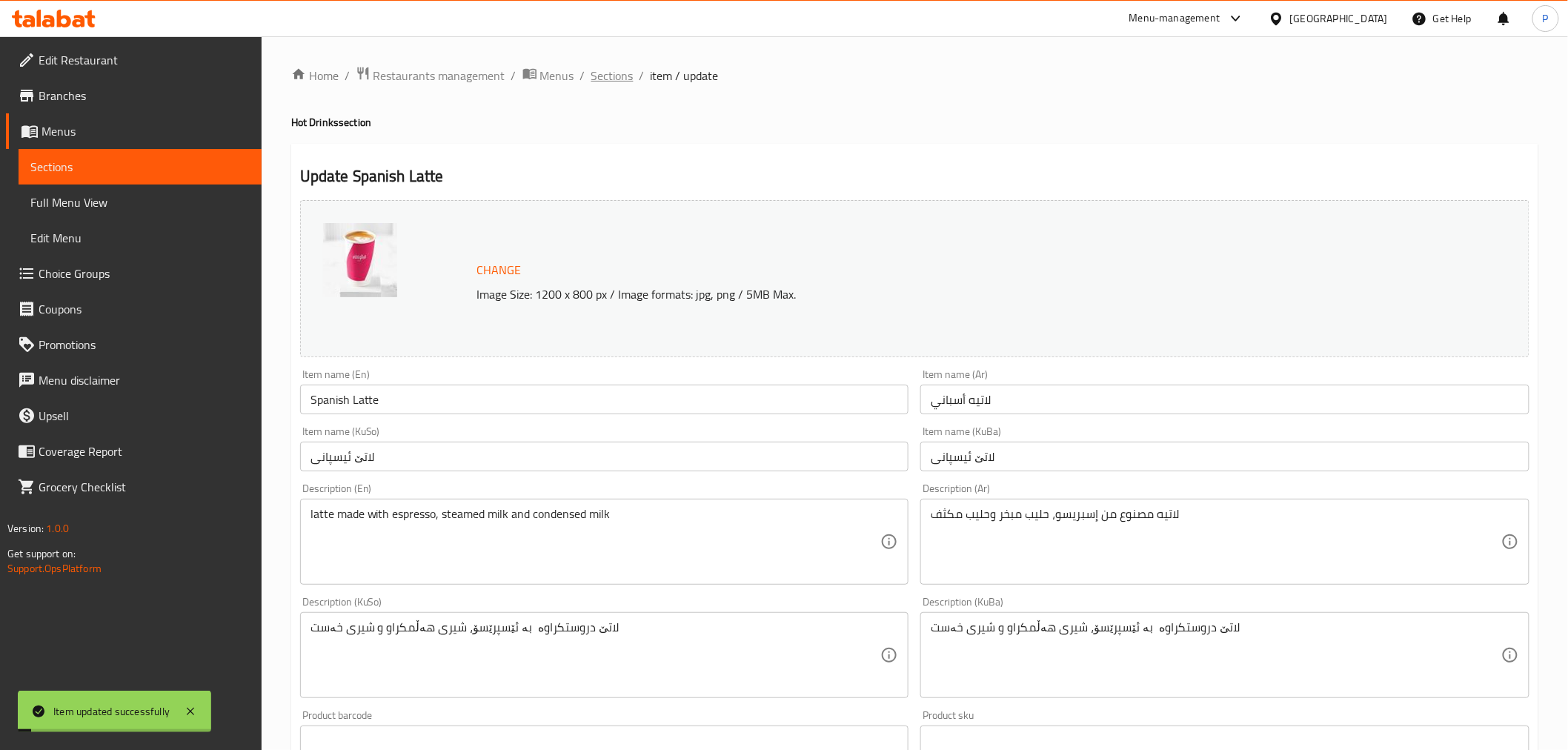
click at [623, 79] on span "Sections" at bounding box center [612, 75] width 42 height 17
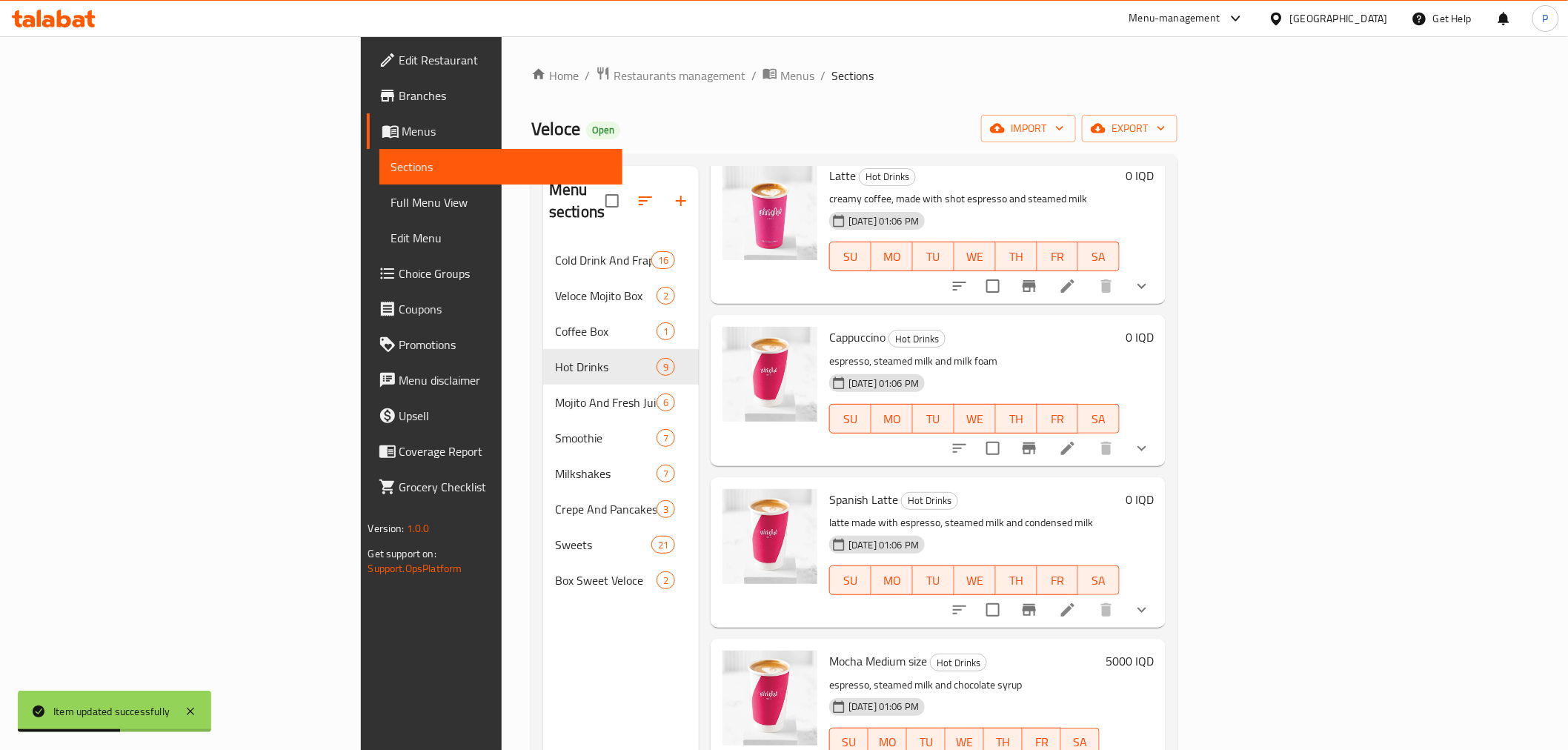
scroll to position [82, 0]
click at [1074, 604] on icon at bounding box center [1068, 610] width 13 height 13
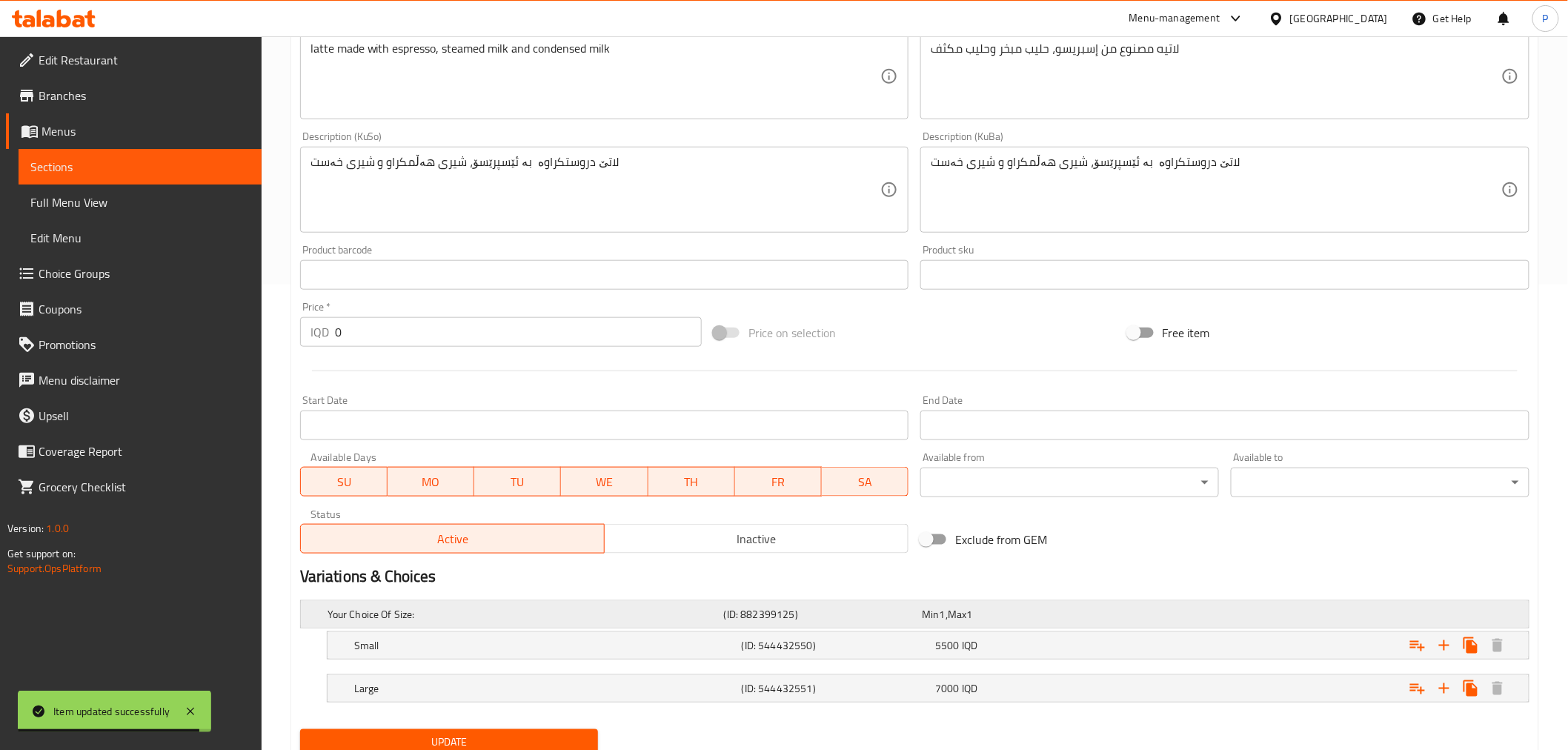
scroll to position [522, 0]
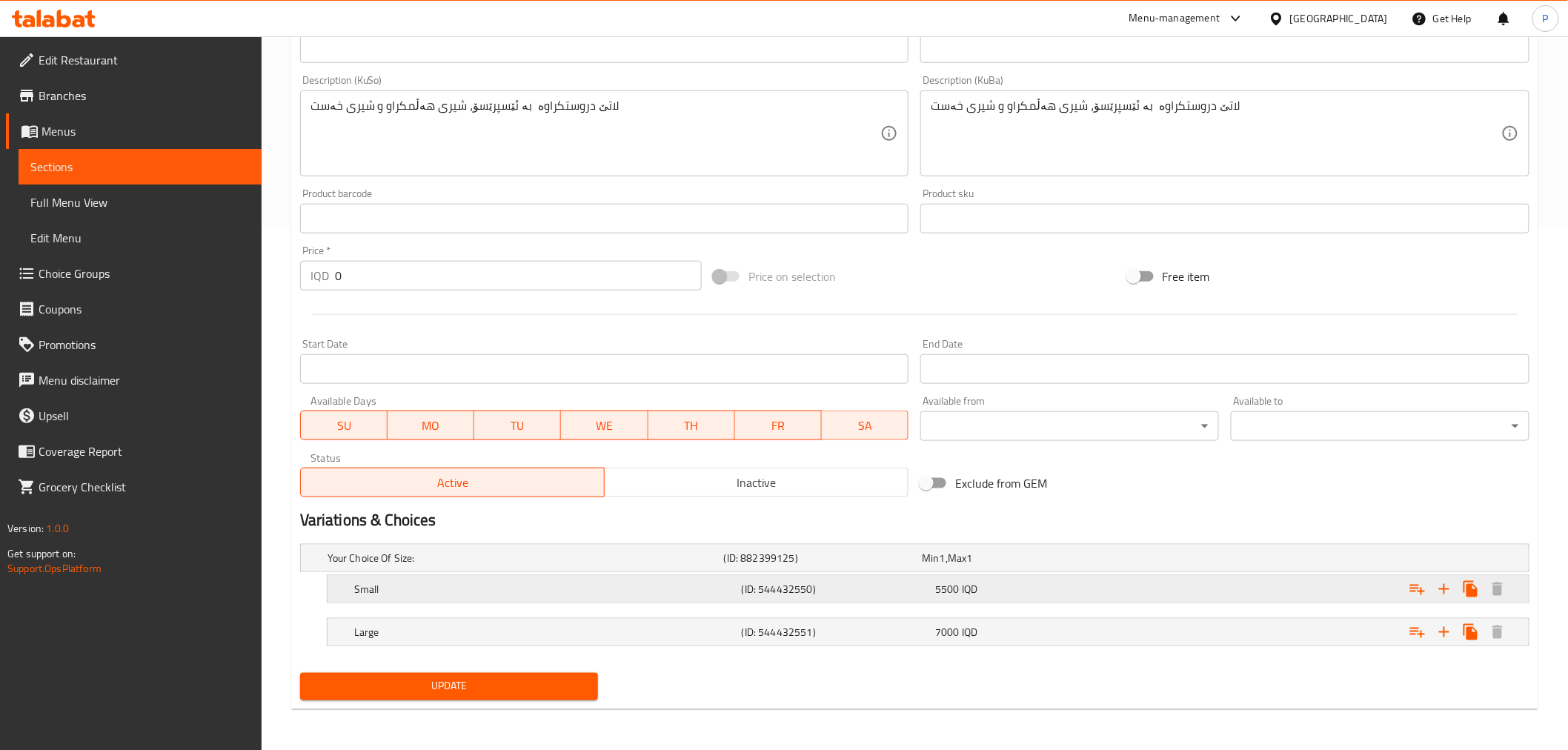
click at [885, 586] on h5 "(ID: 544432550)" at bounding box center [836, 589] width 188 height 15
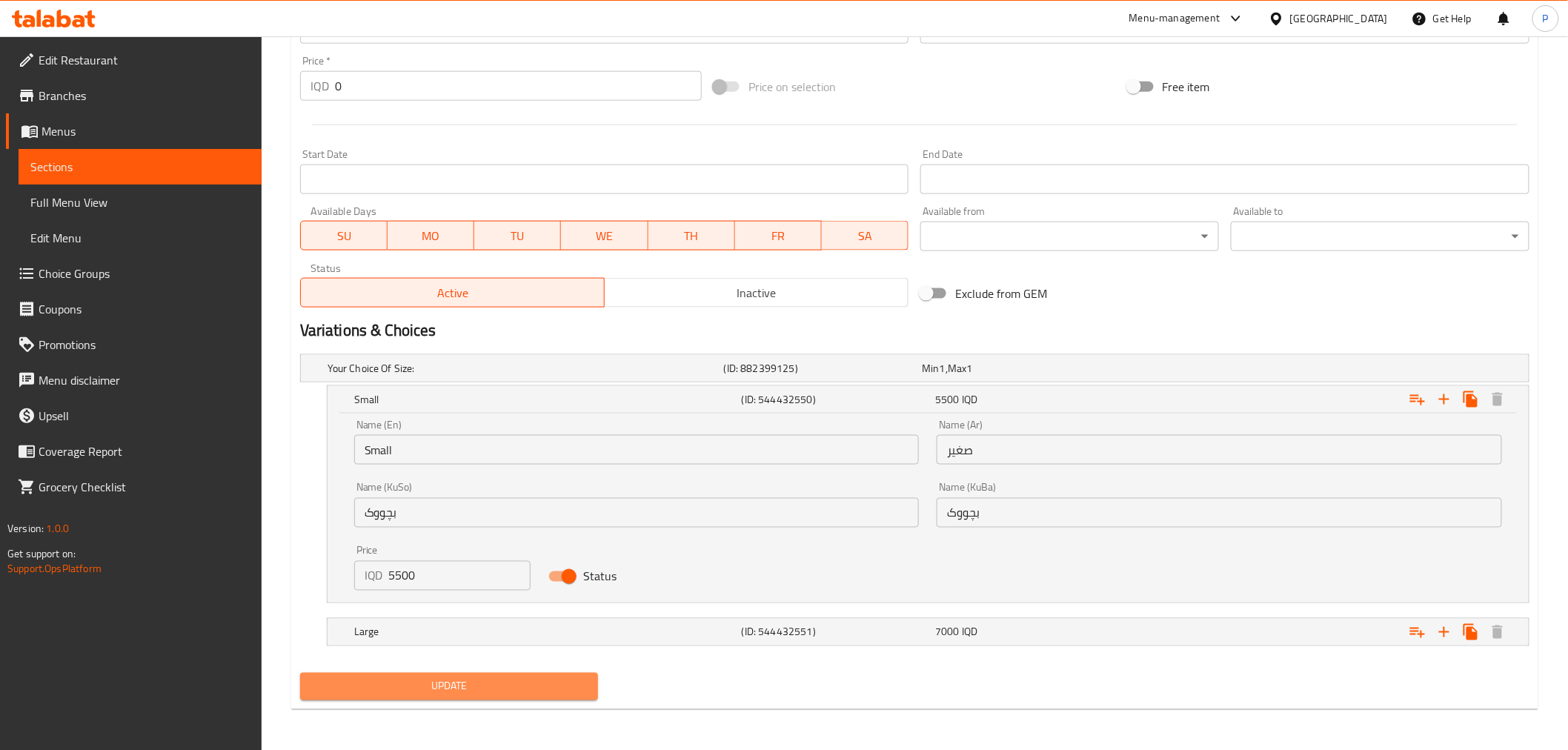
click at [551, 679] on span "Update" at bounding box center [449, 686] width 275 height 18
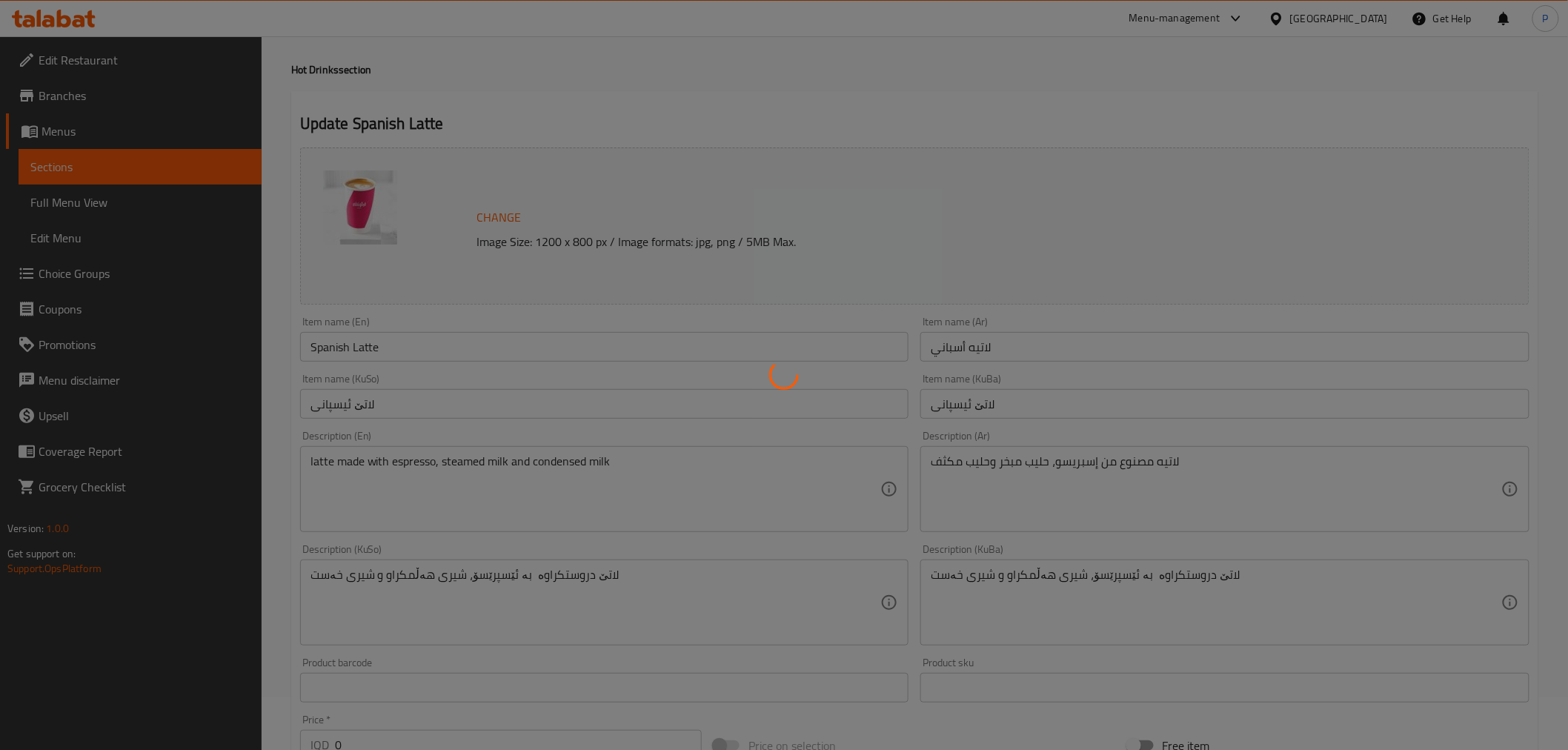
scroll to position [0, 0]
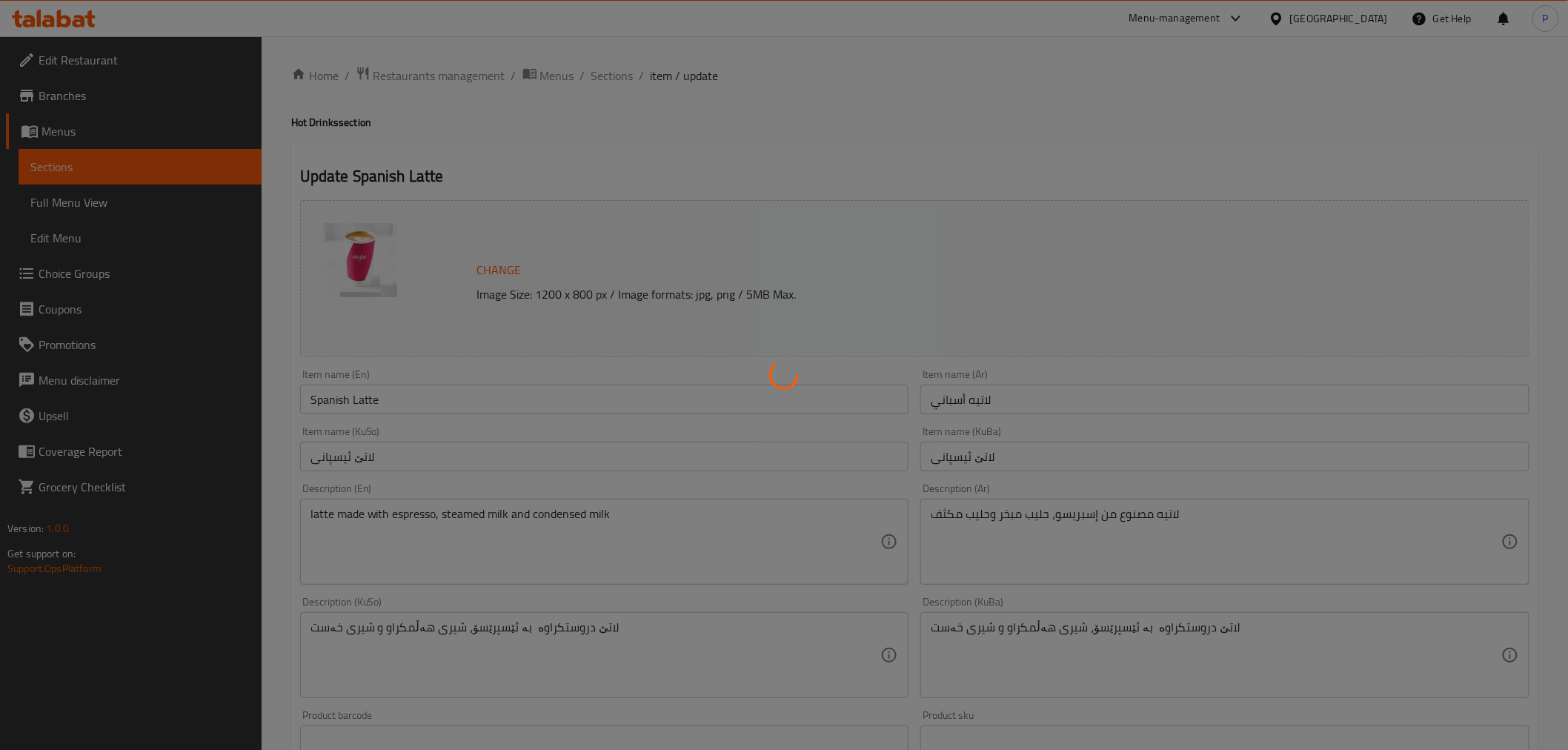
click at [622, 76] on div at bounding box center [784, 375] width 1568 height 750
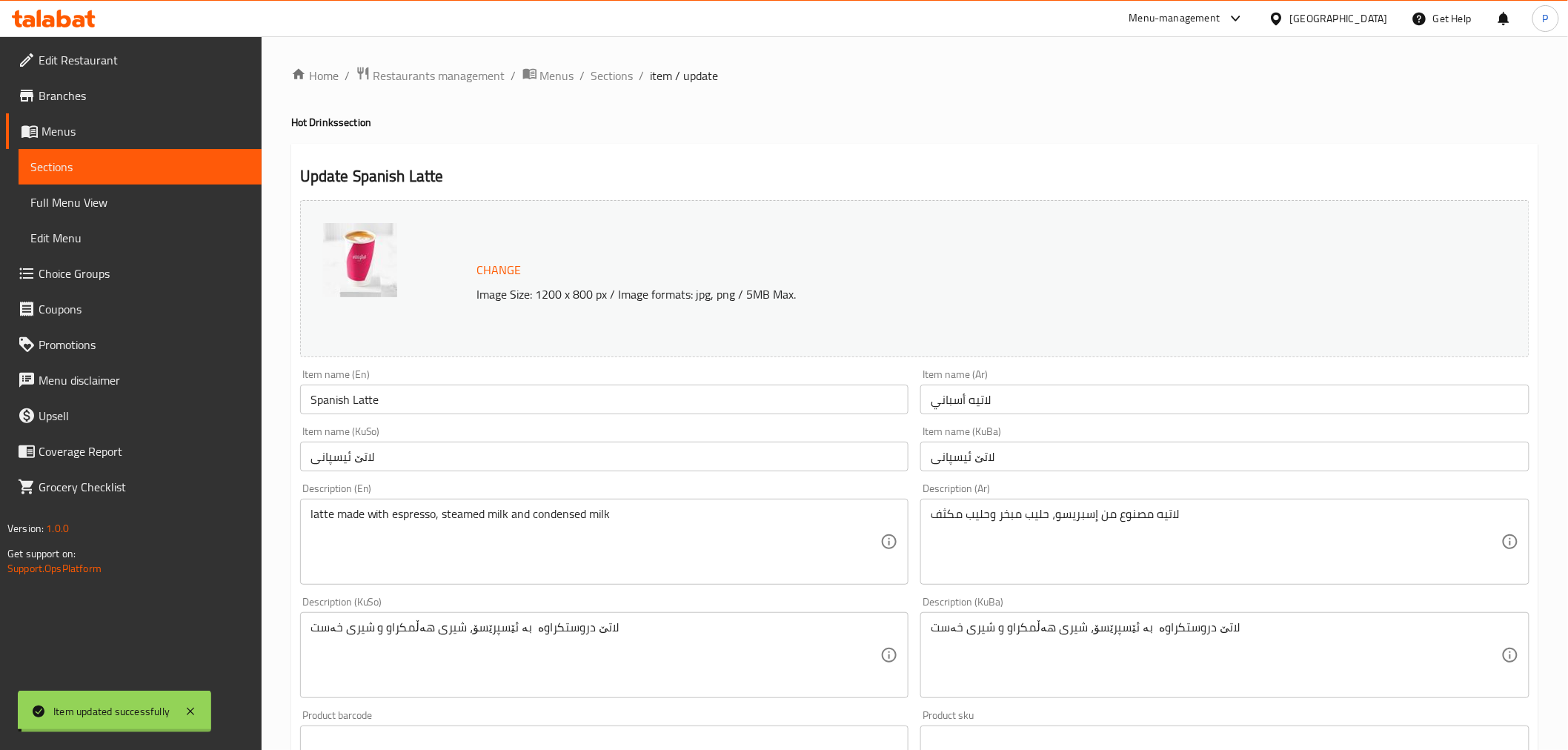
click at [615, 77] on span "Sections" at bounding box center [612, 75] width 42 height 17
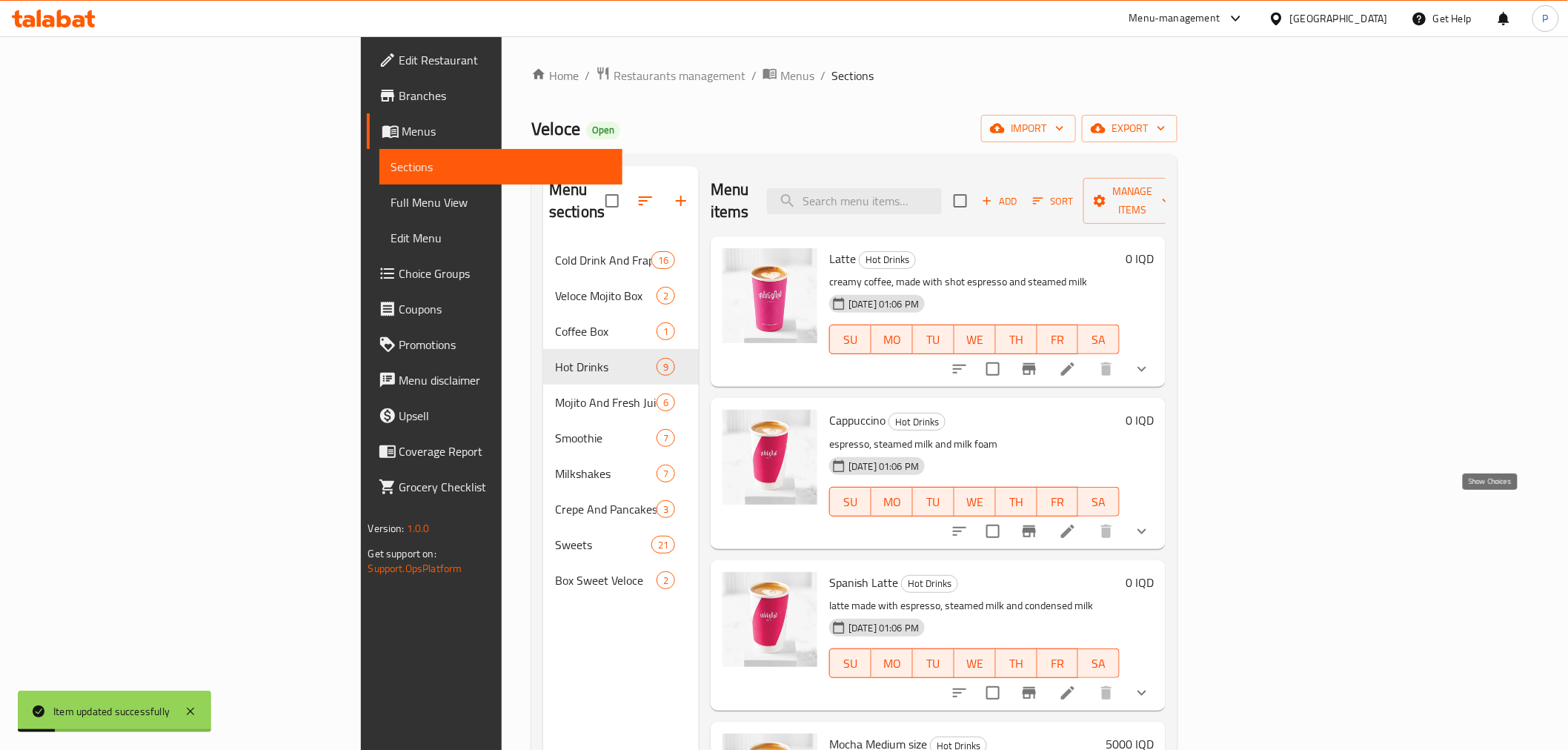
click at [1151, 522] on icon "show more" at bounding box center [1142, 531] width 17 height 17
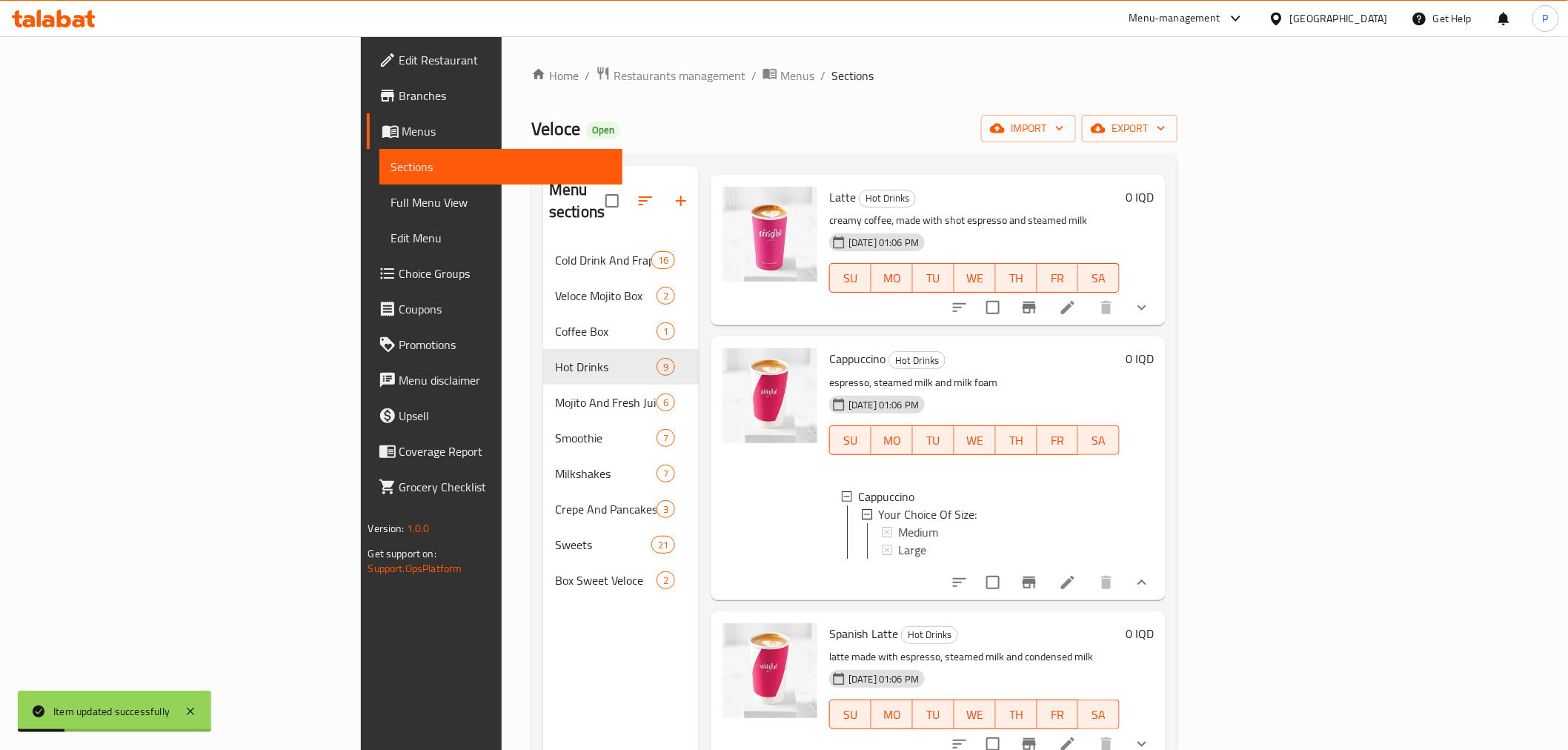
scroll to position [247, 0]
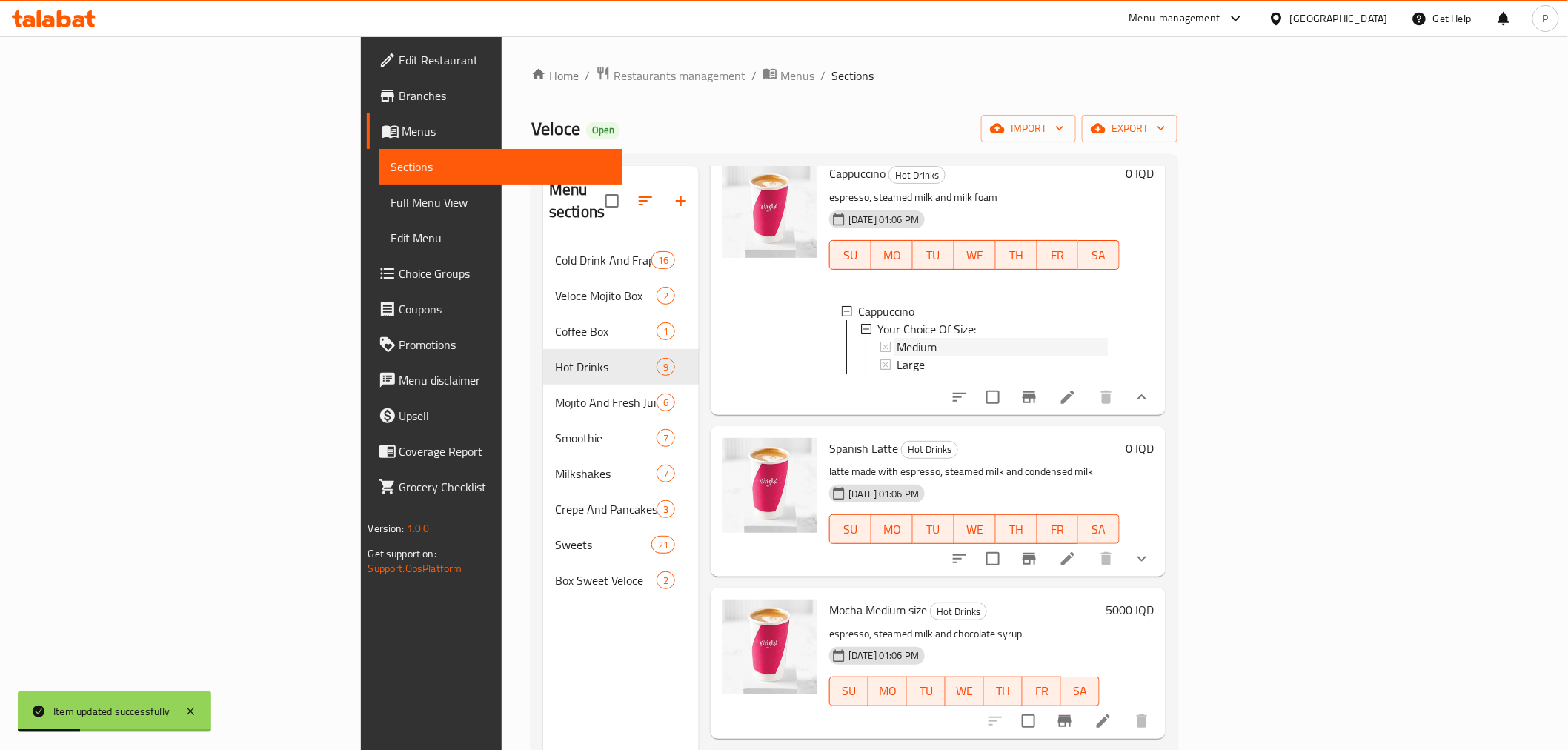
click at [897, 338] on span "Medium" at bounding box center [916, 346] width 40 height 17
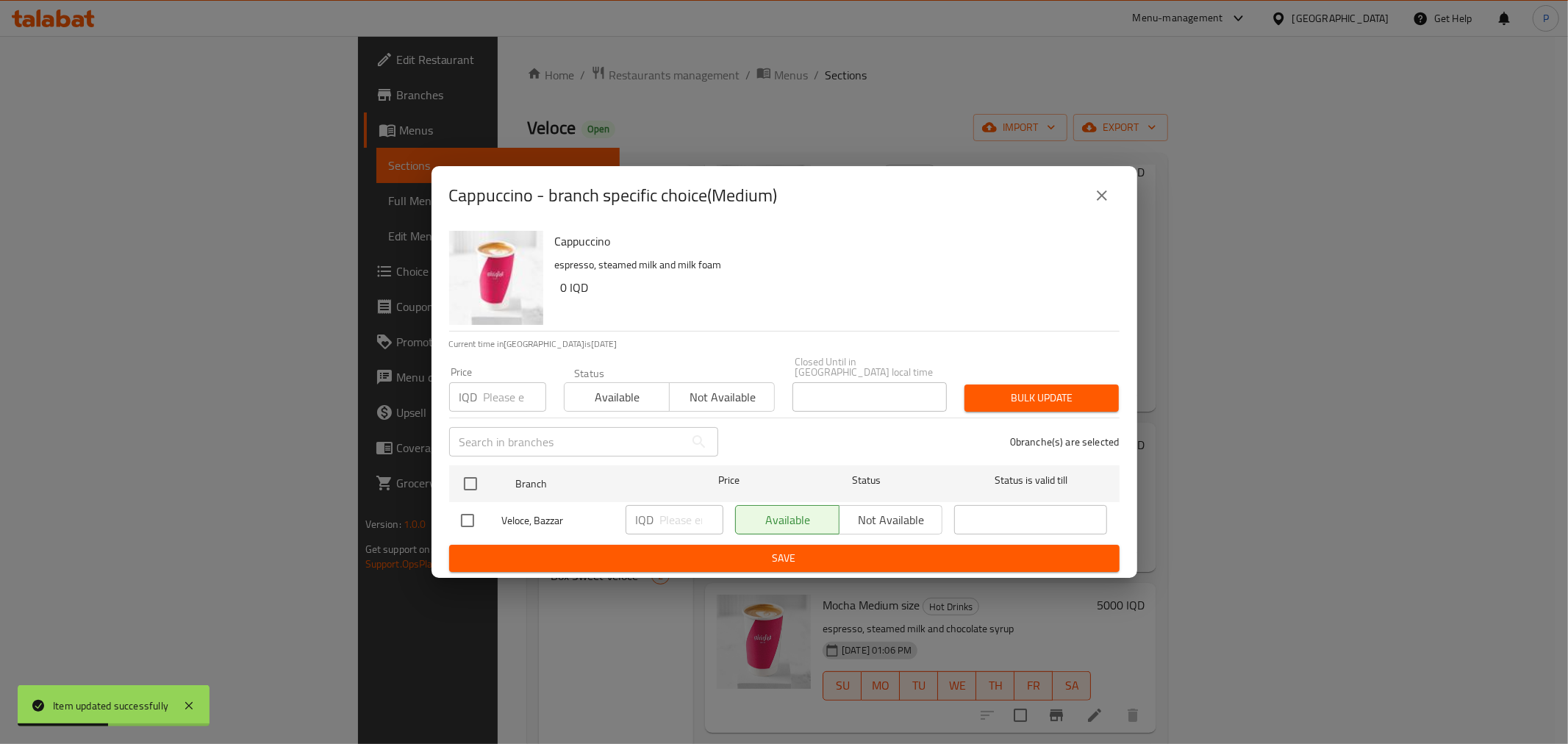
click at [1106, 200] on icon "close" at bounding box center [1102, 195] width 17 height 17
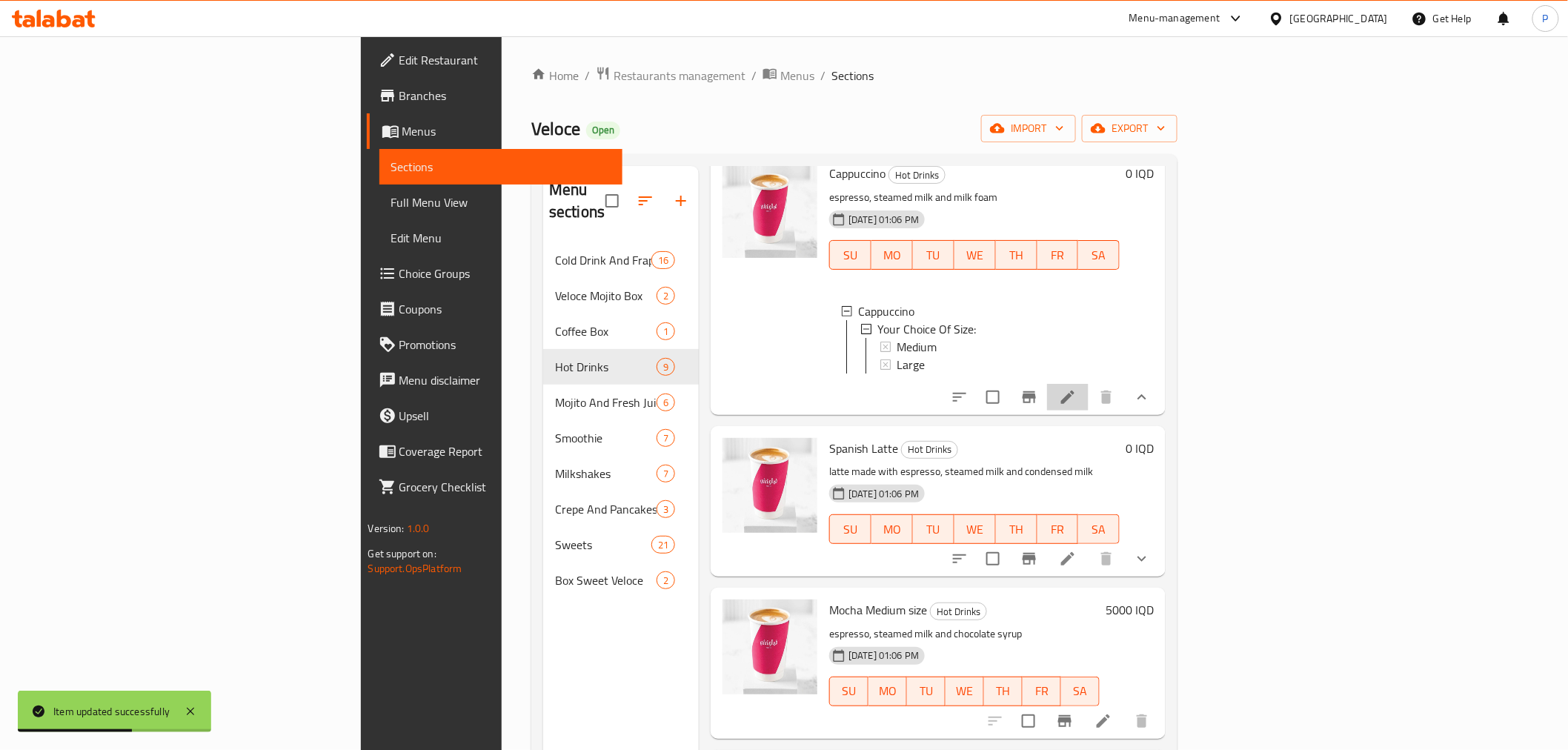
click at [1088, 384] on li at bounding box center [1068, 397] width 41 height 27
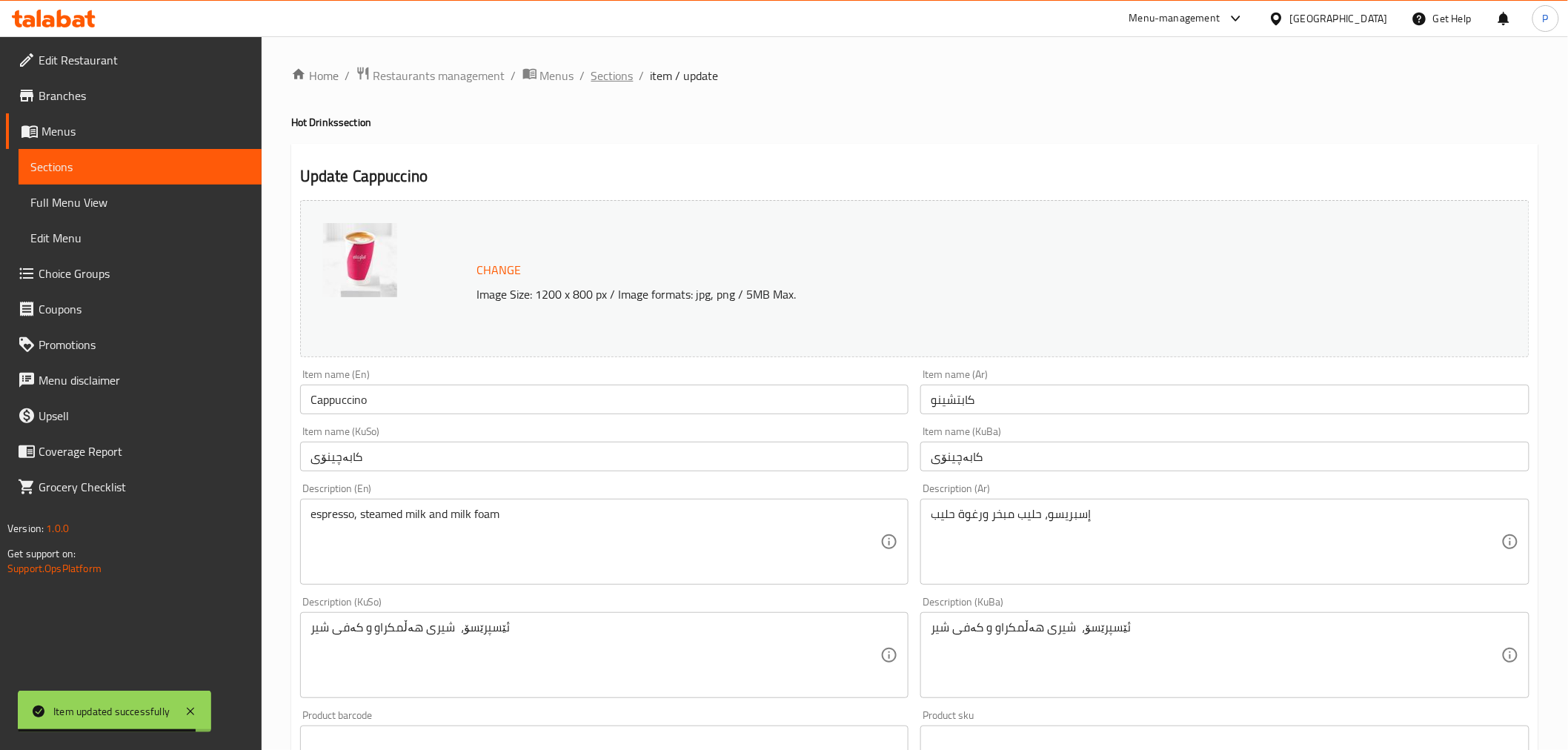
click at [604, 79] on span "Sections" at bounding box center [612, 75] width 42 height 17
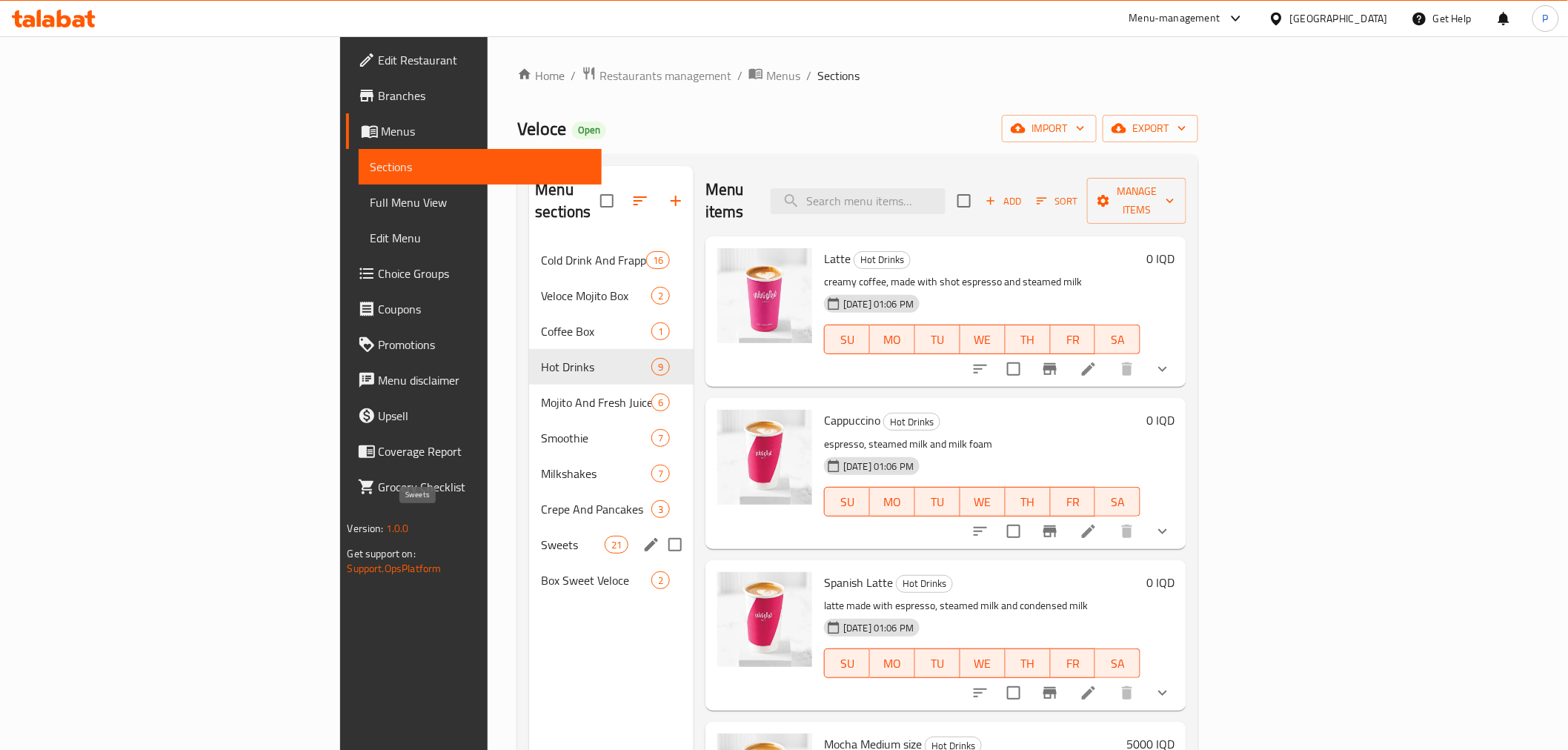
click at [541, 536] on span "Sweets" at bounding box center [572, 545] width 63 height 17
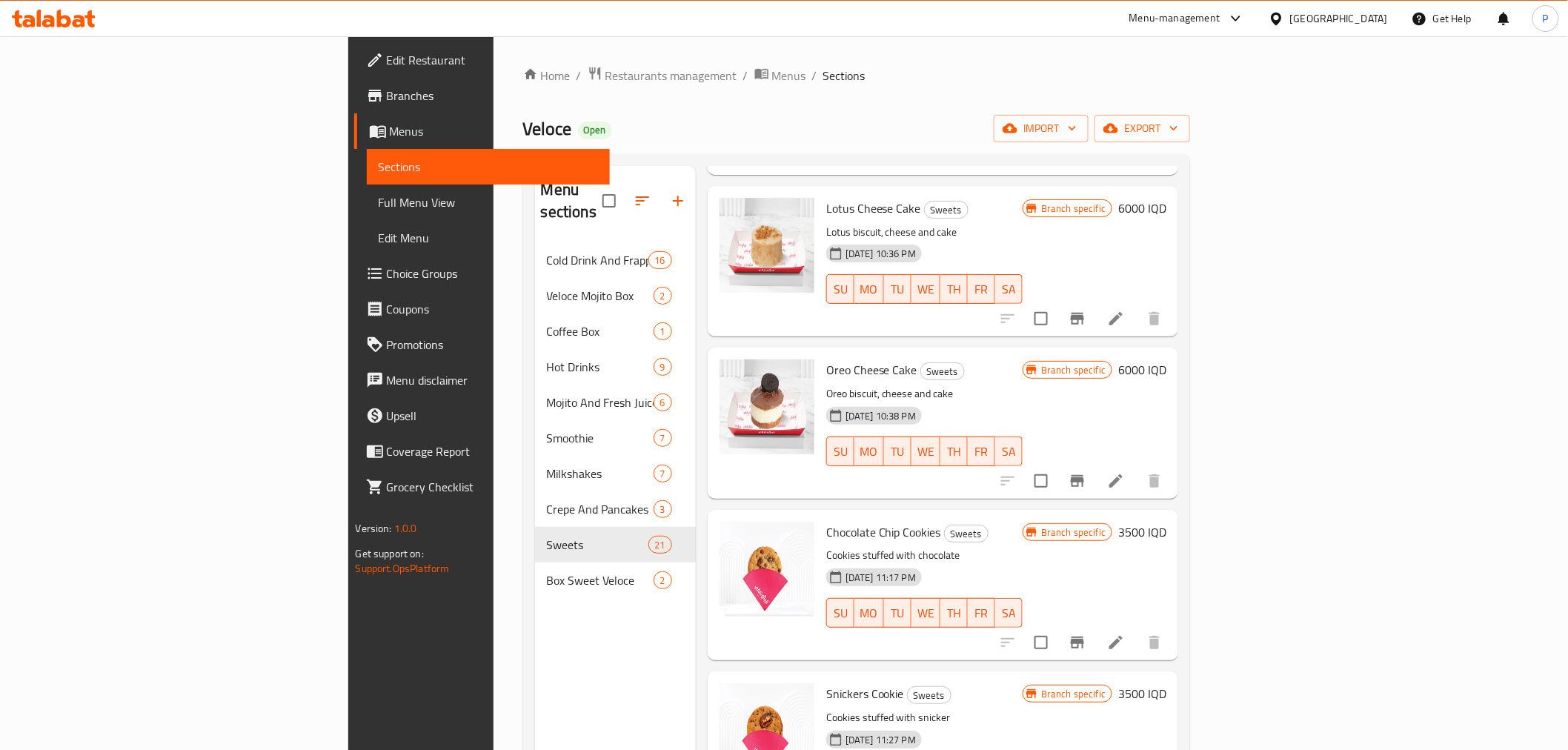
scroll to position [2140, 0]
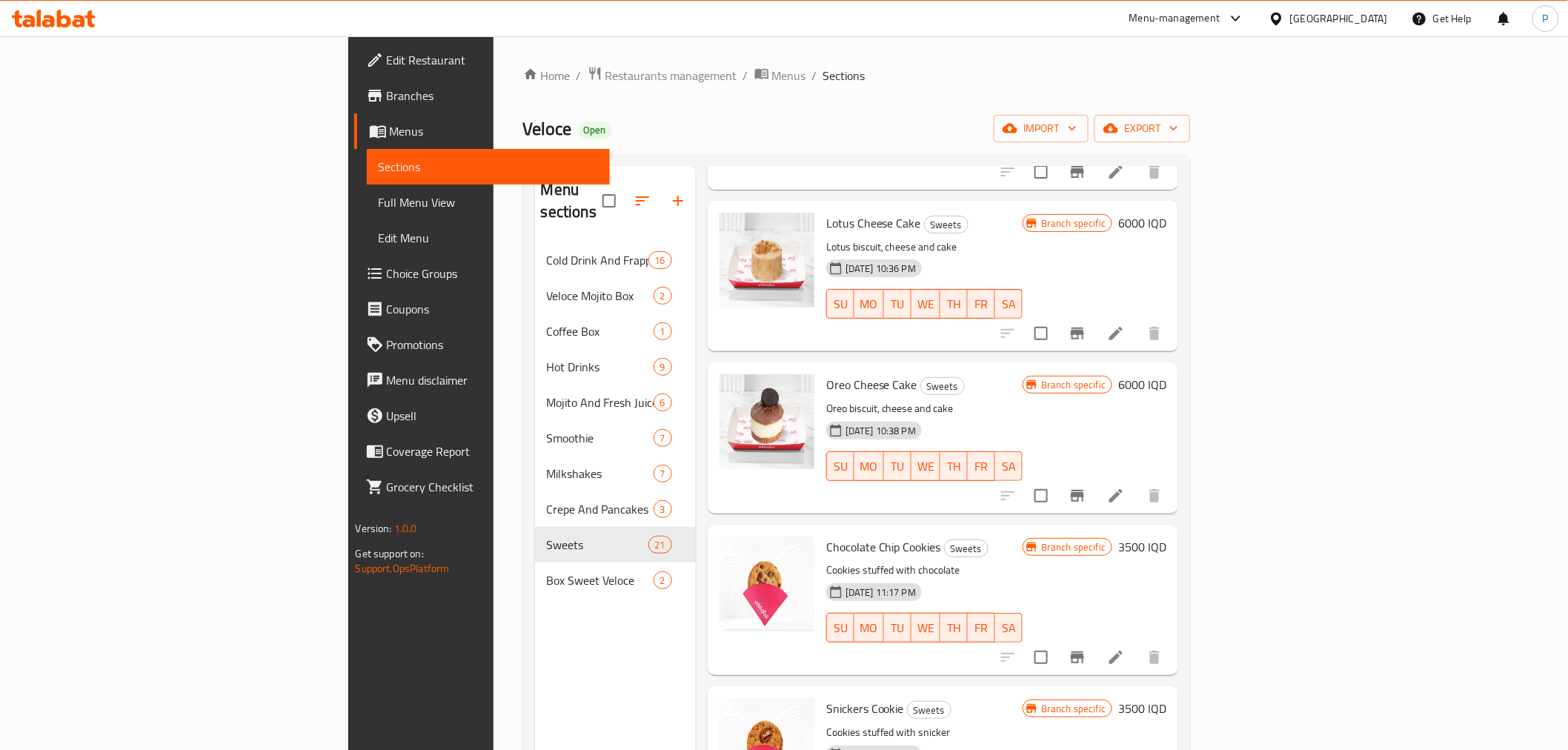
click at [1166, 537] on h6 "3500 IQD" at bounding box center [1142, 547] width 48 height 21
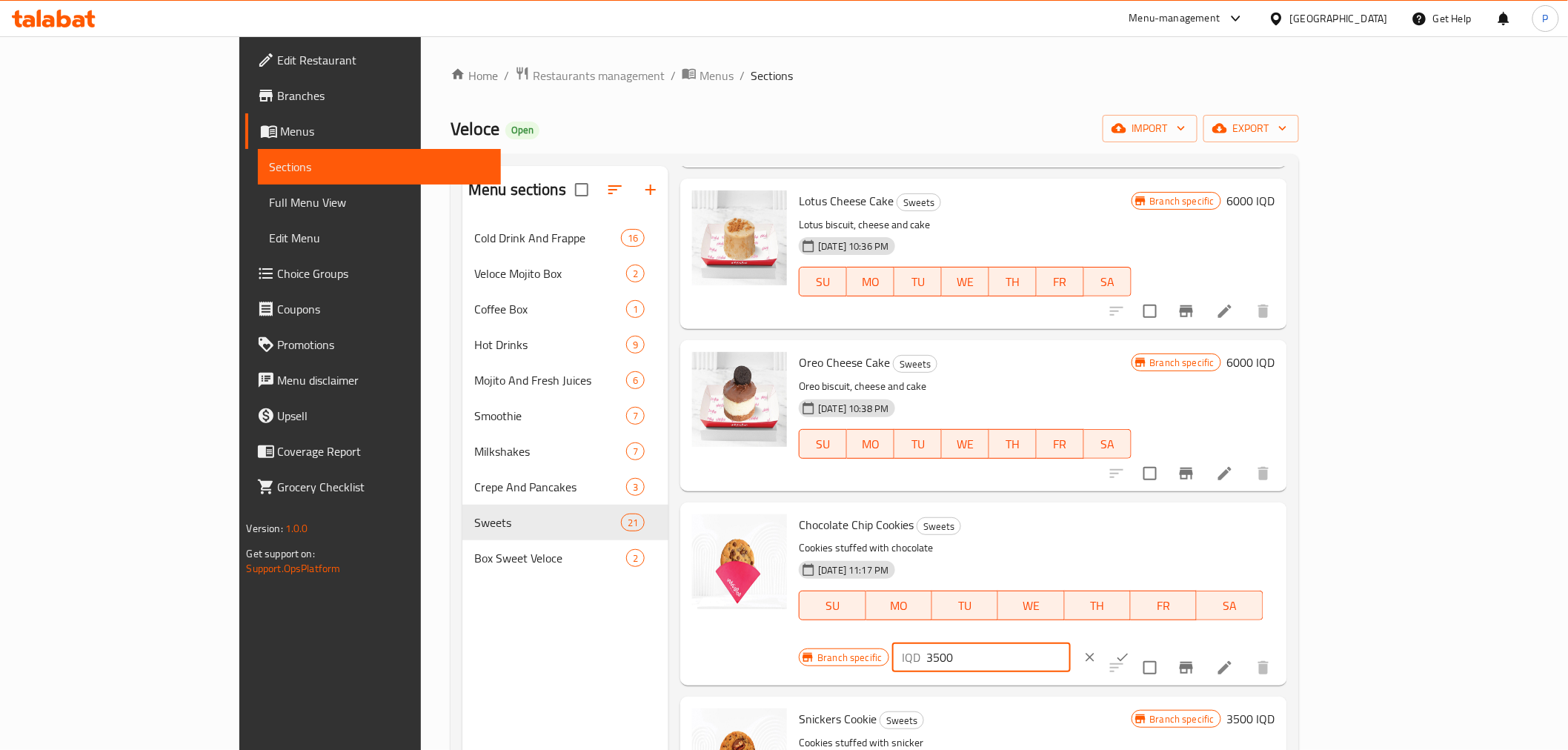
drag, startPoint x: 1306, startPoint y: 530, endPoint x: 1289, endPoint y: 530, distance: 17.0
click at [1071, 642] on div "IQD 3500 ​" at bounding box center [981, 656] width 178 height 29
type input "4000"
click at [1130, 650] on icon "ok" at bounding box center [1122, 657] width 15 height 15
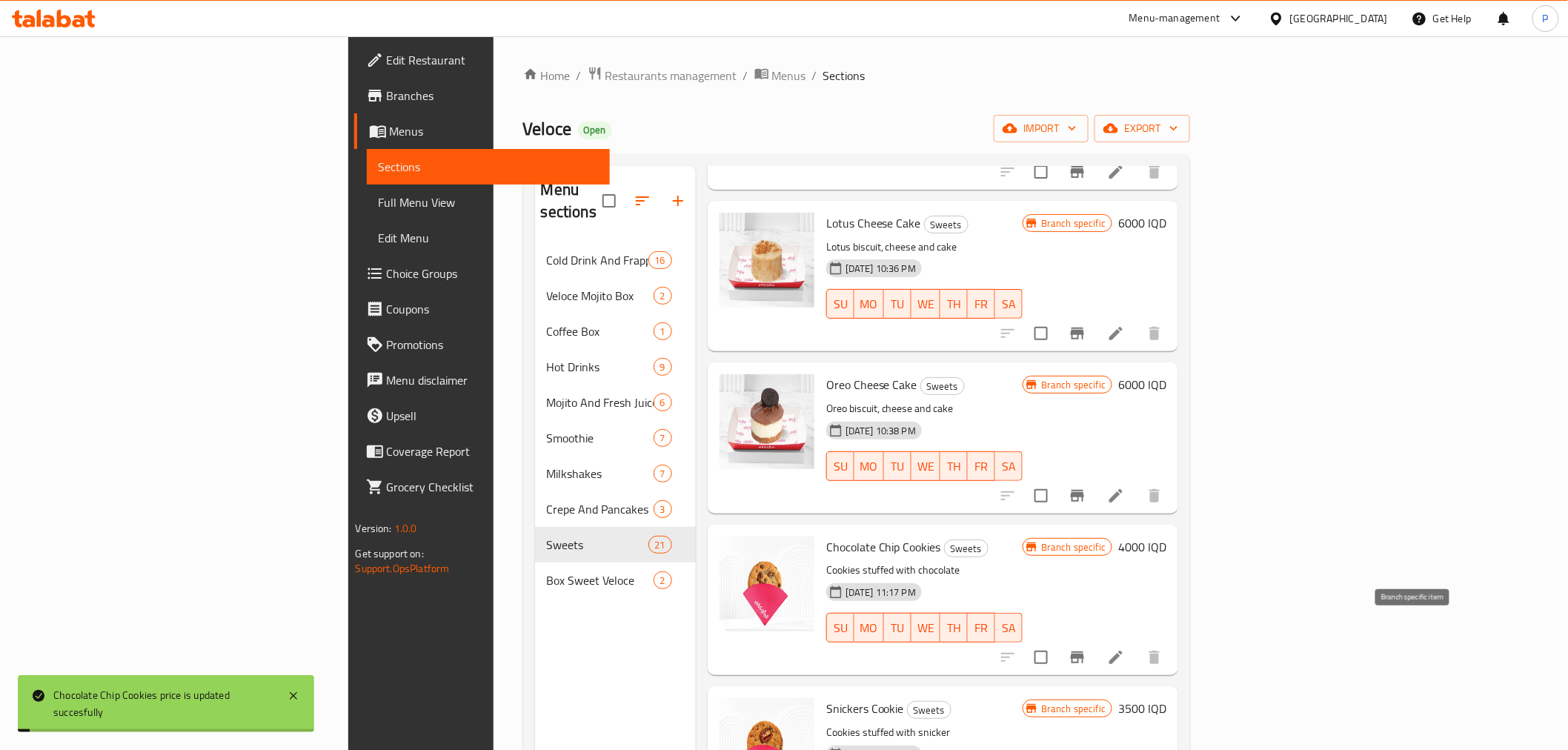
click at [1095, 640] on button "Branch-specific-item" at bounding box center [1077, 657] width 36 height 36
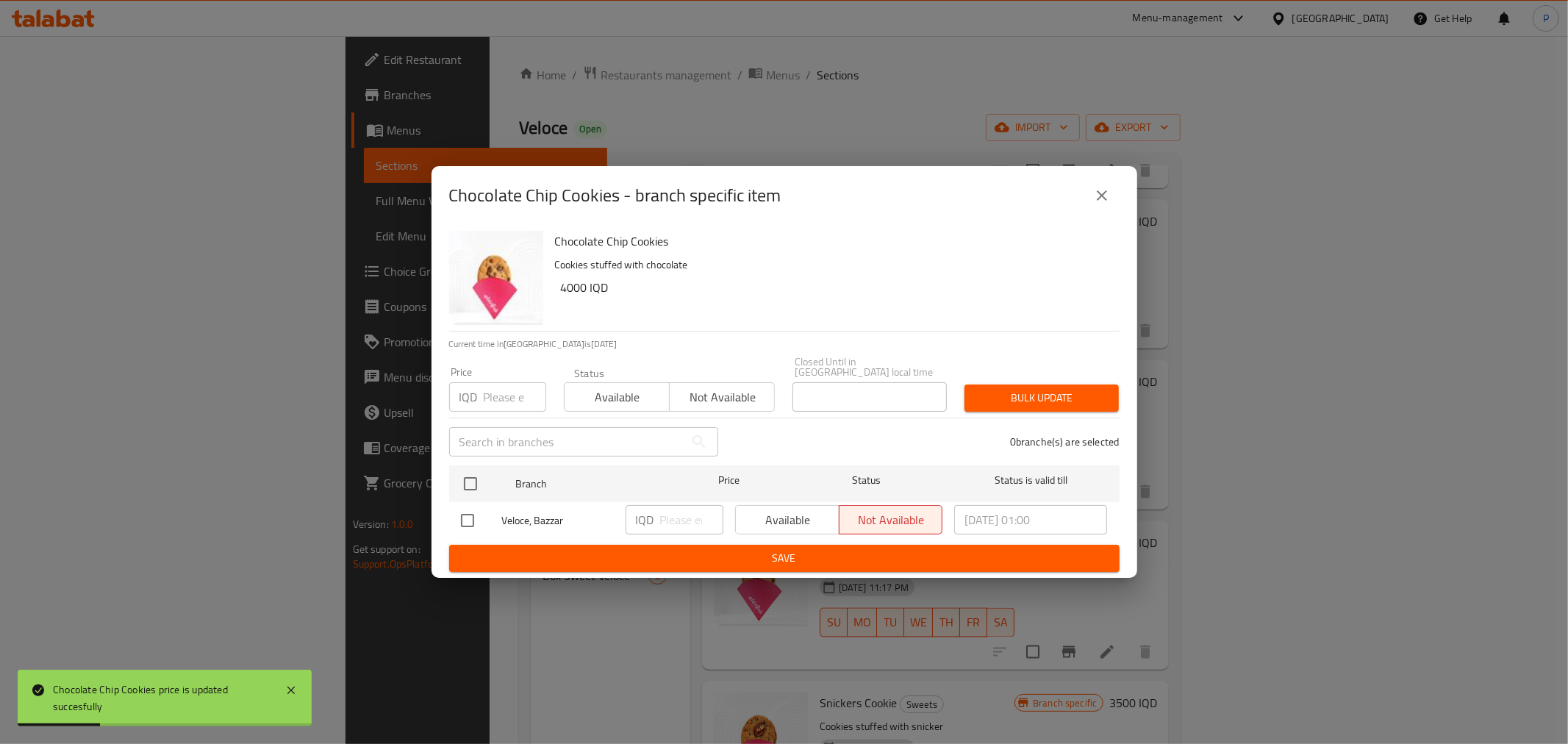
click at [471, 512] on input "checkbox" at bounding box center [467, 520] width 31 height 31
checkbox input "true"
click at [676, 518] on input "number" at bounding box center [691, 519] width 63 height 29
type input "4000"
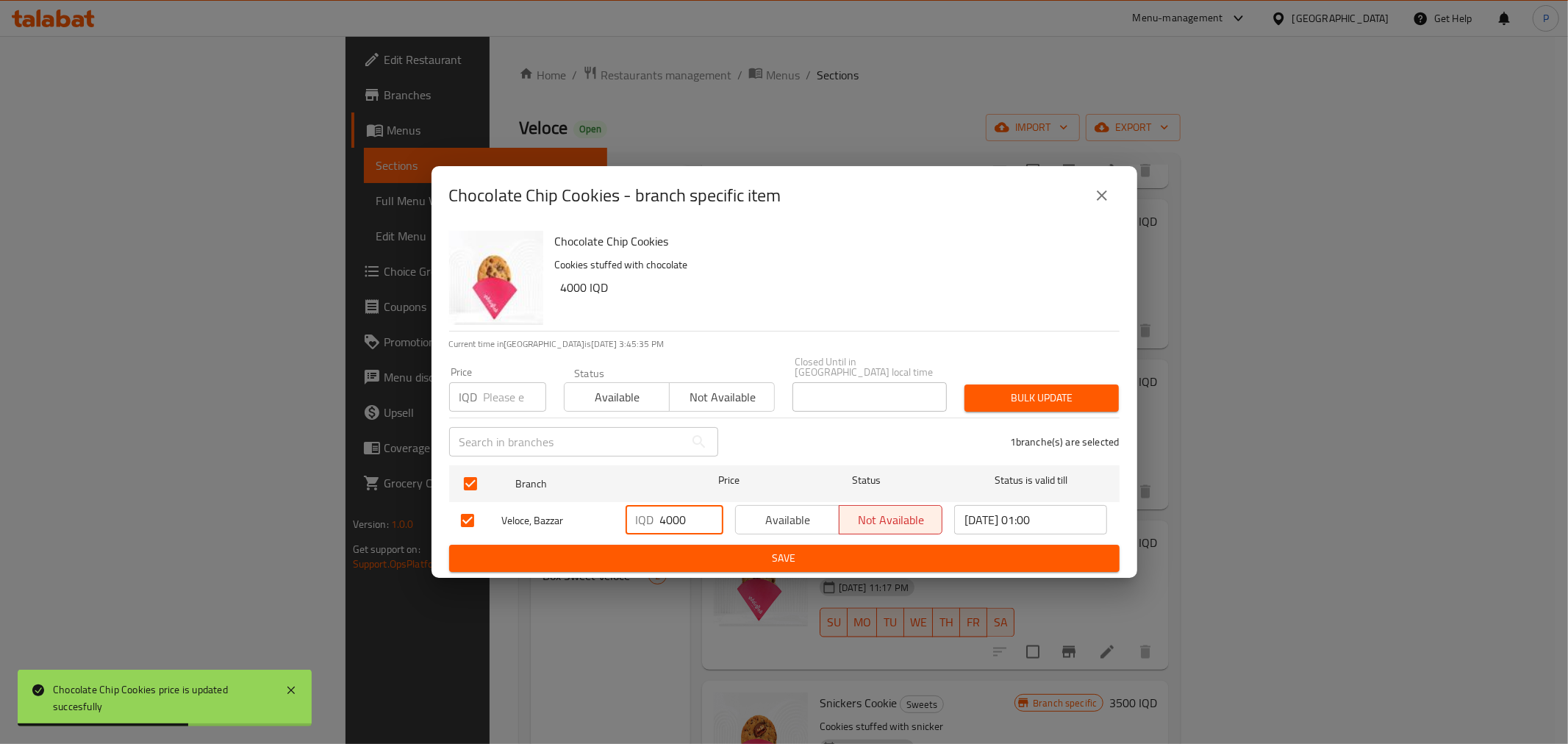
click at [716, 562] on button "Save" at bounding box center [784, 558] width 670 height 28
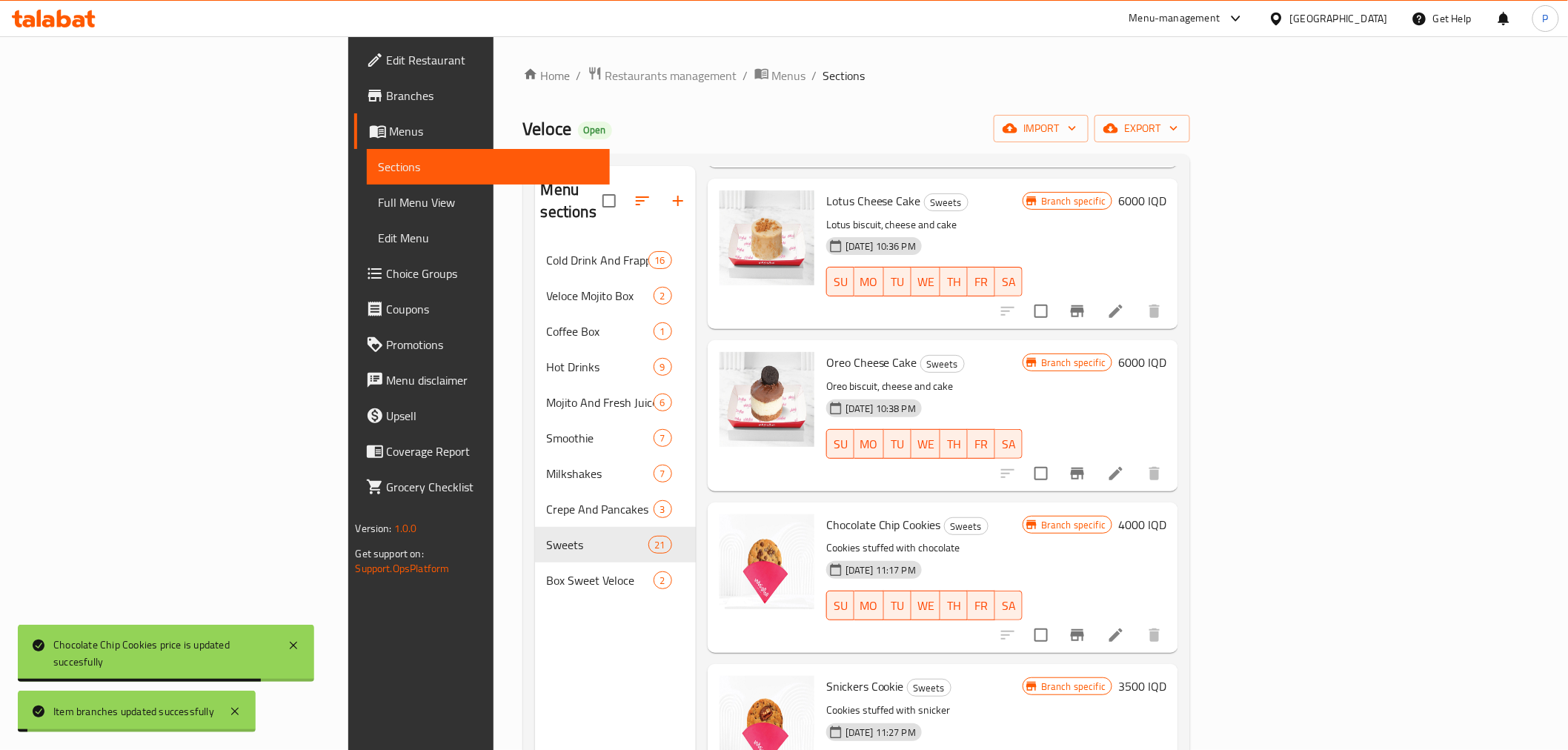
scroll to position [2223, 0]
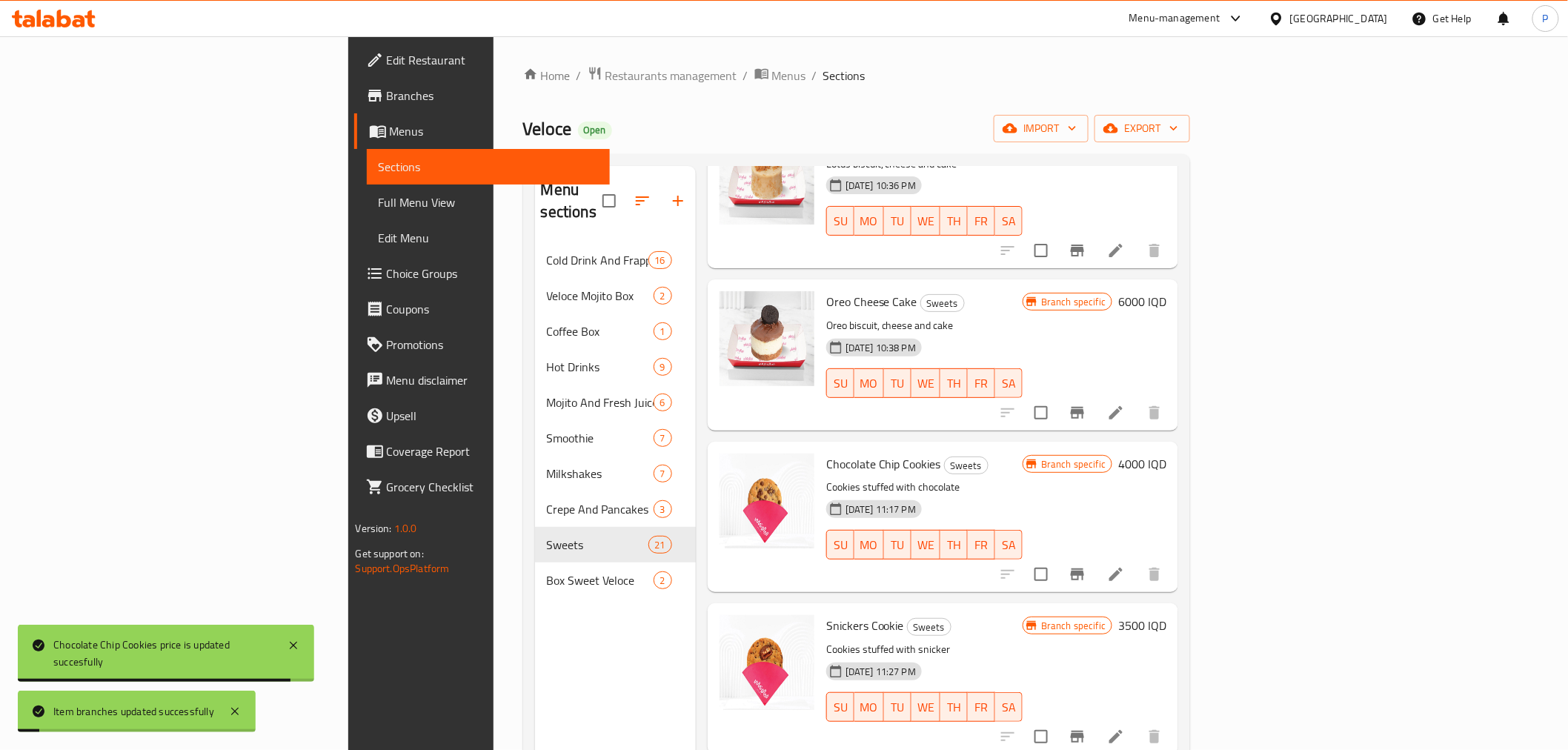
click at [1166, 615] on h6 "3500 IQD" at bounding box center [1142, 626] width 48 height 21
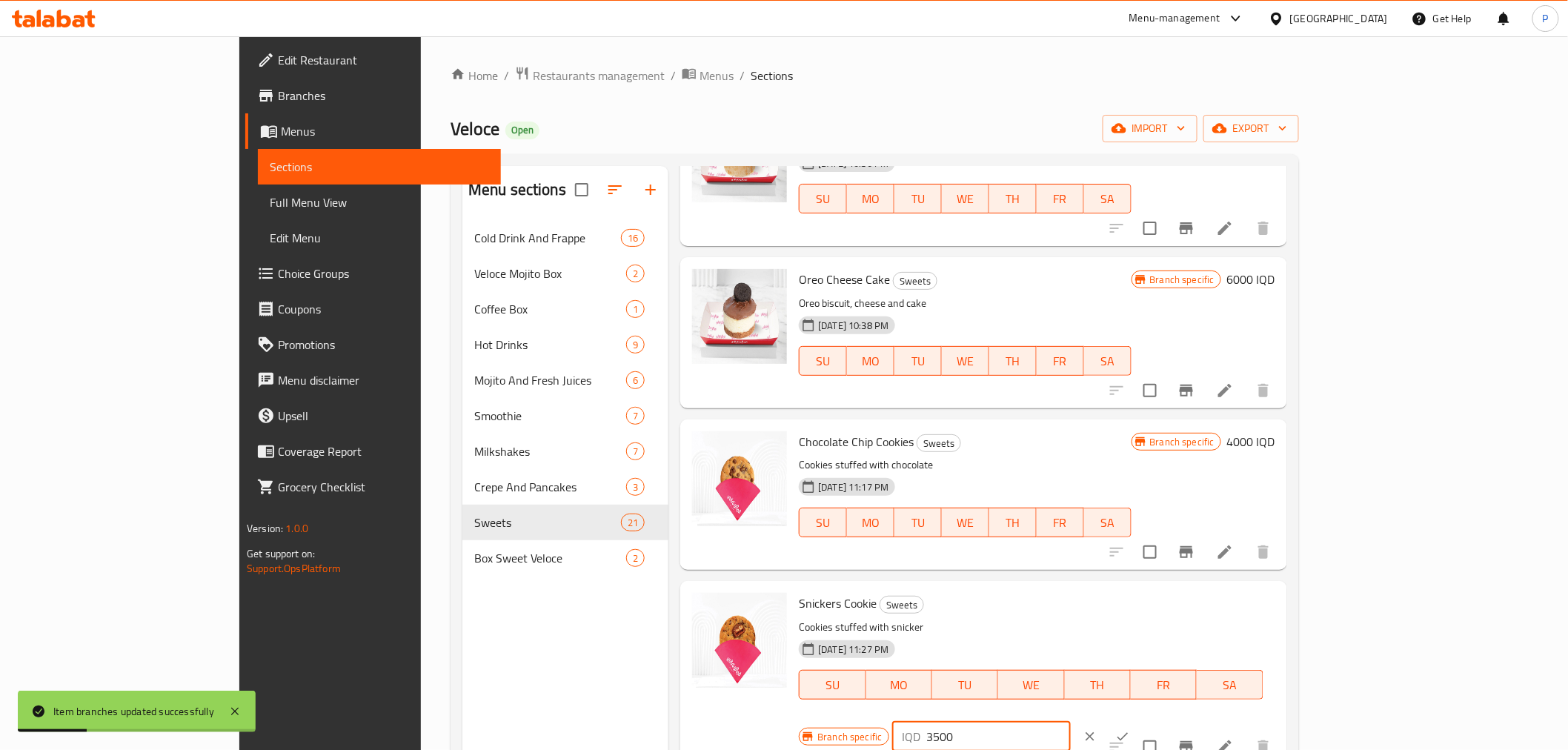
drag, startPoint x: 1306, startPoint y: 617, endPoint x: 1288, endPoint y: 611, distance: 19.0
click at [1071, 721] on div "IQD 3500 ​" at bounding box center [981, 736] width 178 height 29
type input "4000"
click at [1130, 729] on icon "ok" at bounding box center [1122, 737] width 15 height 15
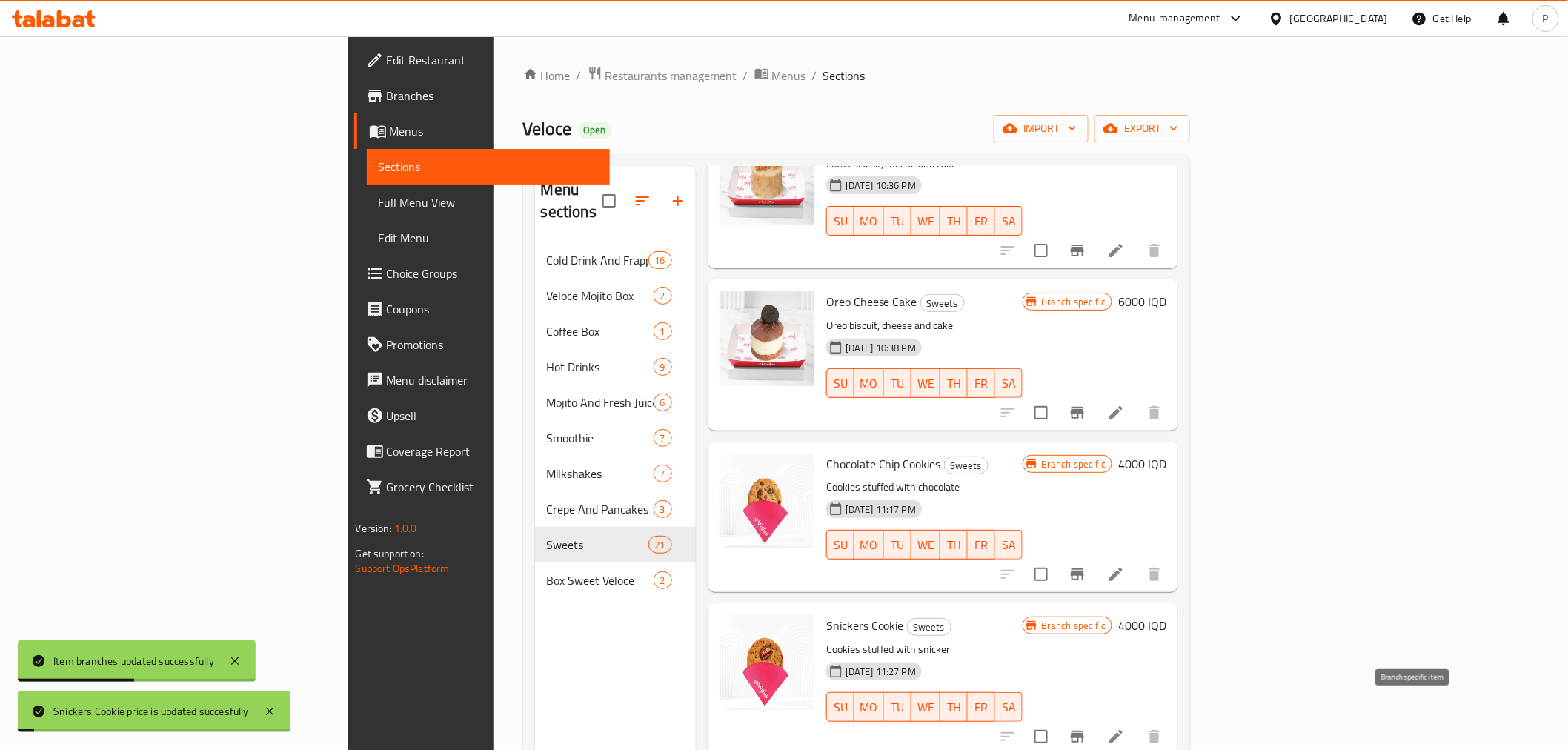
click at [1084, 731] on icon "Branch-specific-item" at bounding box center [1077, 737] width 13 height 12
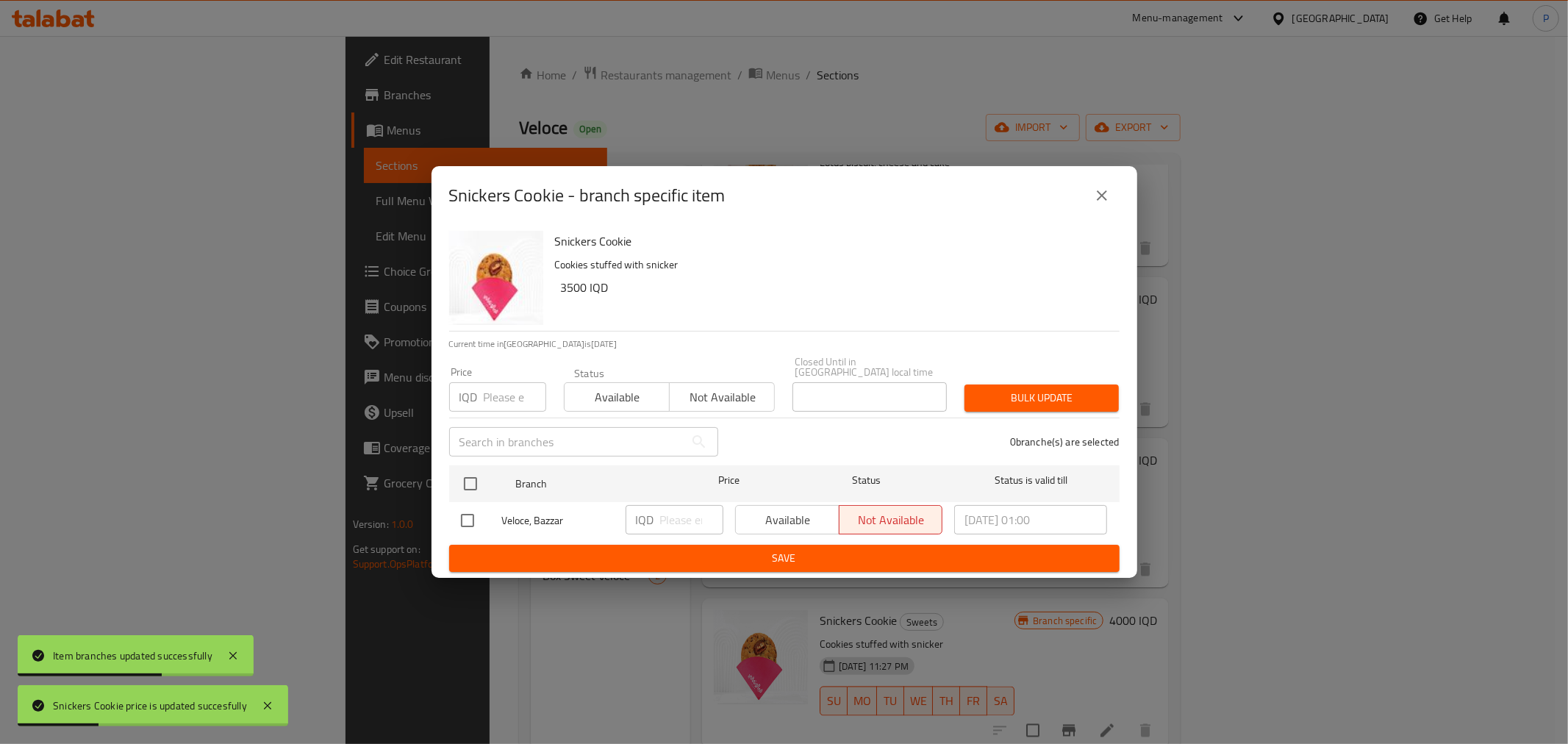
click at [456, 514] on input "checkbox" at bounding box center [467, 520] width 31 height 31
checkbox input "true"
click at [670, 514] on input "number" at bounding box center [691, 519] width 63 height 29
type input "4000"
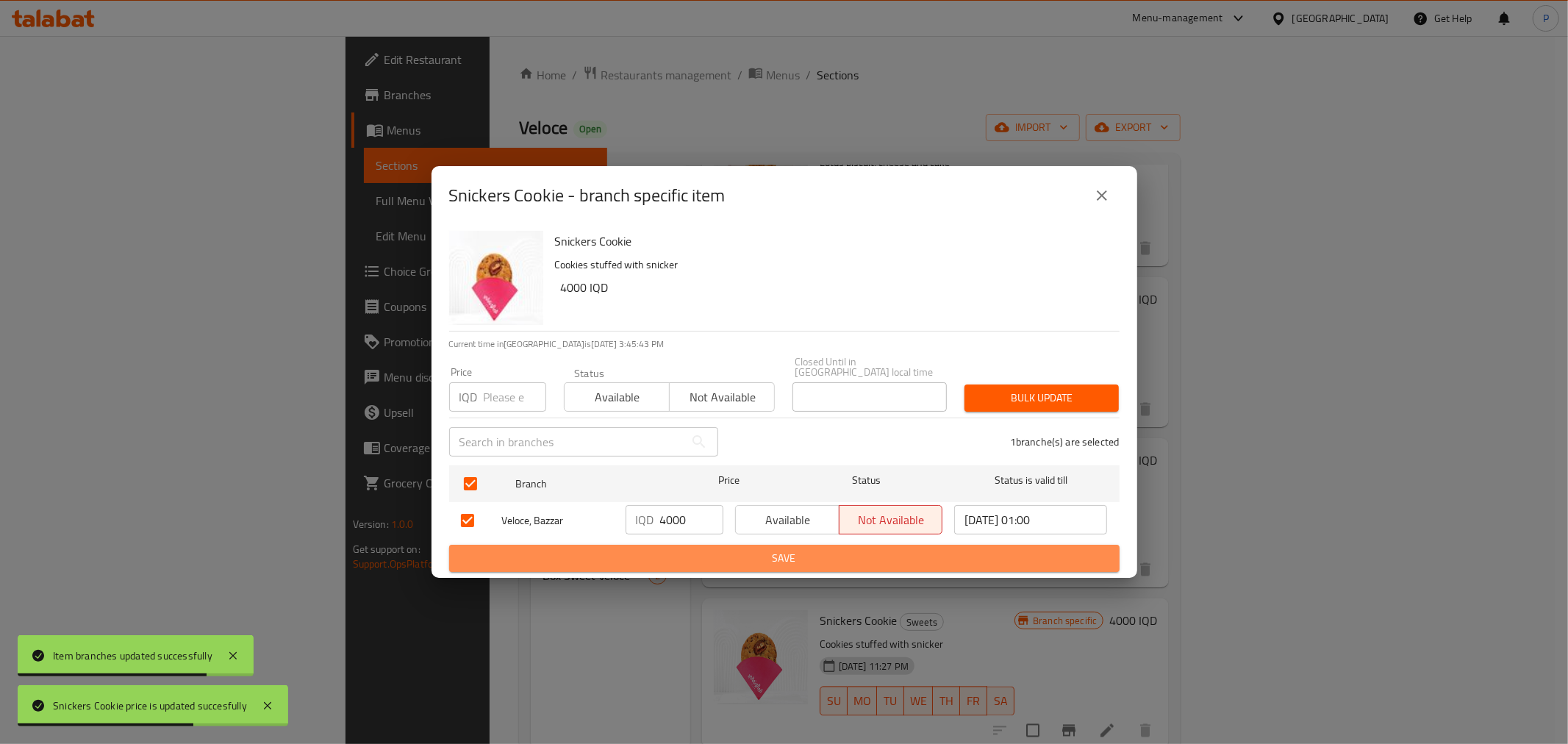
click at [739, 549] on span "Save" at bounding box center [784, 558] width 647 height 18
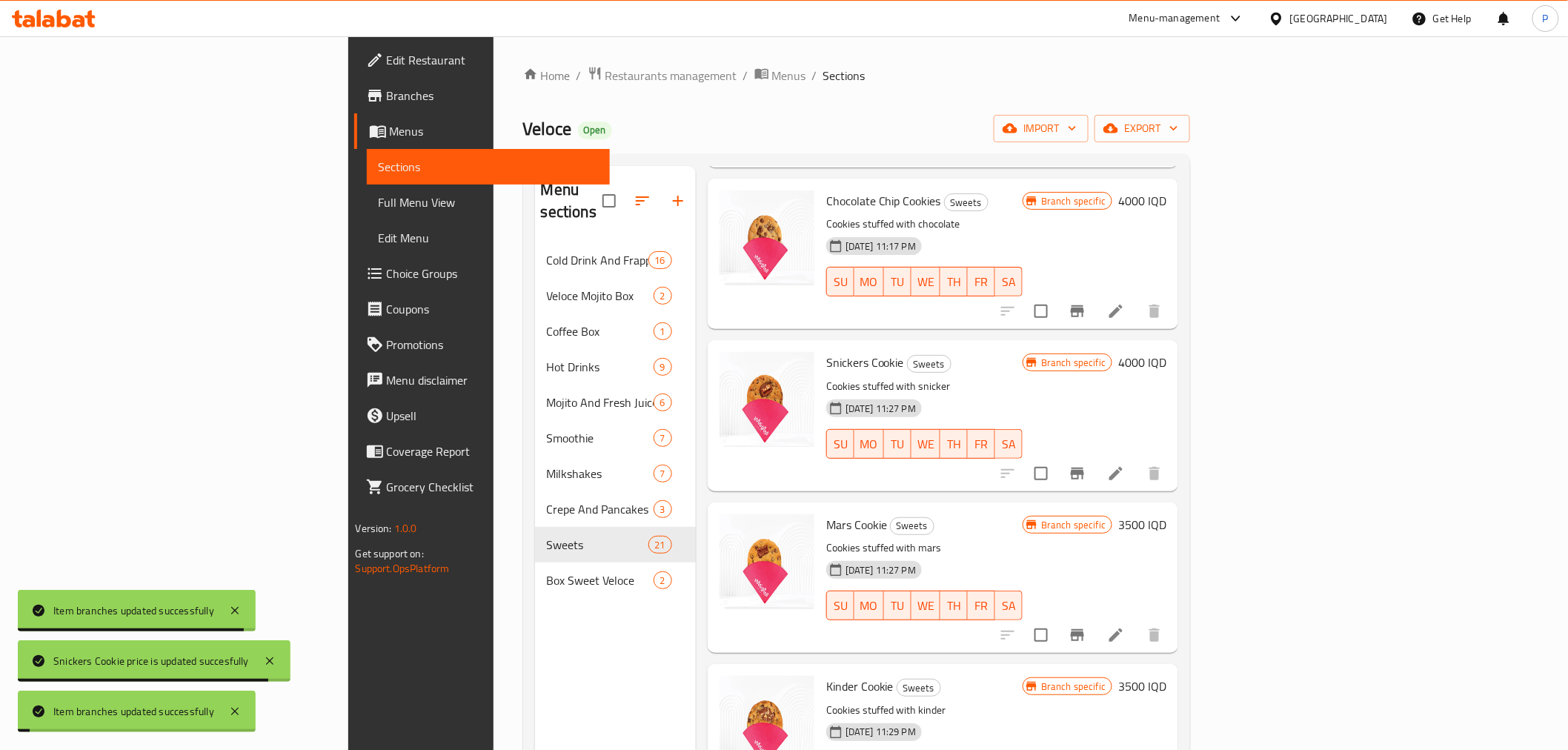
scroll to position [2552, 0]
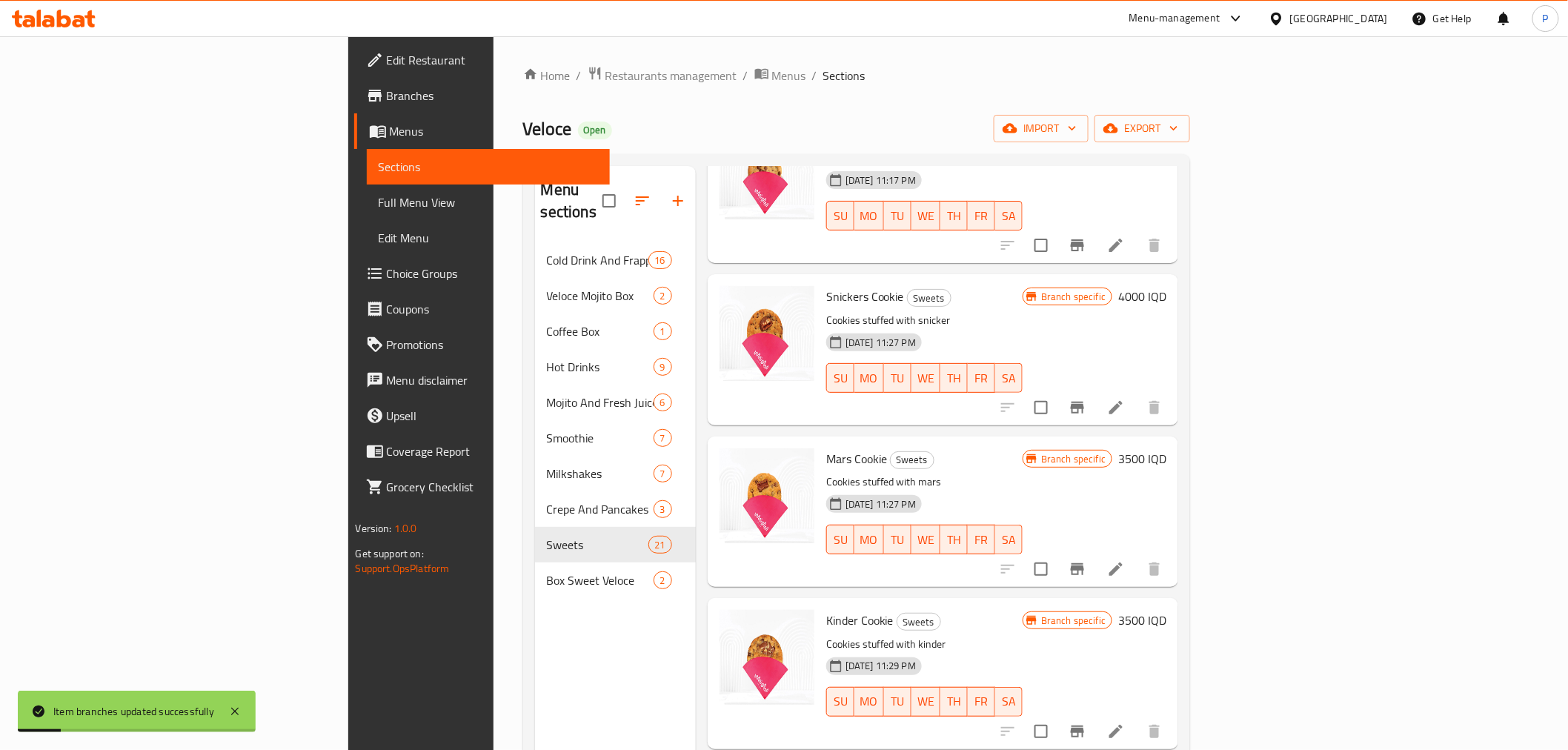
click at [1166, 448] on h6 "3500 IQD" at bounding box center [1142, 458] width 48 height 21
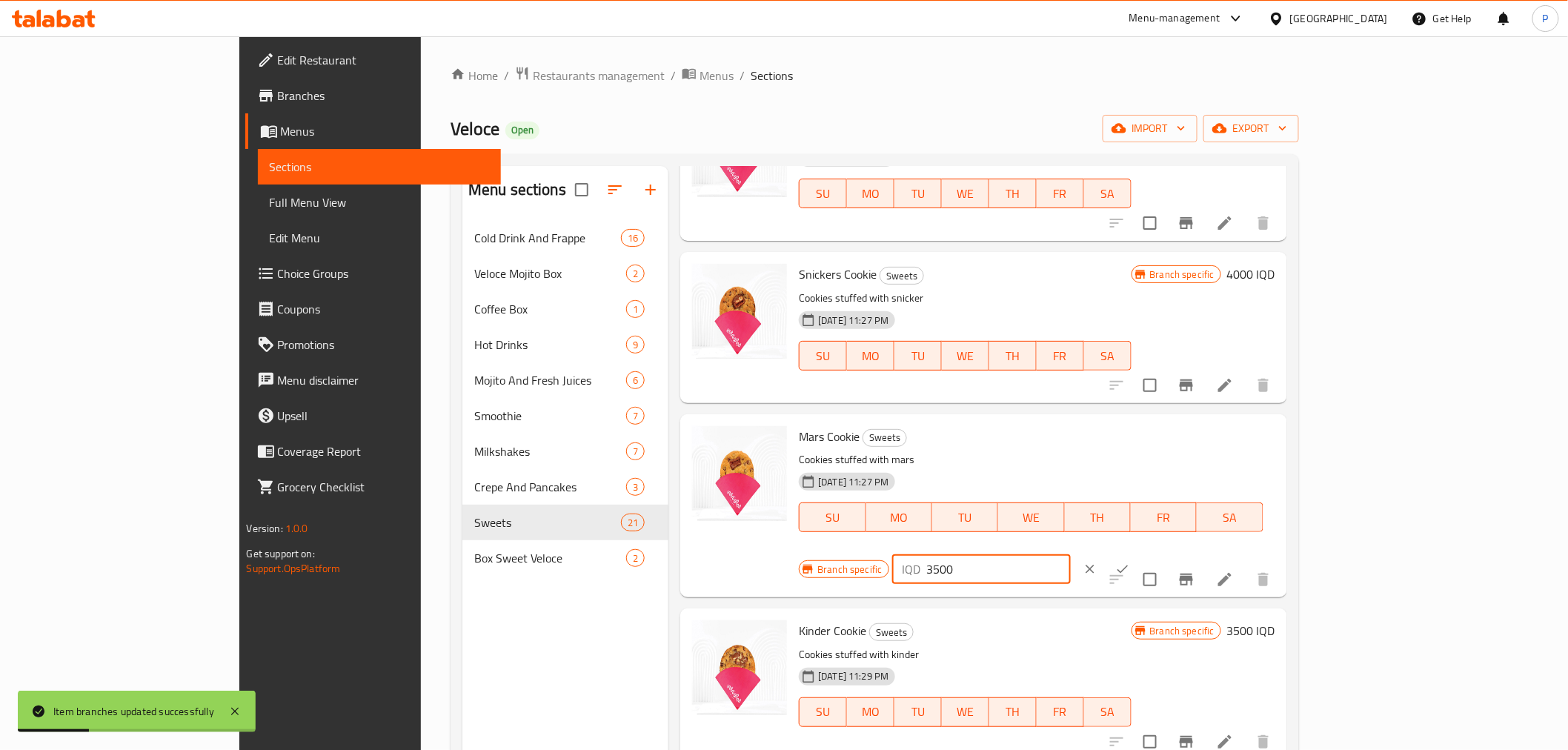
drag, startPoint x: 1309, startPoint y: 447, endPoint x: 1291, endPoint y: 446, distance: 18.0
click at [1071, 554] on input "3500" at bounding box center [998, 568] width 143 height 29
type input "4000"
click at [1130, 562] on icon "ok" at bounding box center [1122, 569] width 15 height 15
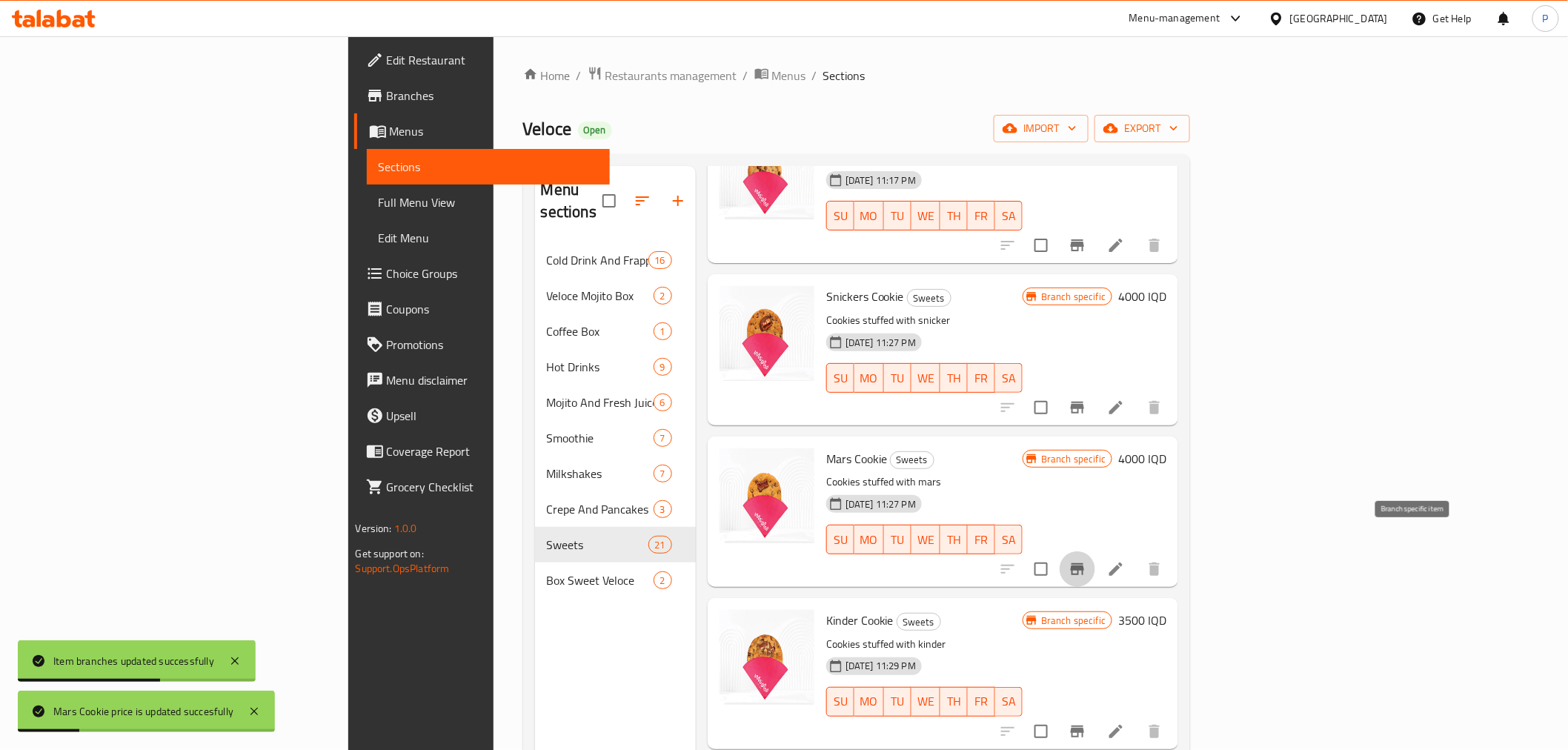
click at [1086, 561] on icon "Branch-specific-item" at bounding box center [1077, 569] width 17 height 17
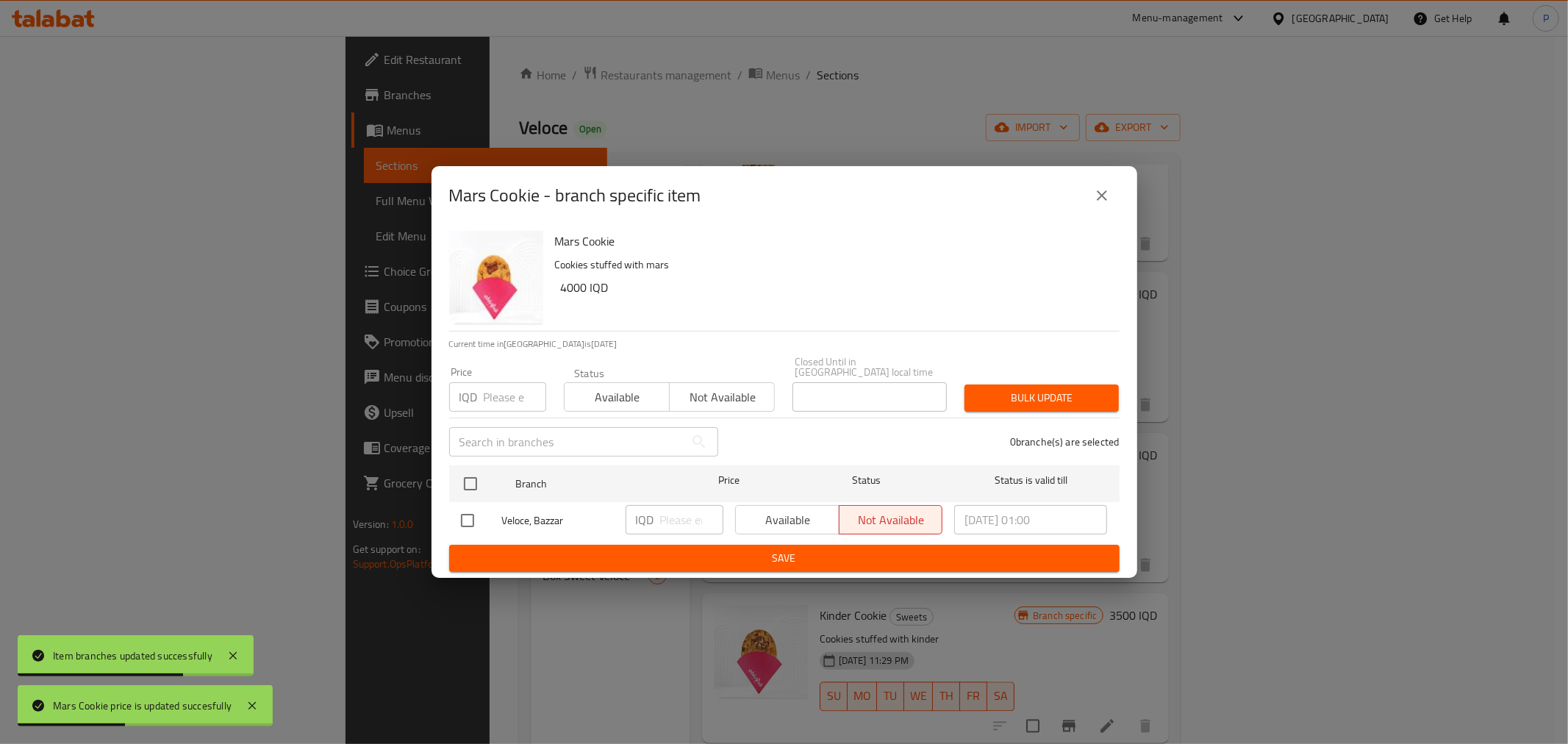
click at [472, 512] on input "checkbox" at bounding box center [467, 520] width 31 height 31
checkbox input "true"
click at [660, 517] on div "IQD ​" at bounding box center [674, 519] width 98 height 29
type input "4000"
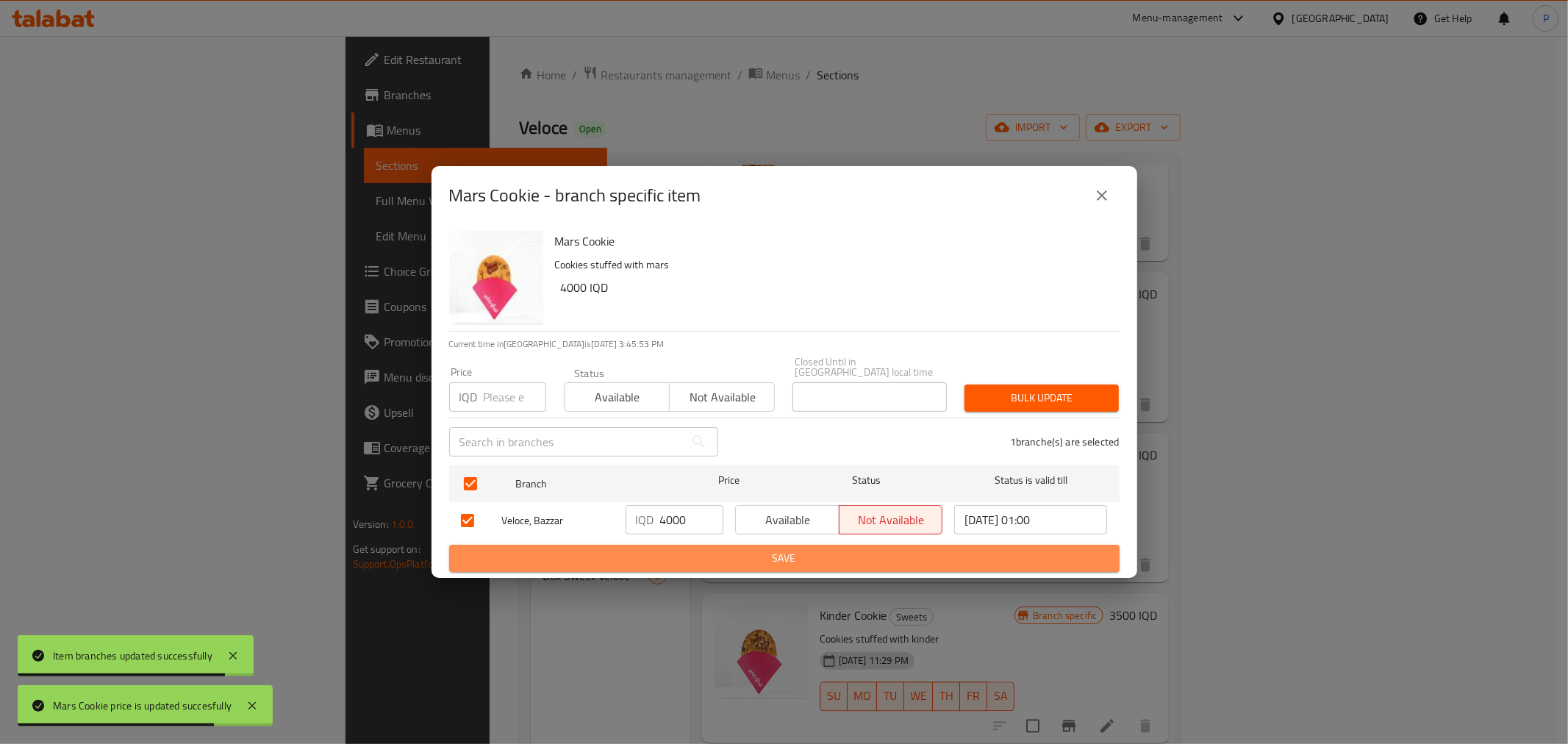
click at [724, 562] on span "Save" at bounding box center [784, 558] width 647 height 18
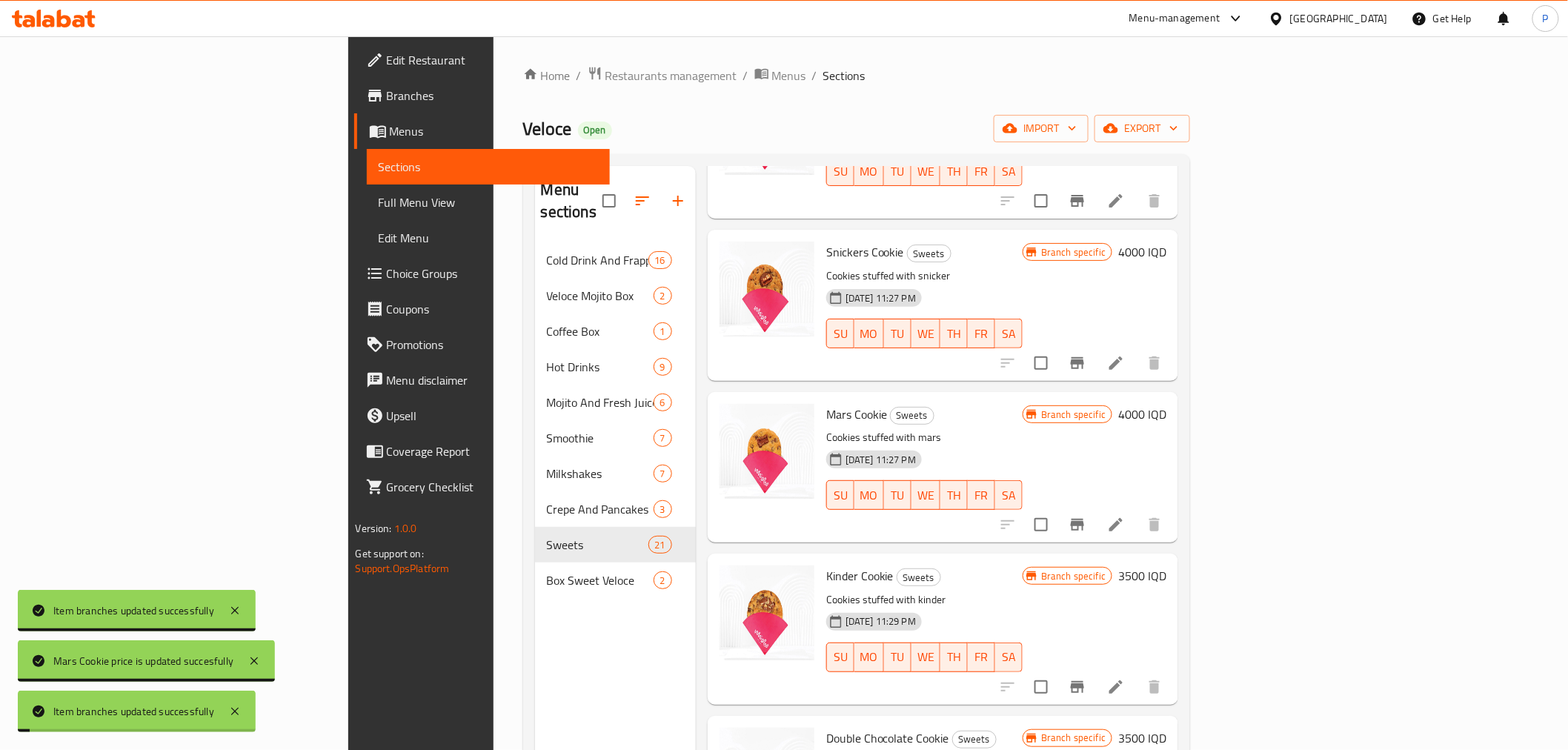
scroll to position [2635, 0]
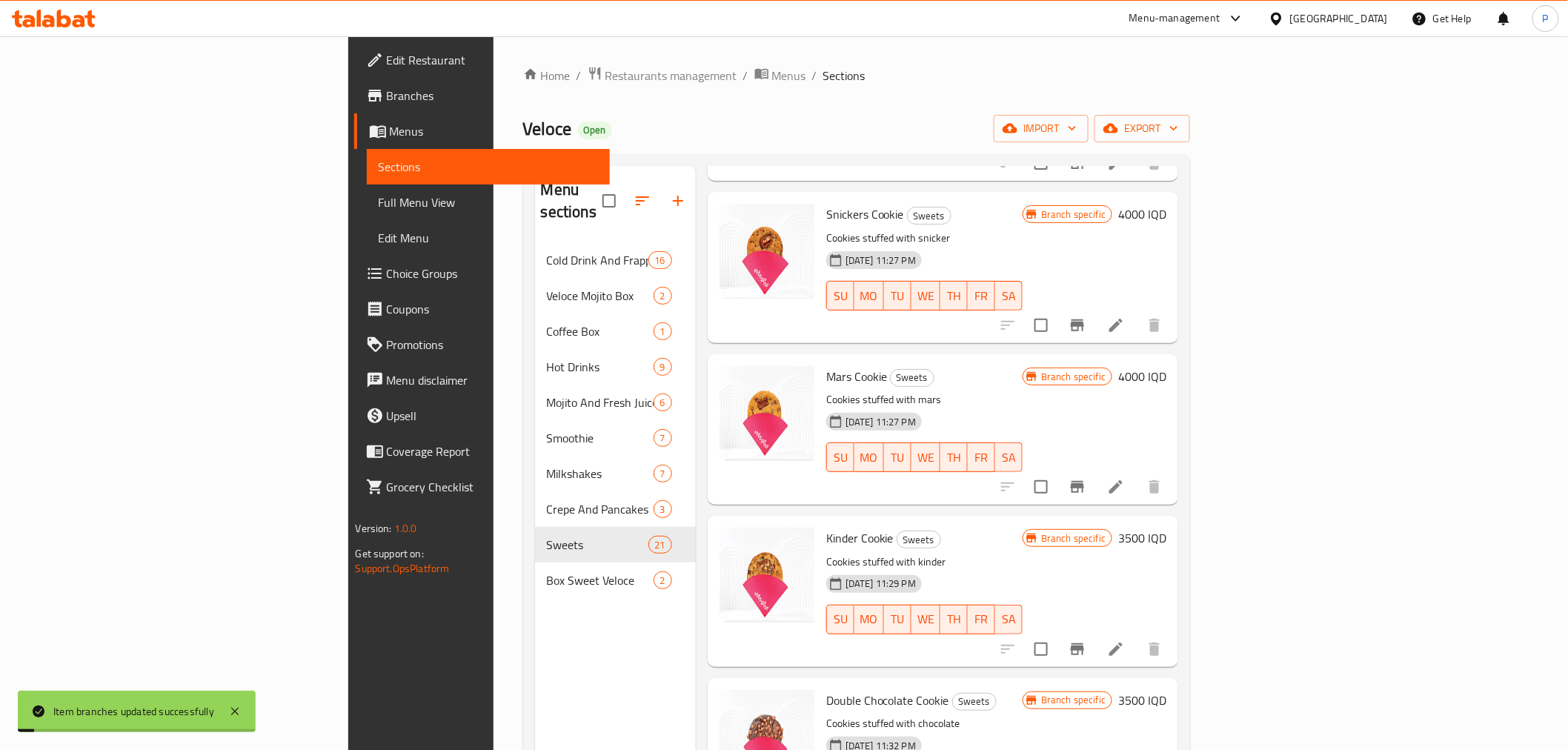
click at [1166, 528] on h6 "3500 IQD" at bounding box center [1142, 538] width 48 height 21
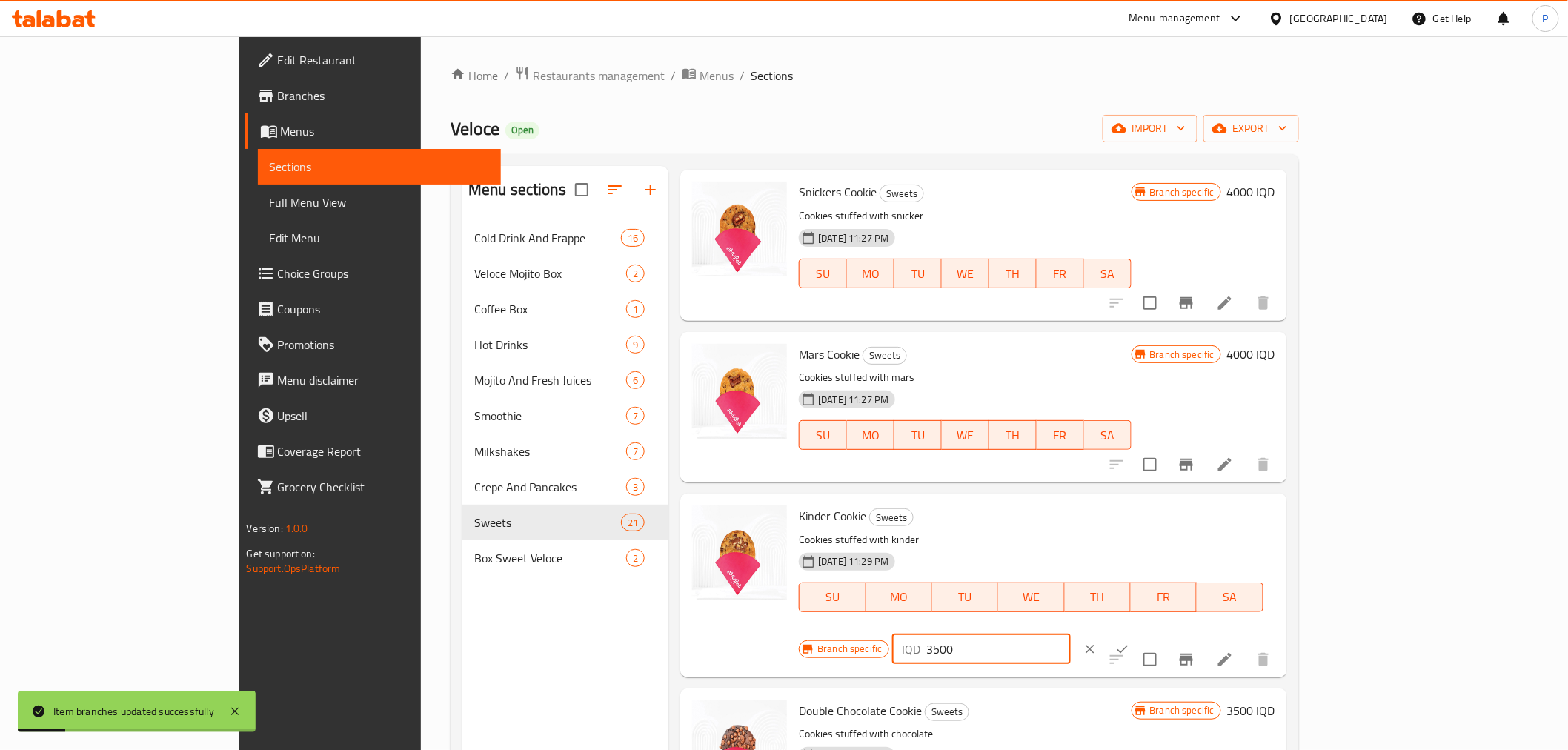
drag, startPoint x: 1309, startPoint y: 522, endPoint x: 1294, endPoint y: 522, distance: 15.0
click at [1071, 634] on input "3500" at bounding box center [998, 649] width 143 height 29
type input "4000"
click at [1139, 633] on button "ok" at bounding box center [1122, 649] width 33 height 33
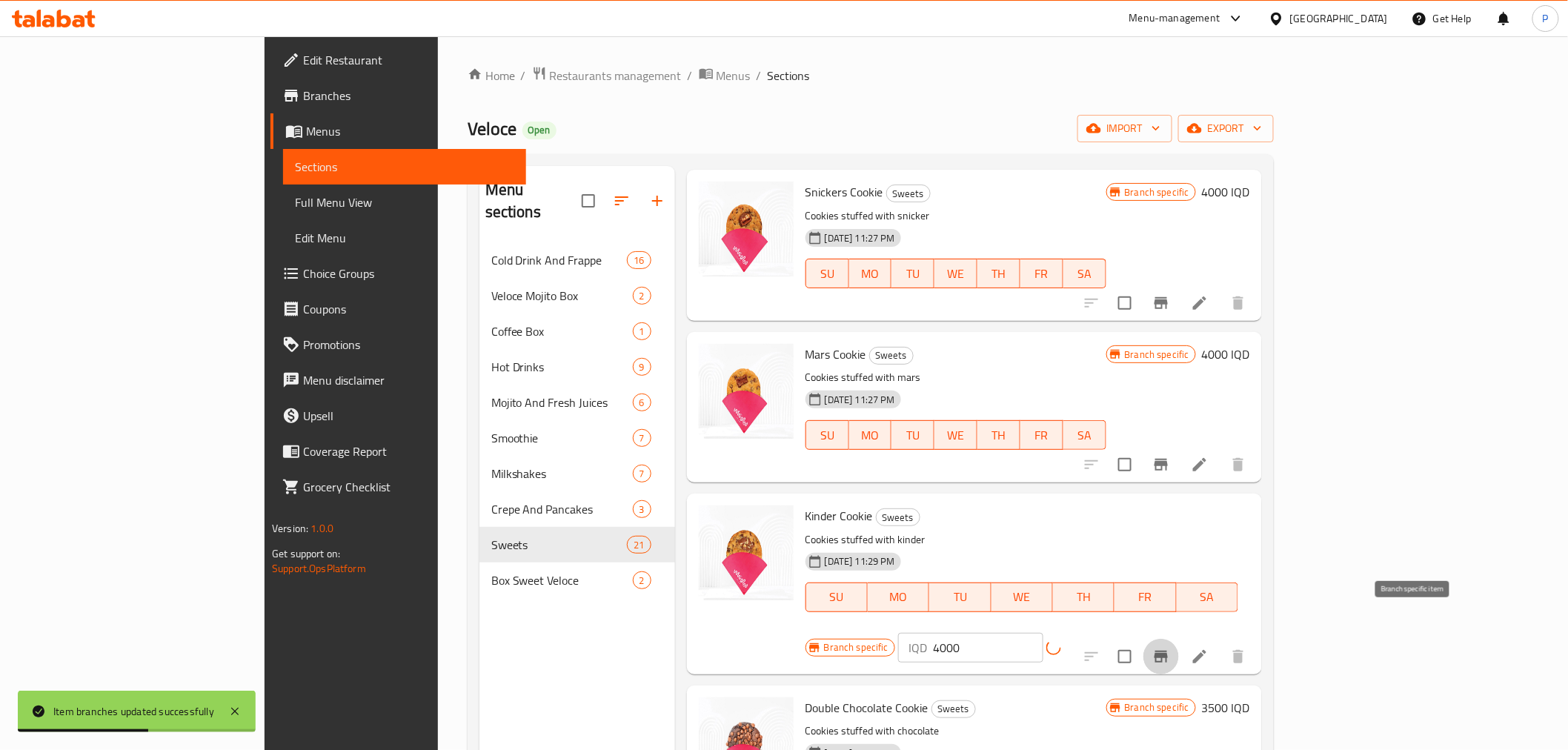
click at [1168, 651] on icon "Branch-specific-item" at bounding box center [1161, 656] width 13 height 12
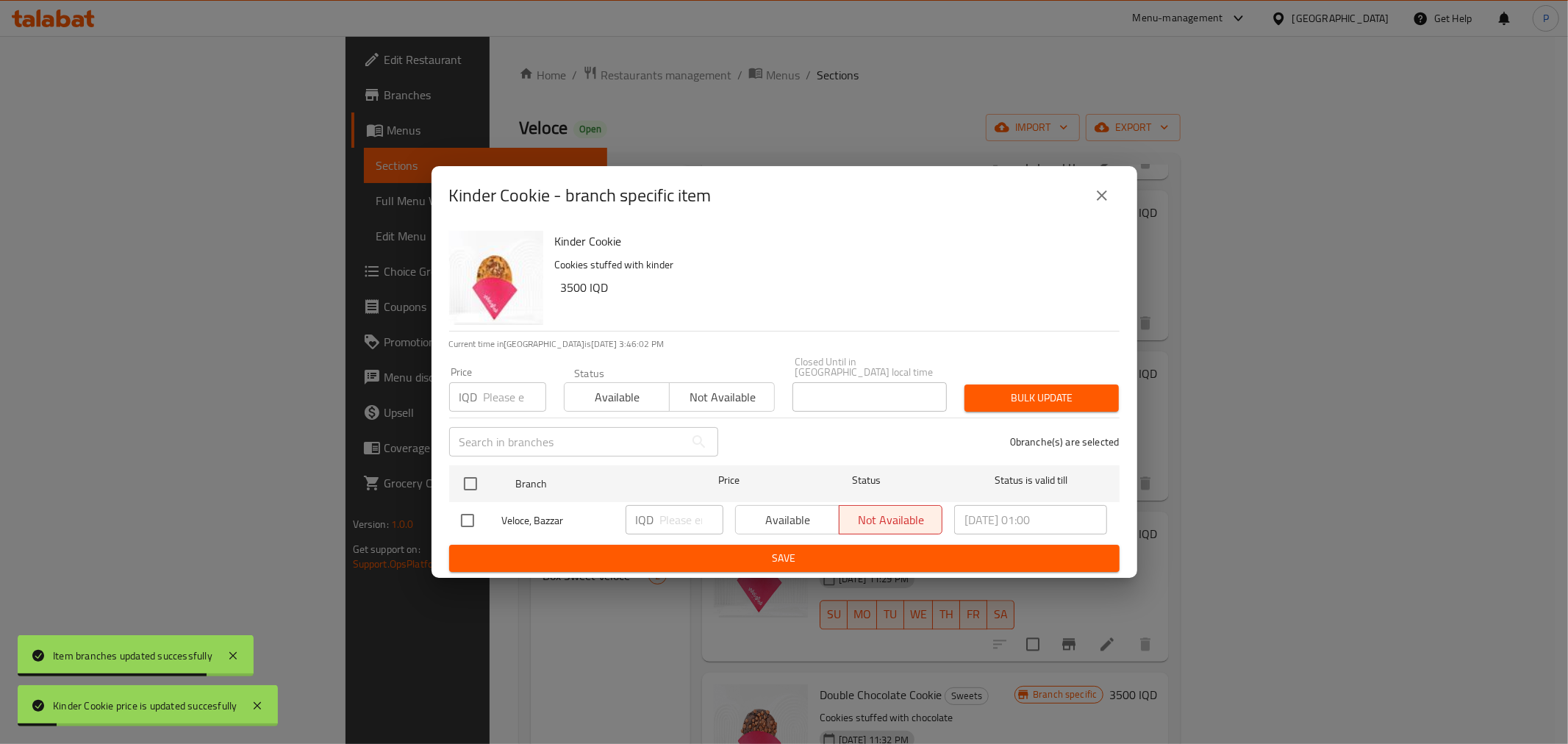
click at [456, 518] on input "checkbox" at bounding box center [467, 520] width 31 height 31
checkbox input "true"
click at [682, 517] on input "number" at bounding box center [691, 519] width 63 height 29
type input "1"
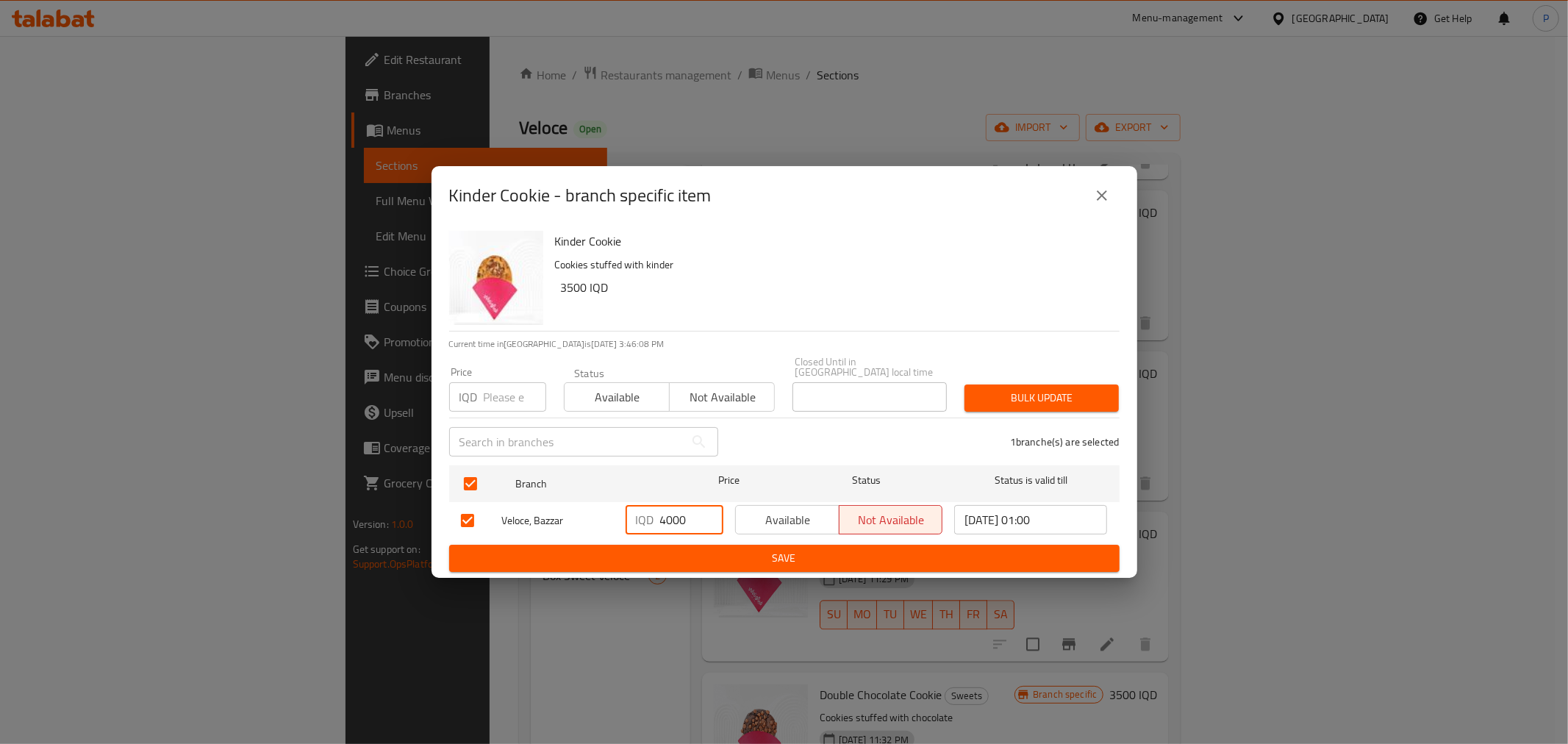
type input "4000"
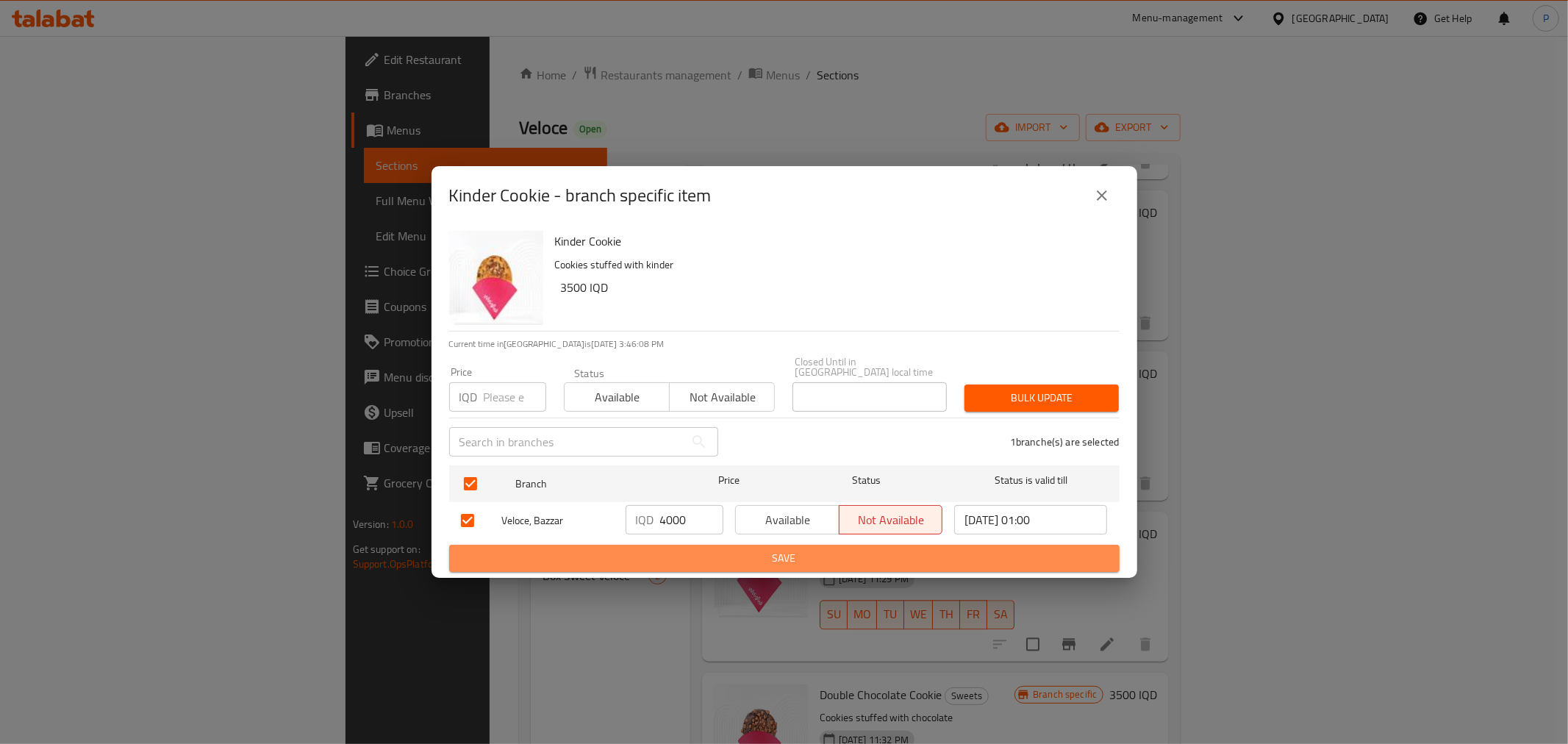
click at [718, 549] on span "Save" at bounding box center [784, 558] width 647 height 18
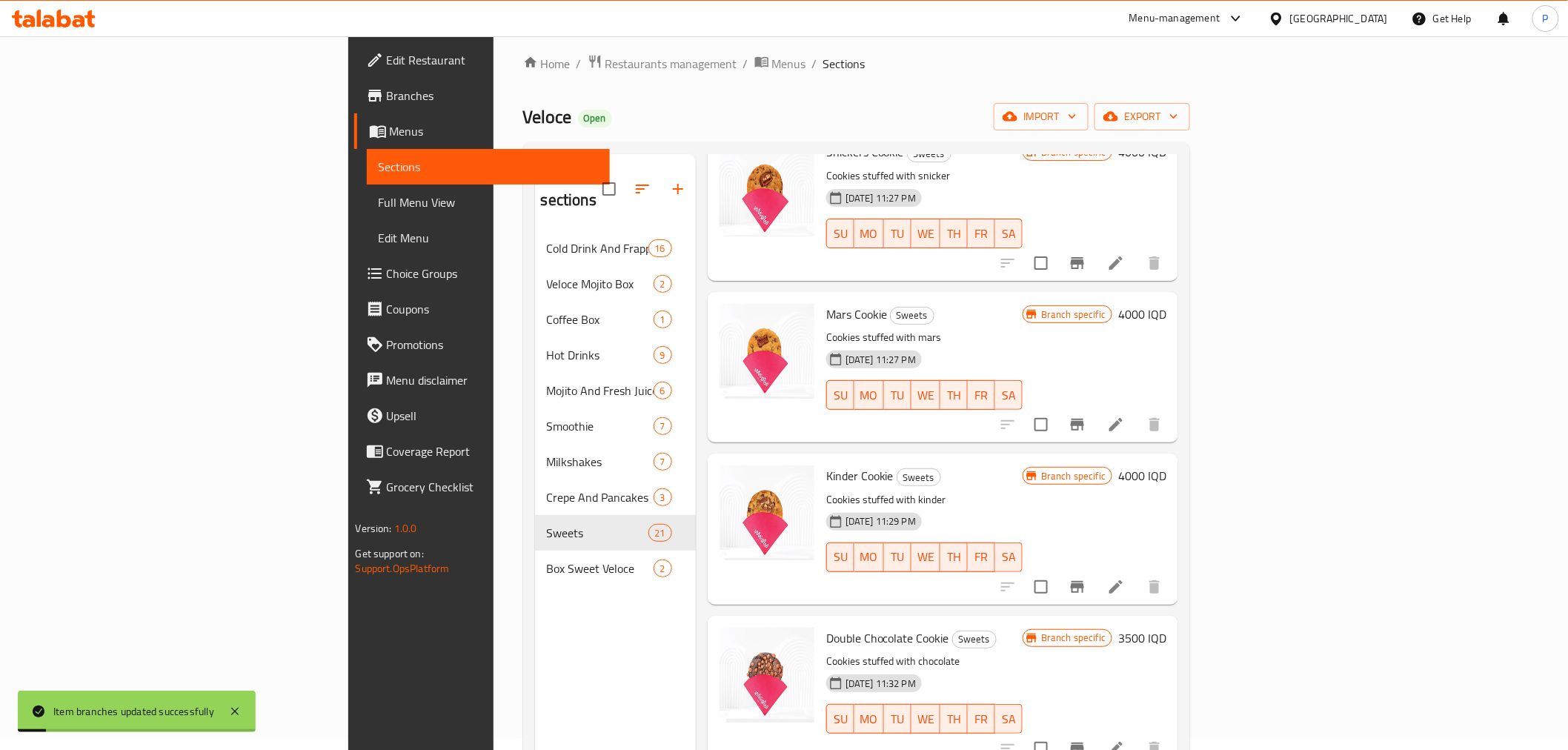
scroll to position [208, 0]
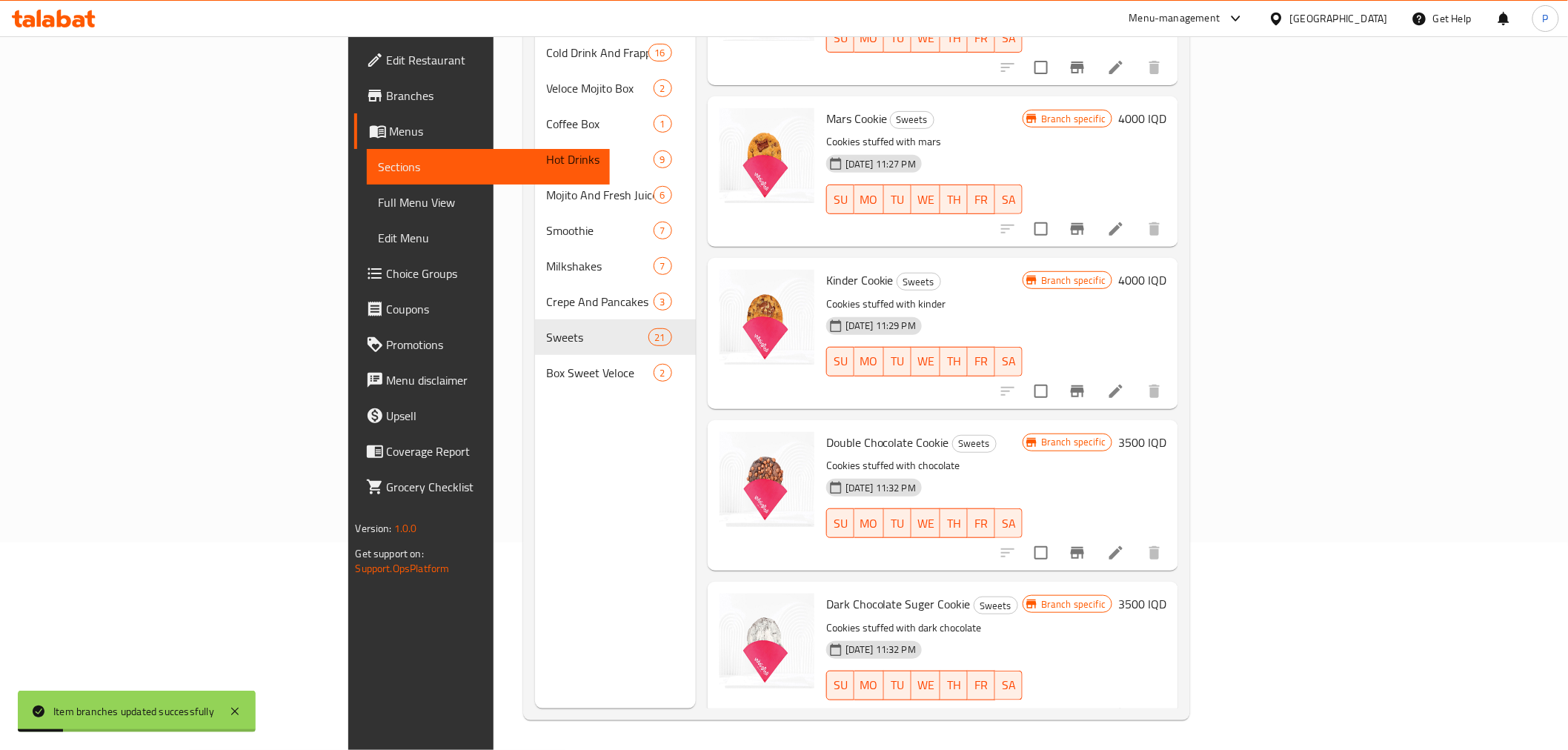
click at [1086, 544] on icon "Branch-specific-item" at bounding box center [1077, 553] width 17 height 17
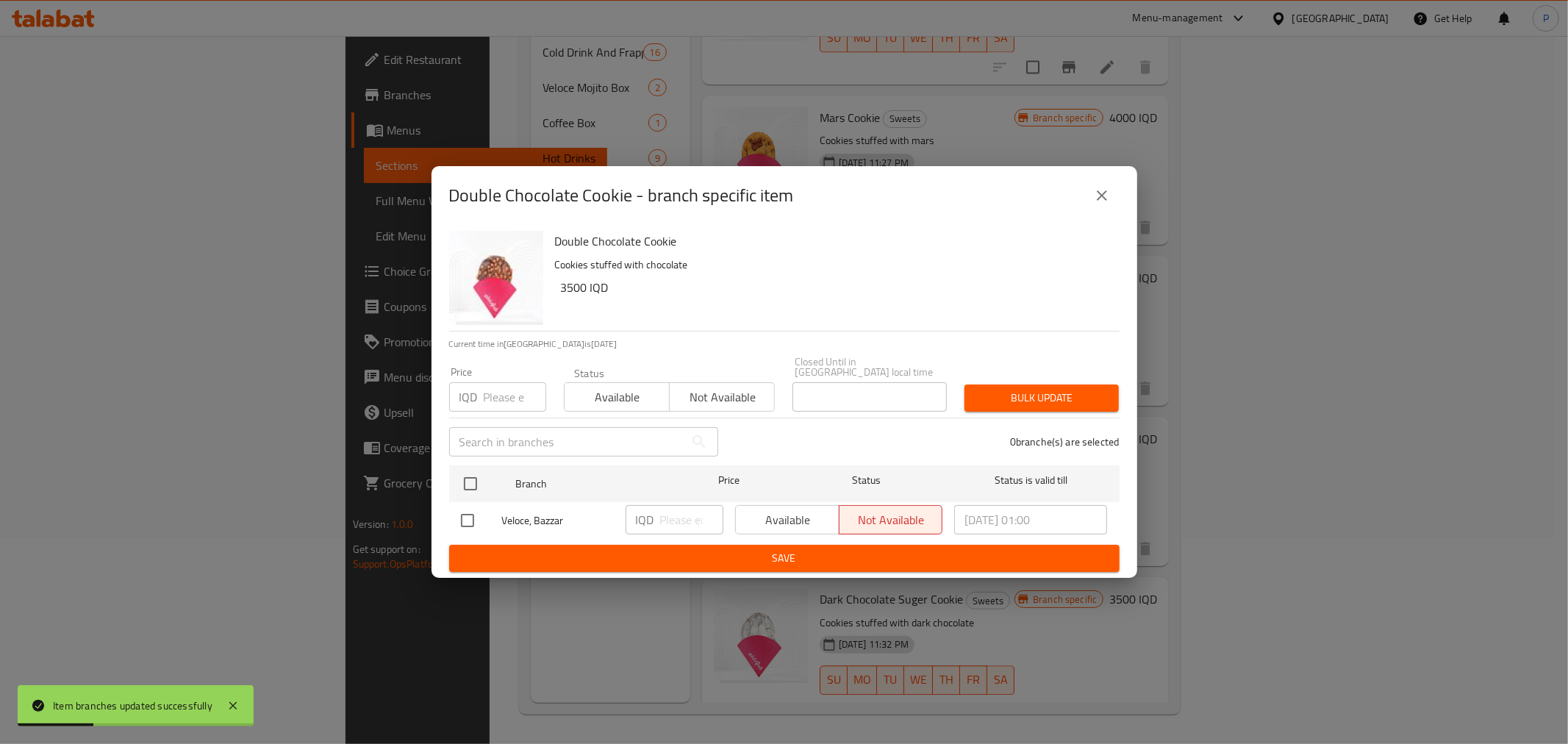
click at [474, 512] on input "checkbox" at bounding box center [467, 520] width 31 height 31
checkbox input "true"
click at [687, 520] on input "number" at bounding box center [691, 519] width 63 height 29
type input "4000"
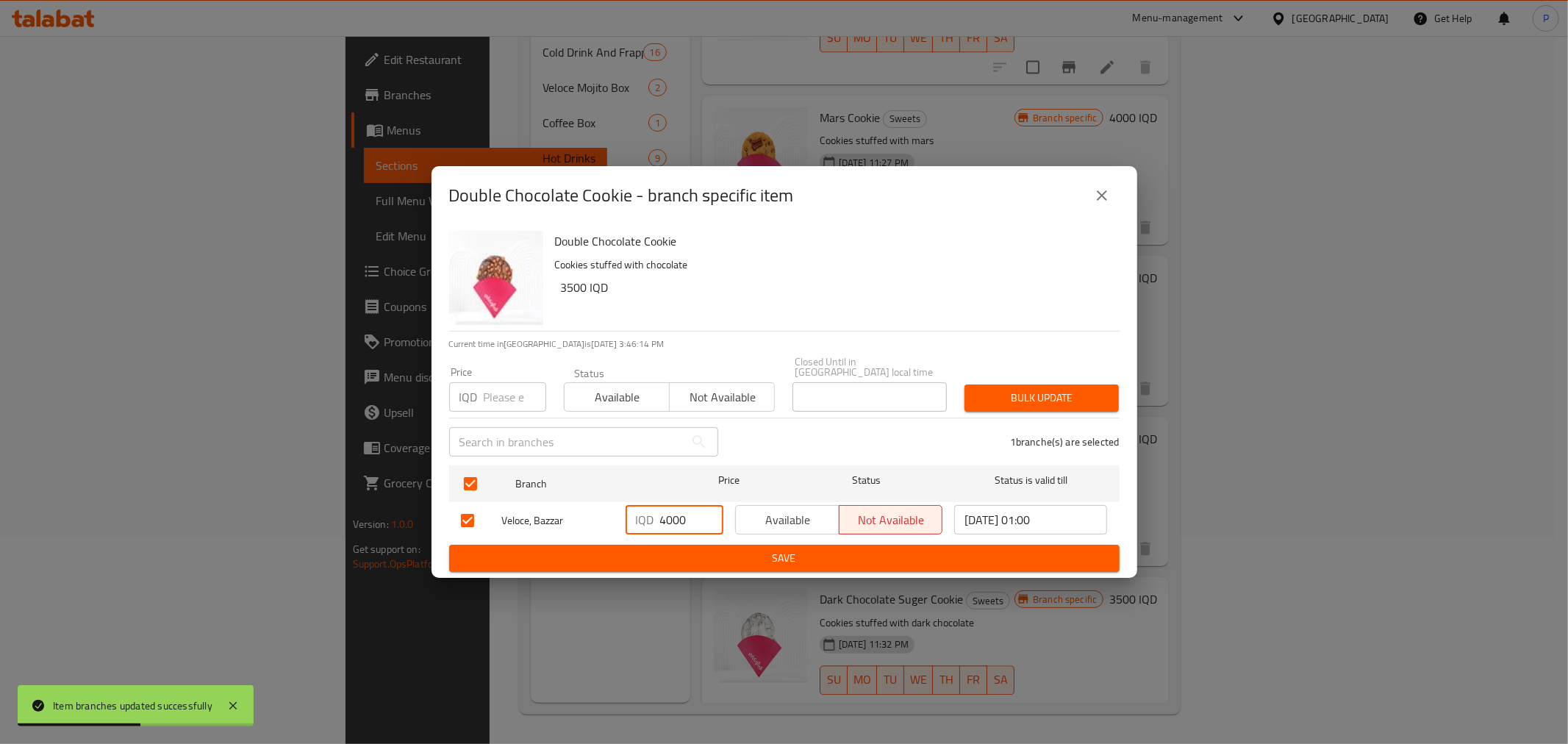
click at [709, 549] on span "Save" at bounding box center [784, 558] width 647 height 18
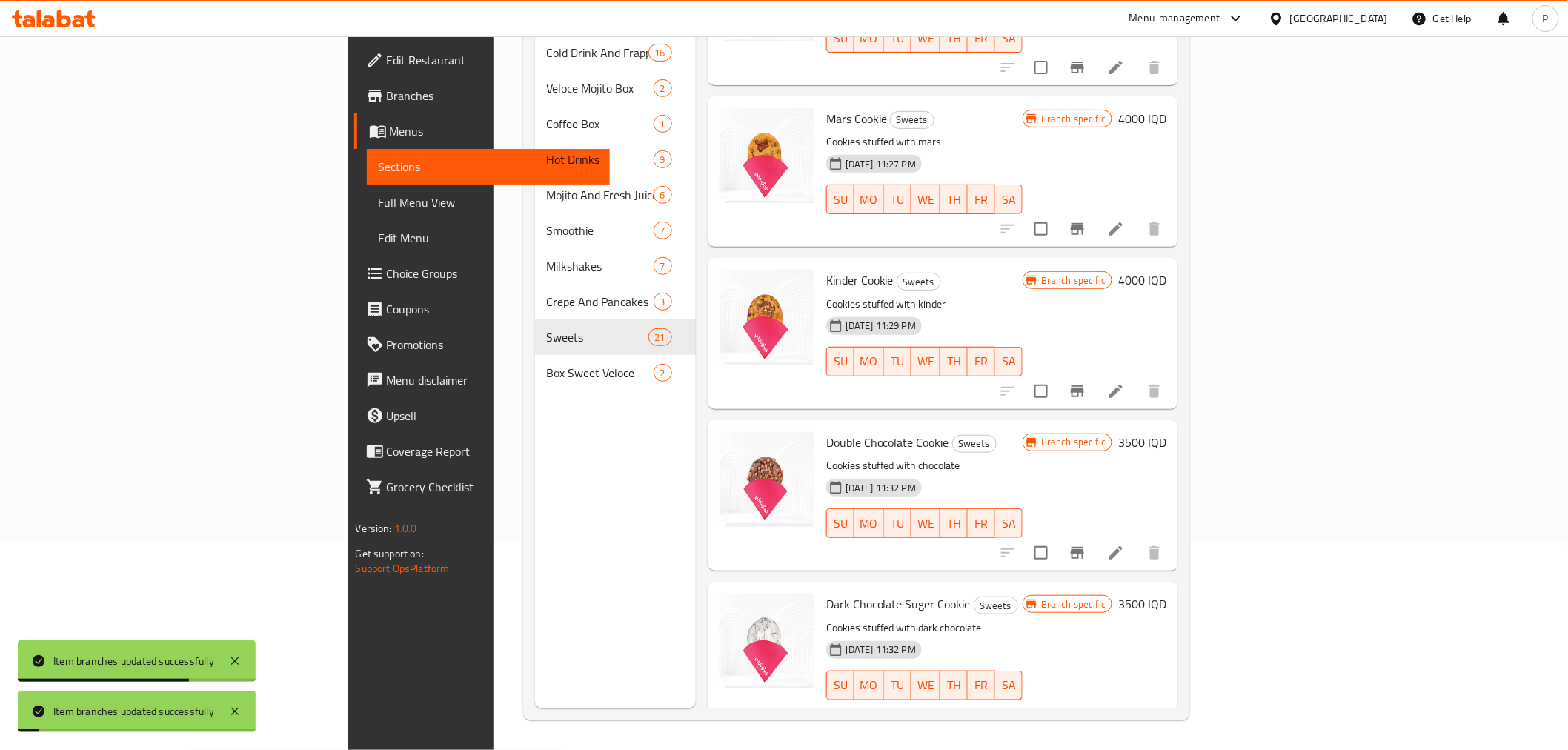
click at [1166, 432] on h6 "3500 IQD" at bounding box center [1142, 442] width 48 height 21
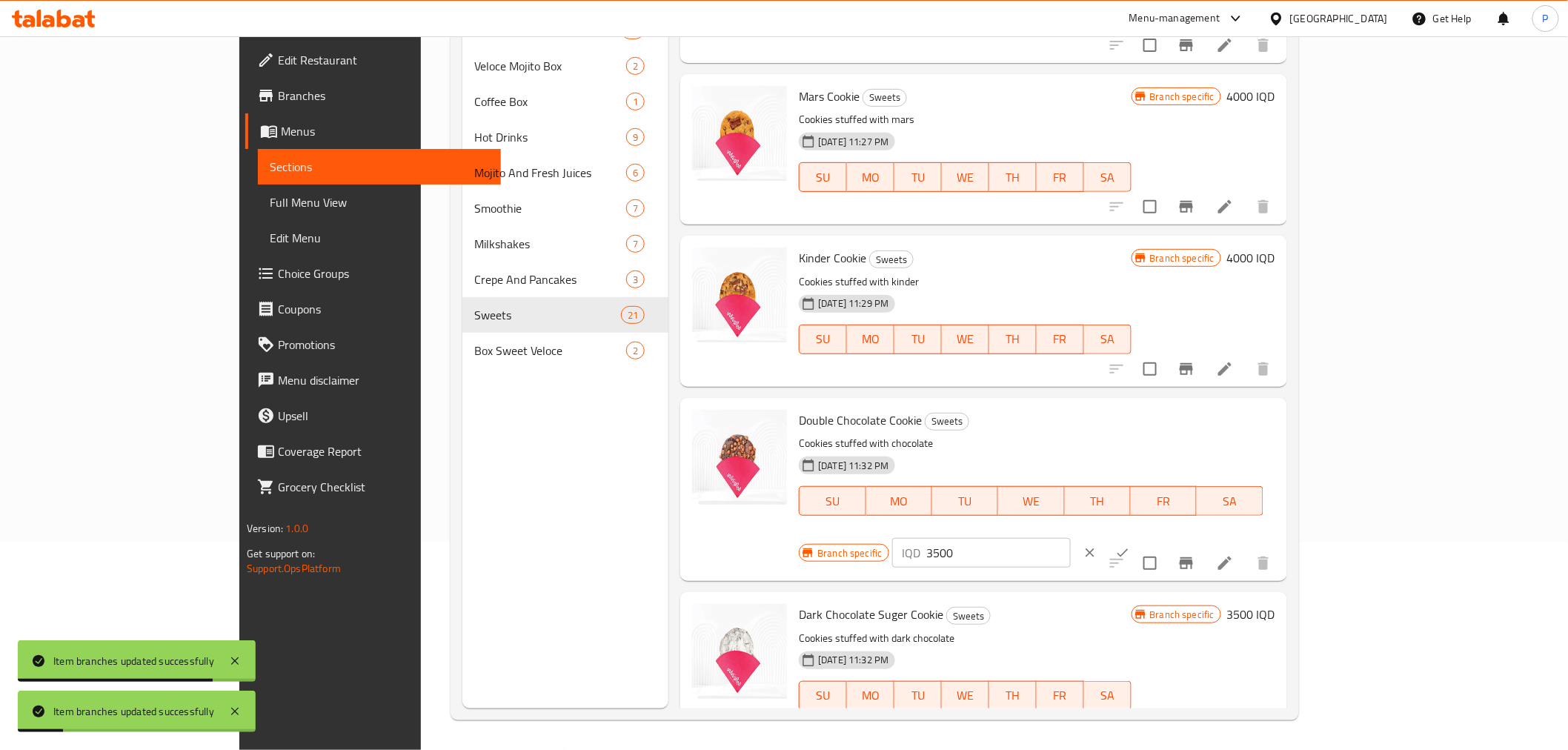
drag, startPoint x: 1302, startPoint y: 426, endPoint x: 1293, endPoint y: 421, distance: 10.3
click at [1071, 538] on input "3500" at bounding box center [998, 553] width 143 height 29
type input "4000"
click at [1130, 545] on icon "ok" at bounding box center [1122, 553] width 15 height 15
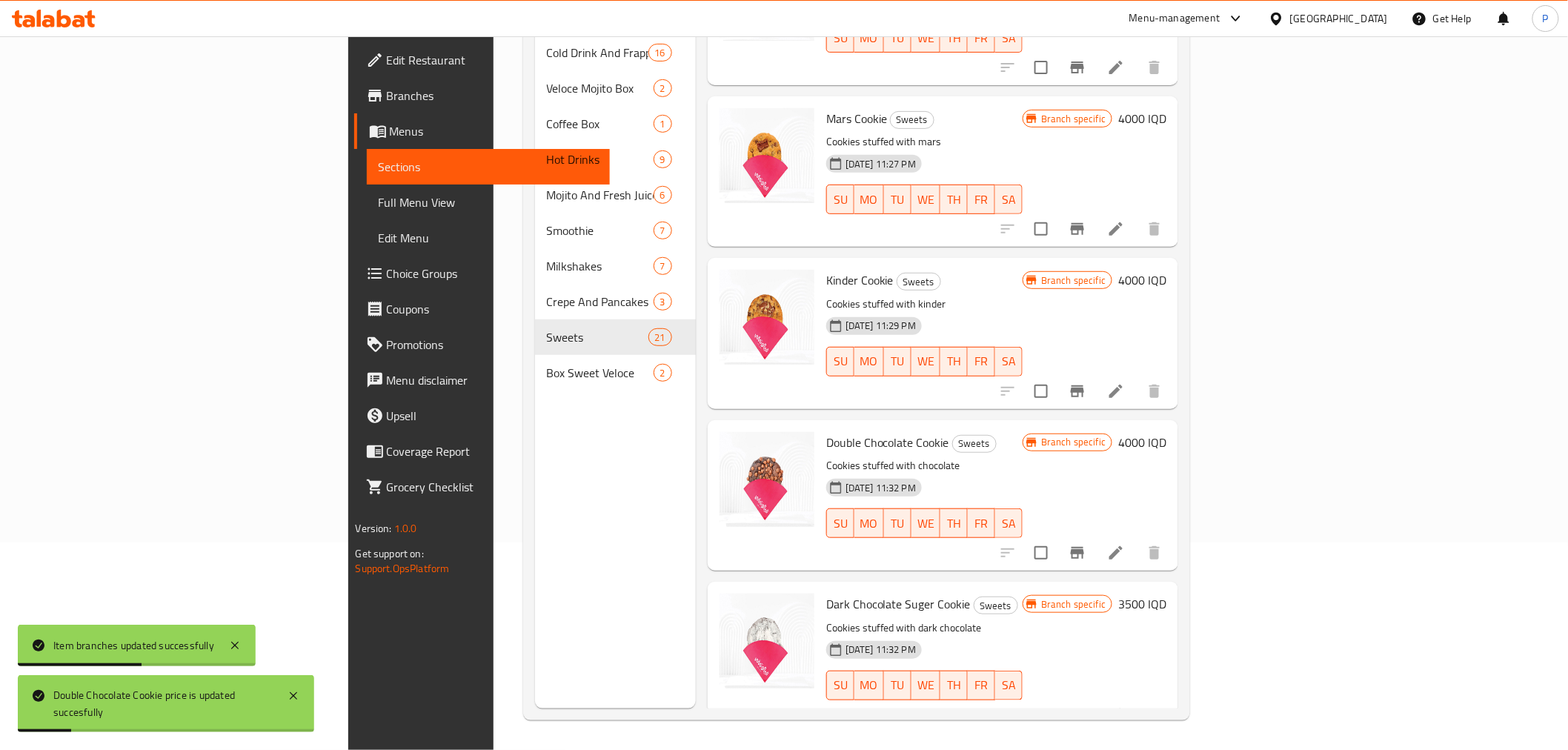
click at [1166, 594] on h6 "3500 IQD" at bounding box center [1142, 604] width 48 height 21
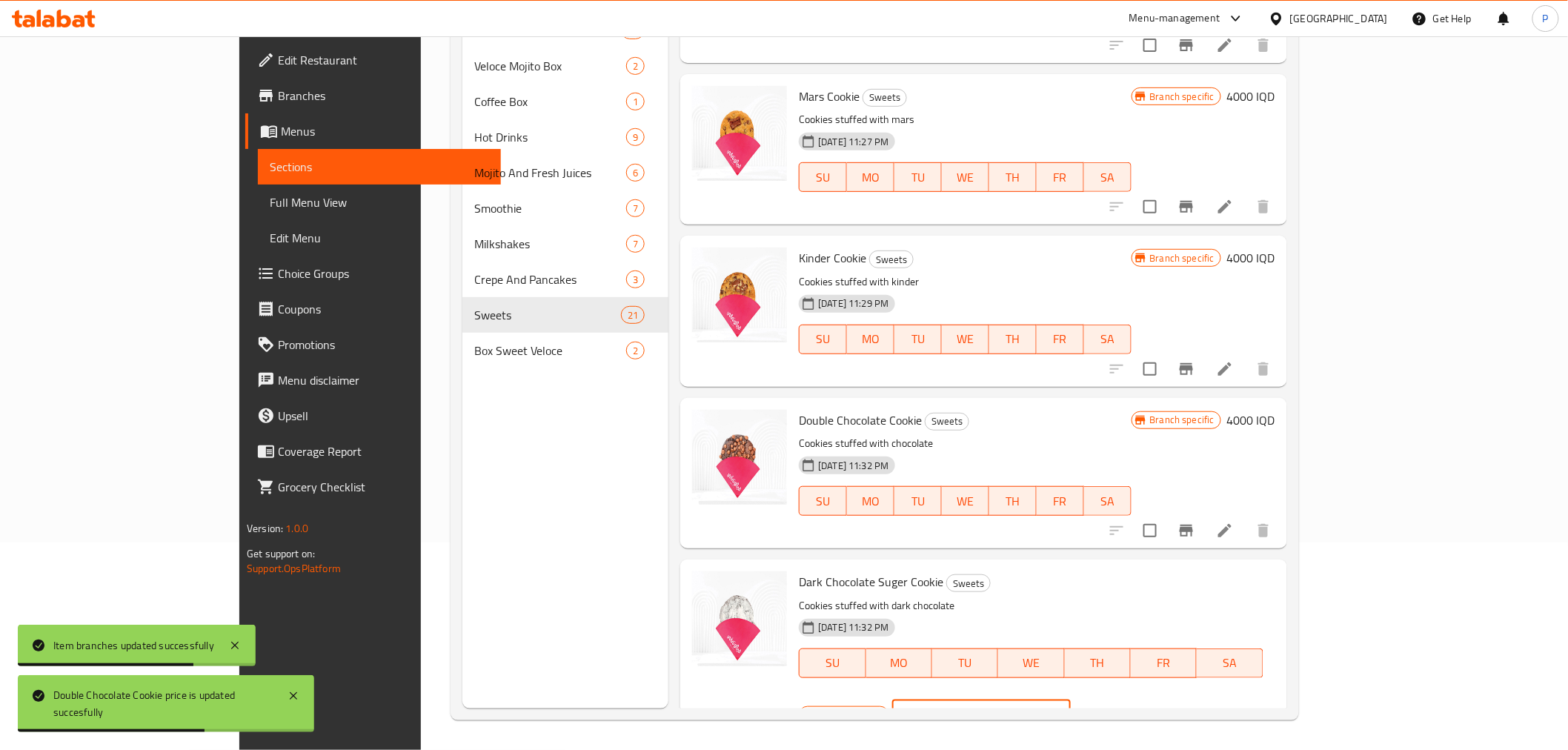
drag, startPoint x: 1304, startPoint y: 591, endPoint x: 1283, endPoint y: 585, distance: 21.8
click at [1071, 700] on div "IQD 3500 ​" at bounding box center [981, 714] width 178 height 29
type input "4000"
click at [1139, 698] on button "ok" at bounding box center [1122, 714] width 33 height 33
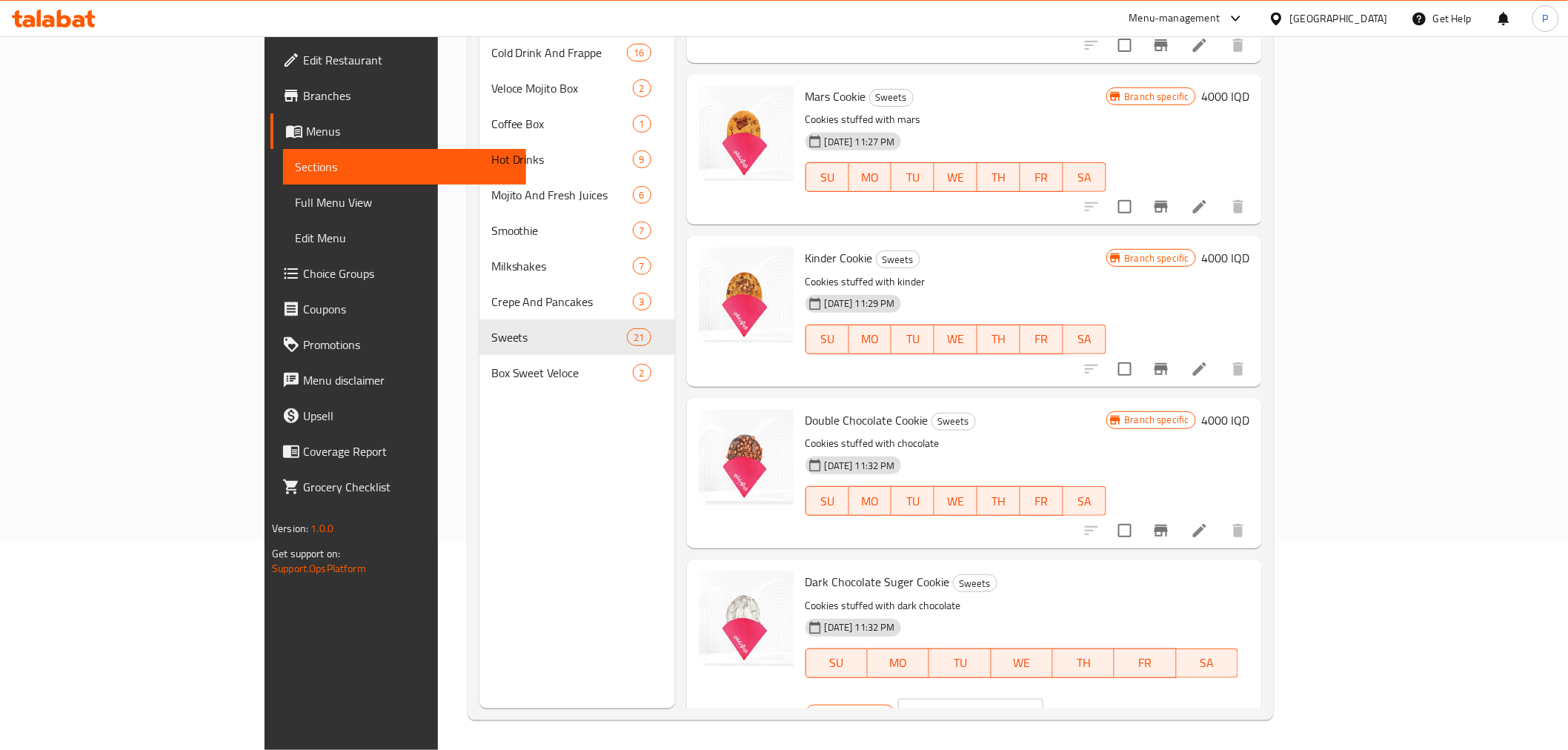
click at [1168, 717] on icon "Branch-specific-item" at bounding box center [1161, 722] width 13 height 12
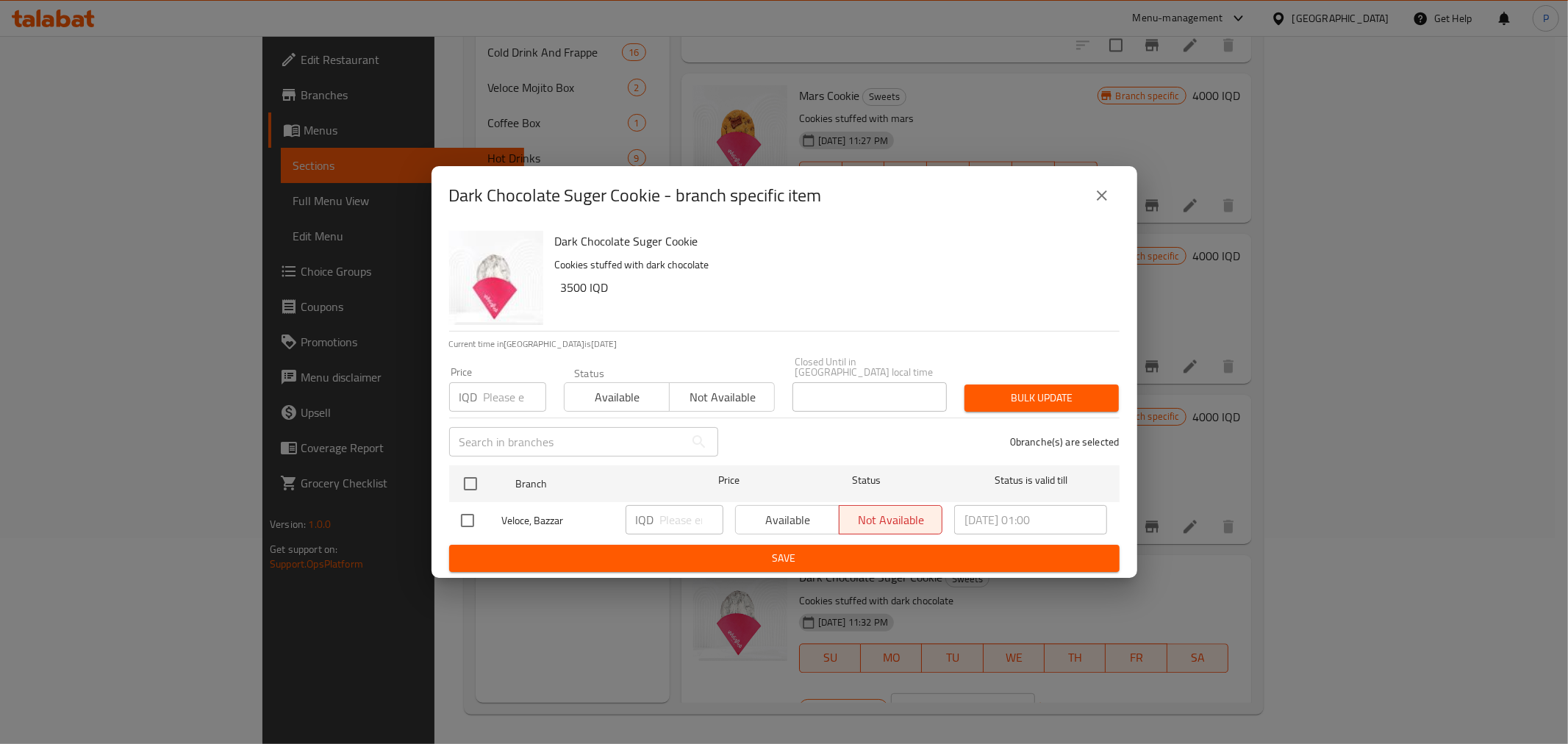
click at [476, 511] on input "checkbox" at bounding box center [467, 520] width 31 height 31
checkbox input "true"
click at [691, 511] on input "number" at bounding box center [691, 519] width 63 height 29
type input "4000"
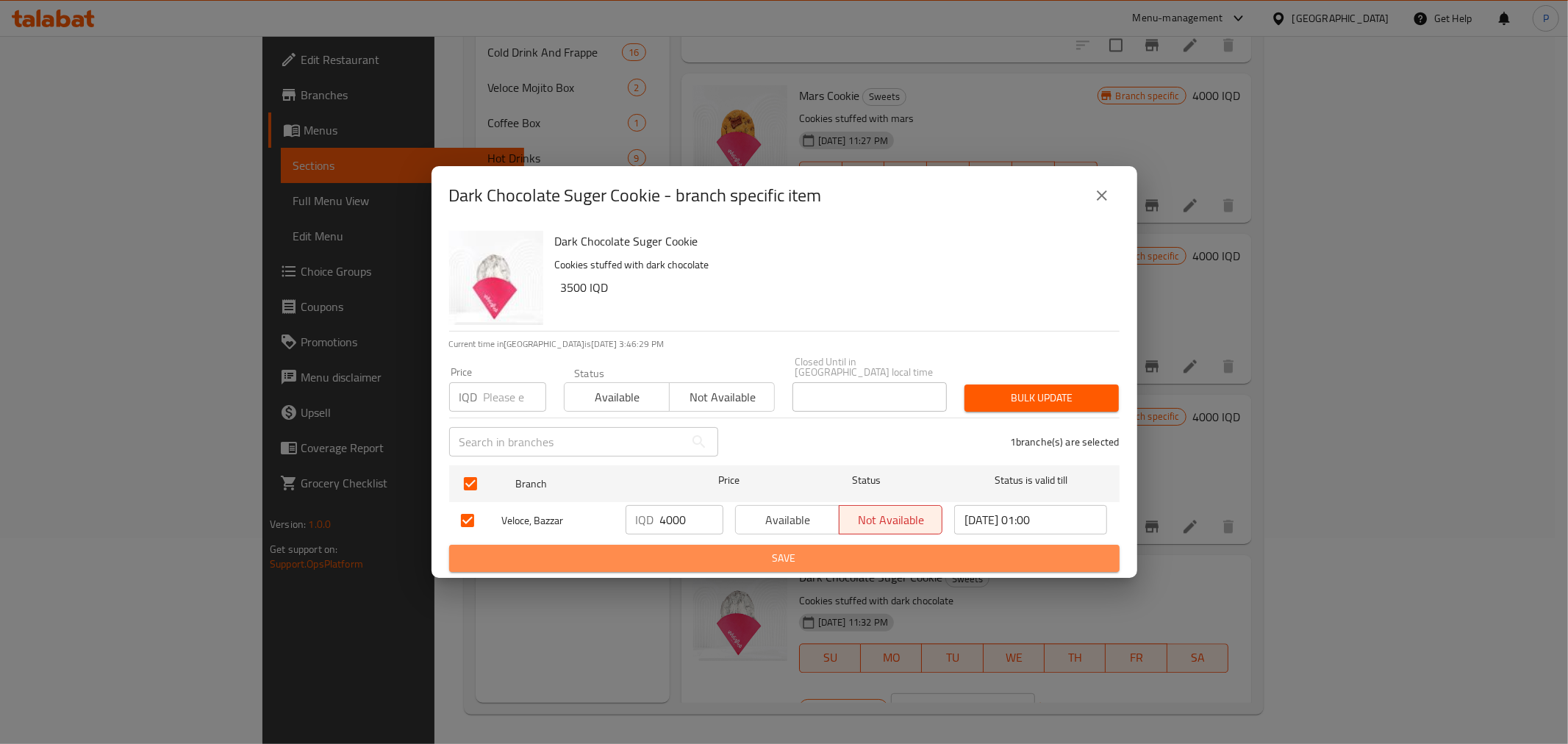
click at [716, 549] on span "Save" at bounding box center [784, 558] width 647 height 18
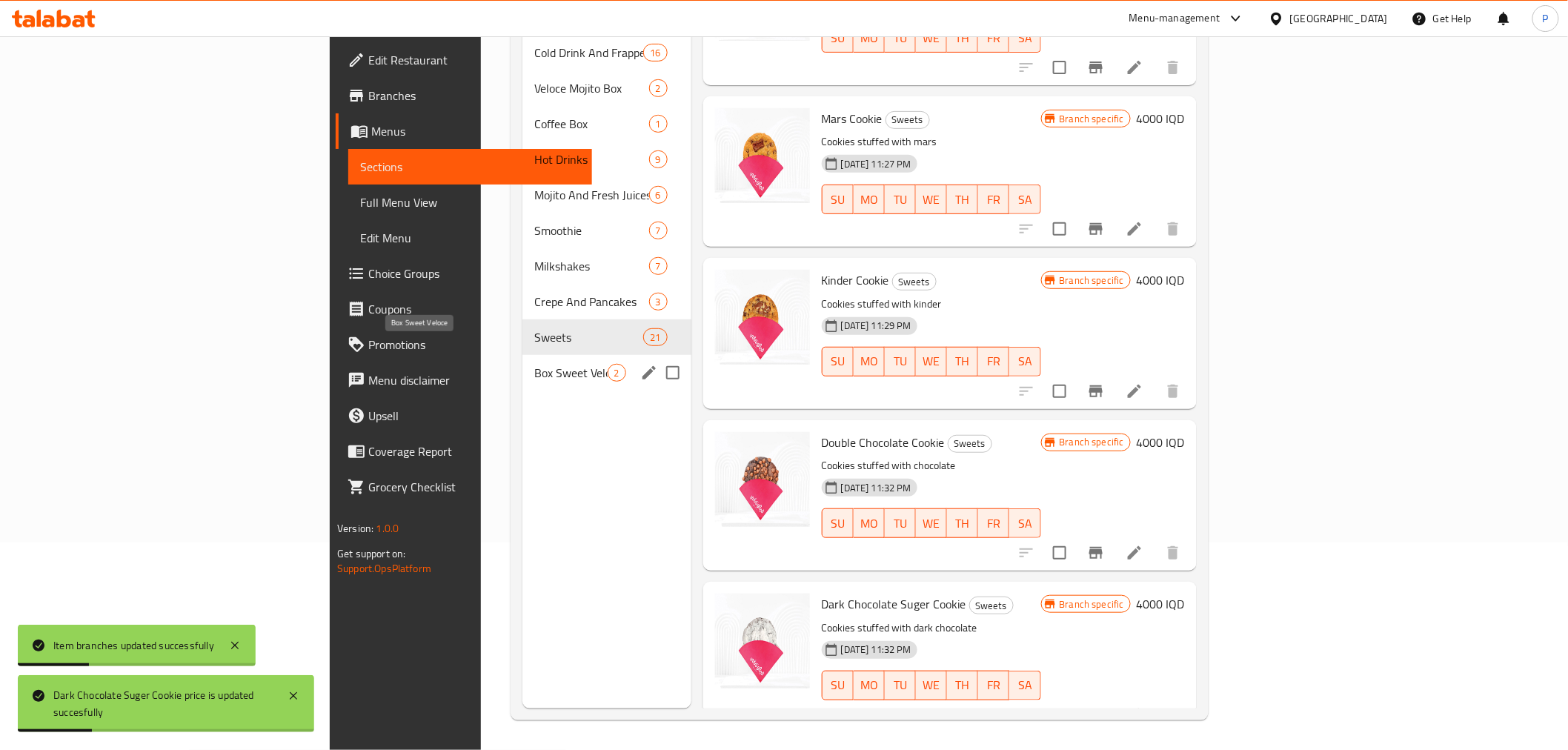
click at [534, 364] on span "Box Sweet Veloce" at bounding box center [571, 373] width 73 height 17
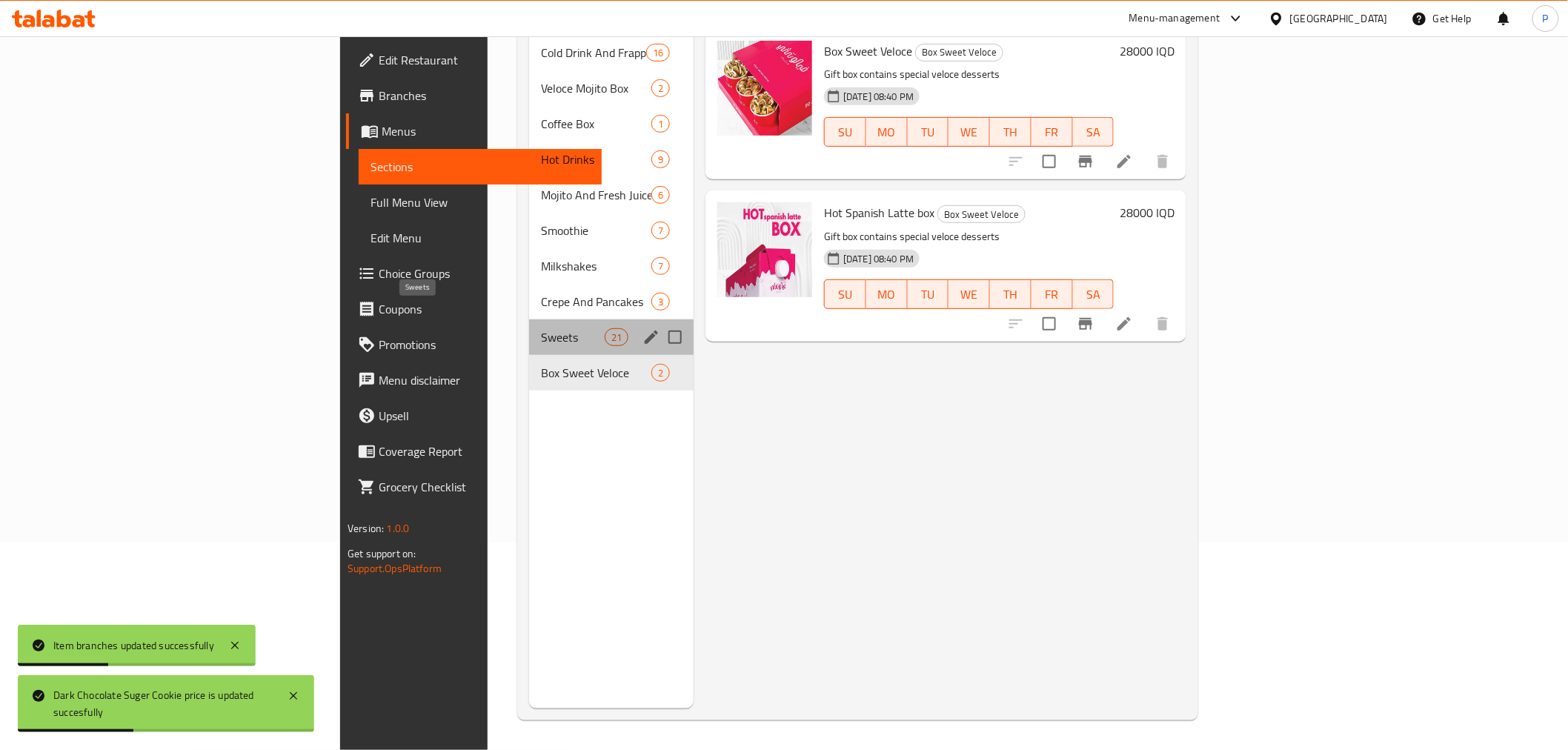
click at [541, 328] on span "Sweets" at bounding box center [572, 337] width 63 height 17
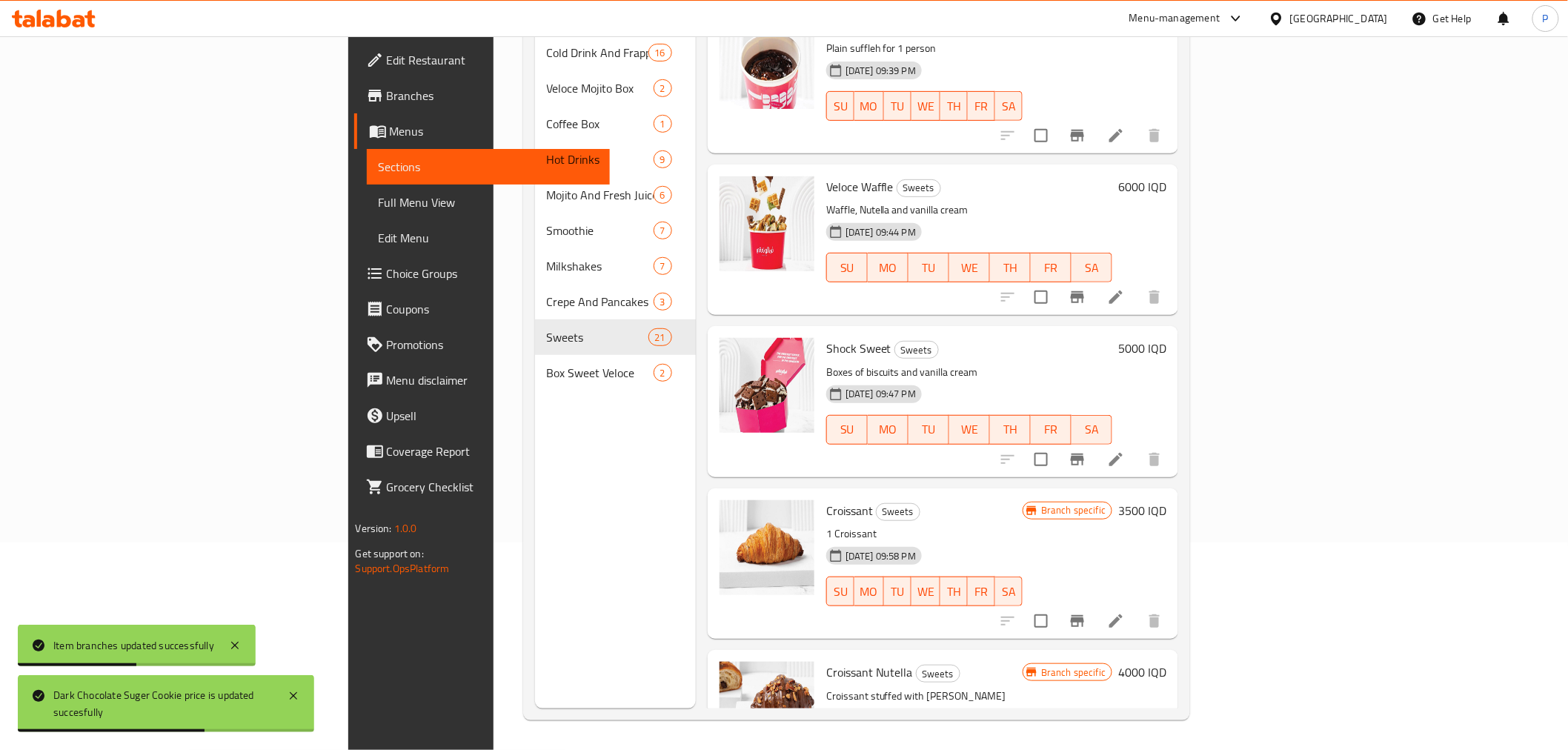
scroll to position [576, 0]
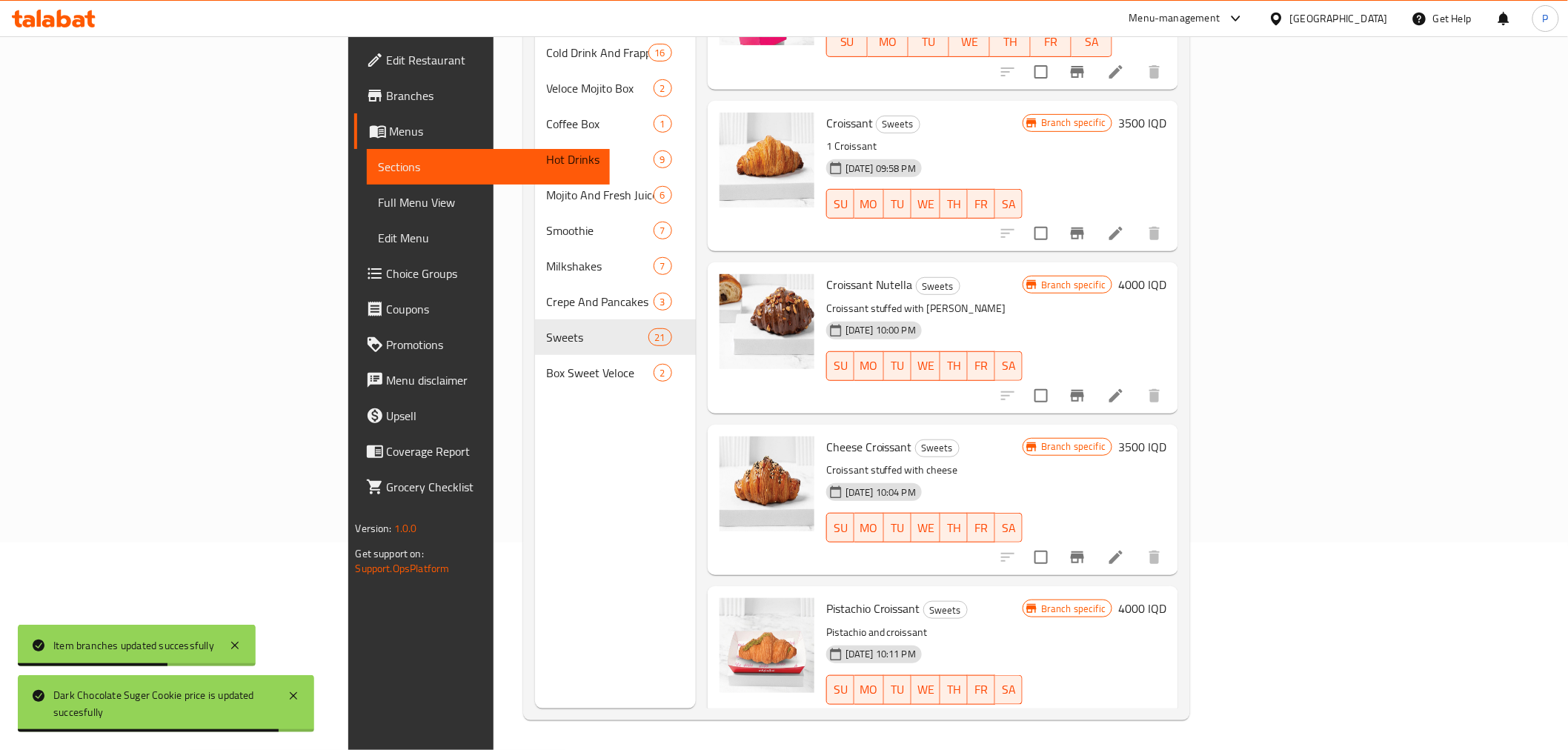
click at [1166, 437] on h6 "3500 IQD" at bounding box center [1142, 447] width 48 height 21
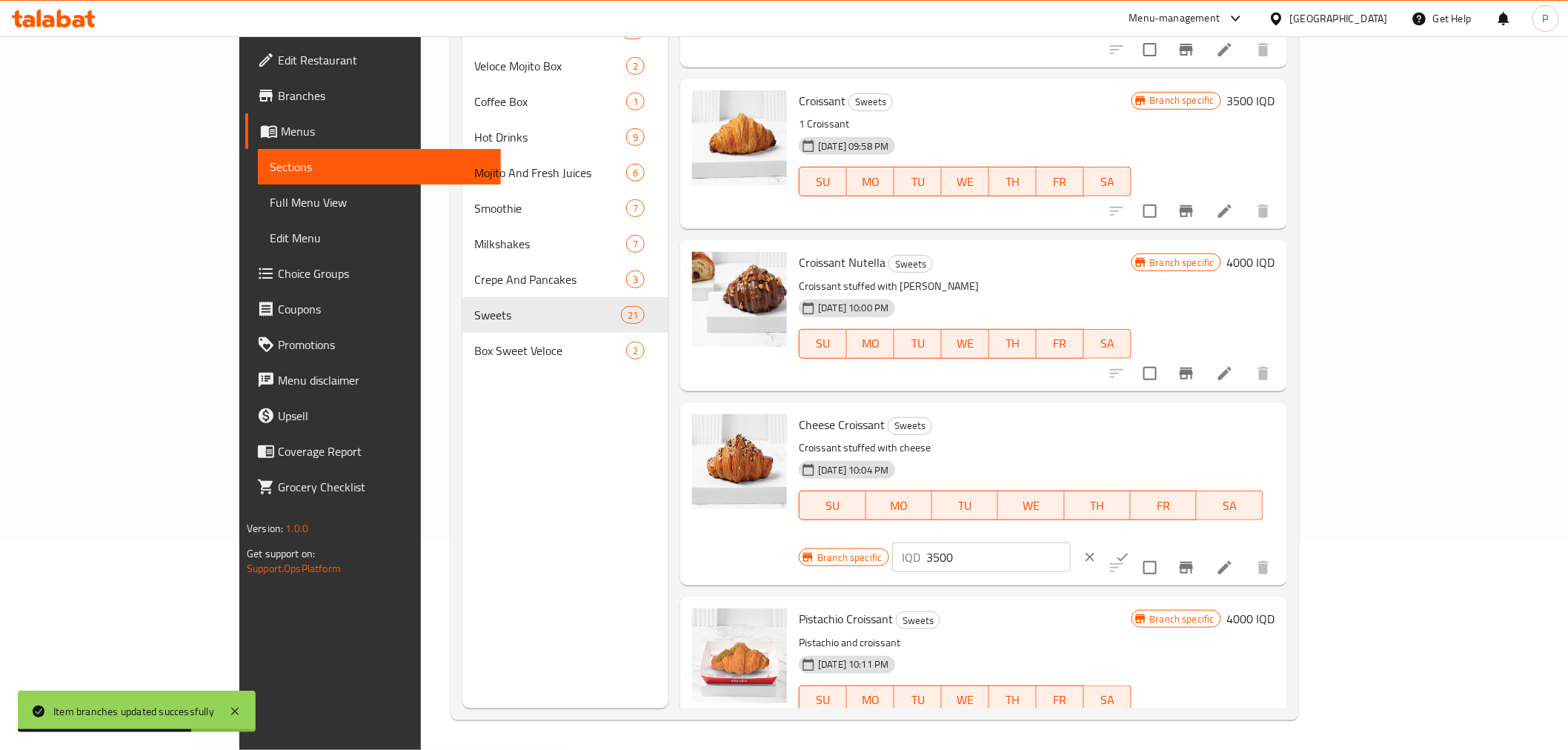
click at [1151, 398] on div "Menu items Add Sort Manage items Pistachio Cake Sweets Cake, pistachio cream, c…" at bounding box center [977, 334] width 618 height 750
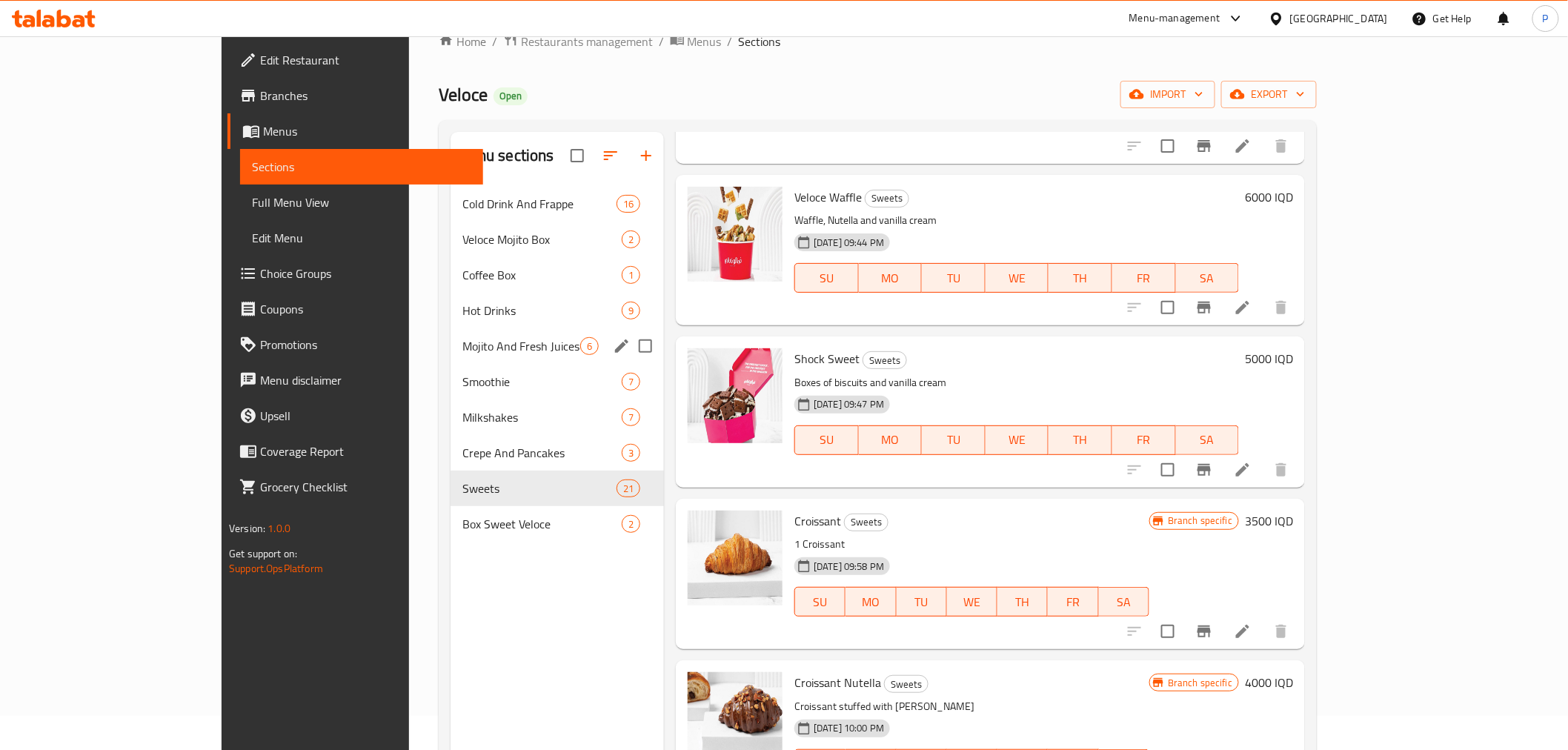
scroll to position [0, 0]
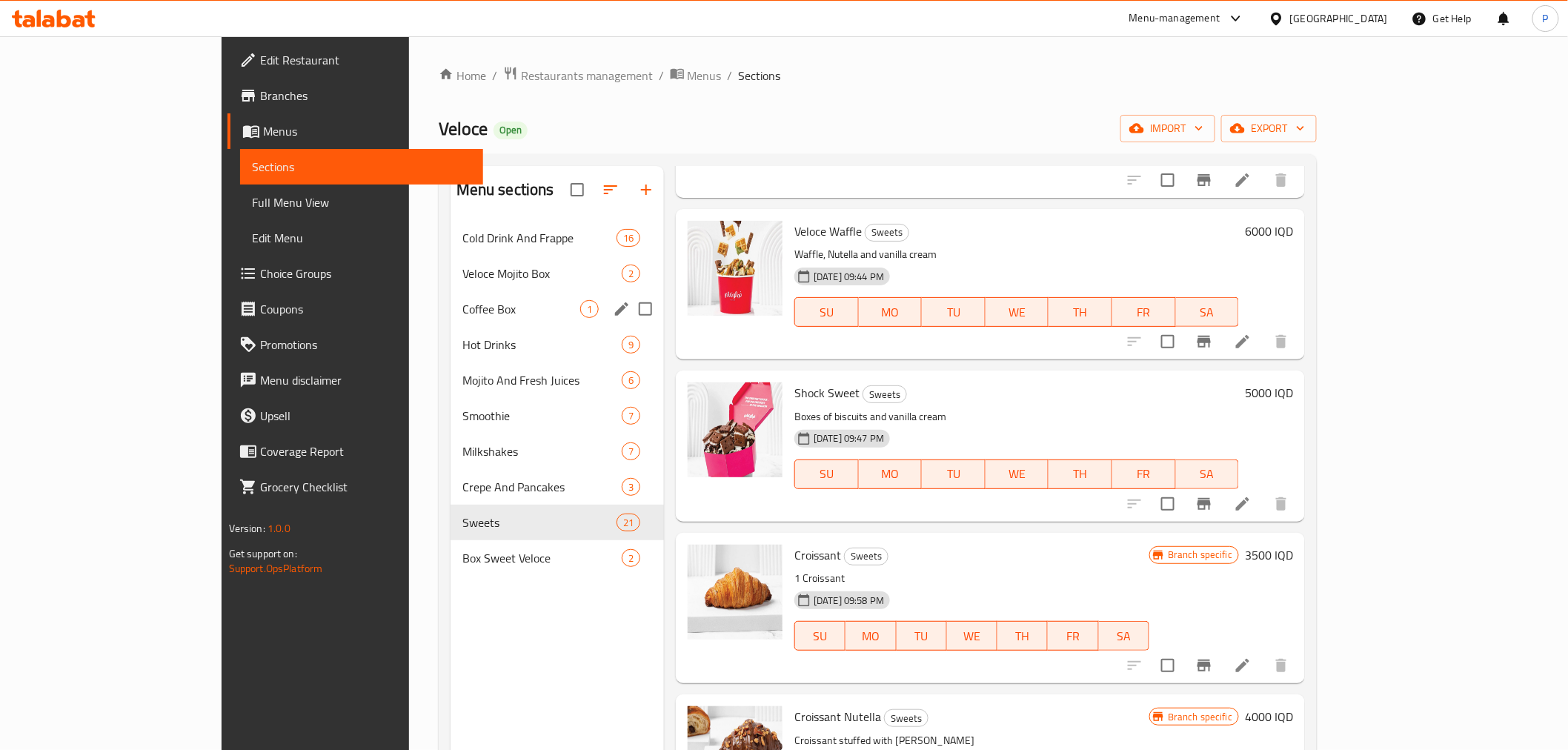
click at [462, 316] on span "Coffee Box" at bounding box center [521, 309] width 118 height 17
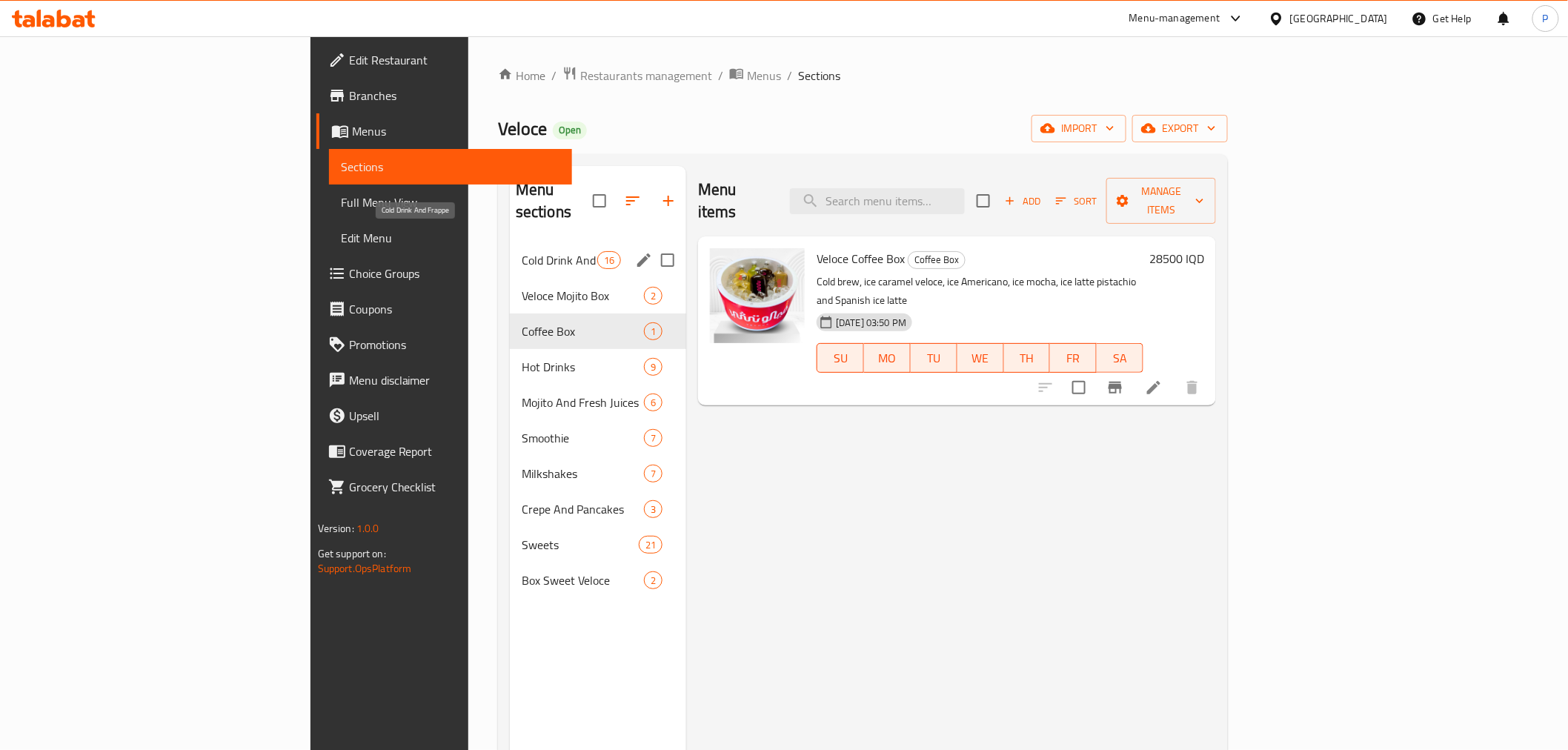
click at [522, 251] on span "Cold Drink And Frappe" at bounding box center [559, 260] width 75 height 17
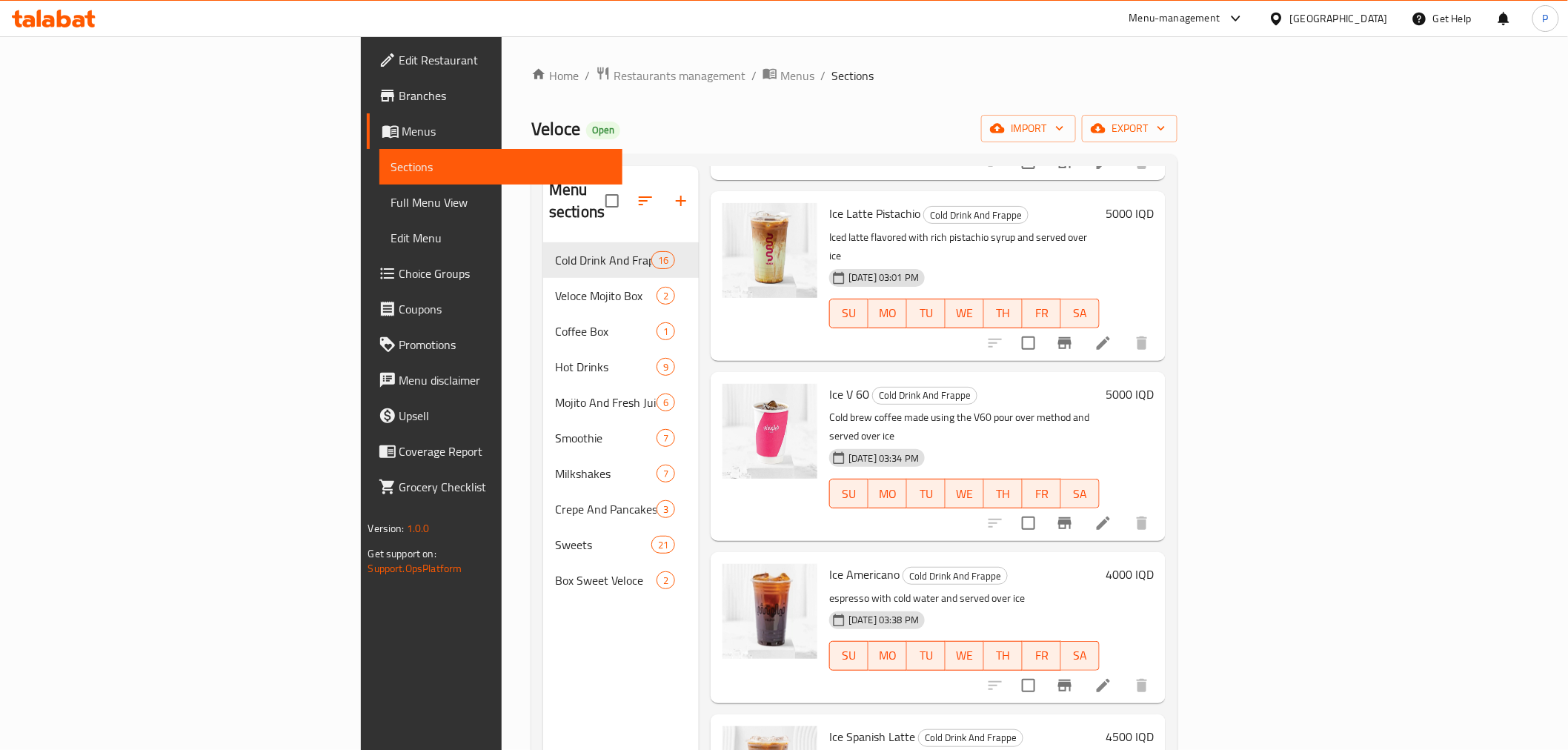
scroll to position [576, 0]
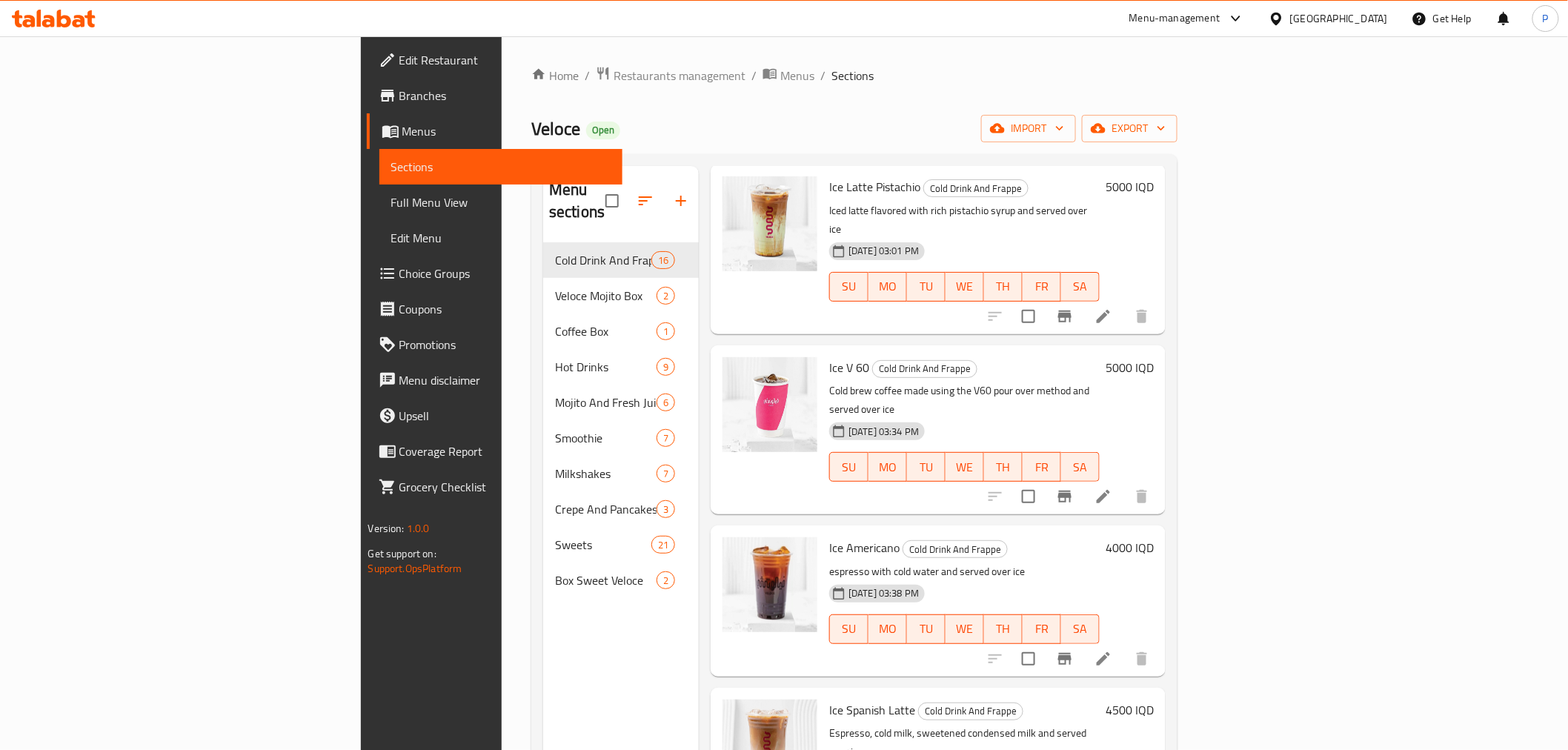
click at [1153, 538] on h6 "4000 IQD" at bounding box center [1130, 548] width 48 height 21
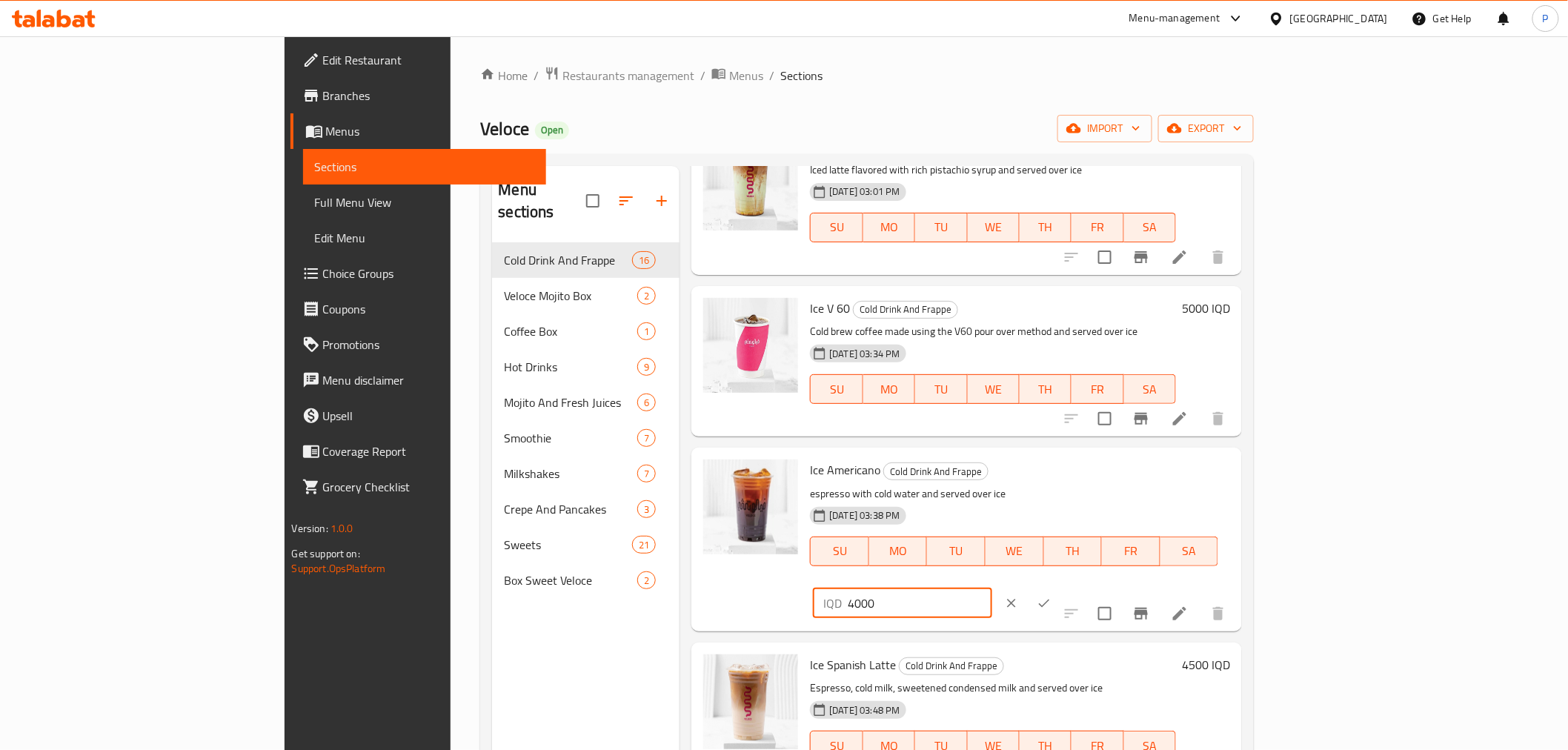
click at [992, 588] on input "4000" at bounding box center [919, 603] width 143 height 29
type input "4500"
click at [1051, 596] on icon "ok" at bounding box center [1044, 603] width 15 height 15
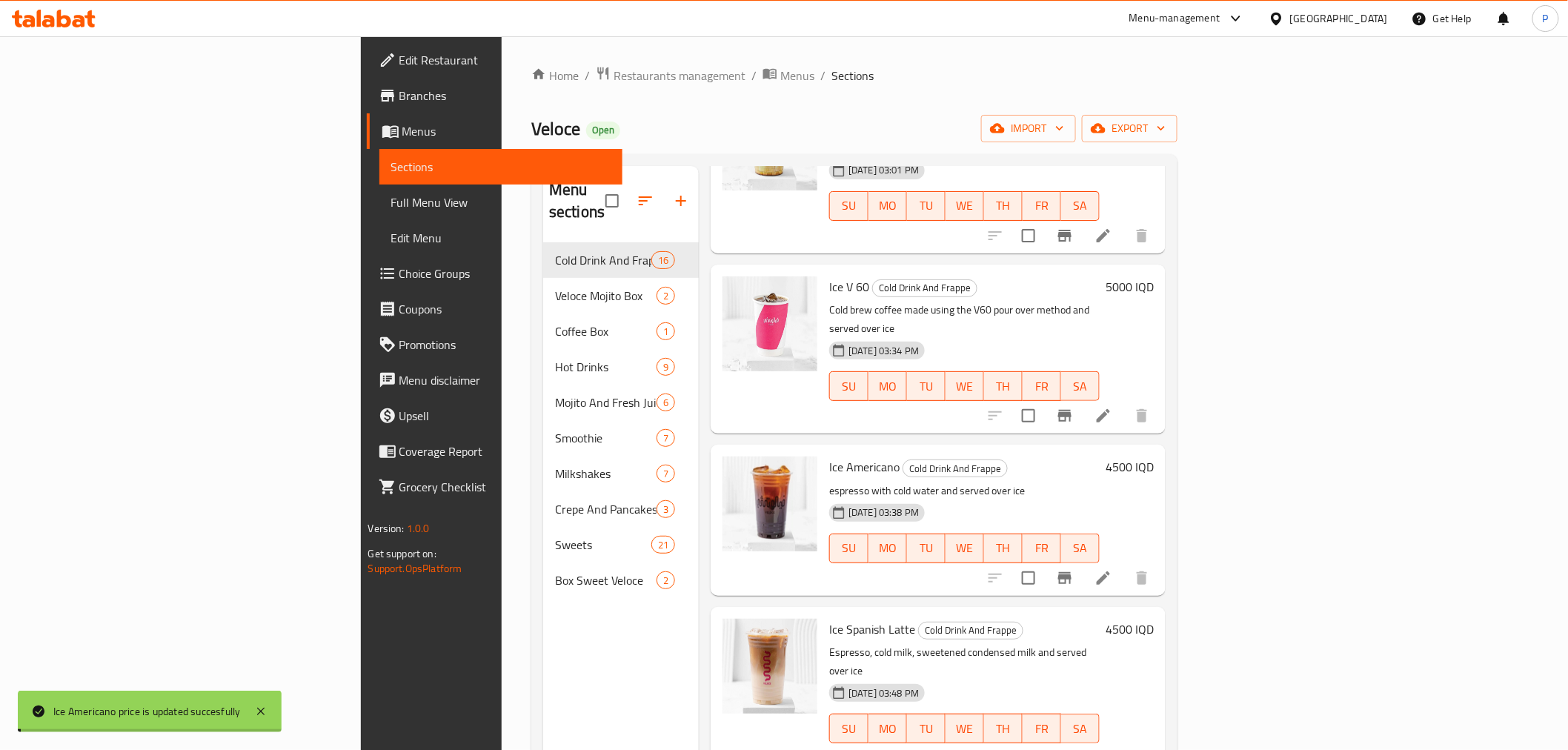
scroll to position [658, 0]
click at [1153, 618] on h6 "4500 IQD" at bounding box center [1130, 628] width 48 height 21
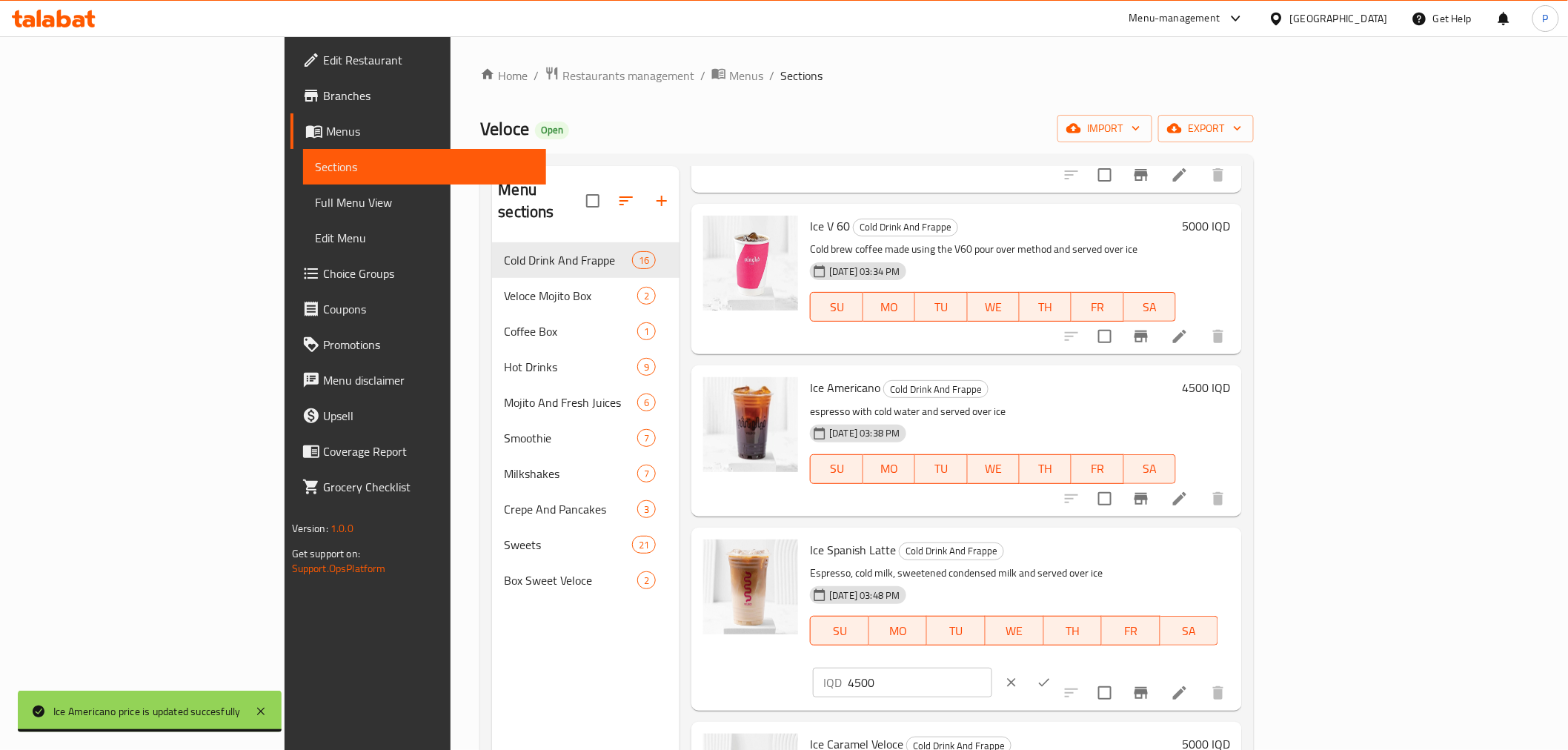
drag, startPoint x: 1279, startPoint y: 574, endPoint x: 1243, endPoint y: 579, distance: 36.3
click at [1236, 579] on div "Ice Spanish Latte Cold Drink And Frappe Espresso, cold milk, sweetened condense…" at bounding box center [1019, 619] width 432 height 171
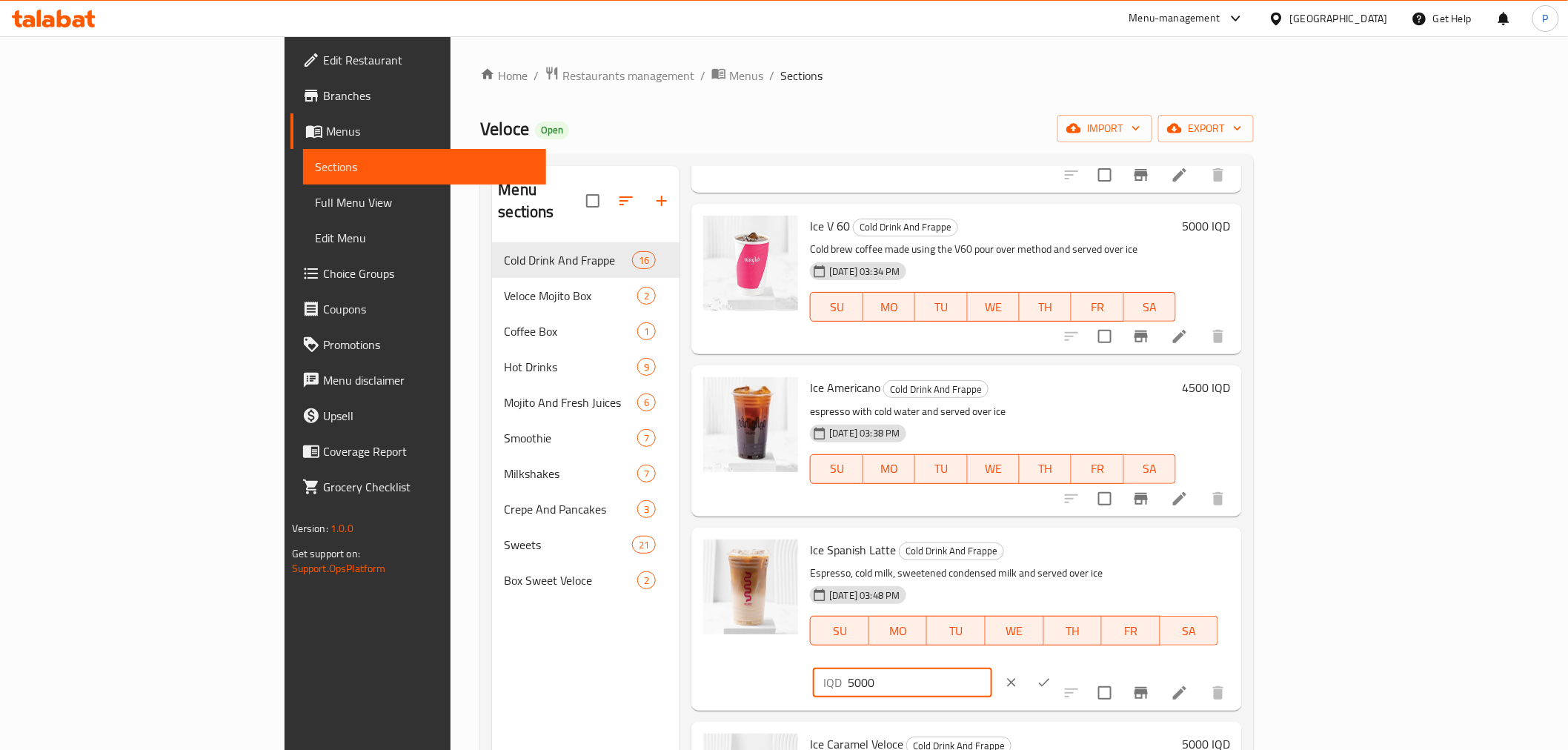
type input "5000"
click at [1061, 666] on button "ok" at bounding box center [1043, 682] width 33 height 33
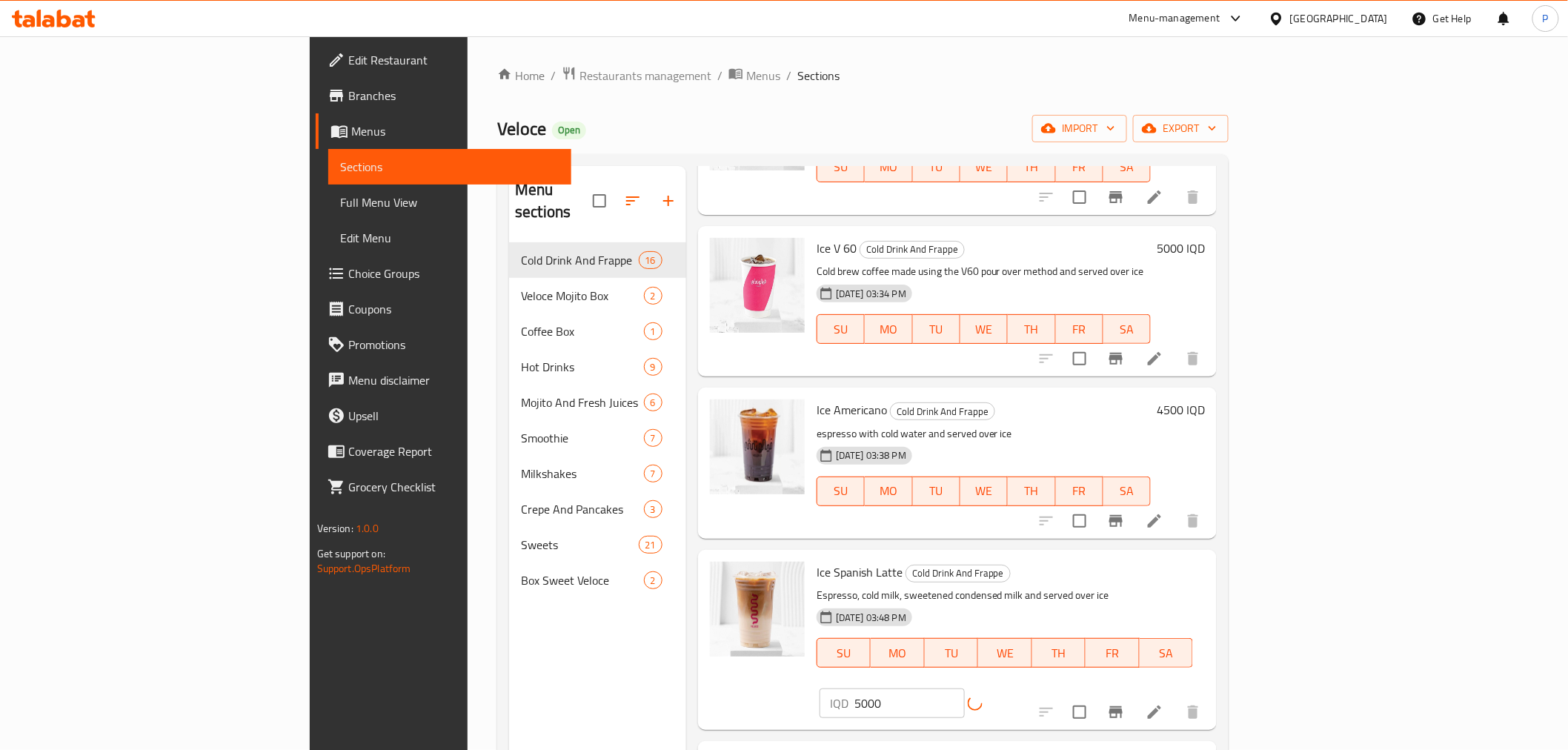
click at [1038, 688] on div "IQD 5000 ​" at bounding box center [928, 702] width 218 height 29
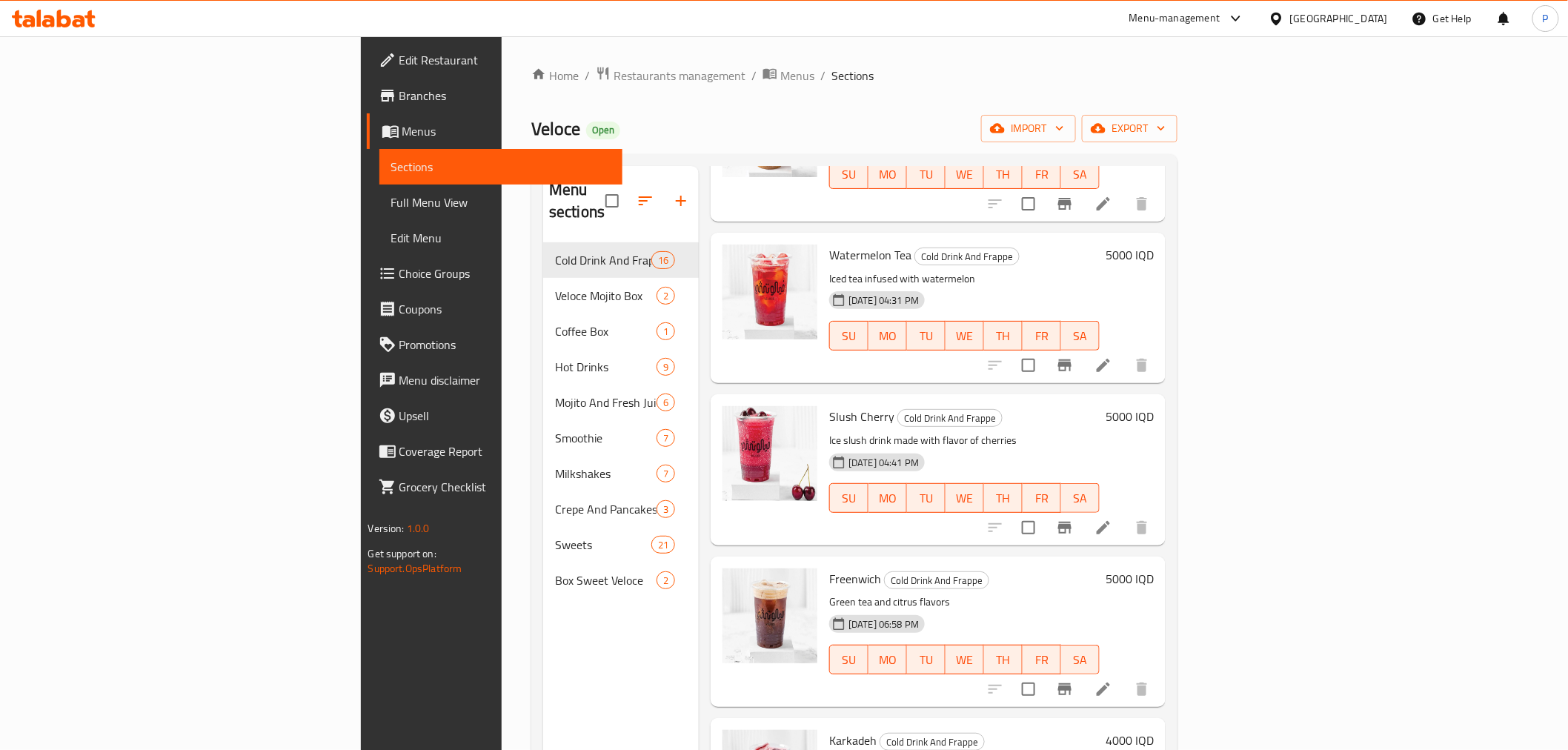
scroll to position [1876, 0]
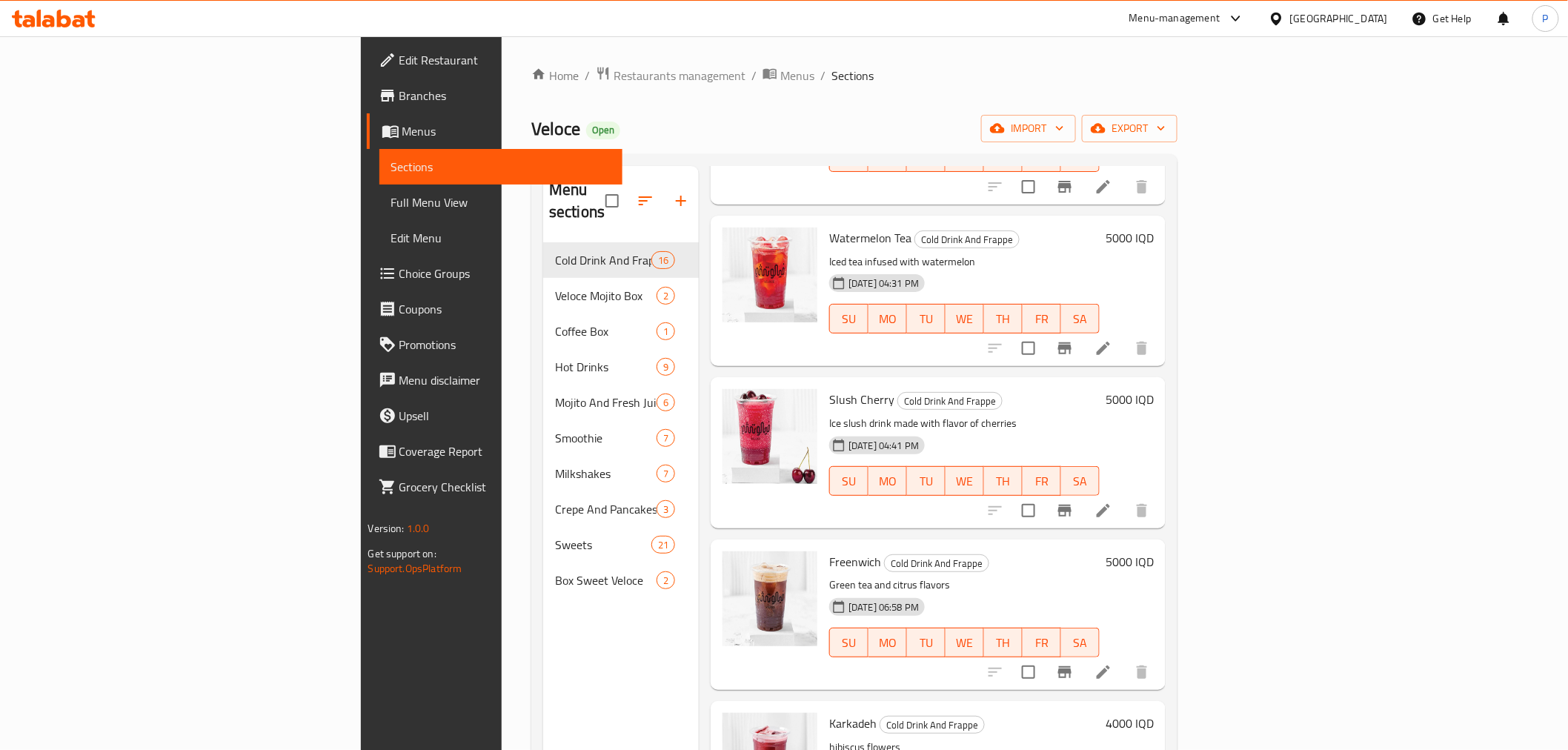
click at [1153, 713] on h6 "4000 IQD" at bounding box center [1130, 723] width 48 height 21
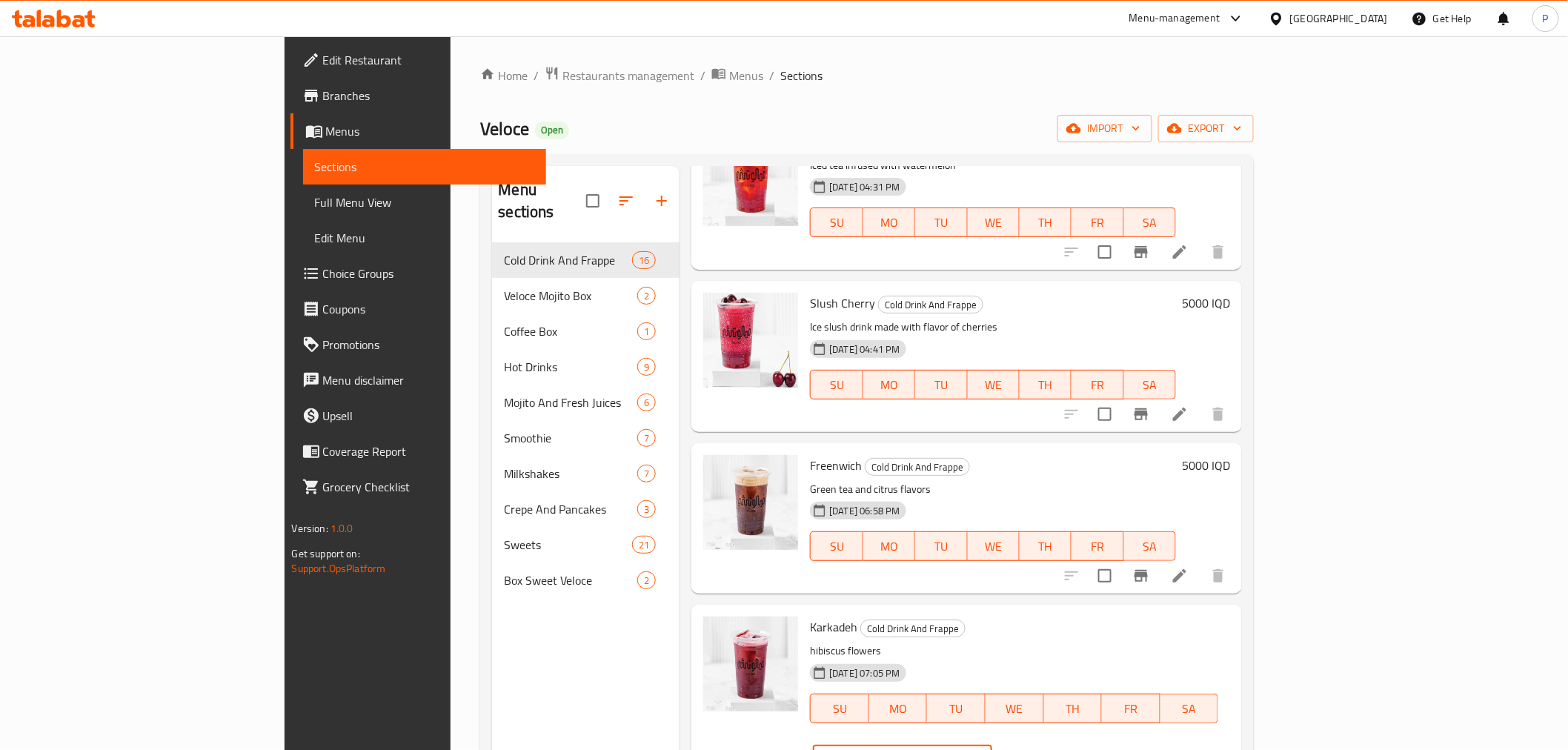
click at [992, 745] on input "4000" at bounding box center [919, 760] width 143 height 29
type input "4500"
click at [1051, 749] on icon "ok" at bounding box center [1044, 760] width 15 height 15
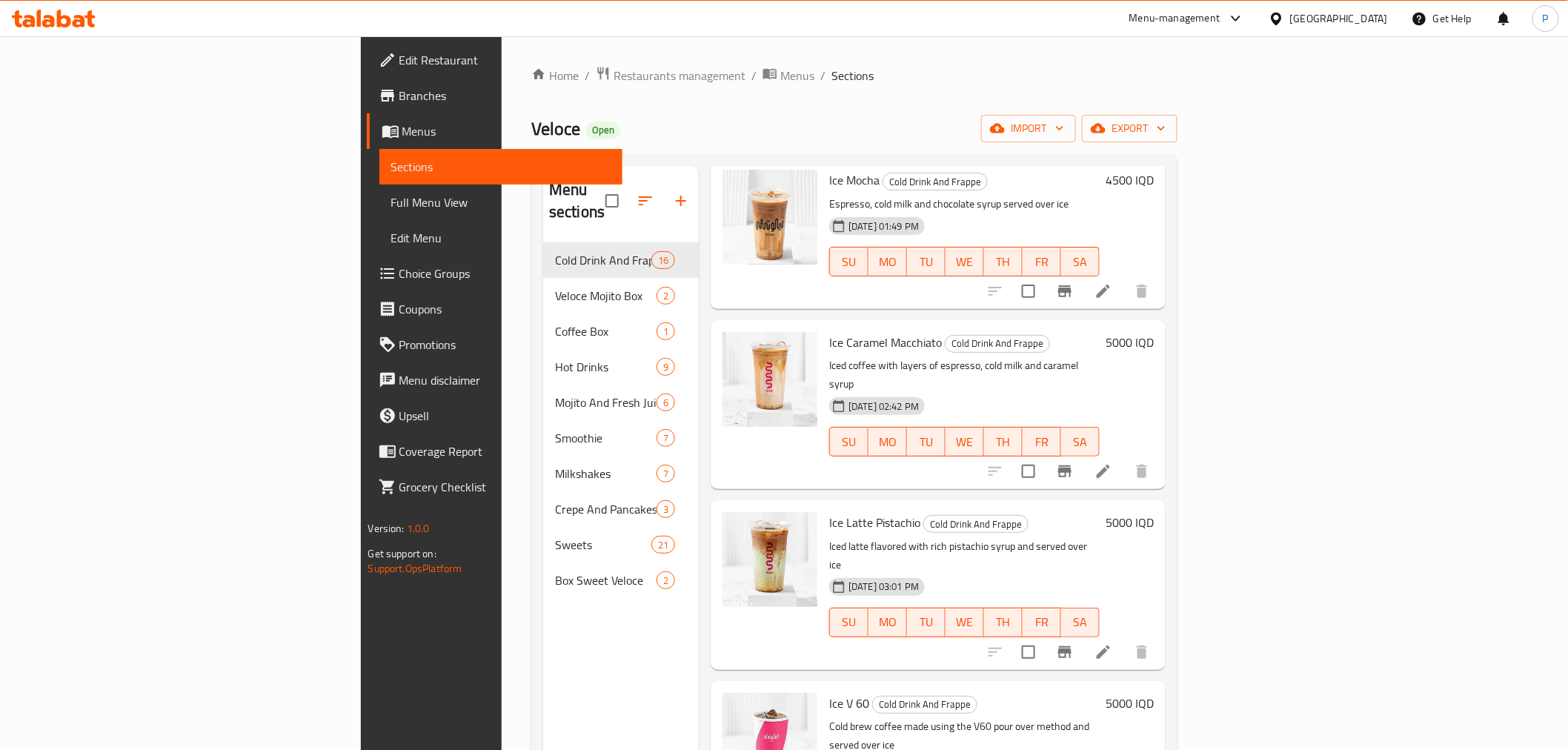
scroll to position [0, 0]
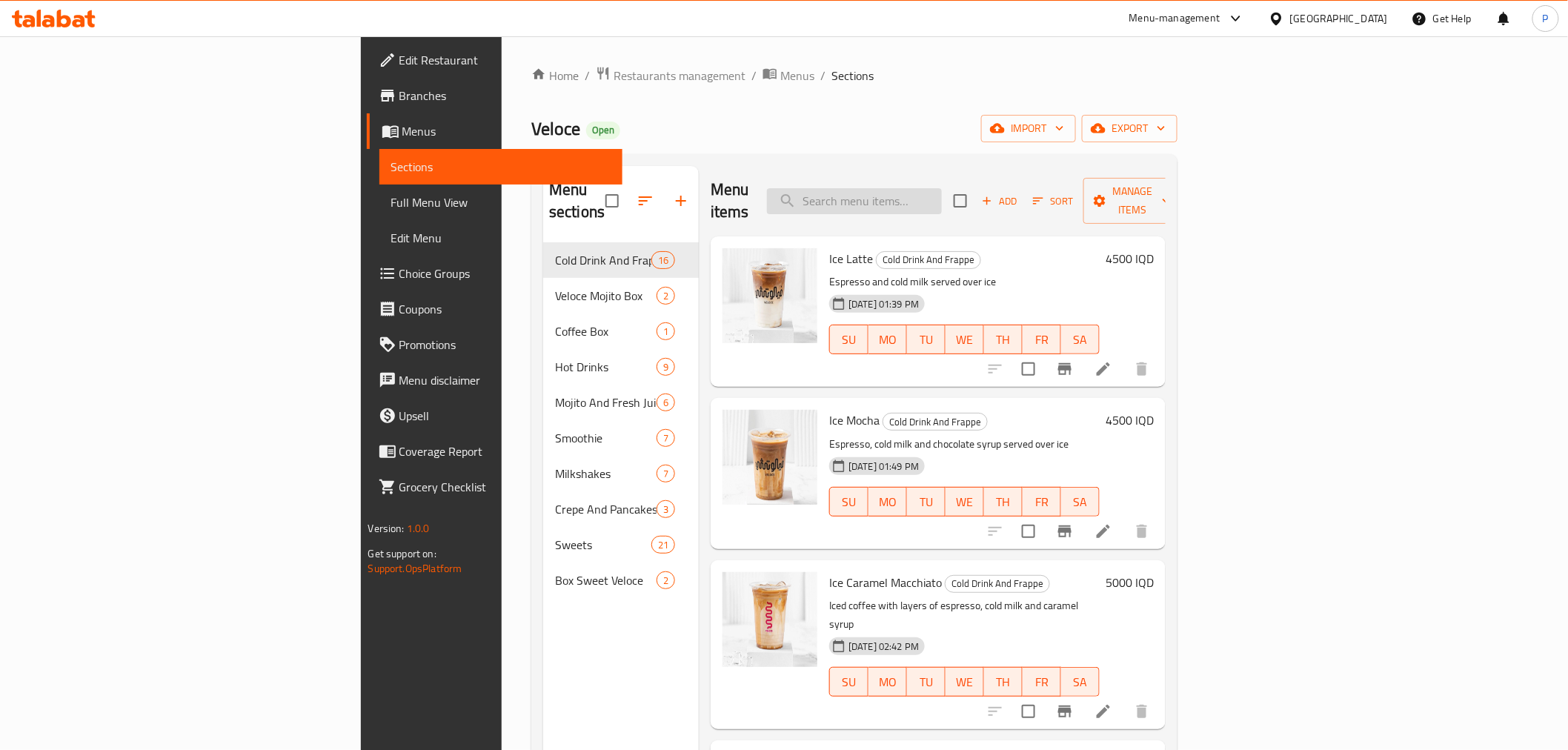
click at [942, 188] on input "search" at bounding box center [854, 201] width 175 height 26
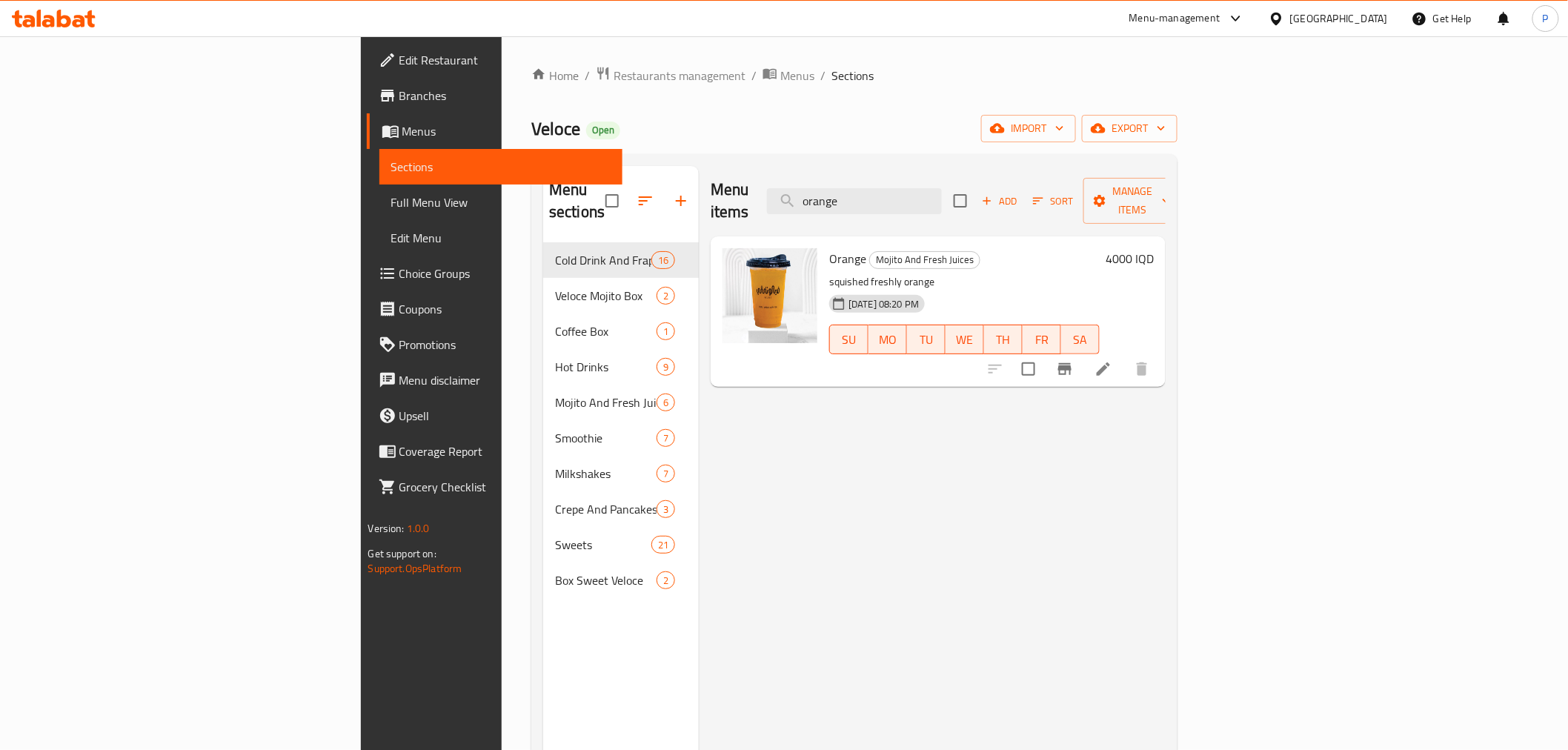
type input "orange"
click at [1153, 248] on h6 "4000 IQD" at bounding box center [1130, 258] width 48 height 21
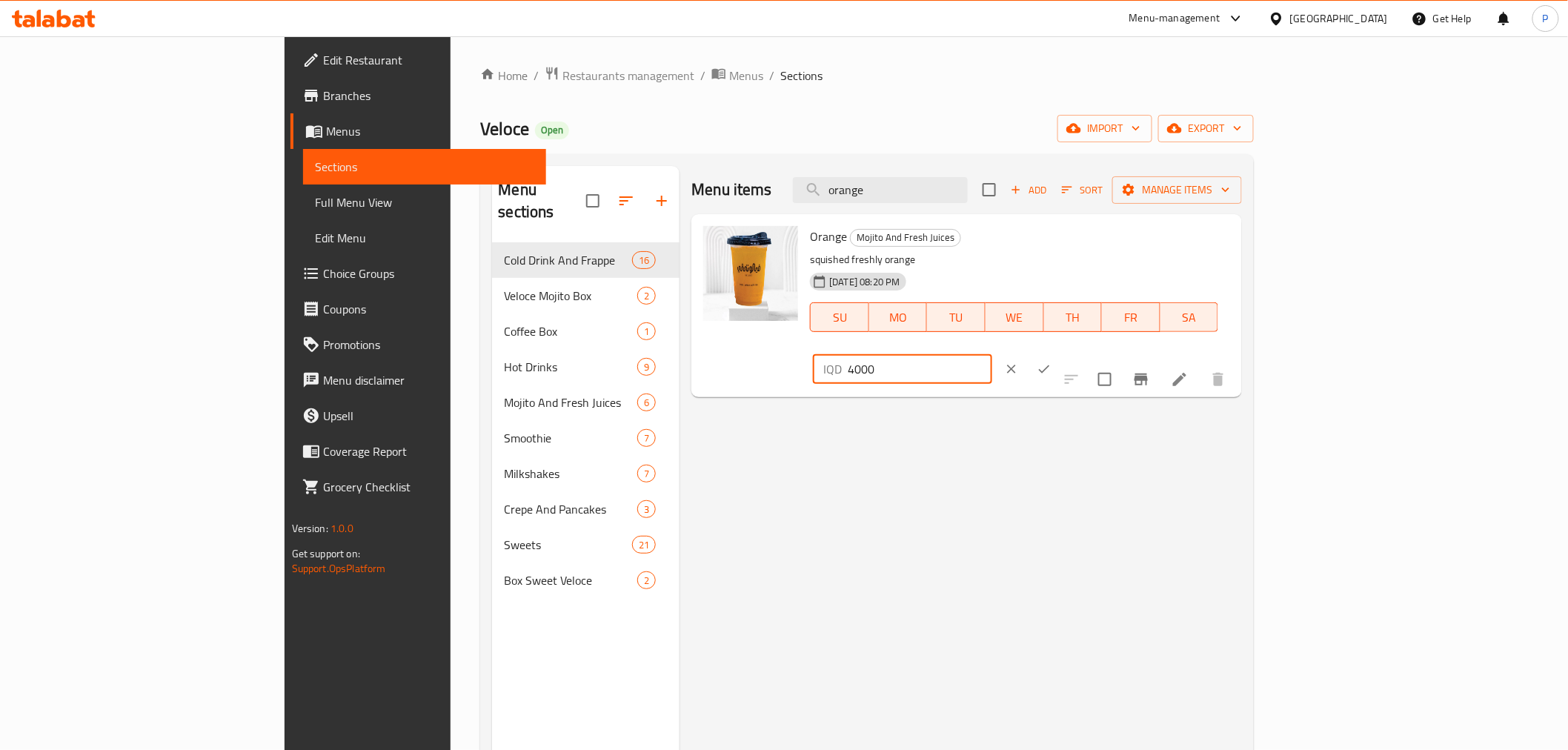
click at [992, 354] on input "4000" at bounding box center [919, 369] width 143 height 29
drag, startPoint x: 1353, startPoint y: 250, endPoint x: 1261, endPoint y: 237, distance: 92.9
click at [1236, 237] on div "Orange Mojito And Fresh Juices squished freshly orange [DATE] 08:20 PM SU MO TU…" at bounding box center [1019, 306] width 432 height 171
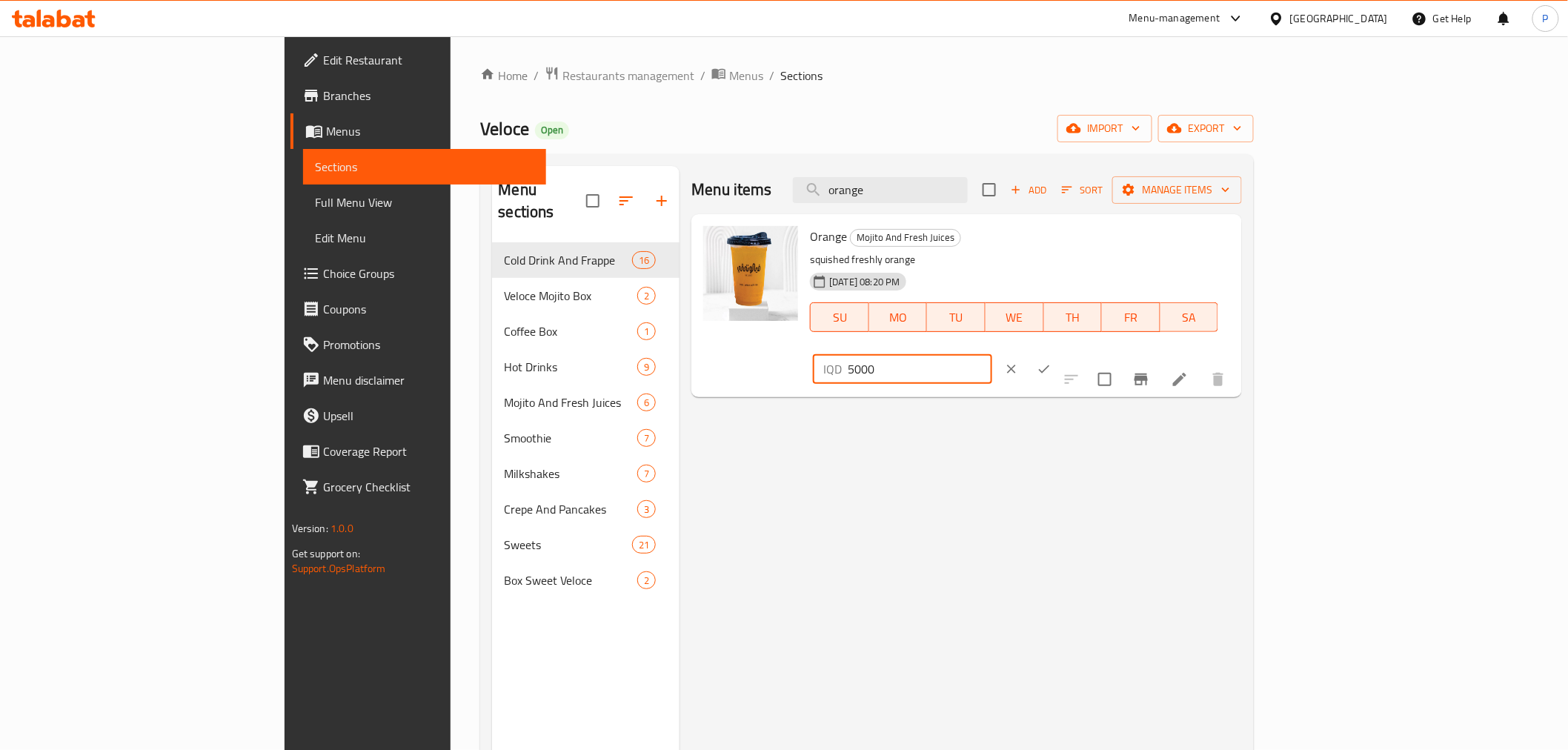
type input "5000"
click at [1051, 362] on icon "ok" at bounding box center [1044, 369] width 15 height 15
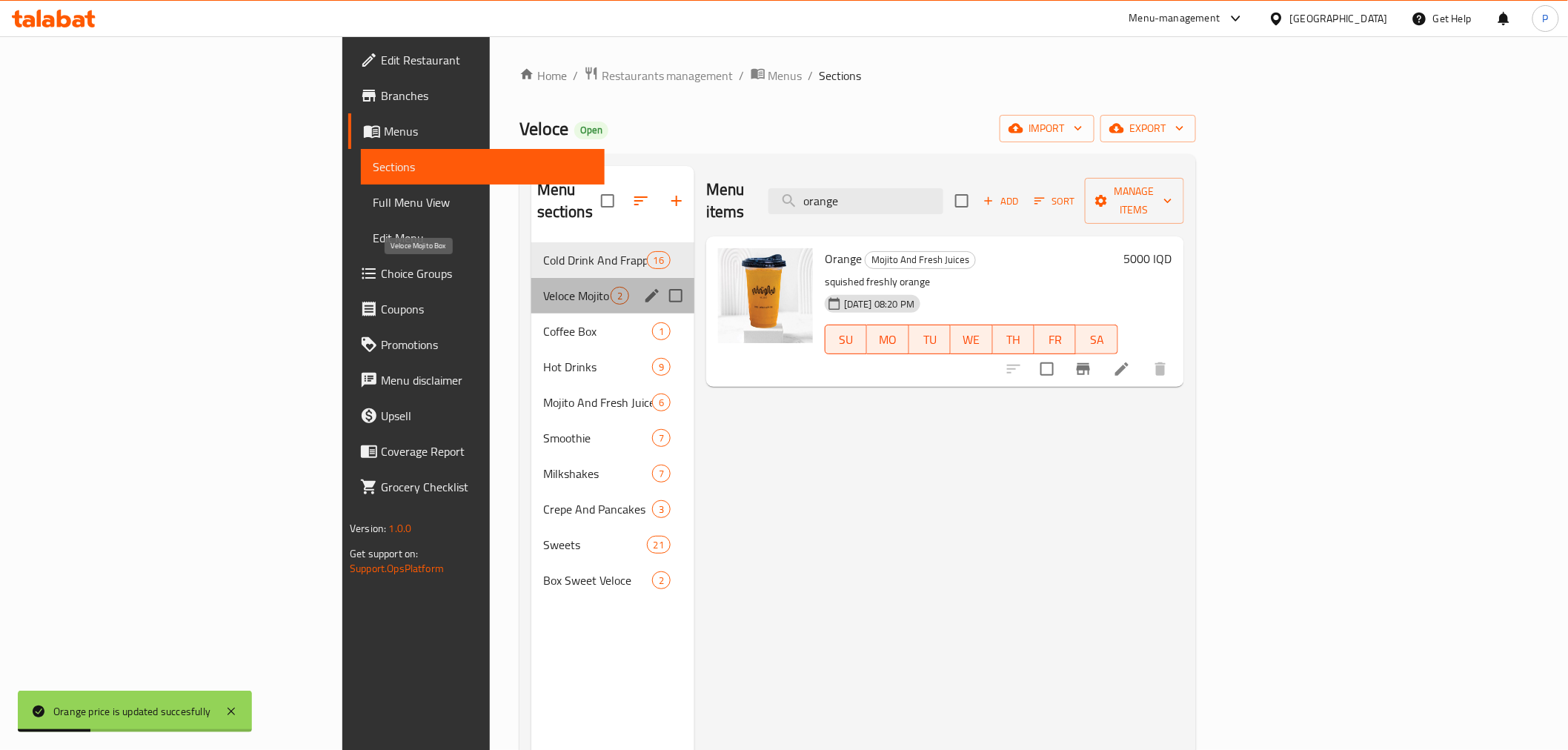
click at [543, 287] on span "Veloce Mojito Box" at bounding box center [576, 296] width 67 height 17
